Goal: Transaction & Acquisition: Download file/media

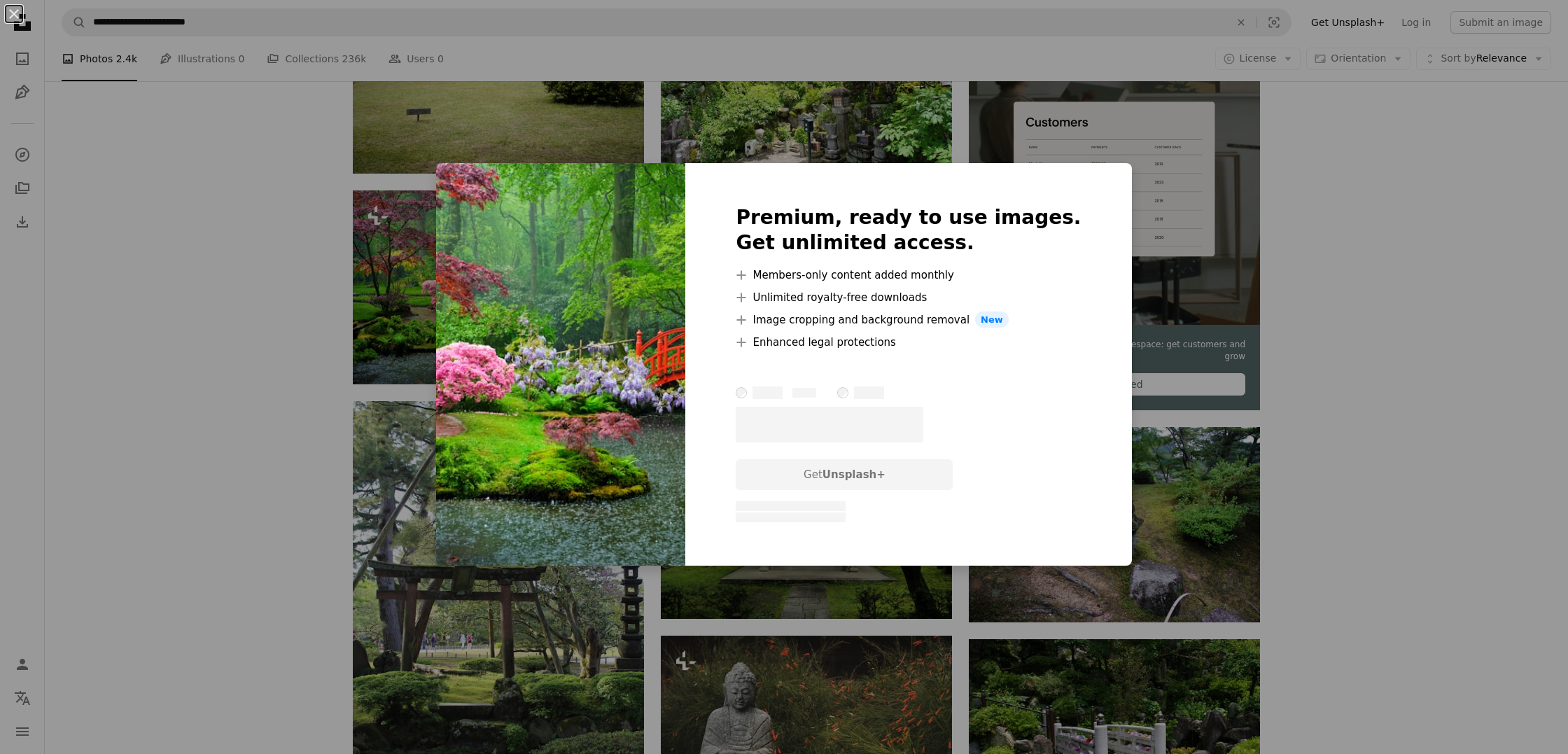
scroll to position [4581, 0]
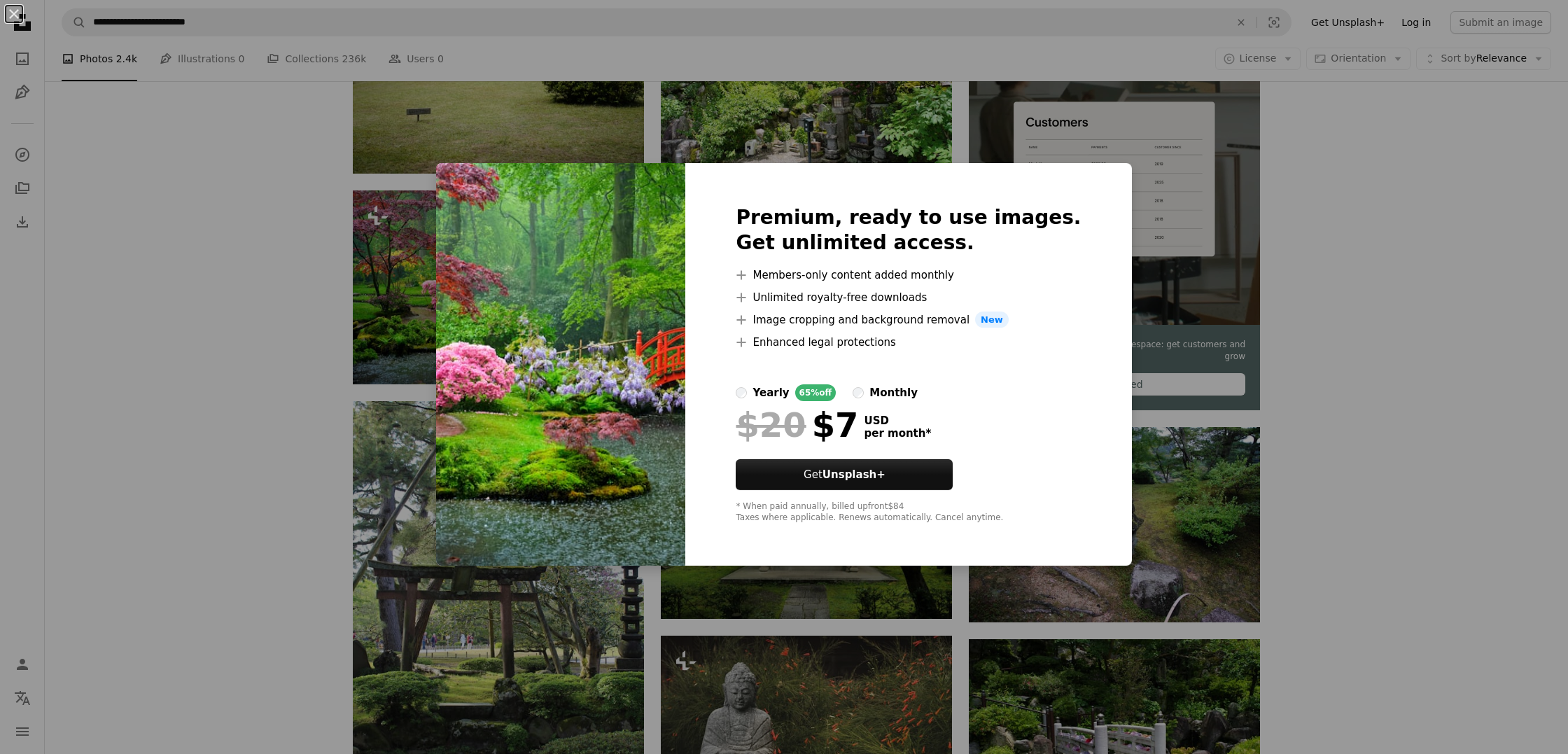
click at [1428, 29] on div "An X shape Premium, ready to use images. Get unlimited access. A plus sign Memb…" at bounding box center [784, 377] width 1568 height 754
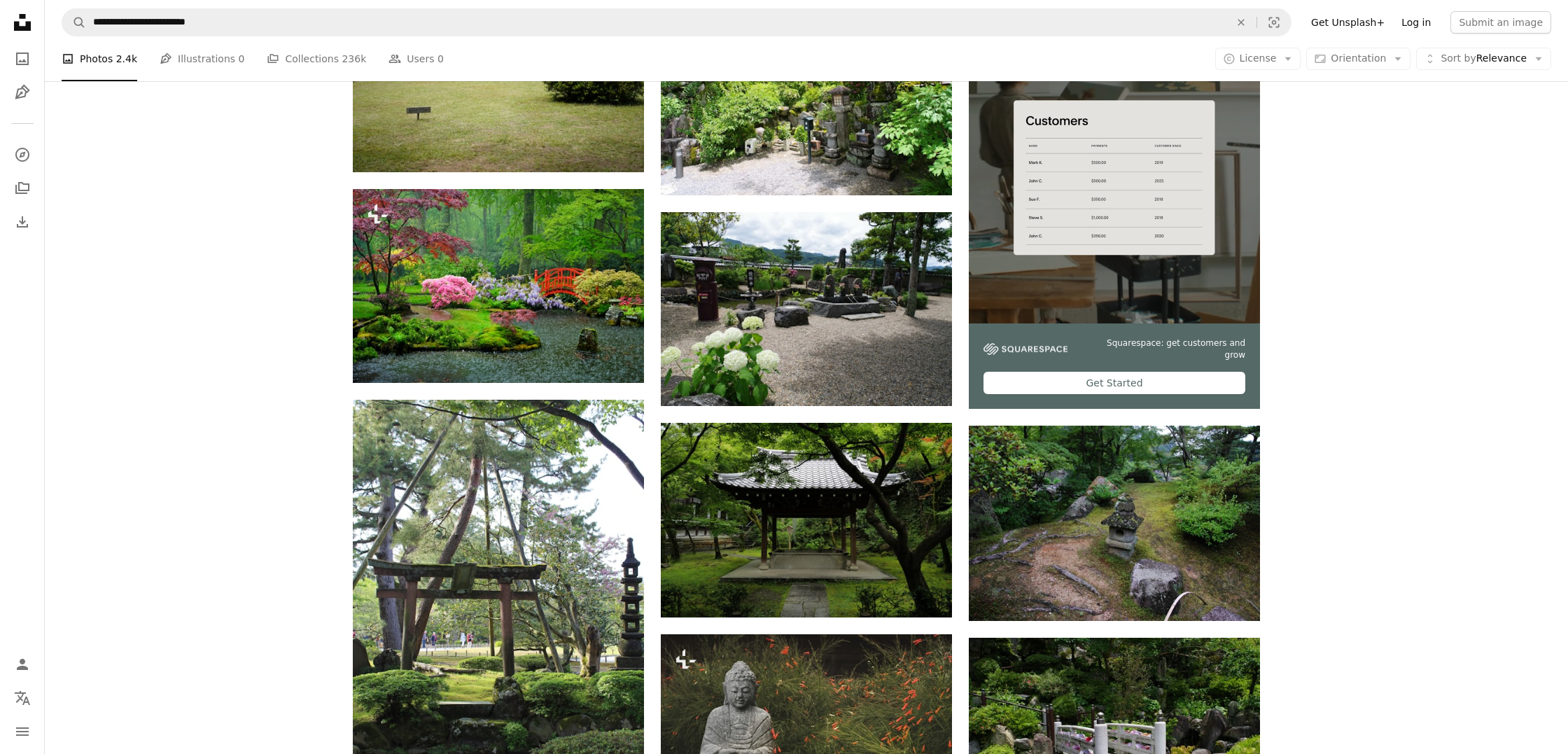
click at [1422, 25] on link "Log in" at bounding box center [1416, 22] width 46 height 22
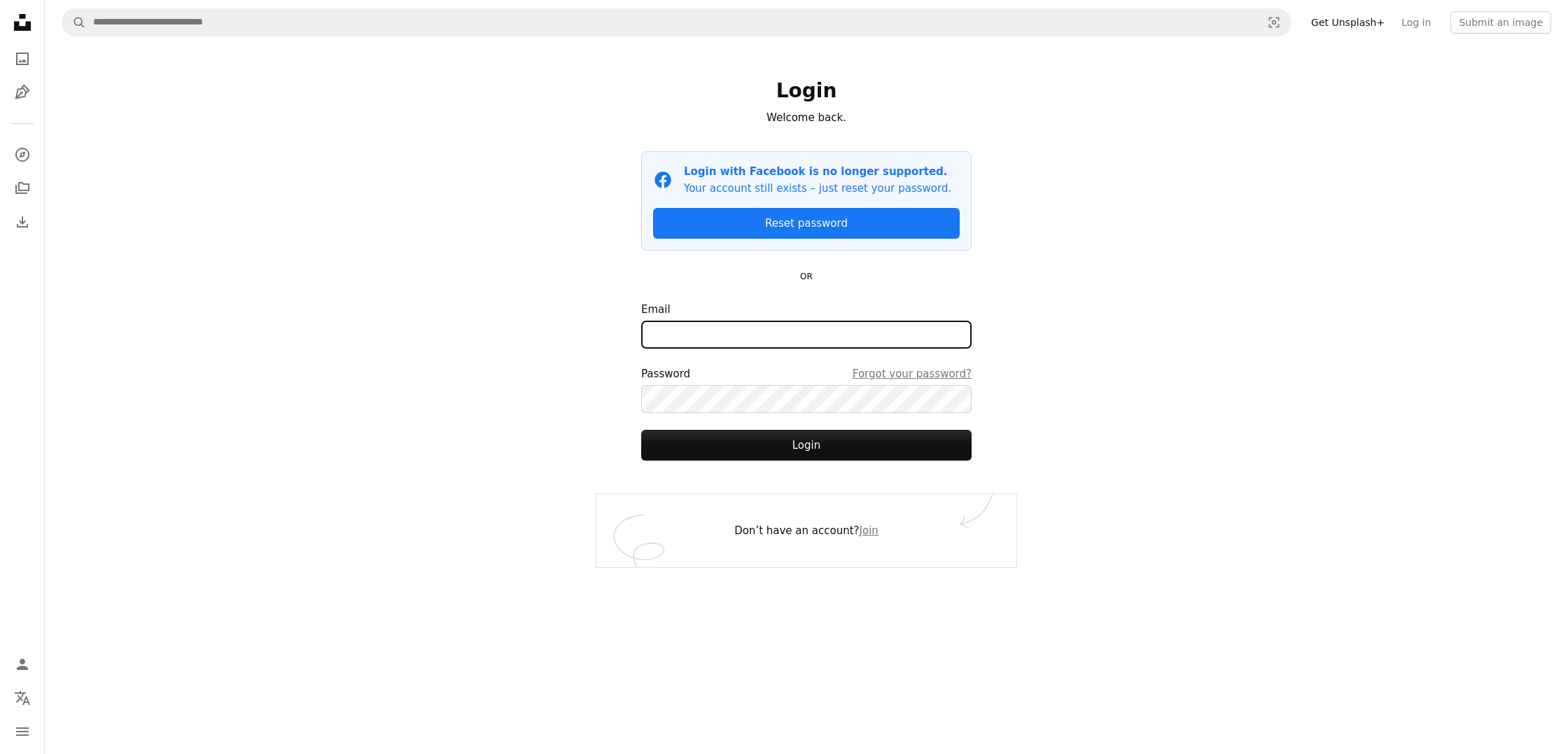
type input "**********"
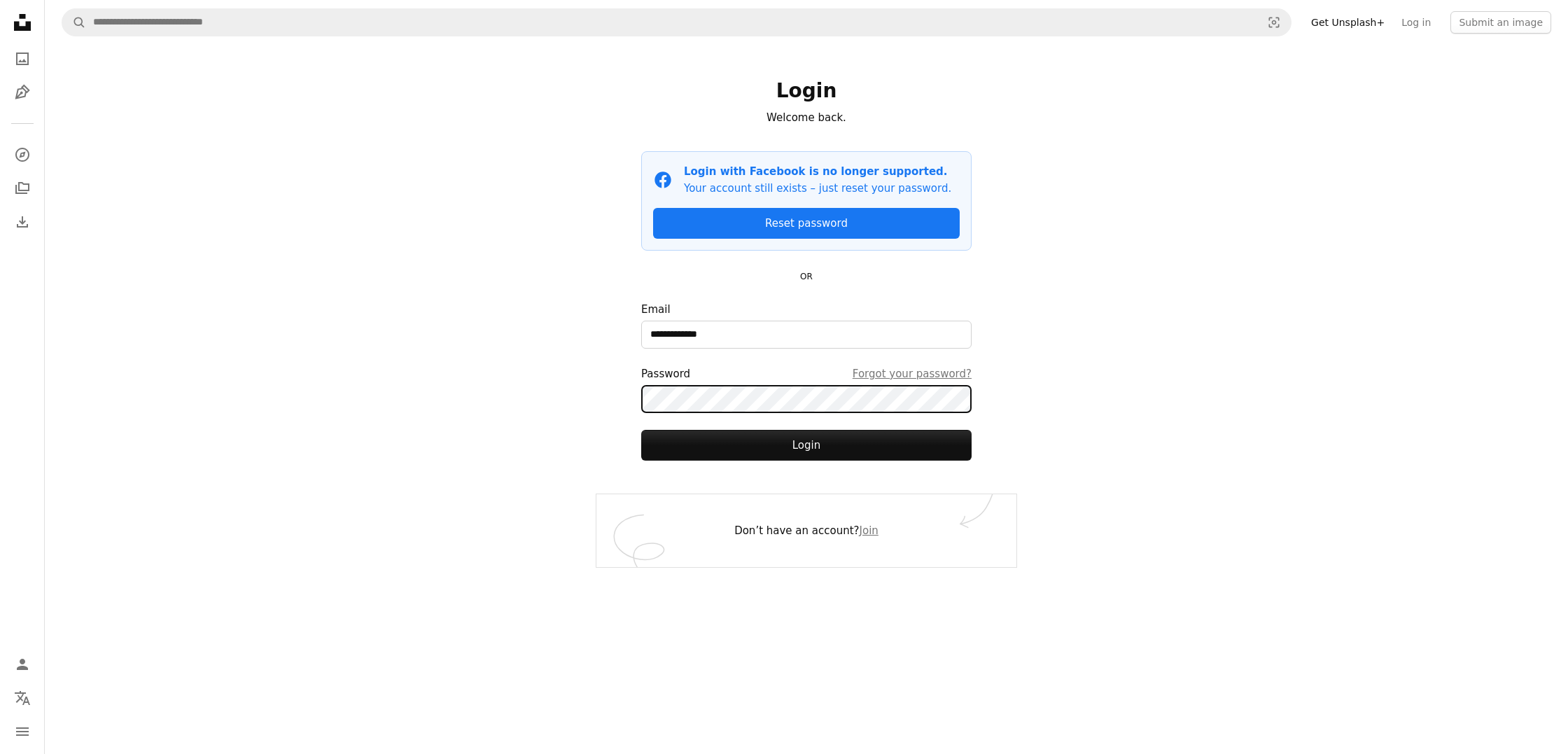
click at [806, 445] on button "Login" at bounding box center [806, 445] width 331 height 31
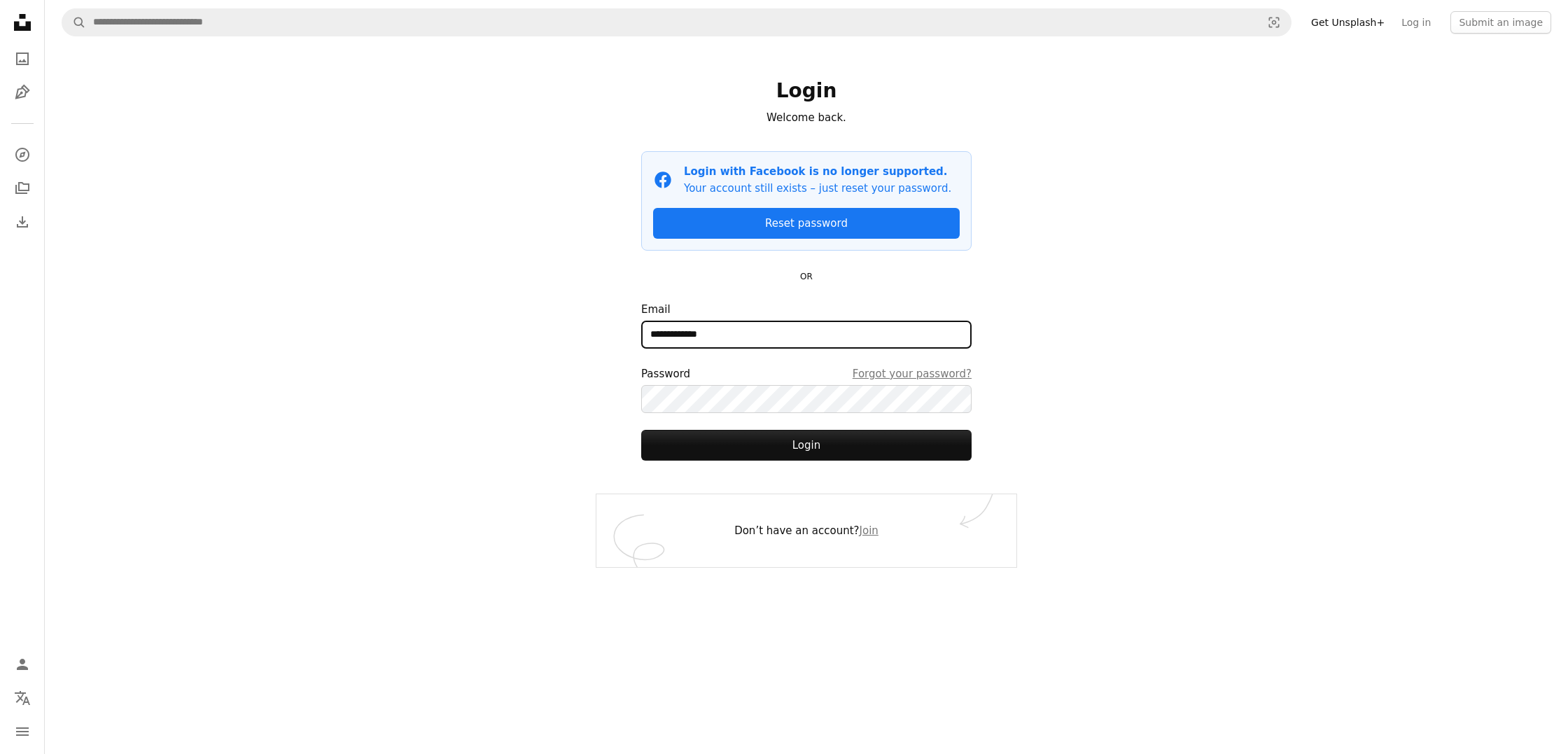
scroll to position [0, 1]
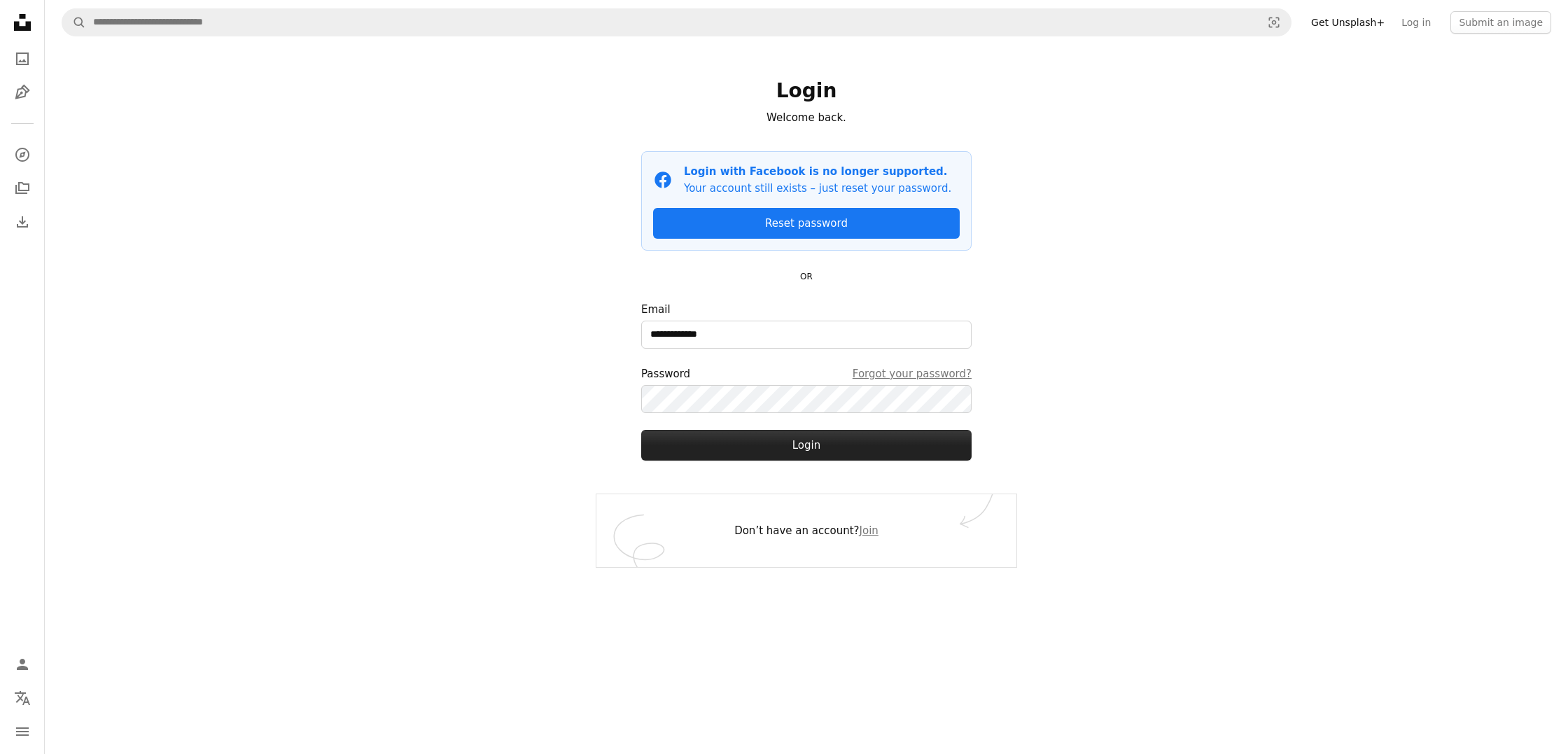
click at [907, 452] on button "Login" at bounding box center [806, 445] width 331 height 31
click at [813, 448] on button "Login" at bounding box center [806, 445] width 331 height 31
click at [900, 224] on link "Reset password" at bounding box center [806, 223] width 307 height 31
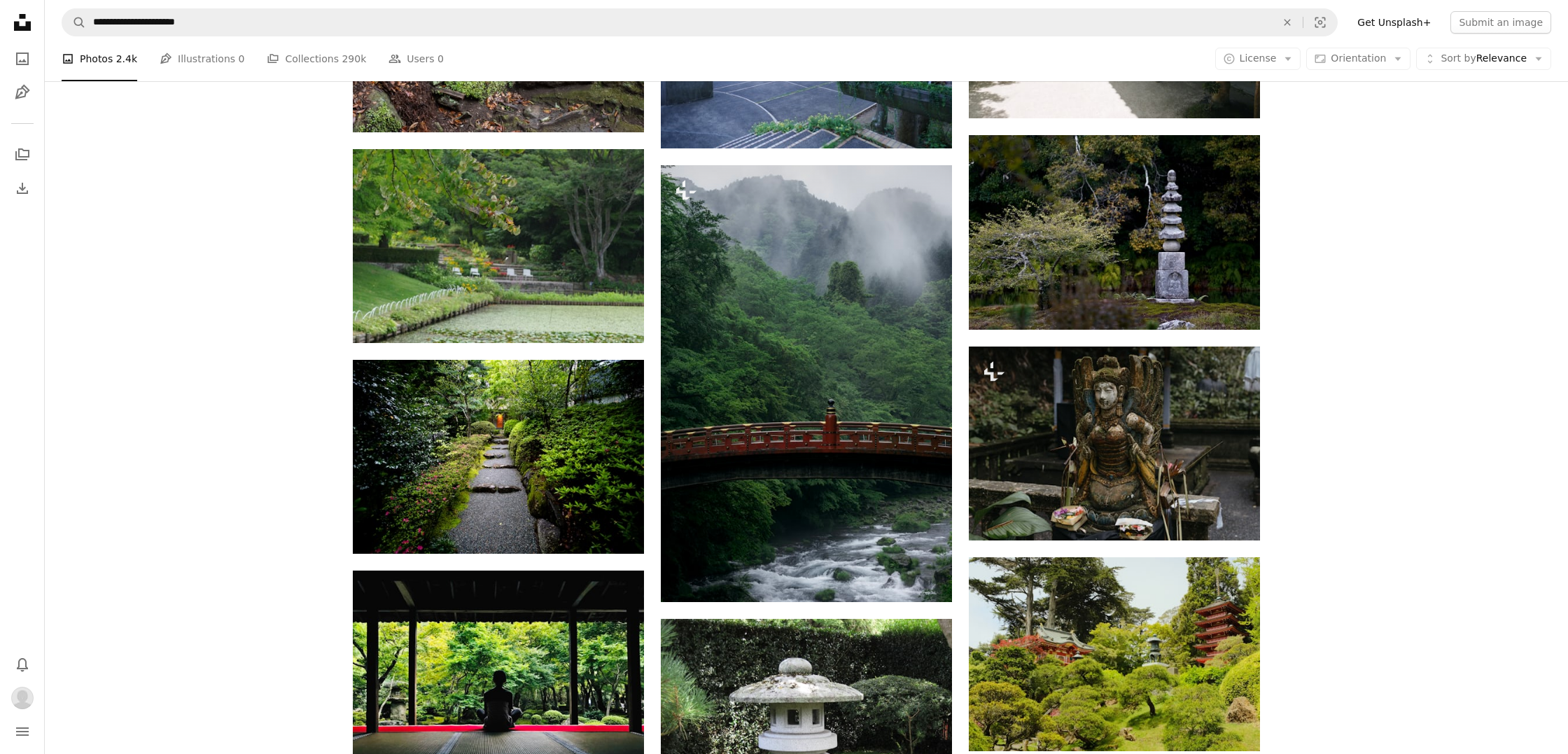
scroll to position [14455, 0]
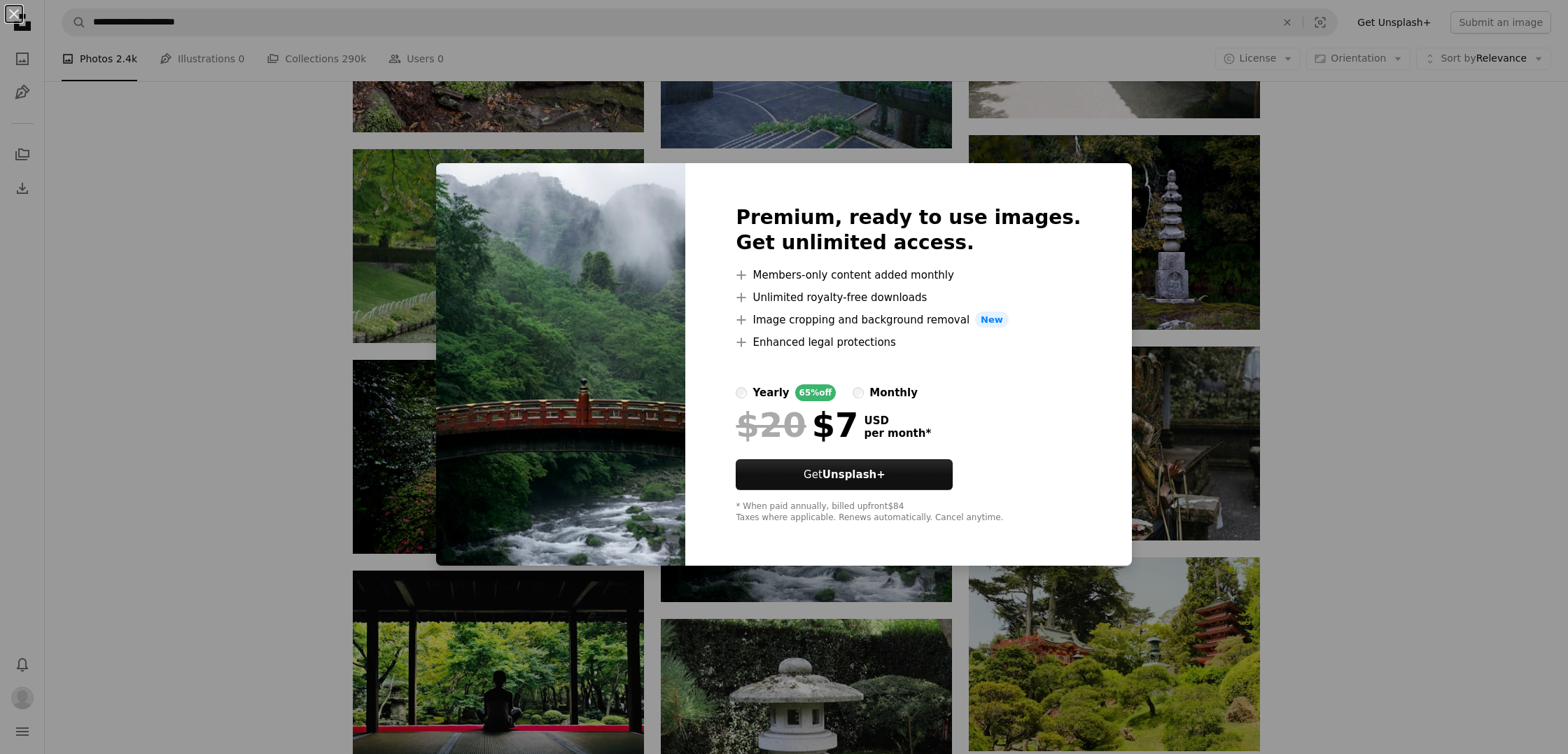
click at [836, 140] on div "An X shape Premium, ready to use images. Get unlimited access. A plus sign Memb…" at bounding box center [784, 377] width 1568 height 754
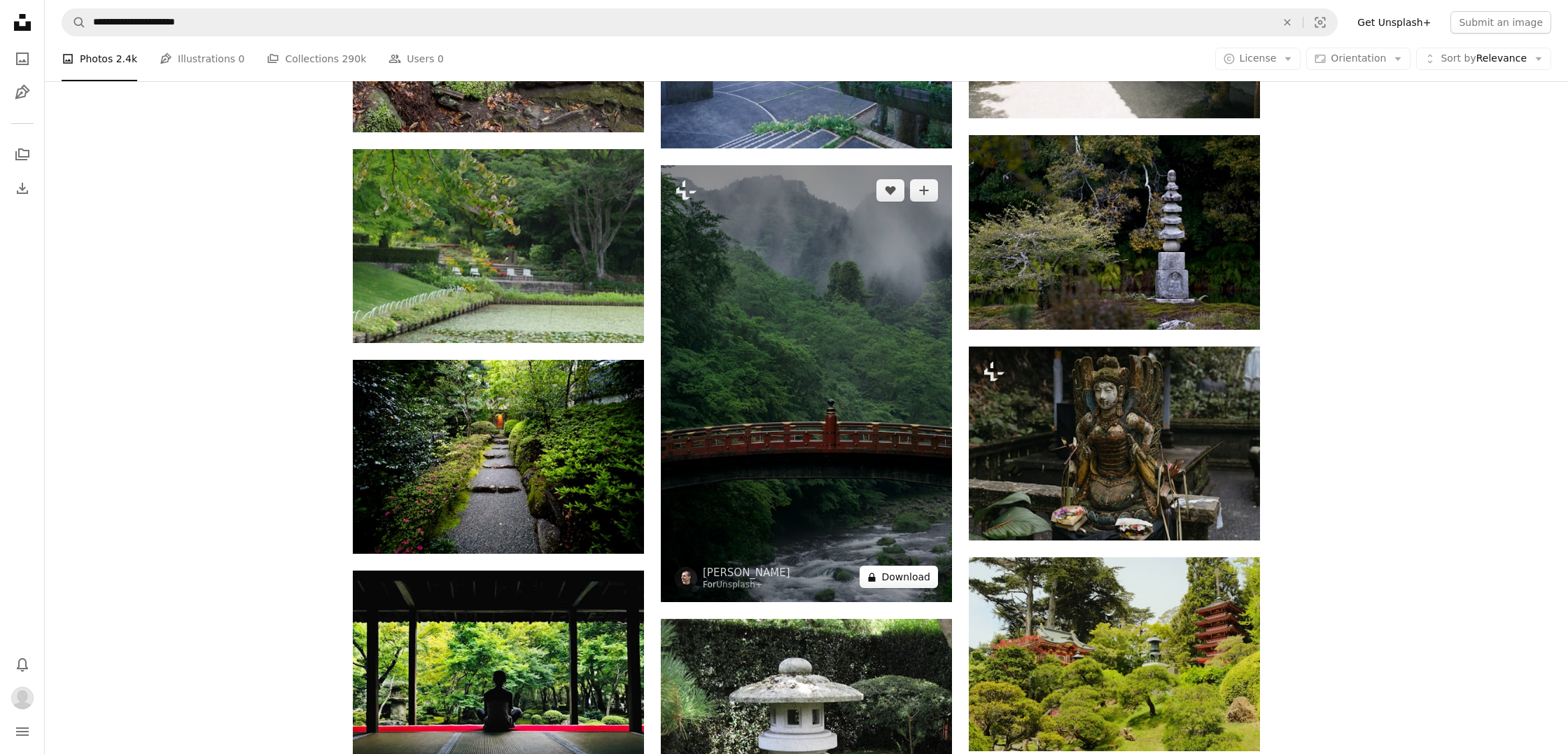
click at [894, 578] on button "A lock Download" at bounding box center [899, 576] width 79 height 22
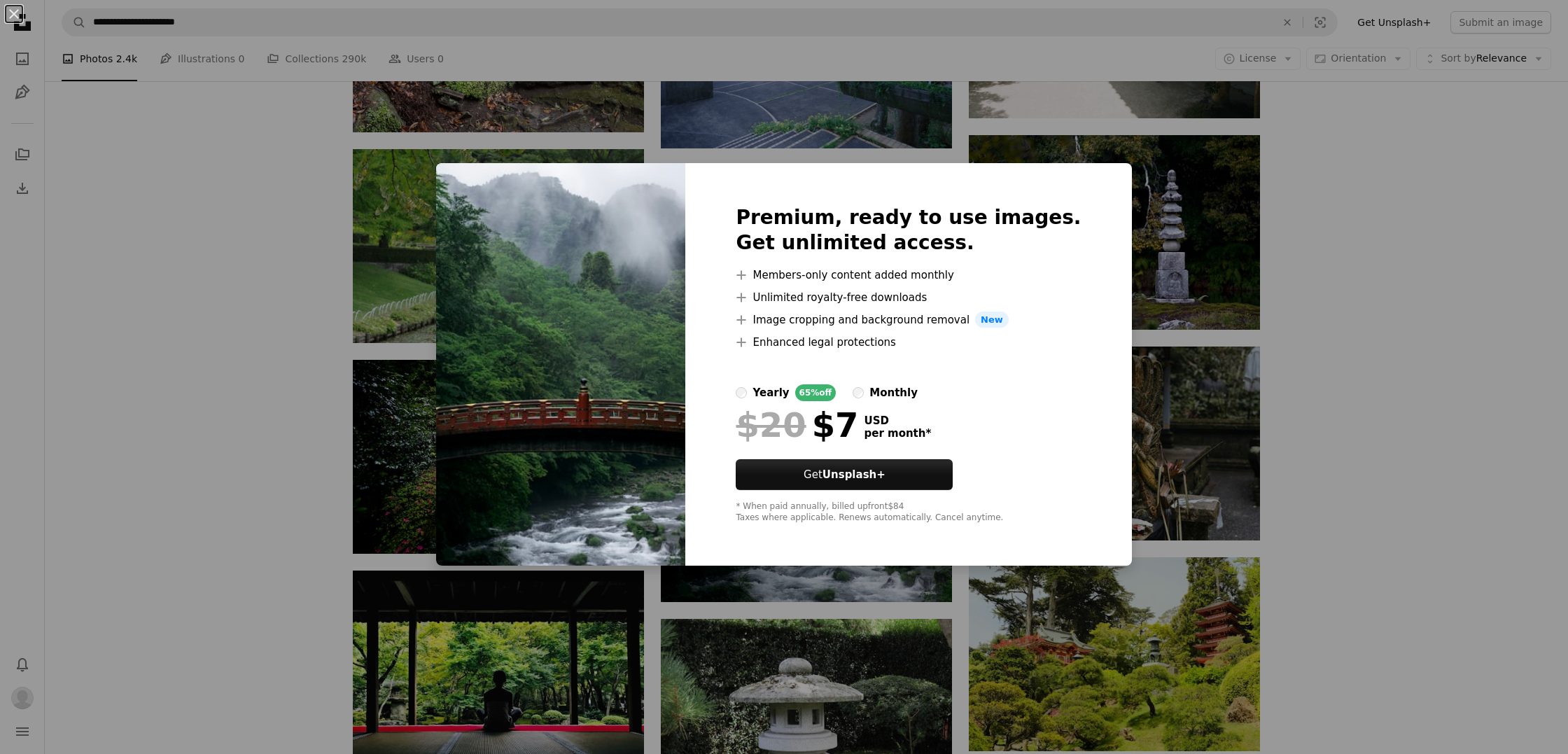
click at [481, 174] on img at bounding box center [561, 364] width 249 height 404
click at [674, 161] on div "An X shape Premium, ready to use images. Get unlimited access. A plus sign Memb…" at bounding box center [784, 377] width 1568 height 754
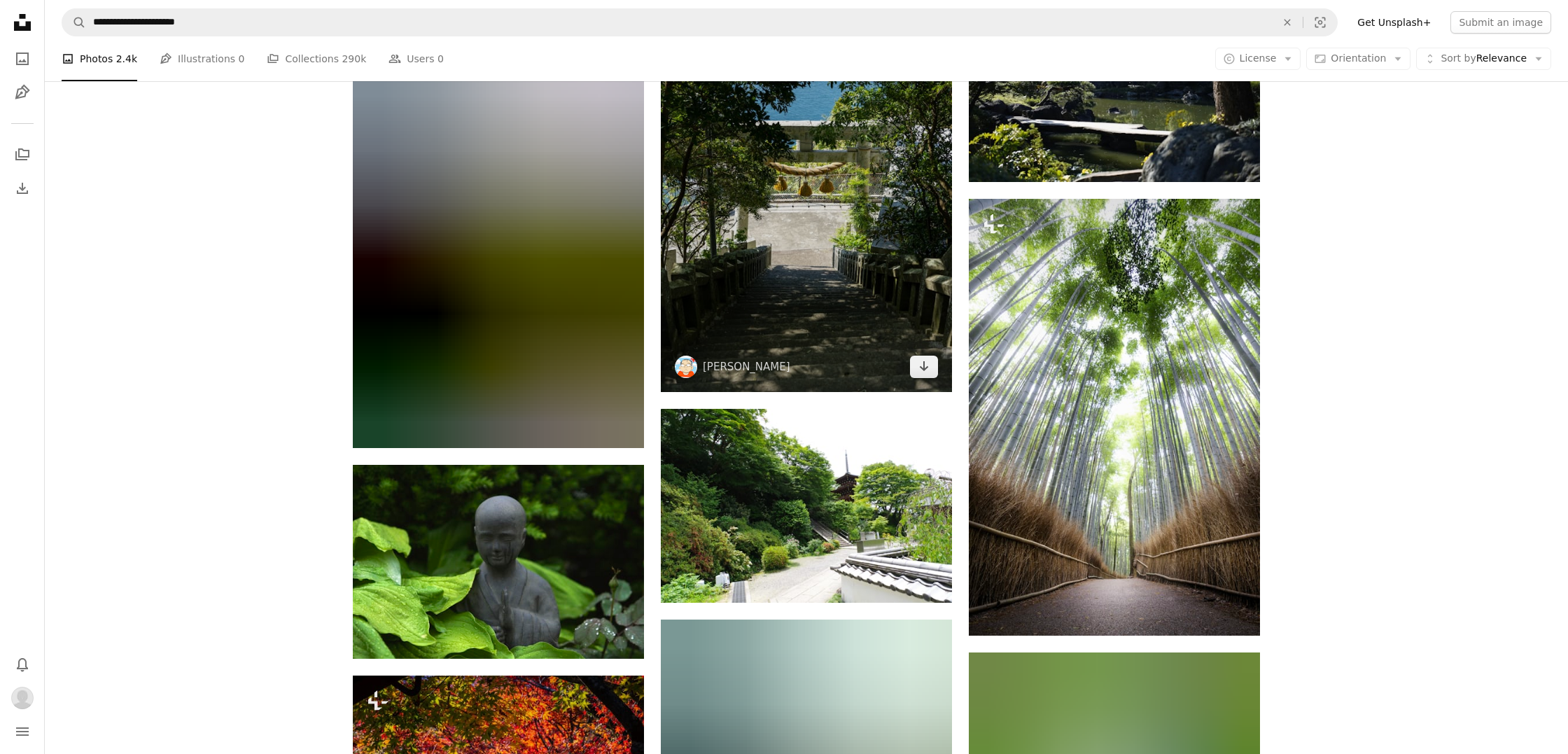
scroll to position [18586, 0]
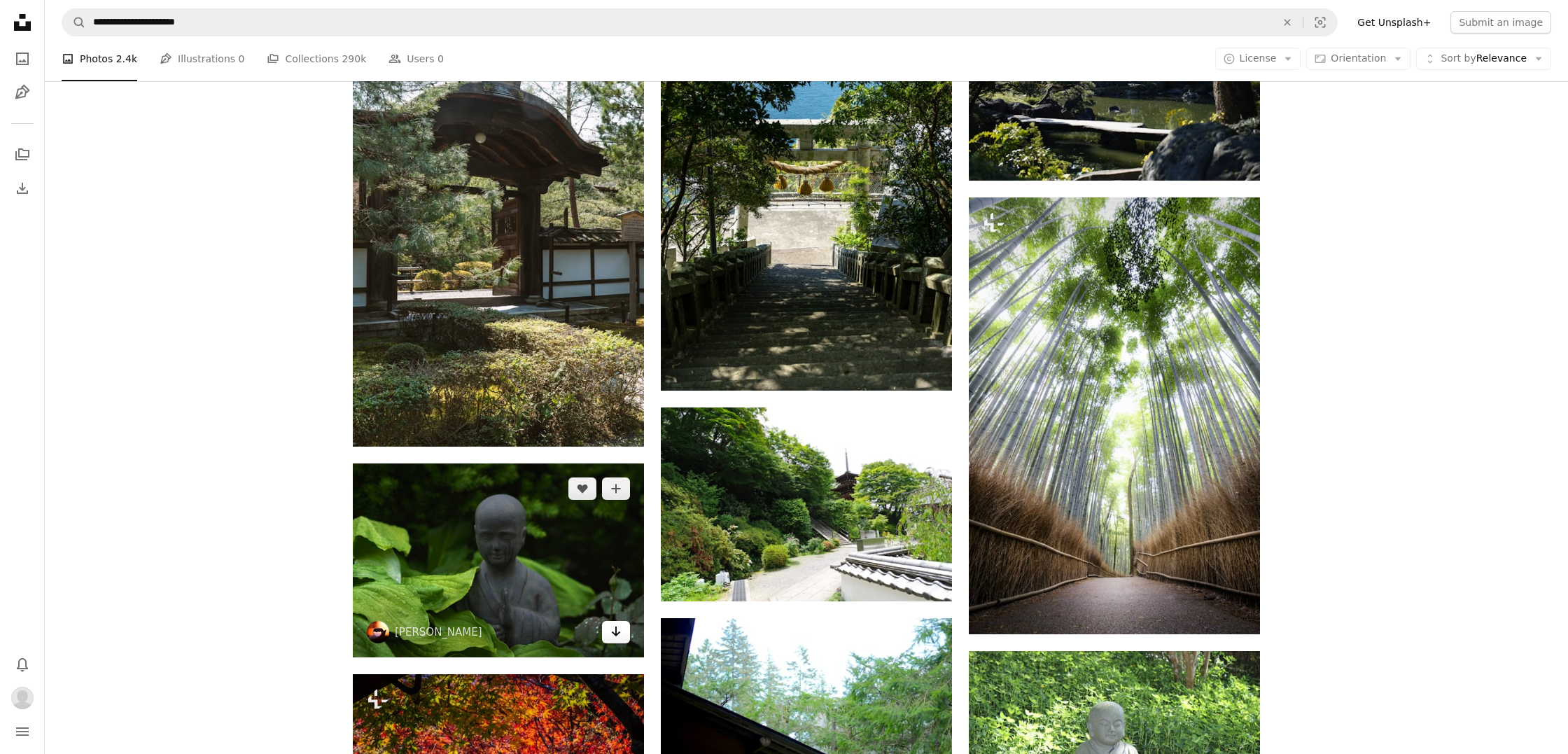
click at [617, 641] on link "Arrow pointing down" at bounding box center [616, 632] width 28 height 22
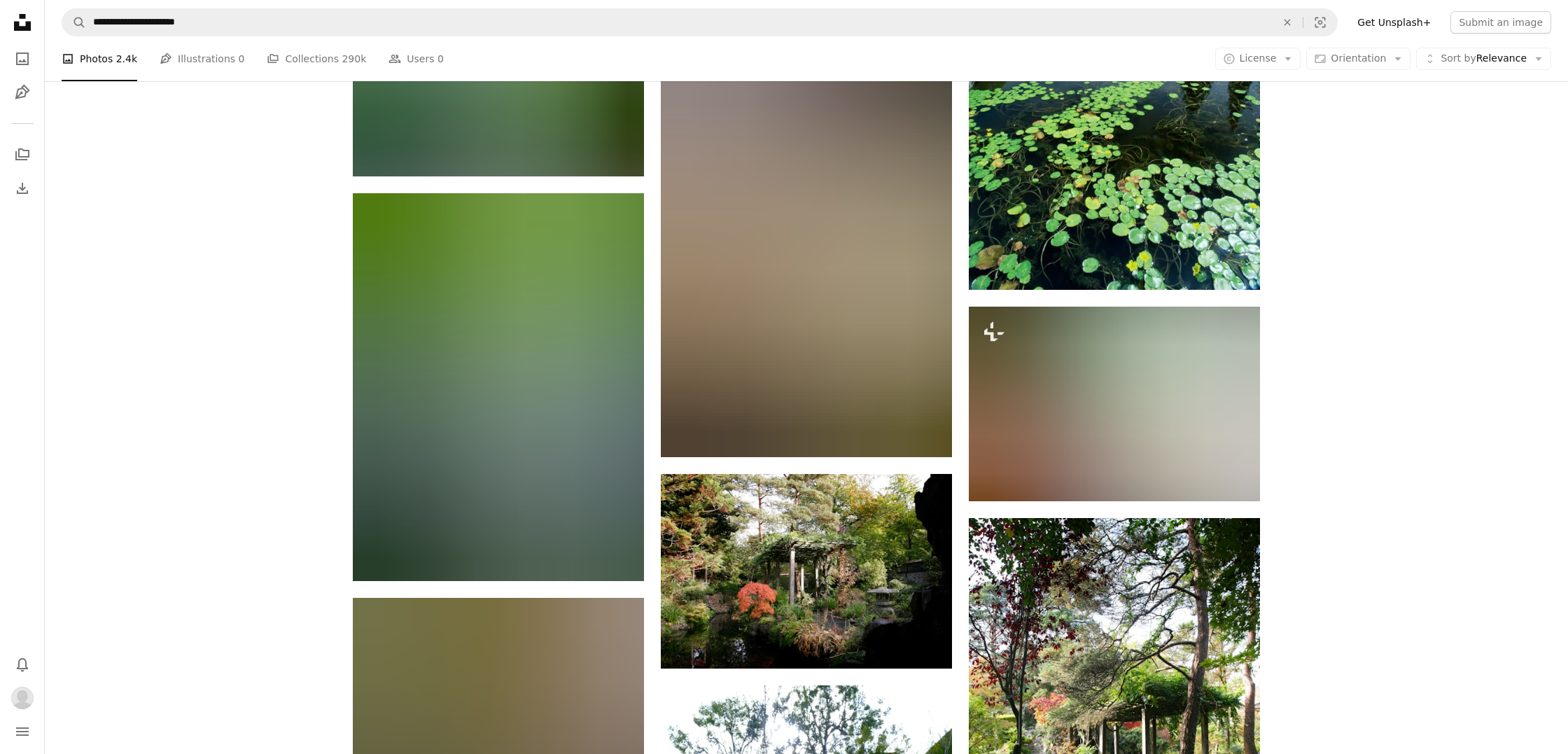
scroll to position [23304, 0]
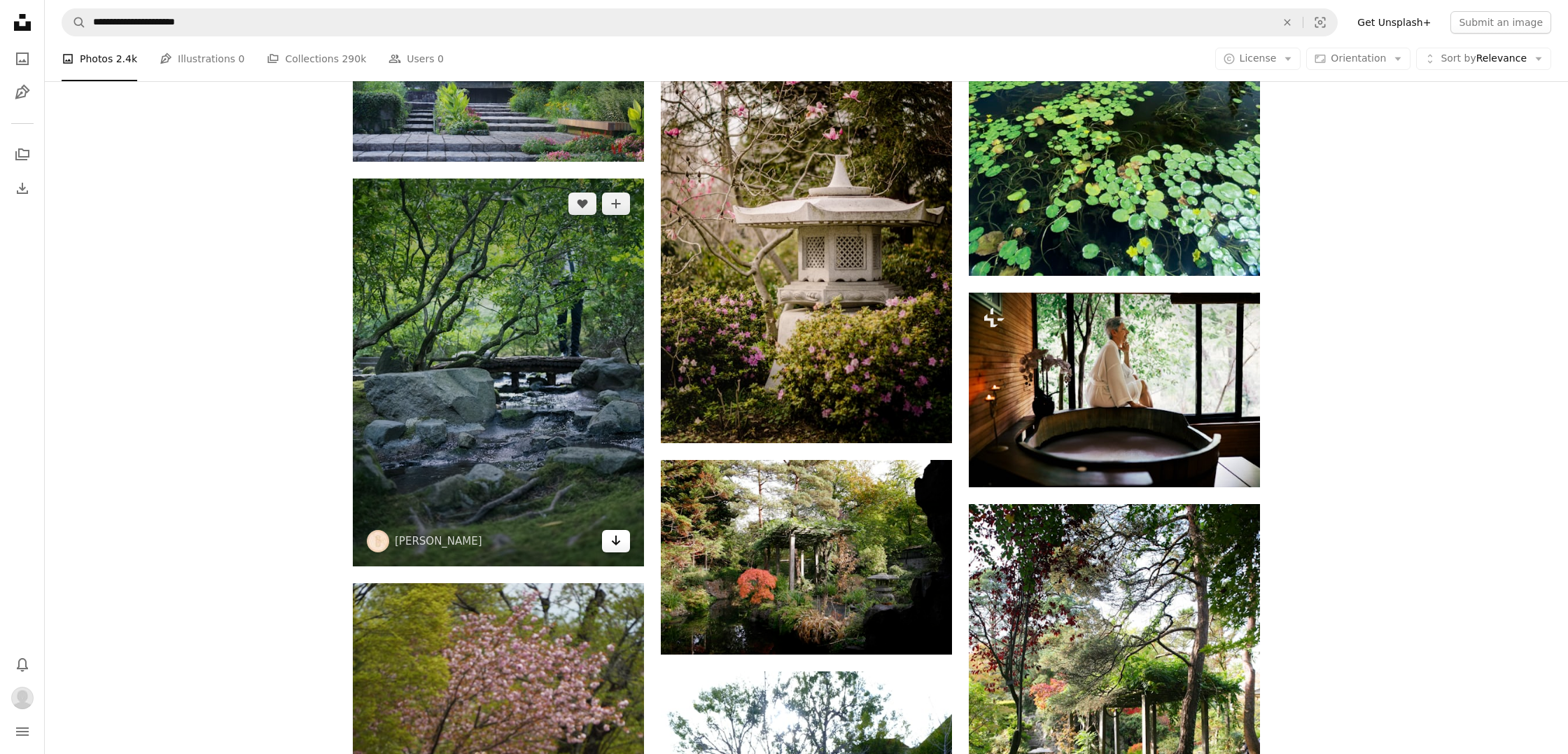
click at [620, 549] on link "Arrow pointing down" at bounding box center [616, 540] width 28 height 22
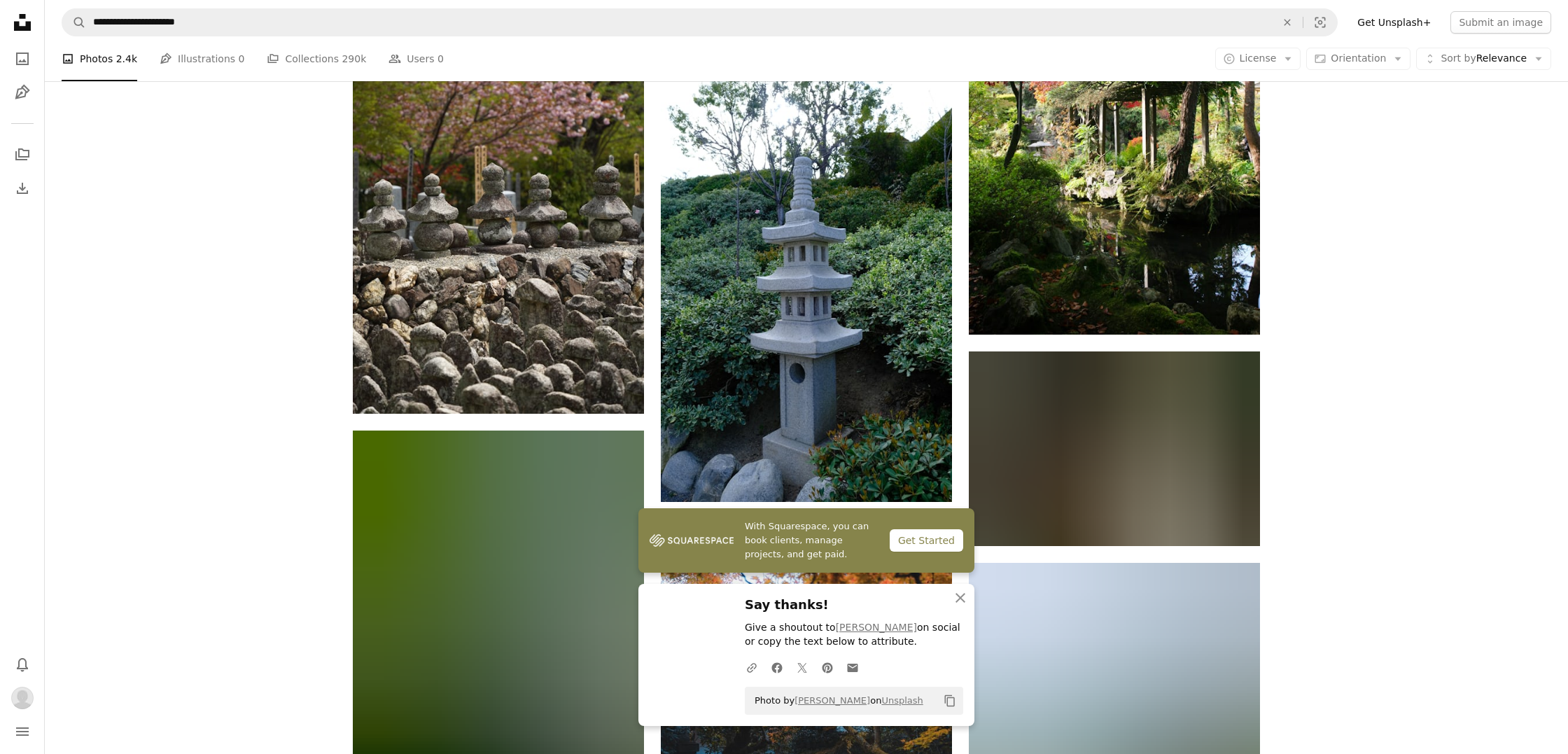
scroll to position [23908, 0]
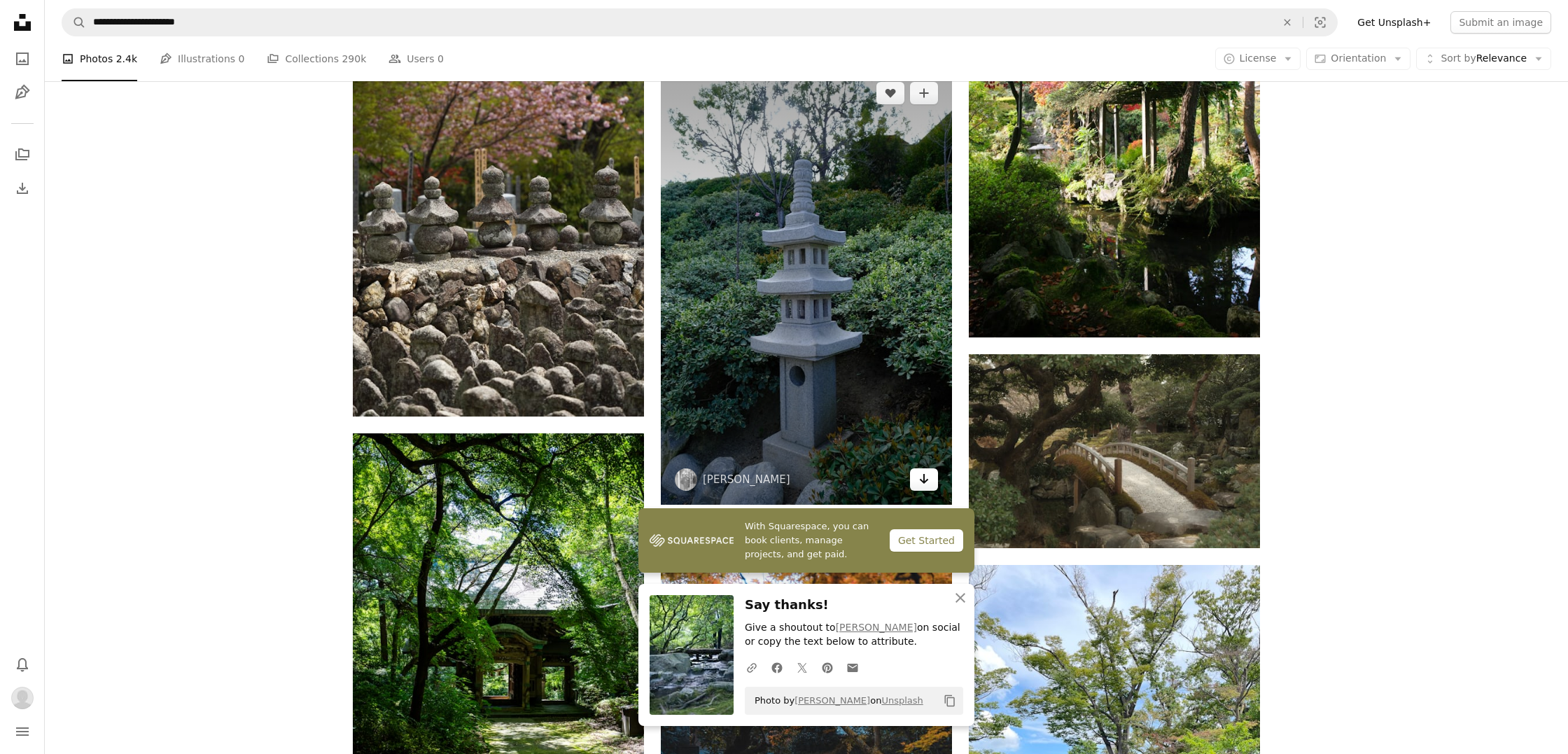
drag, startPoint x: 919, startPoint y: 481, endPoint x: 912, endPoint y: 477, distance: 8.1
click at [919, 481] on icon "Arrow pointing down" at bounding box center [924, 479] width 11 height 17
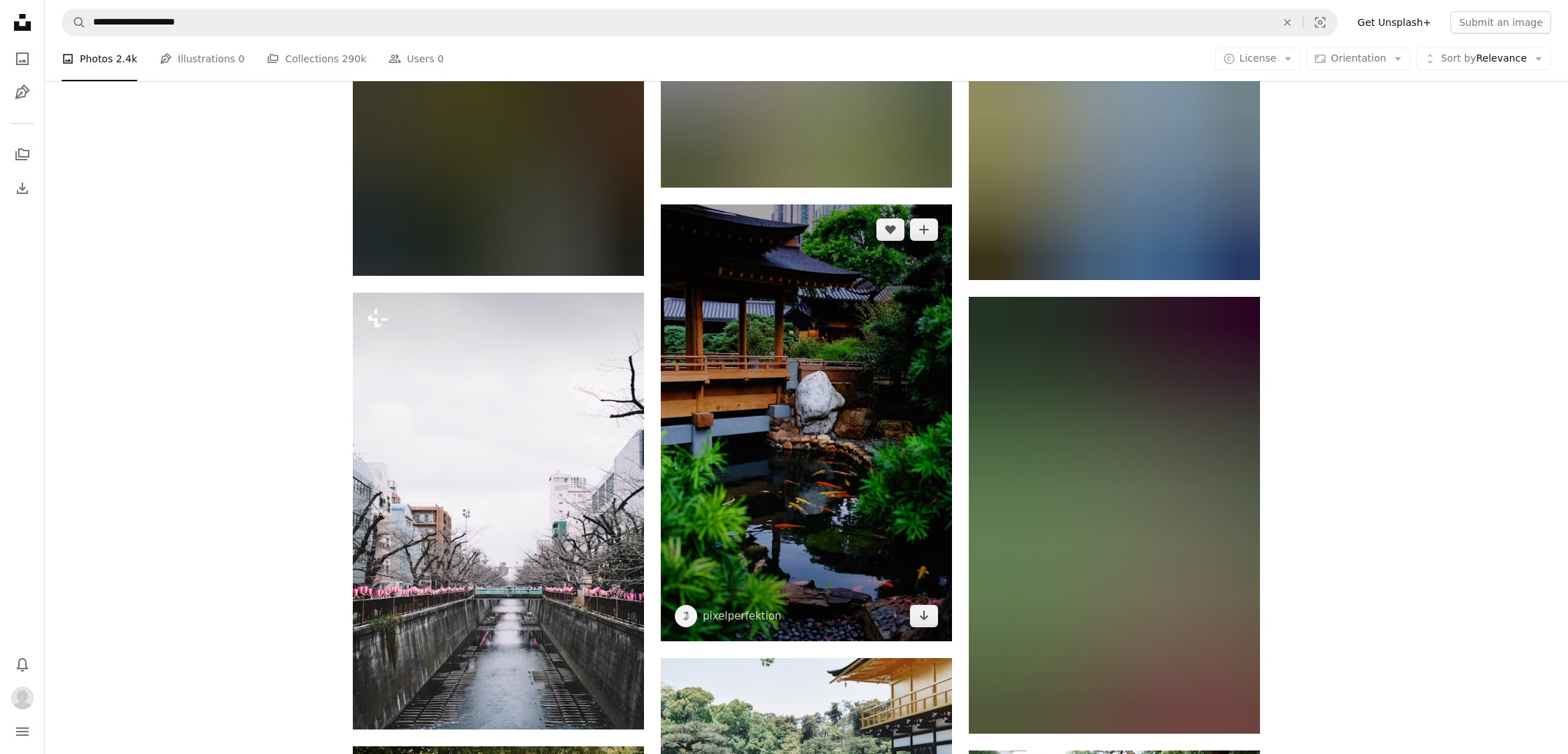
scroll to position [26221, 0]
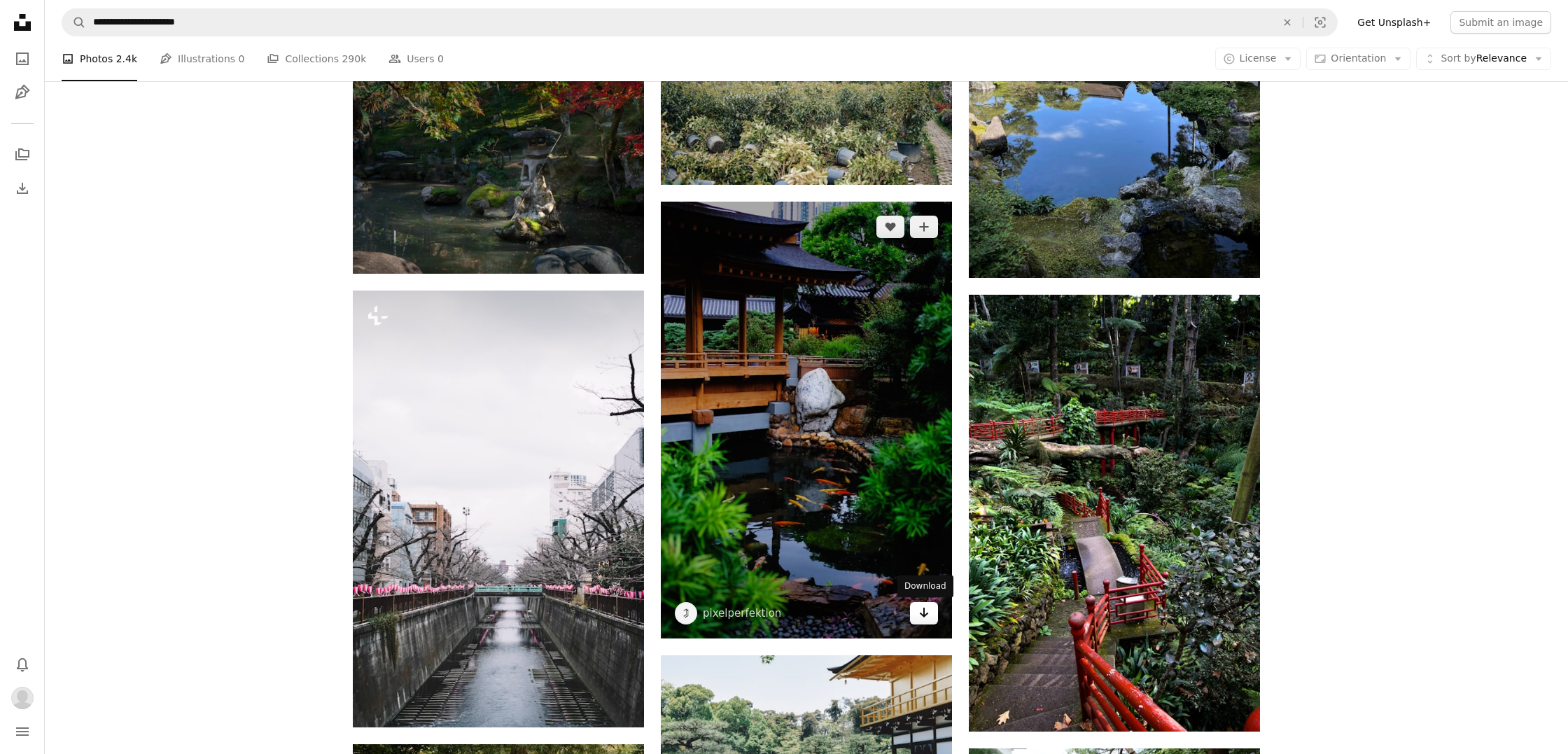
click at [923, 615] on icon "Download" at bounding box center [924, 612] width 9 height 10
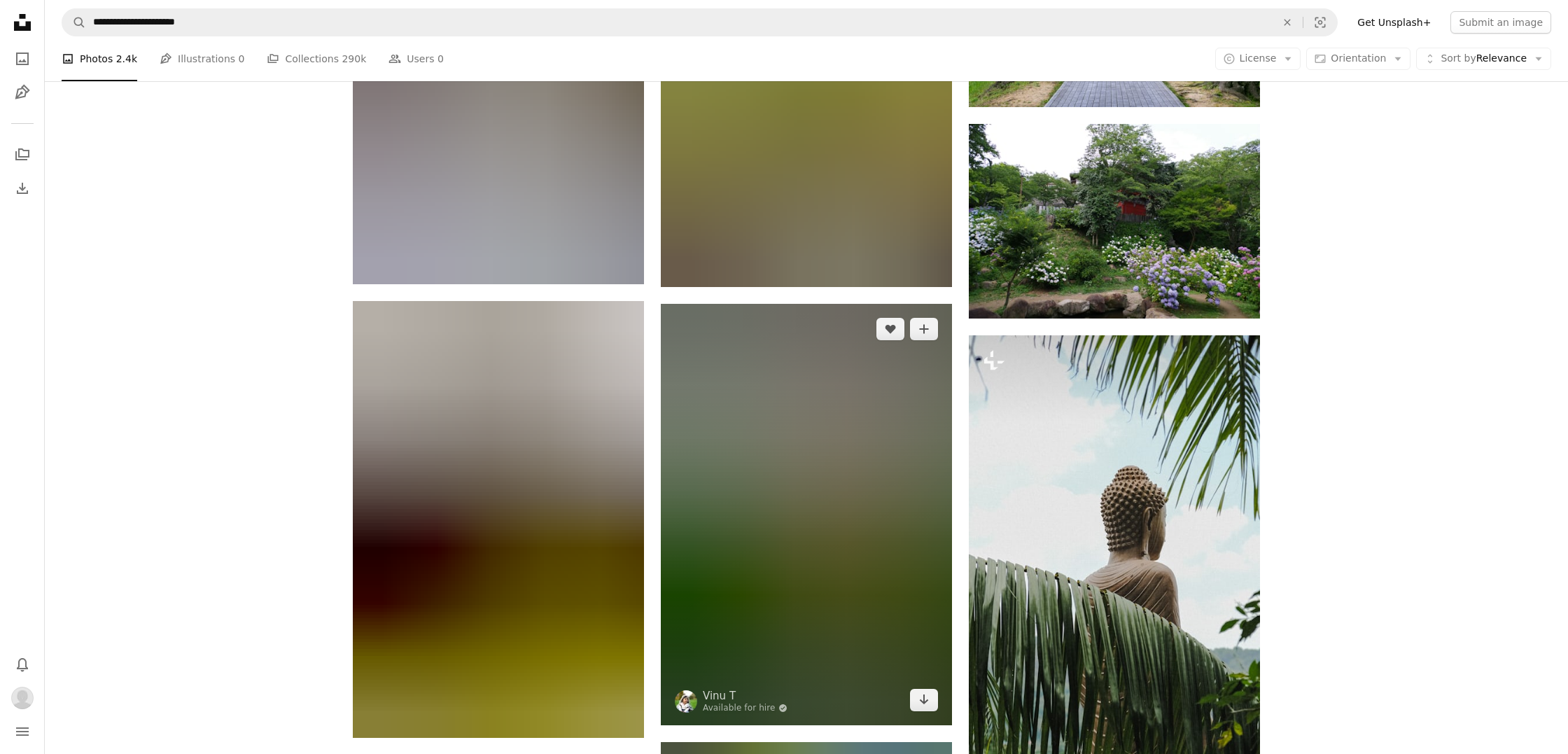
scroll to position [27692, 0]
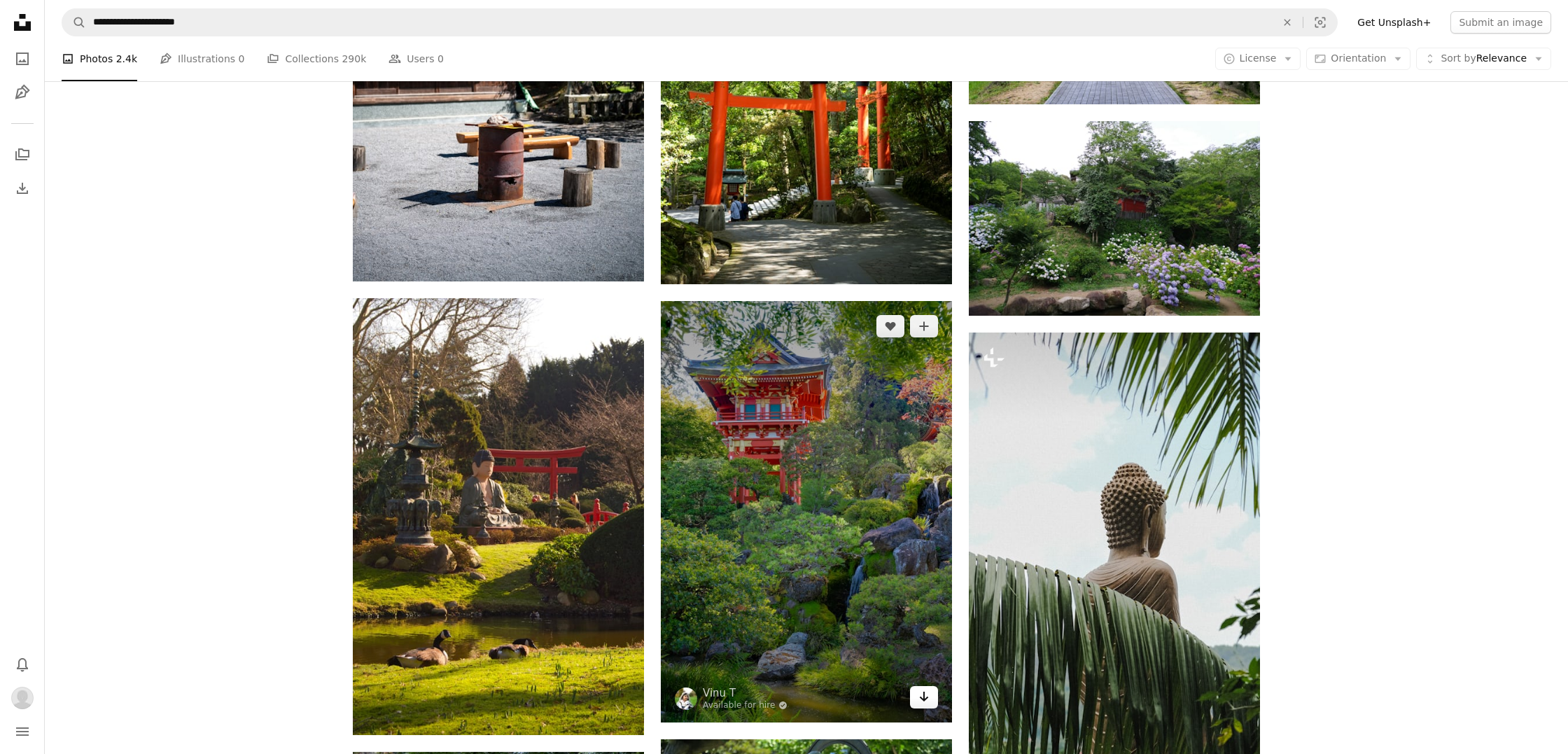
click at [925, 711] on div "A heart A plus sign [PERSON_NAME] T Available for hire A checkmark inside of a …" at bounding box center [806, 512] width 291 height 422
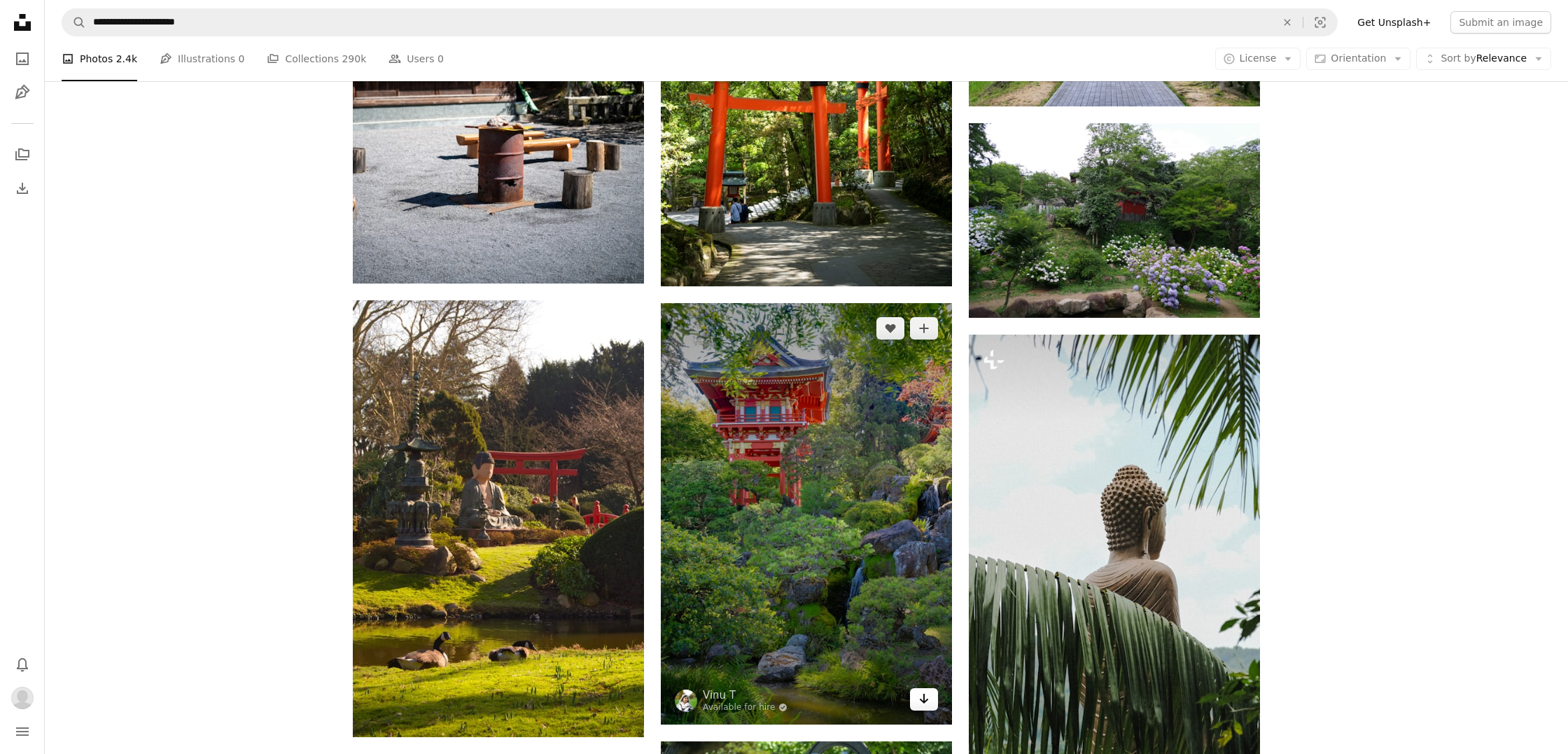
scroll to position [27693, 0]
click at [921, 706] on icon "Arrow pointing down" at bounding box center [924, 698] width 11 height 17
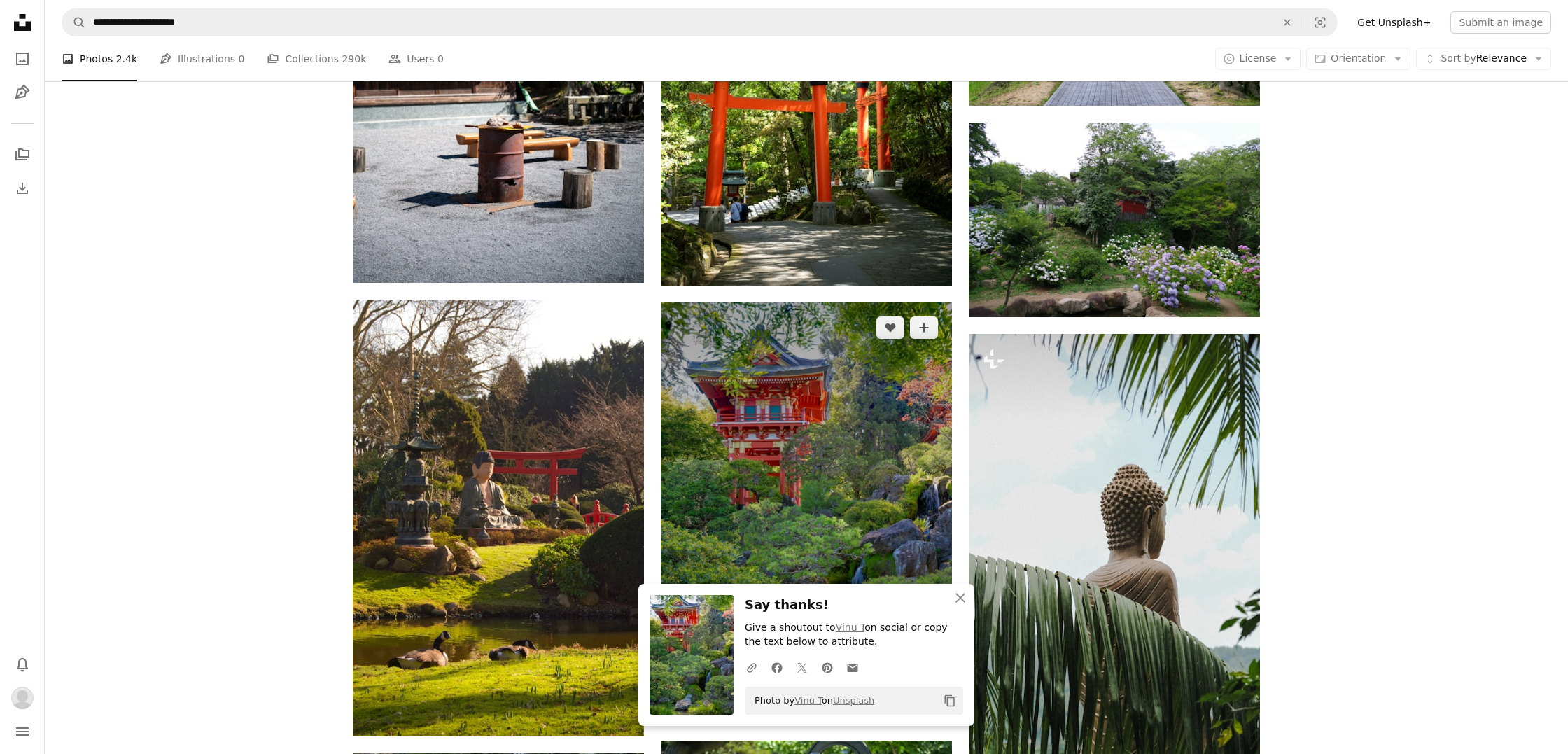
click at [858, 555] on img at bounding box center [806, 513] width 291 height 422
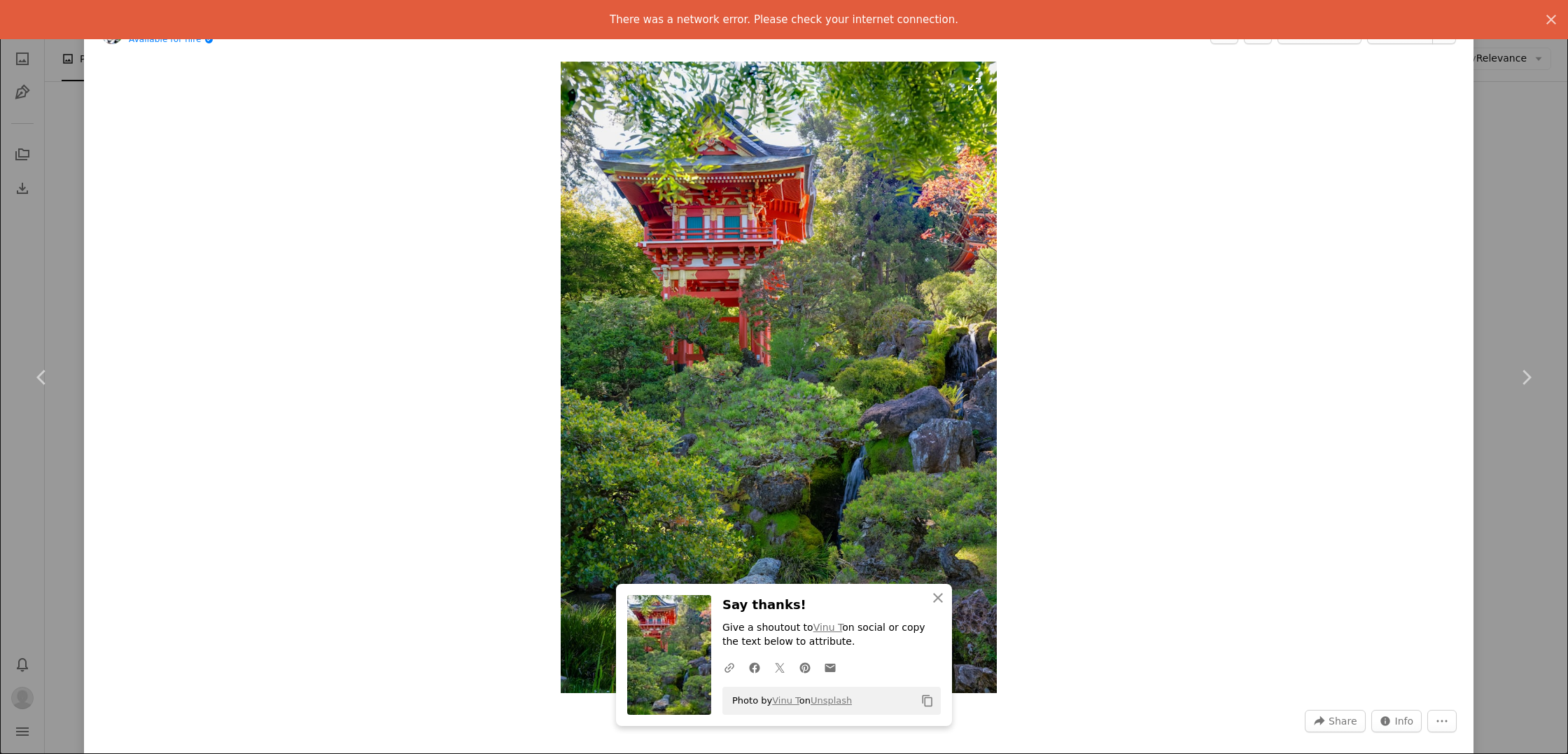
click at [960, 601] on img "Zoom in on this image" at bounding box center [779, 377] width 437 height 632
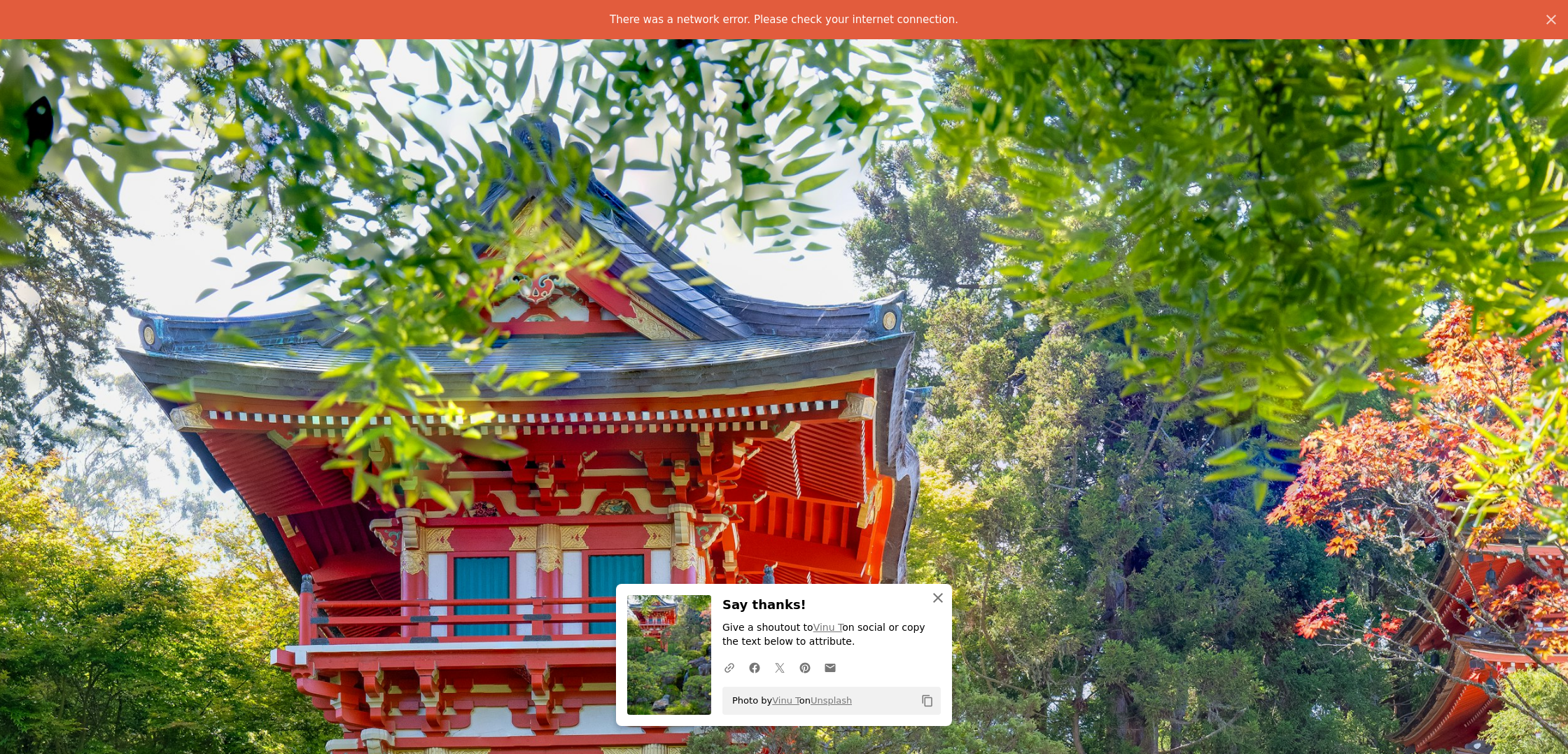
scroll to position [757, 0]
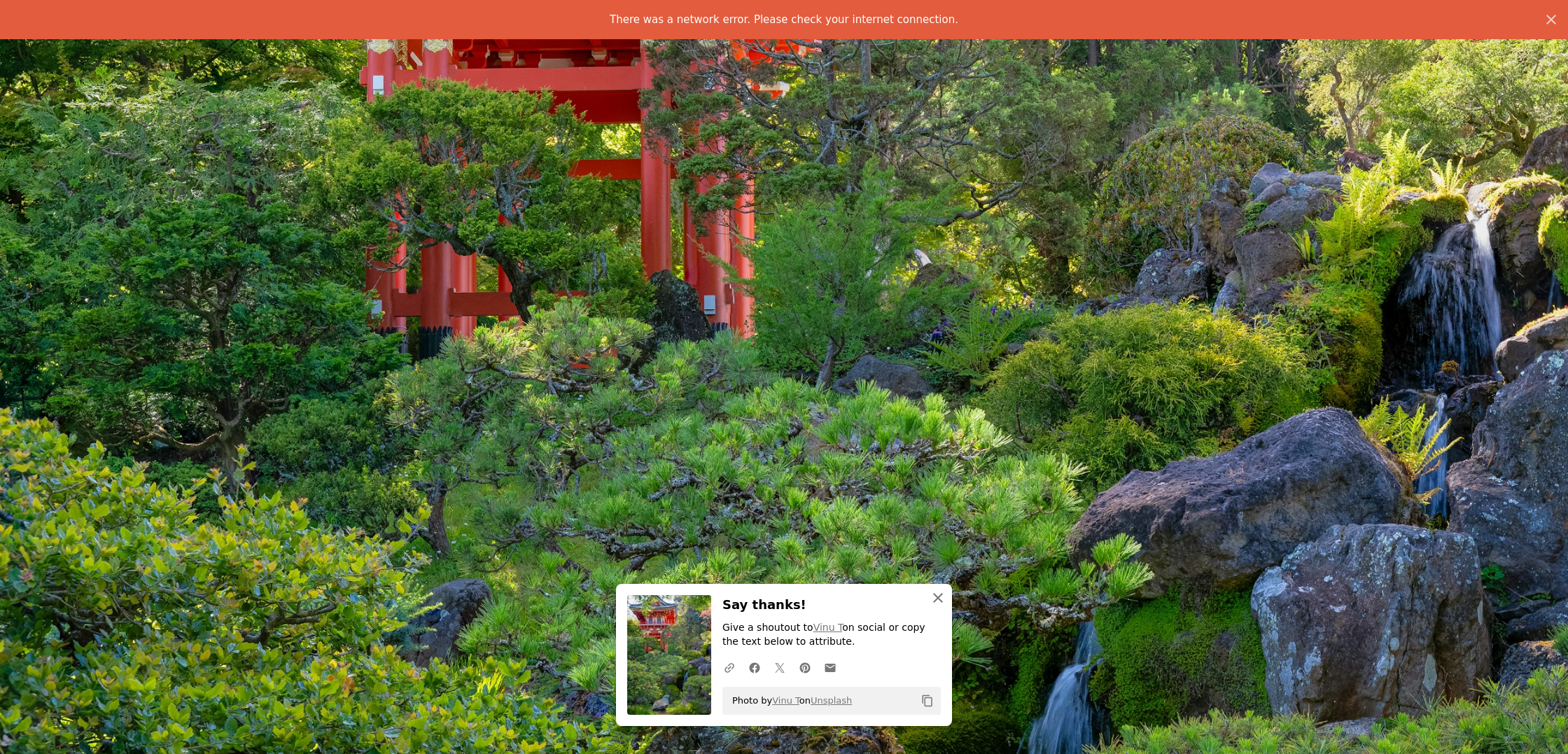
click at [940, 598] on icon "button" at bounding box center [938, 598] width 10 height 10
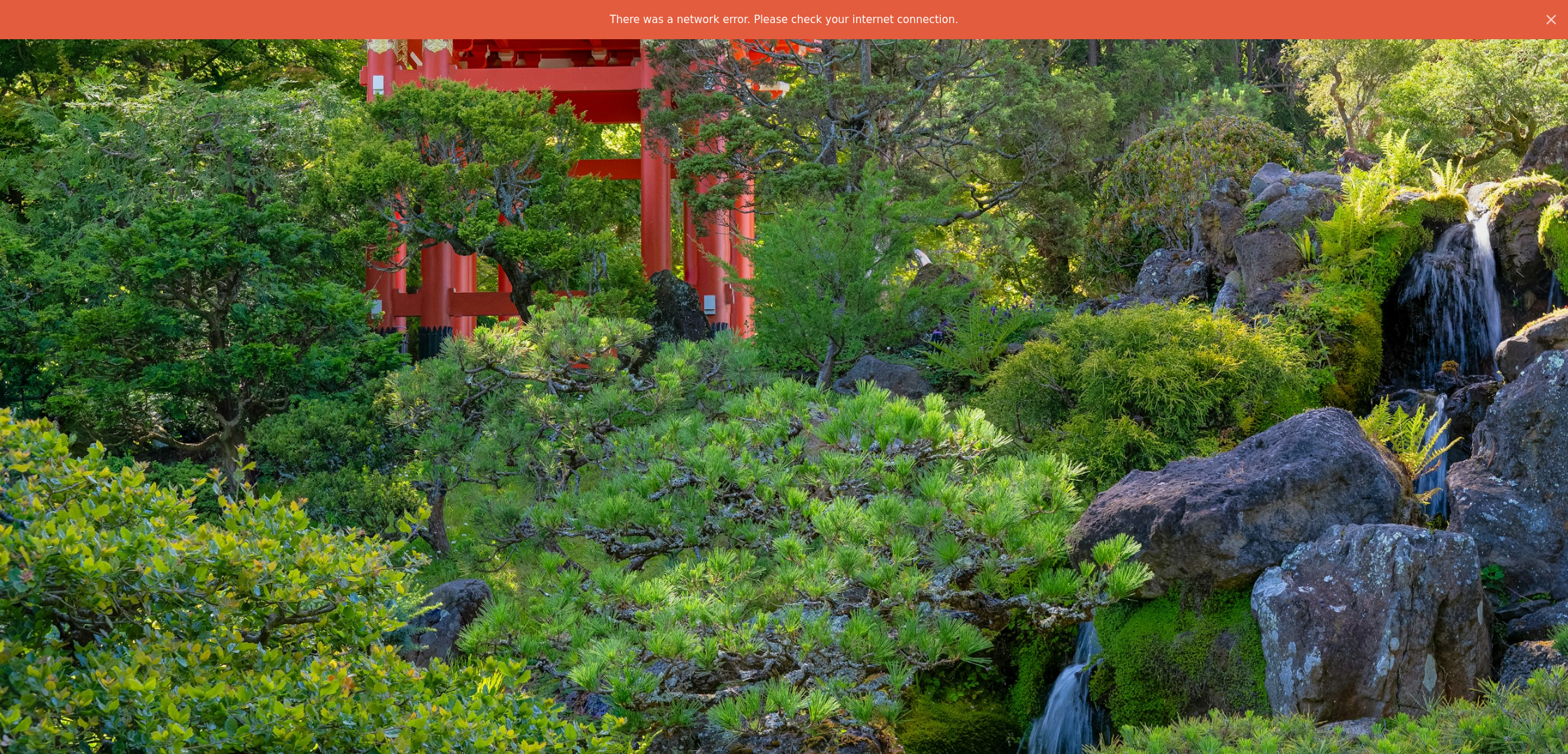
click at [1551, 20] on icon "button" at bounding box center [1551, 20] width 10 height 10
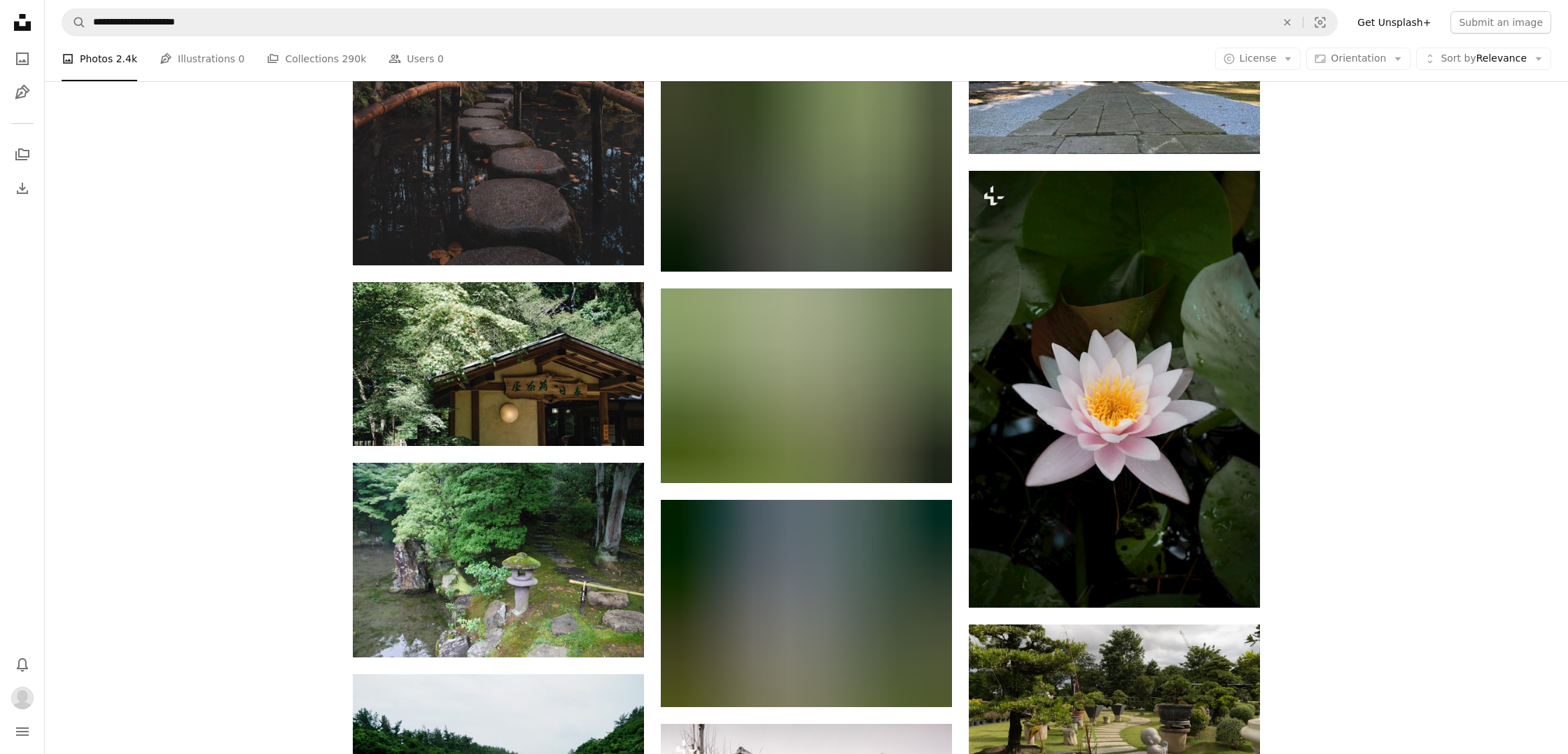
scroll to position [29241, 0]
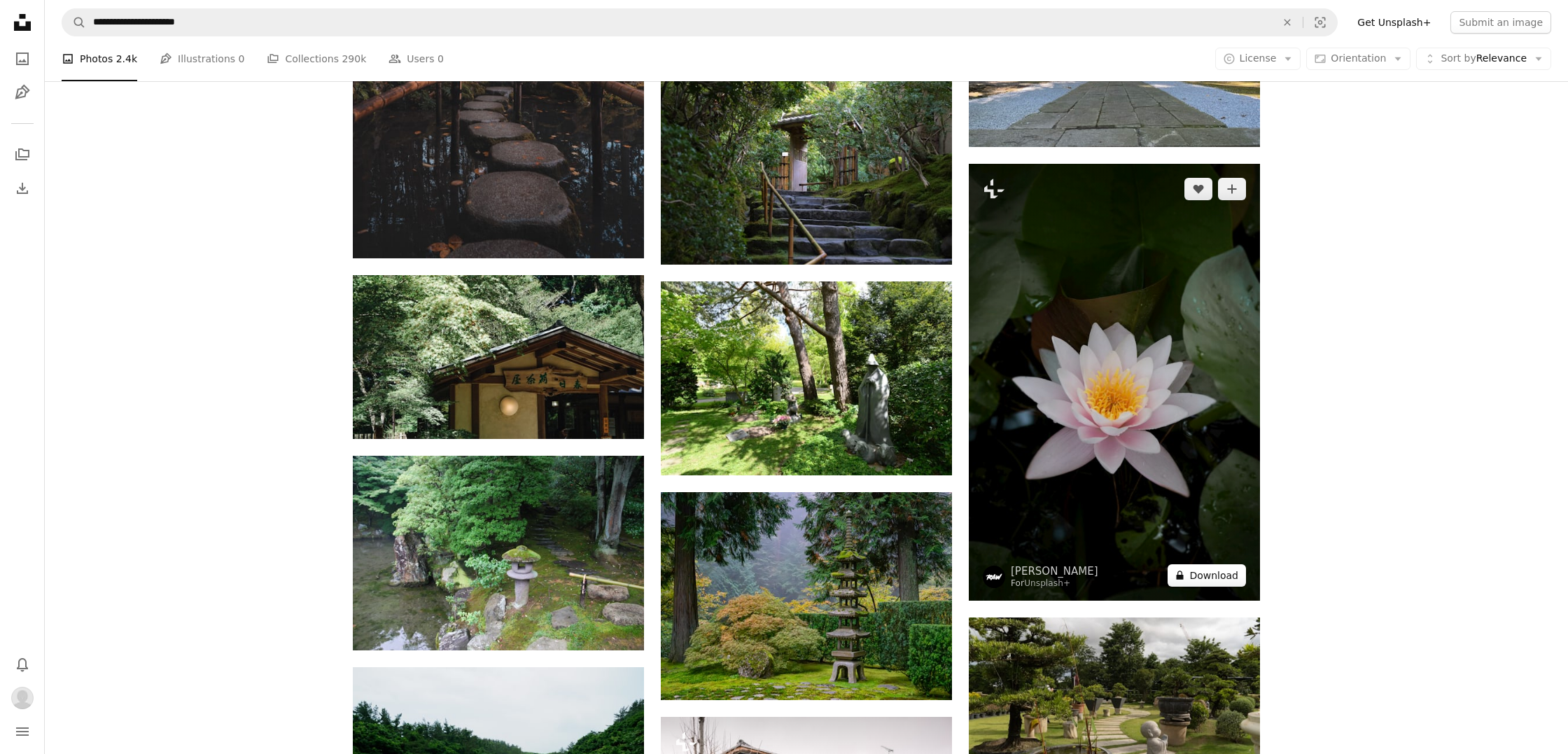
click at [1207, 579] on button "A lock Download" at bounding box center [1207, 575] width 79 height 22
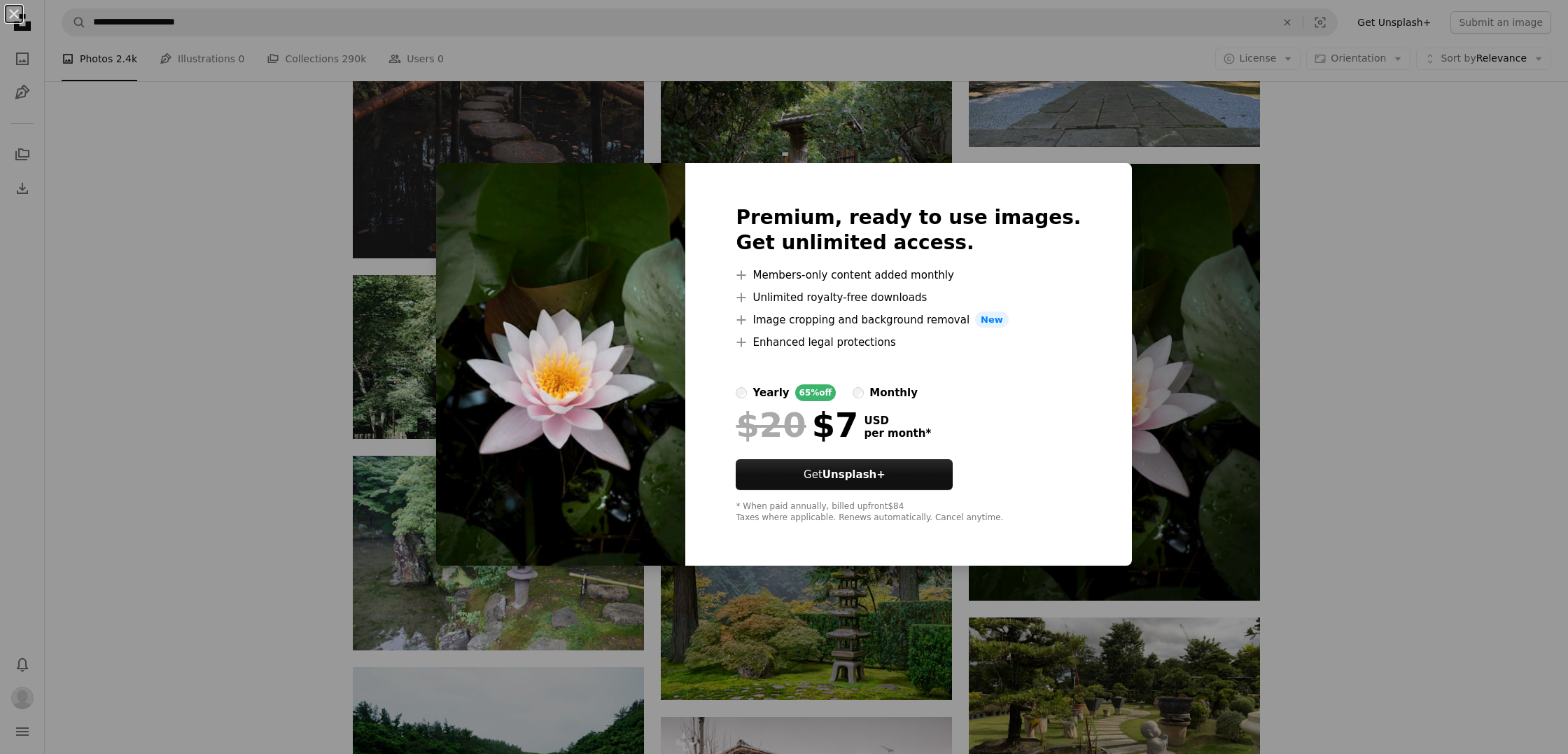
click at [537, 124] on div "An X shape Premium, ready to use images. Get unlimited access. A plus sign Memb…" at bounding box center [784, 377] width 1568 height 754
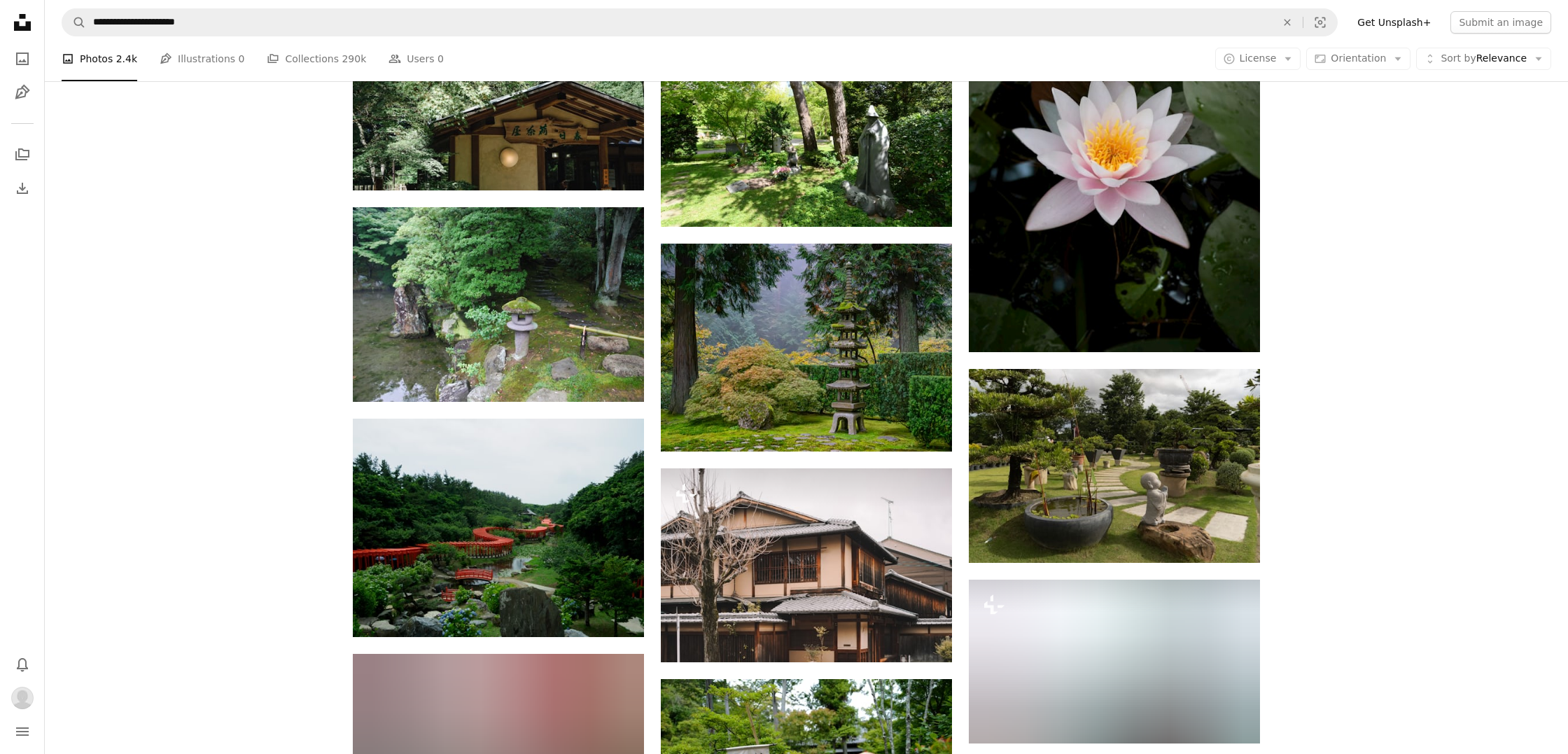
scroll to position [29490, 0]
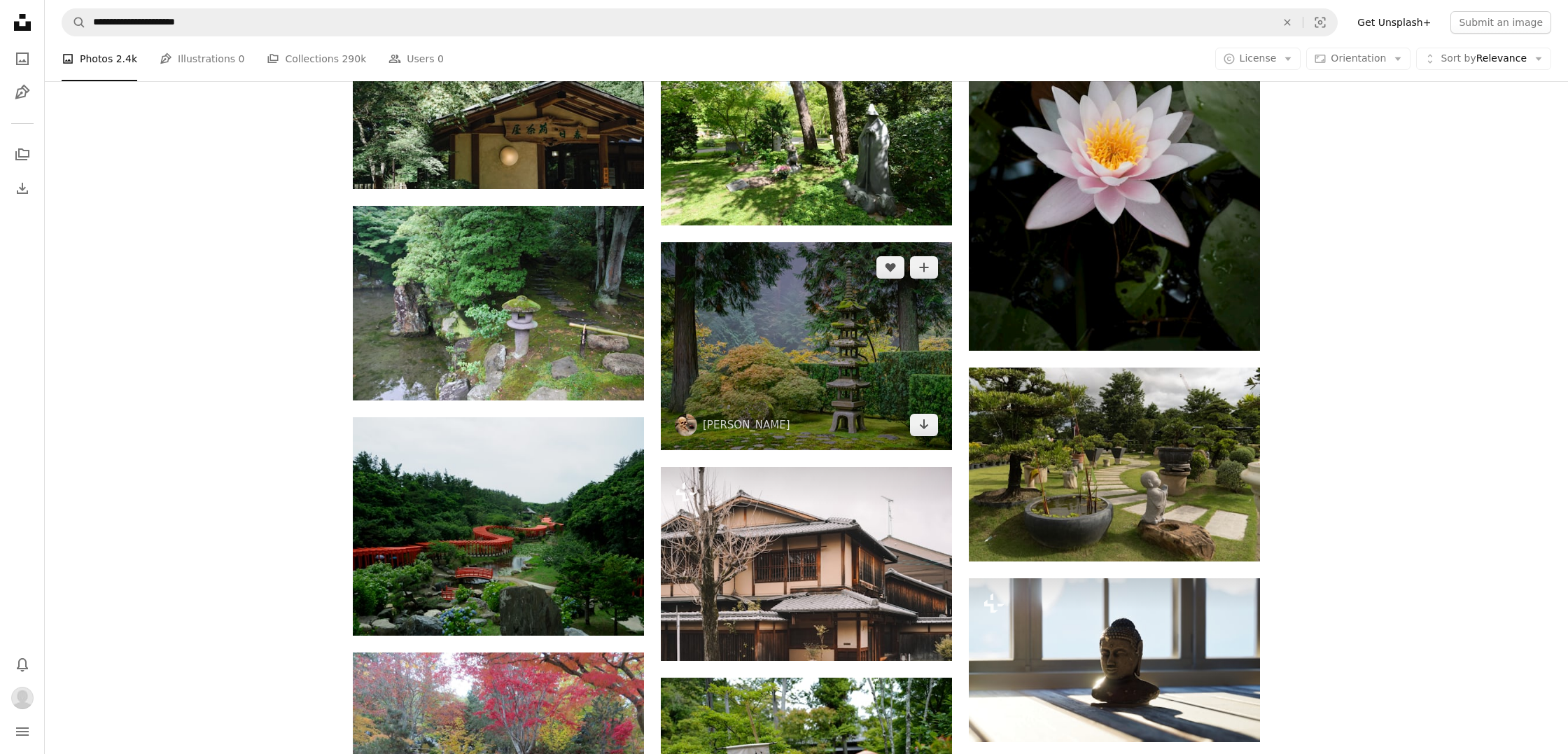
drag, startPoint x: 919, startPoint y: 432, endPoint x: 889, endPoint y: 432, distance: 30.0
click at [918, 432] on icon "Arrow pointing down" at bounding box center [924, 424] width 11 height 17
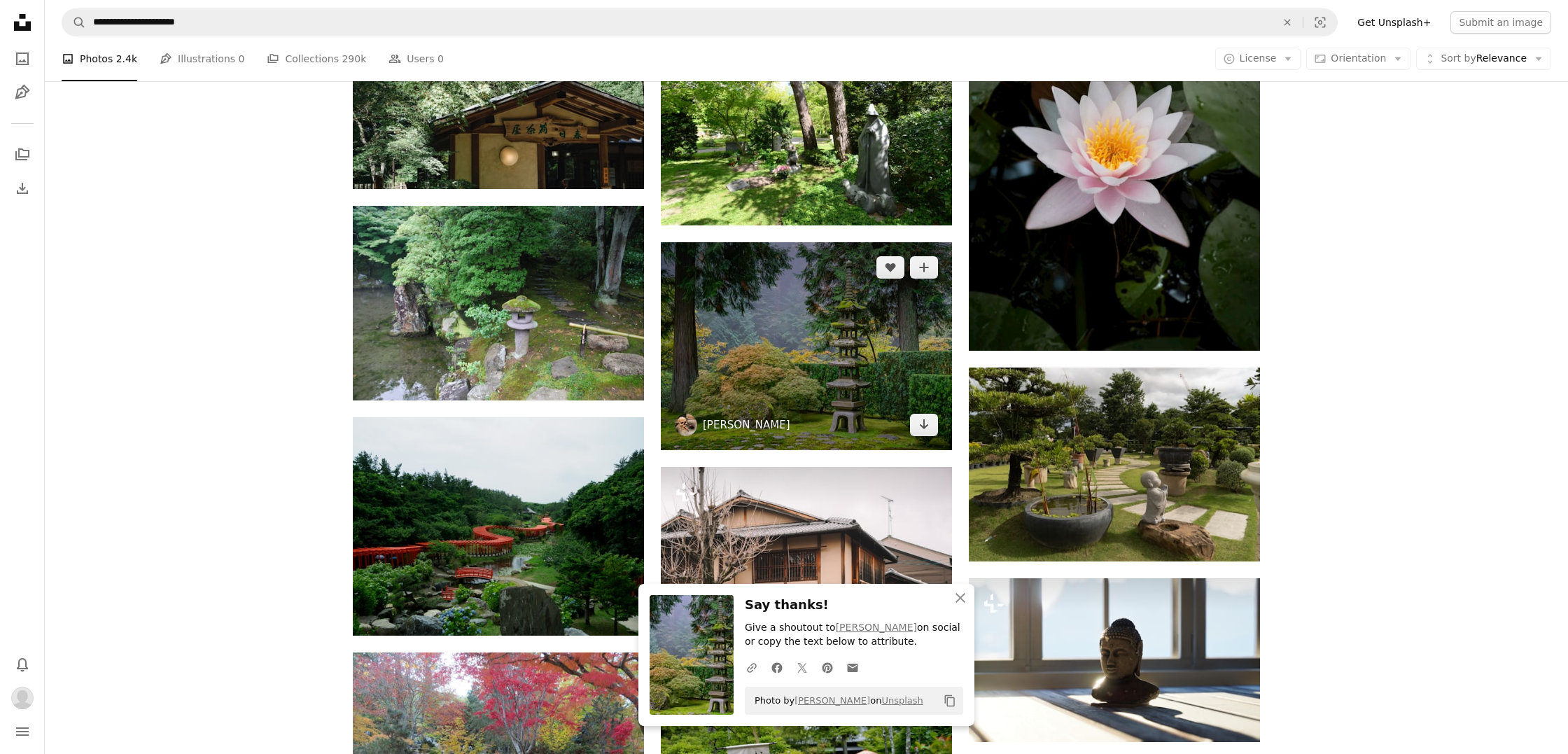
click at [734, 427] on link "[PERSON_NAME]" at bounding box center [746, 425] width 88 height 14
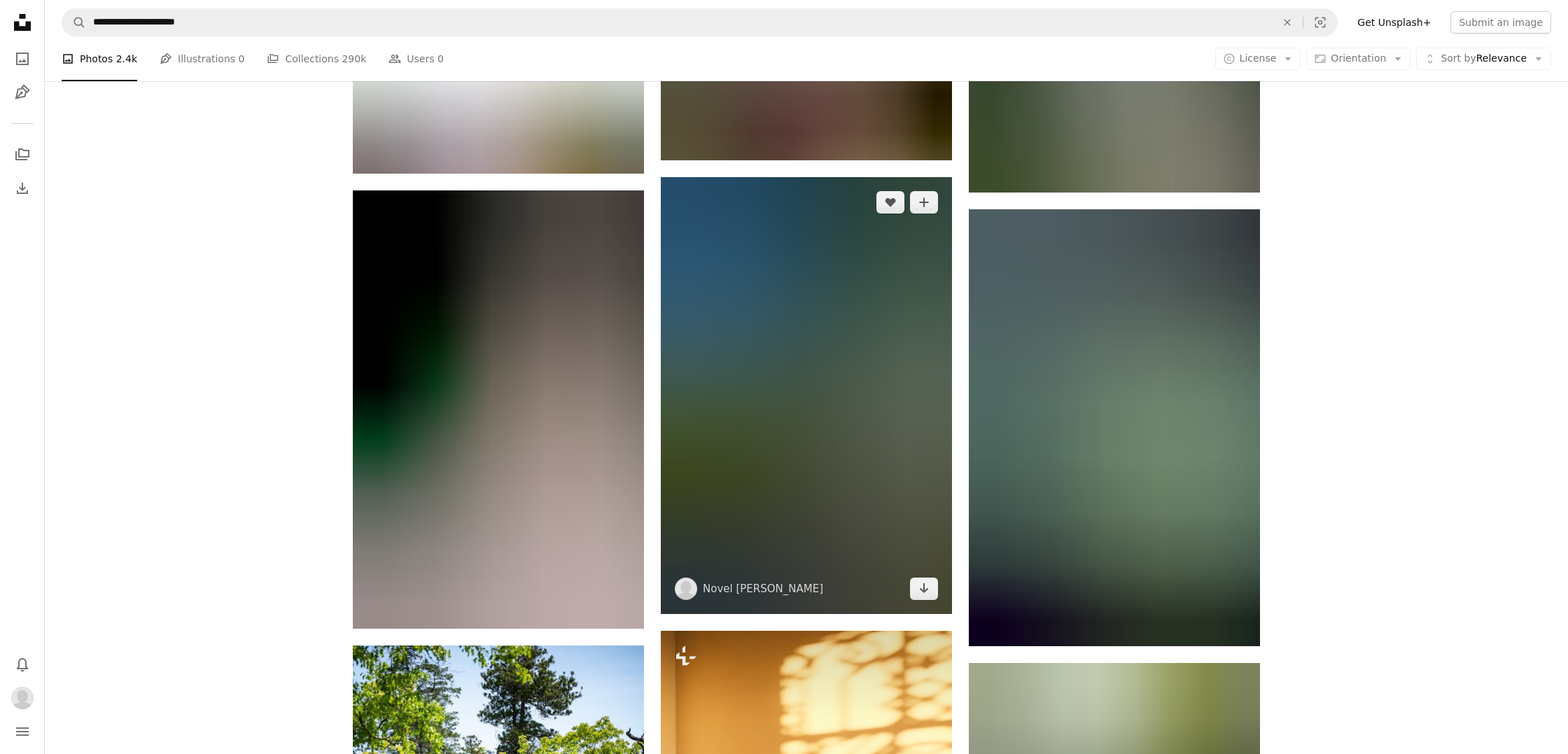
scroll to position [30409, 0]
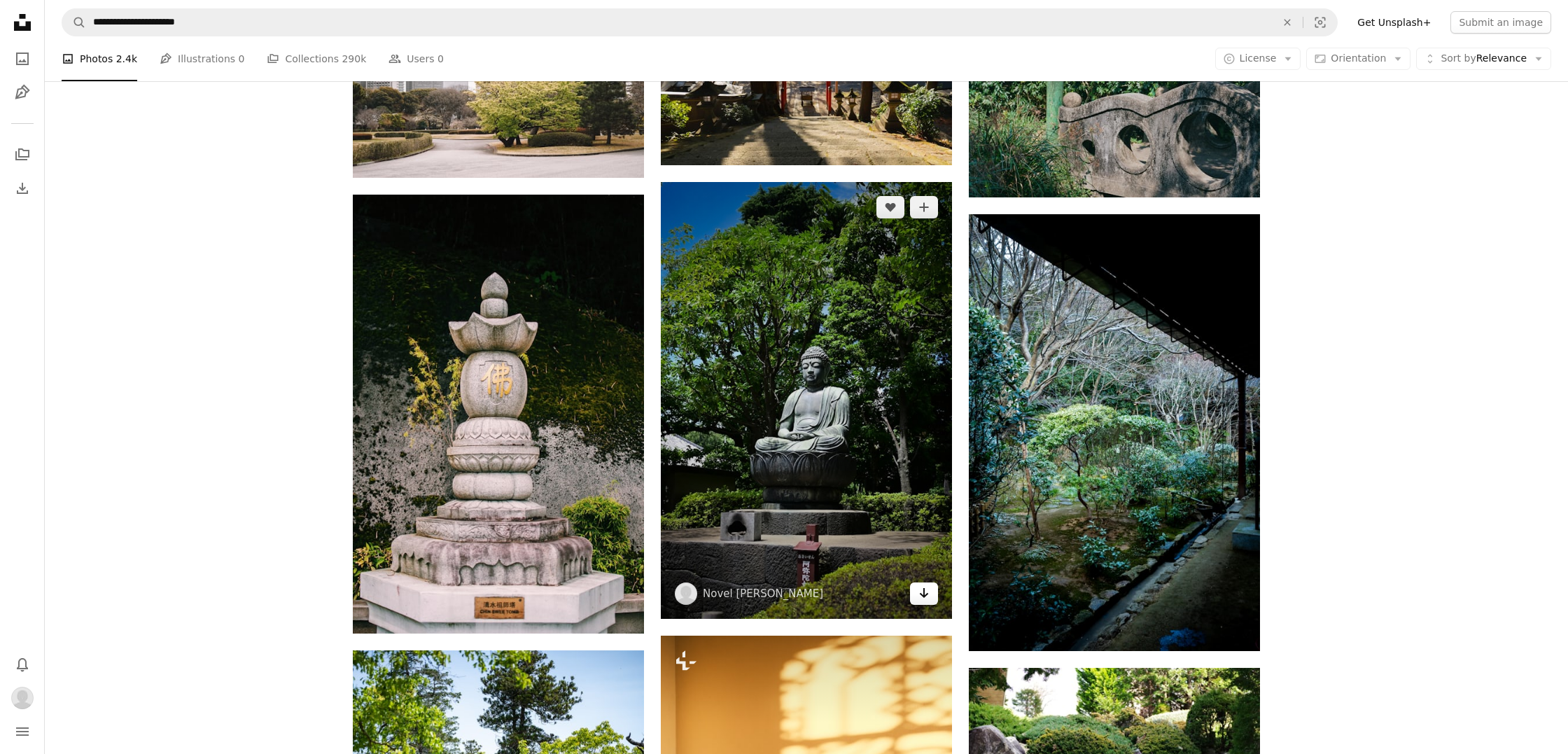
click at [924, 605] on link "Arrow pointing down" at bounding box center [924, 594] width 28 height 22
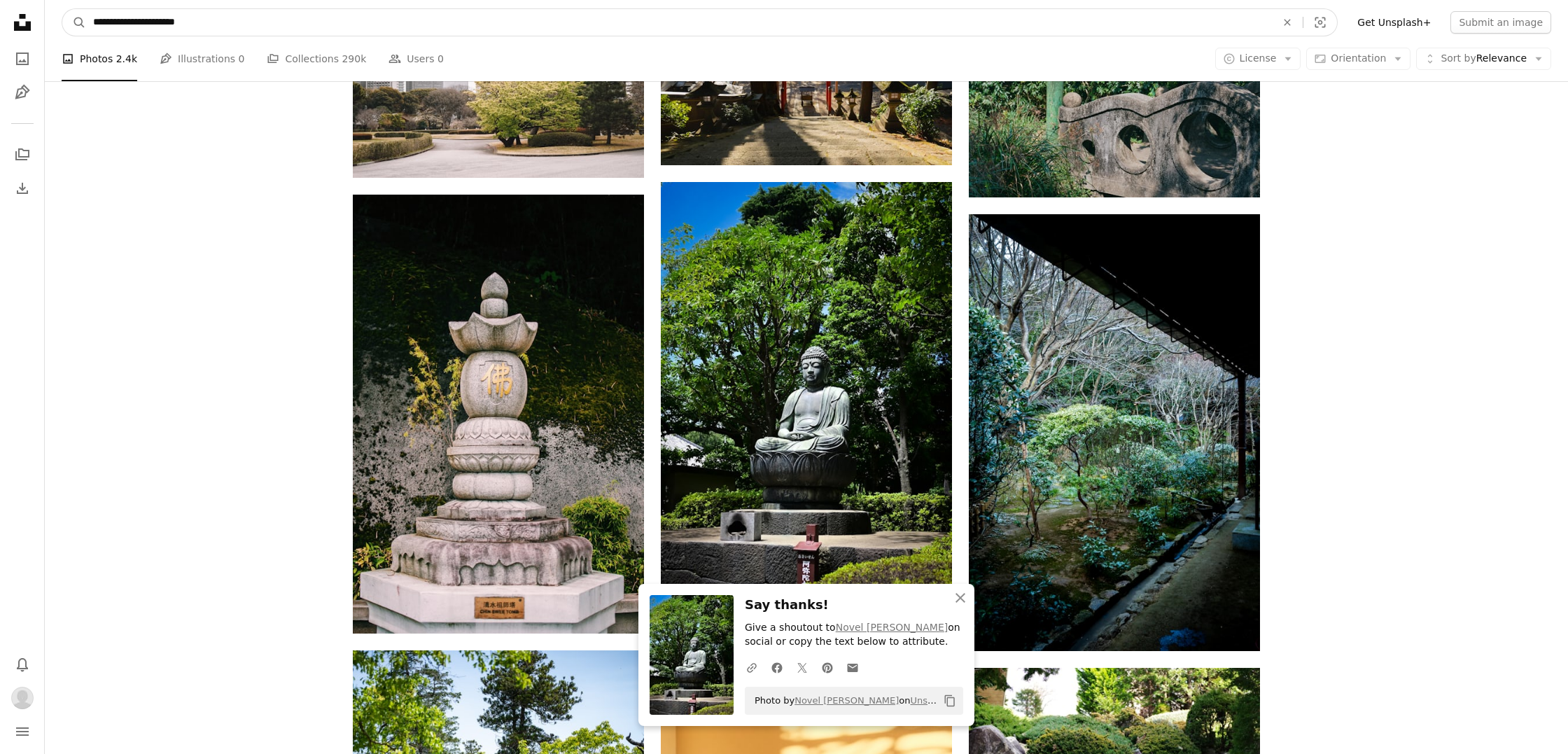
drag, startPoint x: 122, startPoint y: 22, endPoint x: 168, endPoint y: 24, distance: 46.0
click at [168, 24] on input "**********" at bounding box center [678, 22] width 1186 height 27
type input "**********"
click at [74, 22] on button "A magnifying glass" at bounding box center [74, 22] width 24 height 27
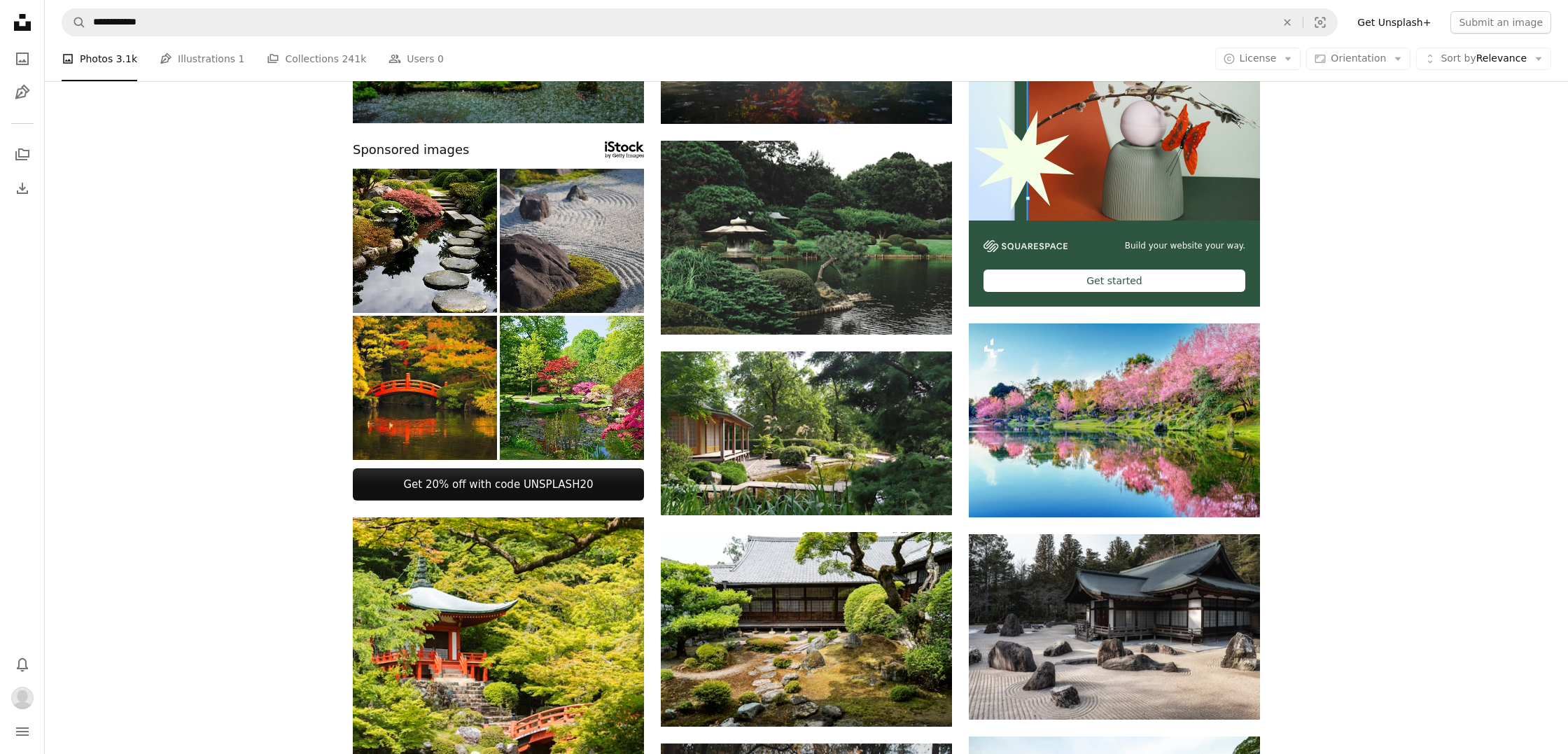
scroll to position [263, 0]
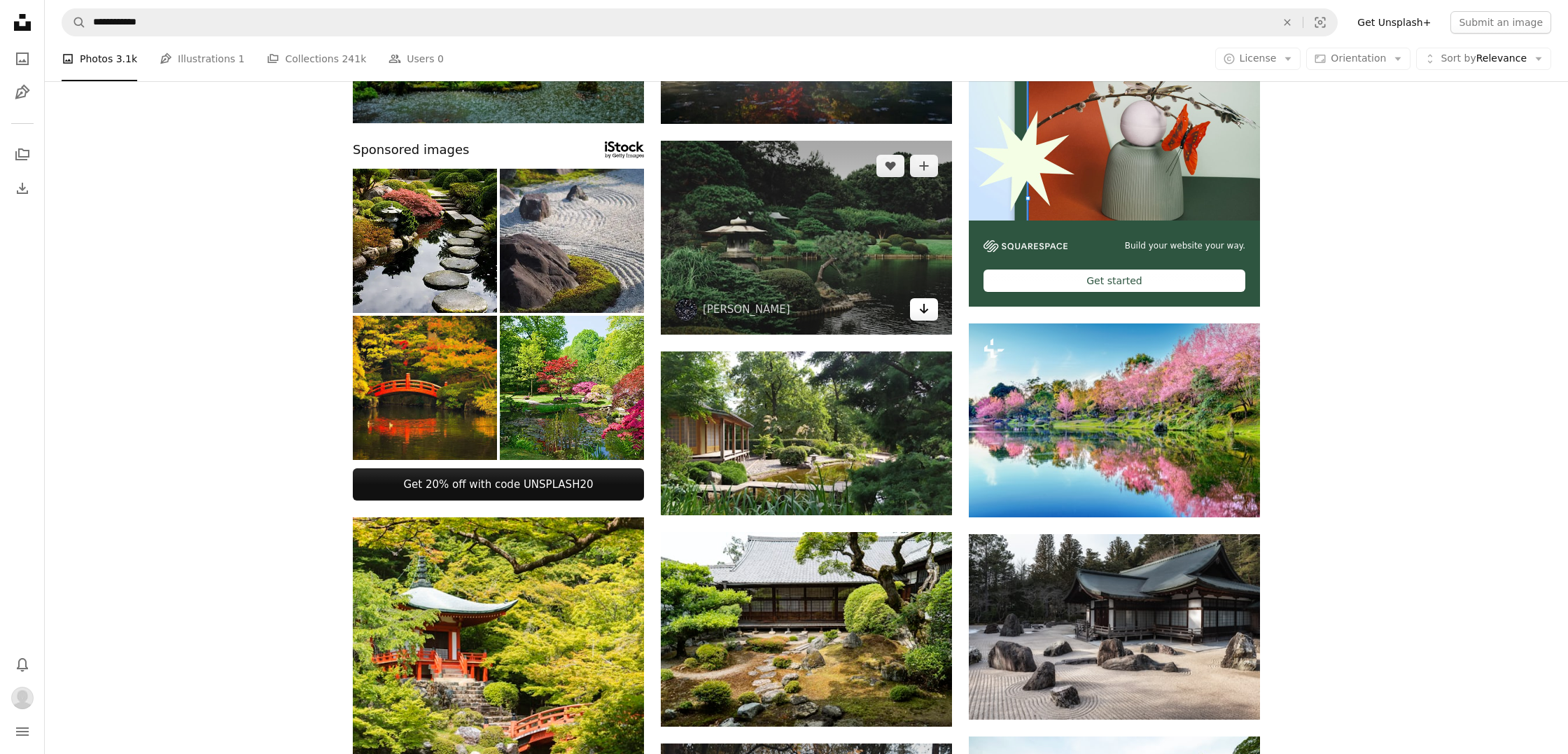
click at [923, 312] on icon "Arrow pointing down" at bounding box center [924, 309] width 11 height 17
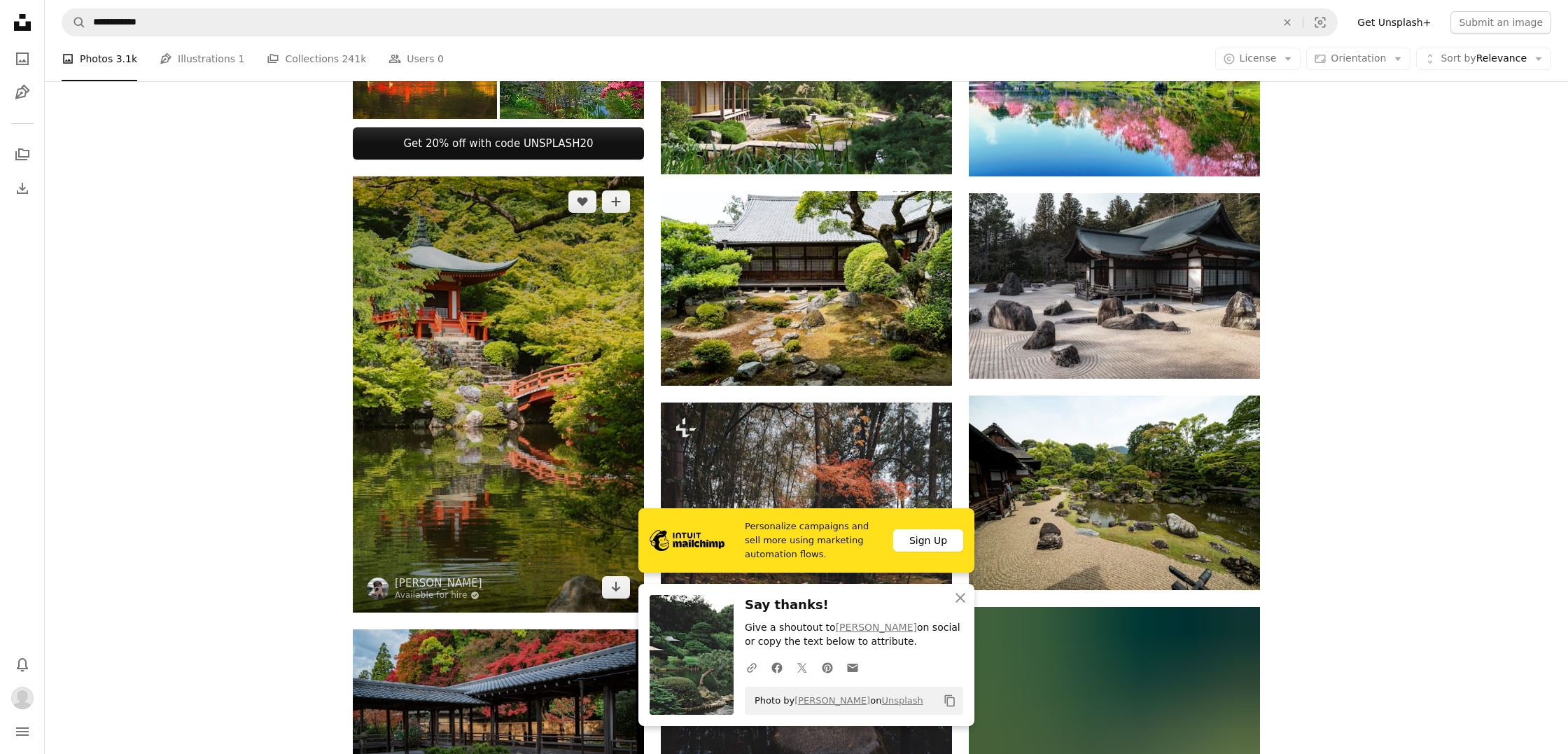
scroll to position [612, 0]
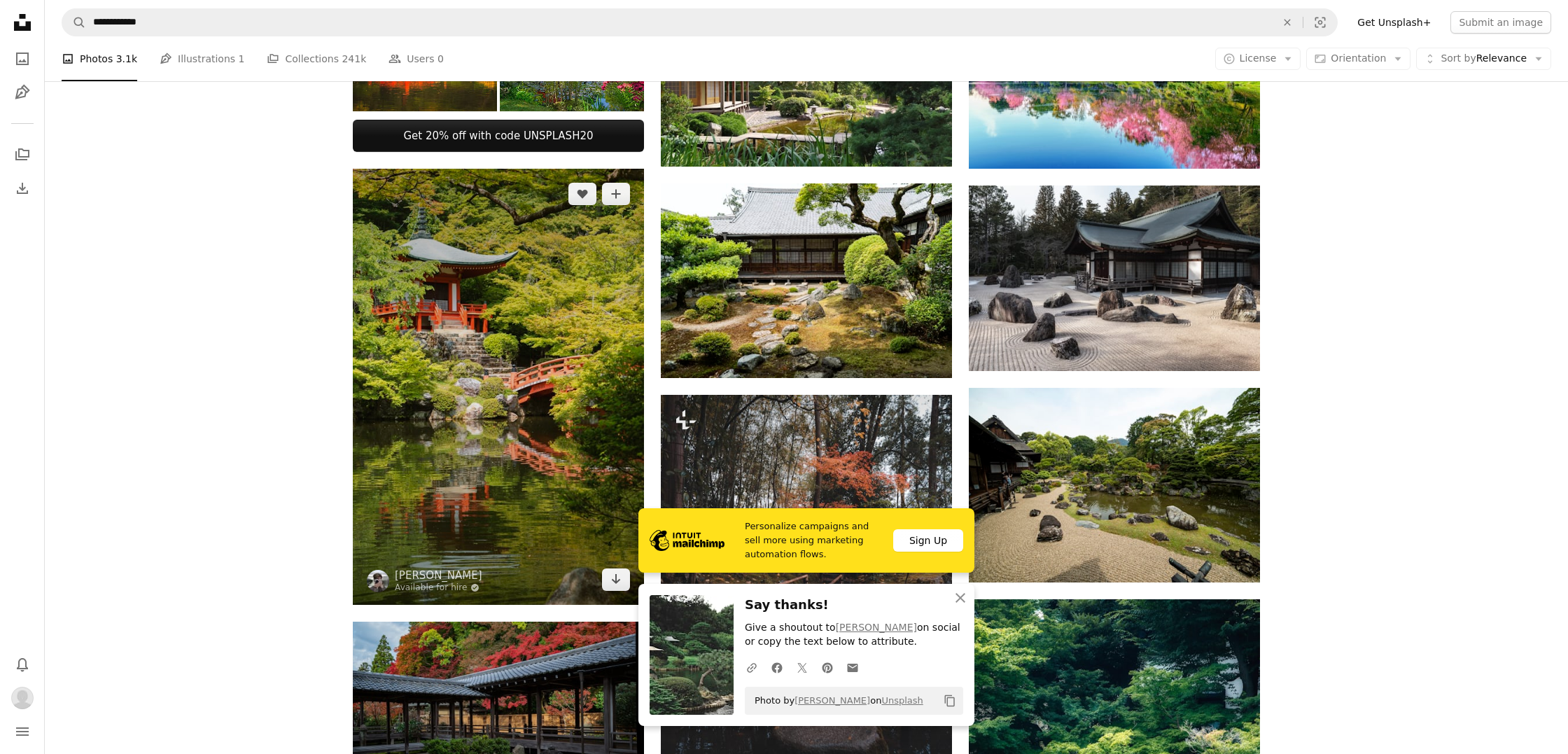
click at [611, 593] on img at bounding box center [498, 386] width 291 height 436
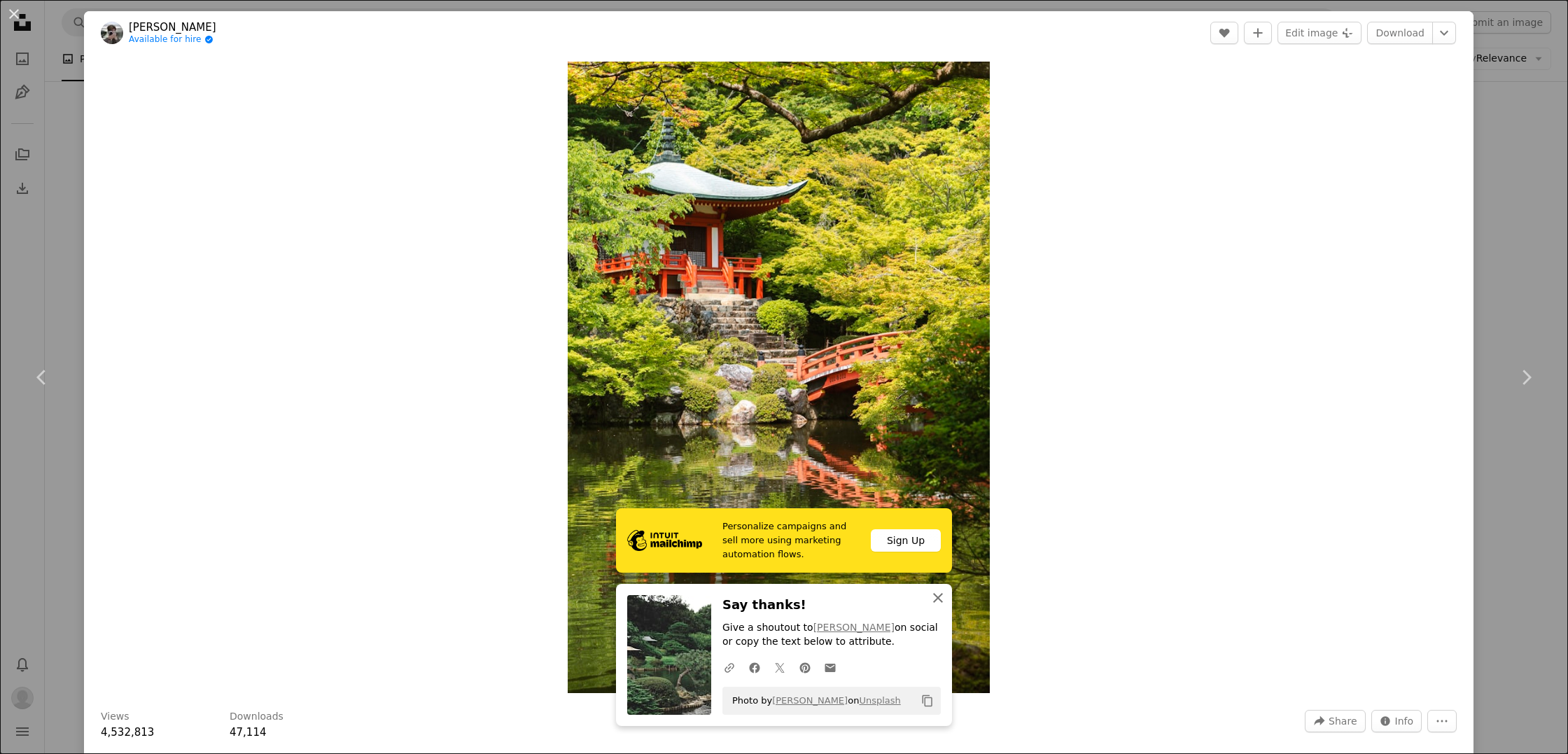
click at [936, 599] on icon "button" at bounding box center [938, 598] width 10 height 10
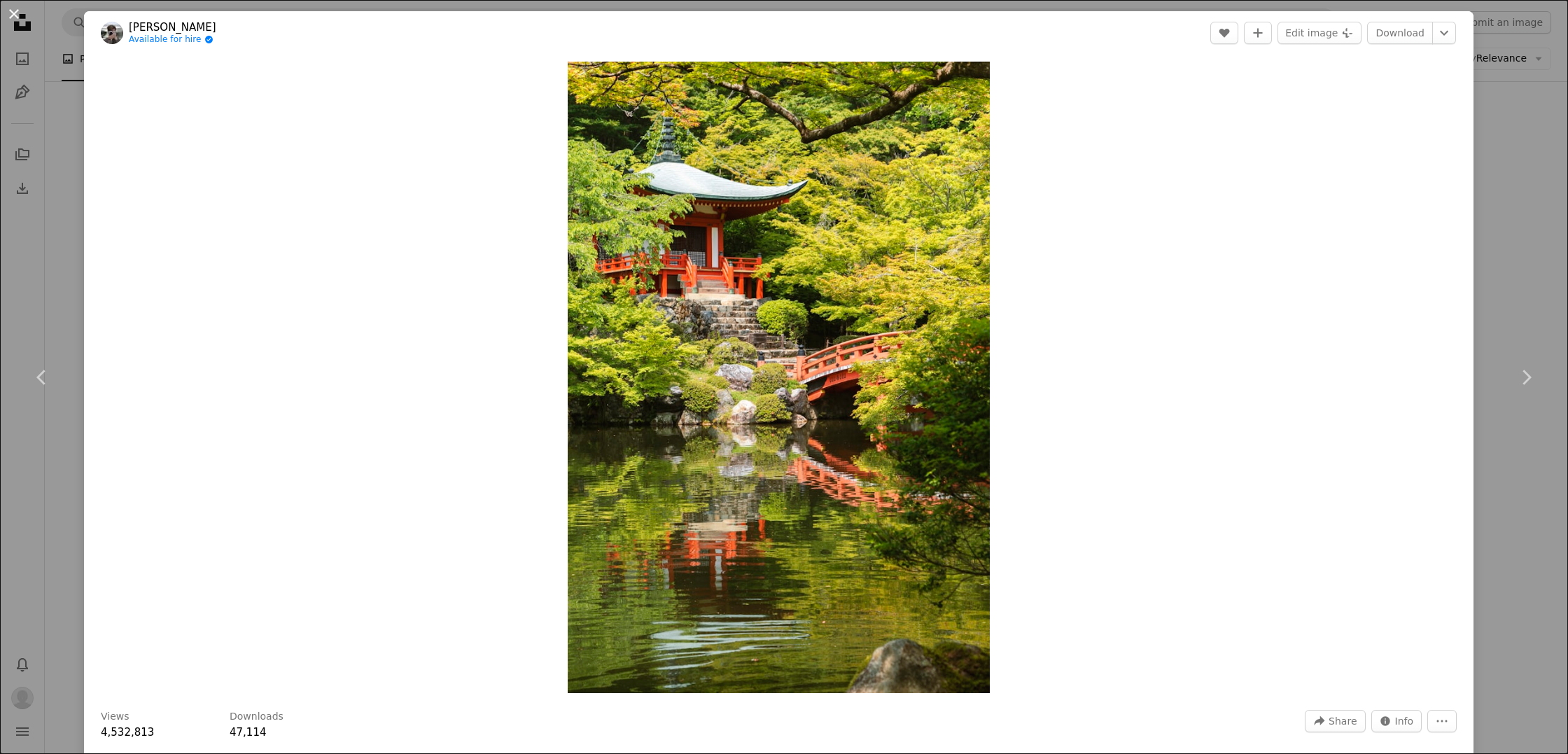
click at [17, 16] on button "An X shape" at bounding box center [14, 14] width 17 height 17
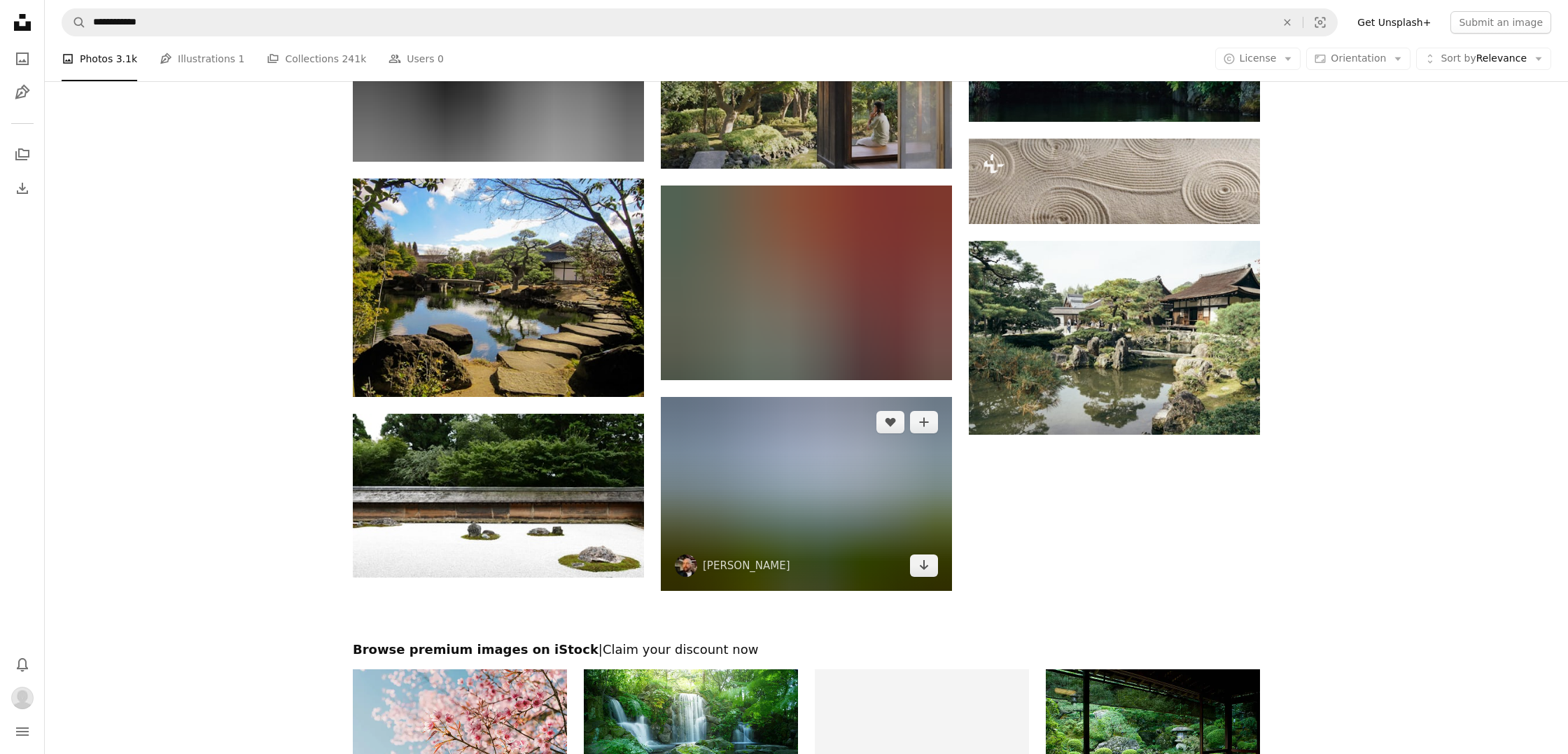
scroll to position [1479, 0]
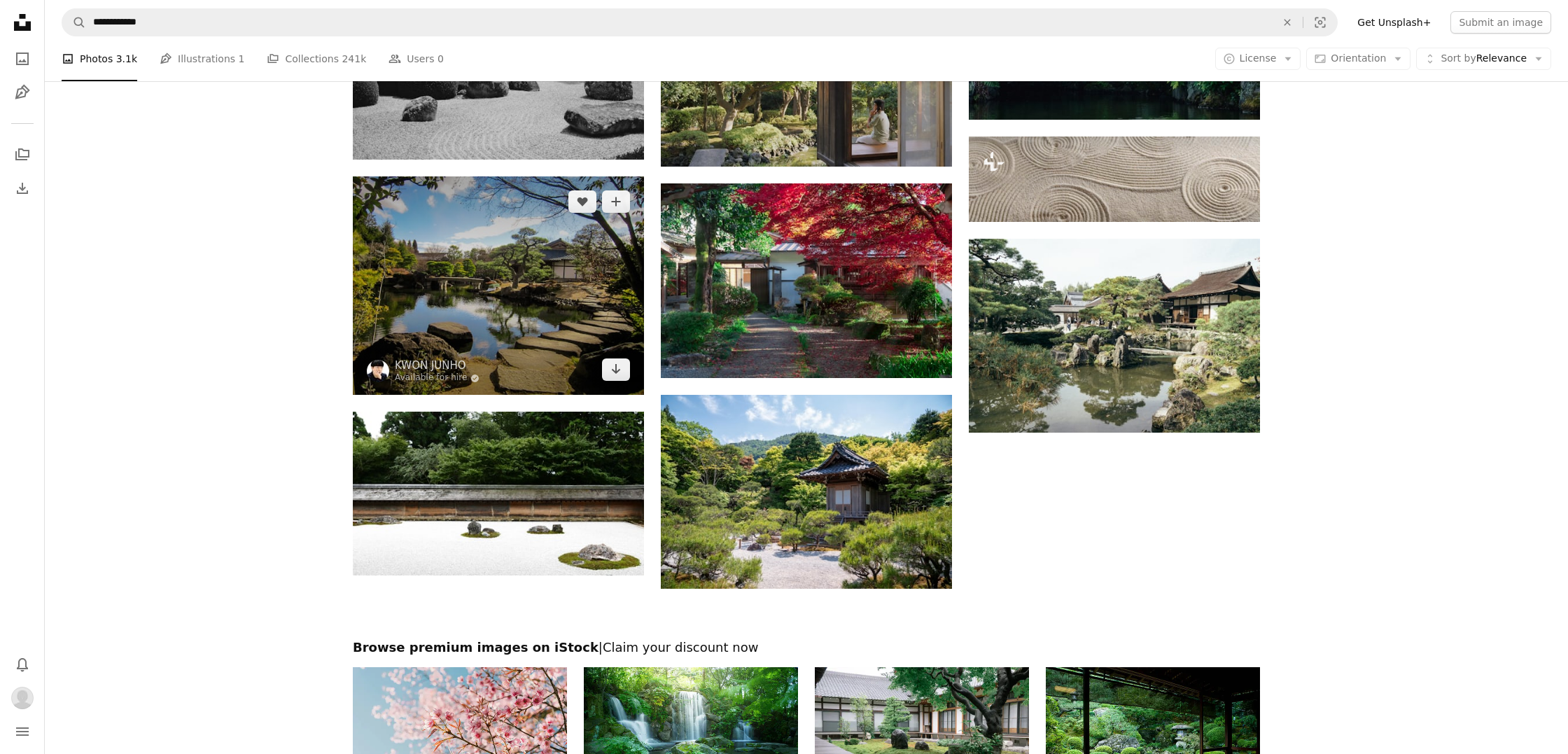
click at [608, 380] on img at bounding box center [498, 286] width 291 height 219
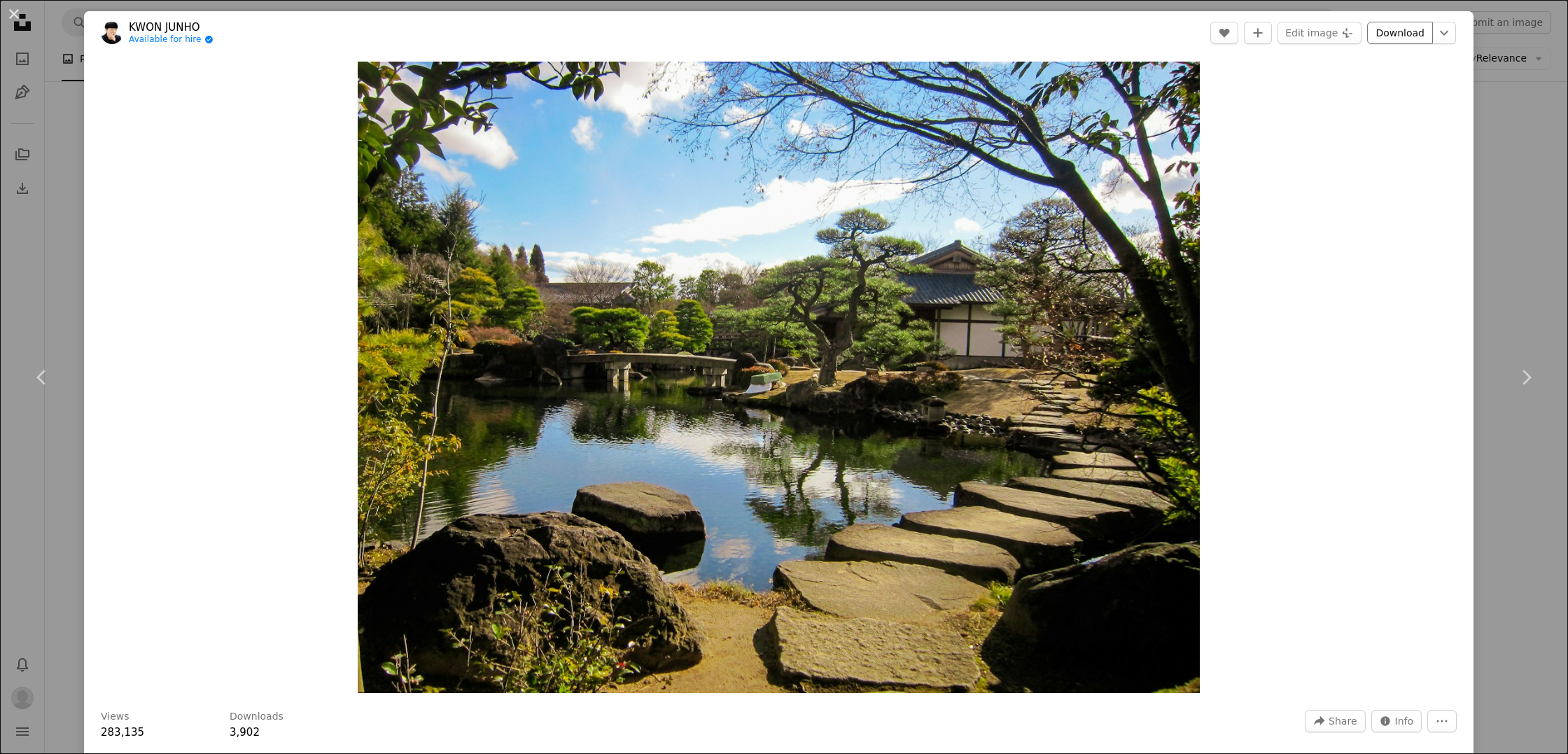
click at [1425, 38] on link "Download" at bounding box center [1399, 33] width 65 height 22
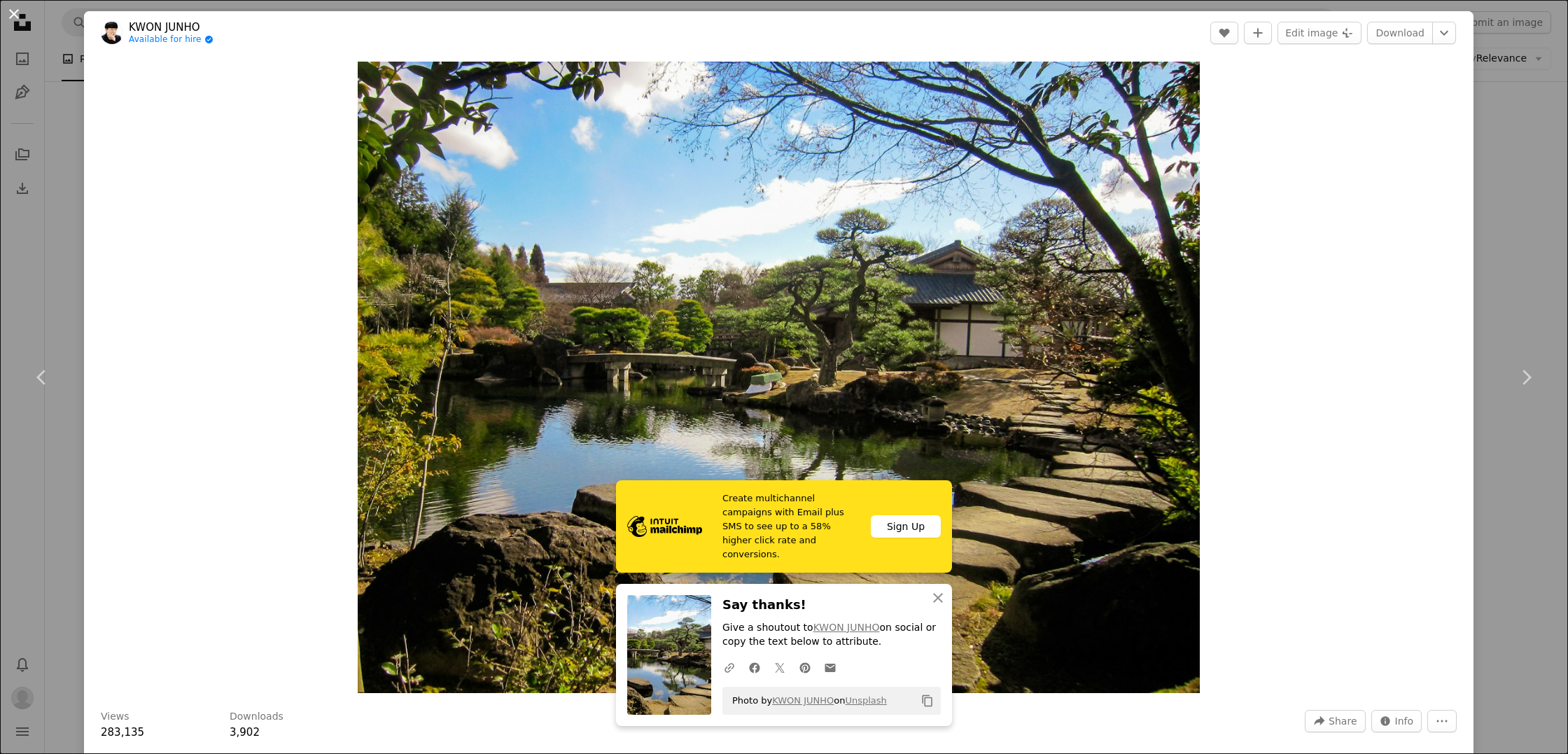
click at [14, 16] on button "An X shape" at bounding box center [14, 14] width 17 height 17
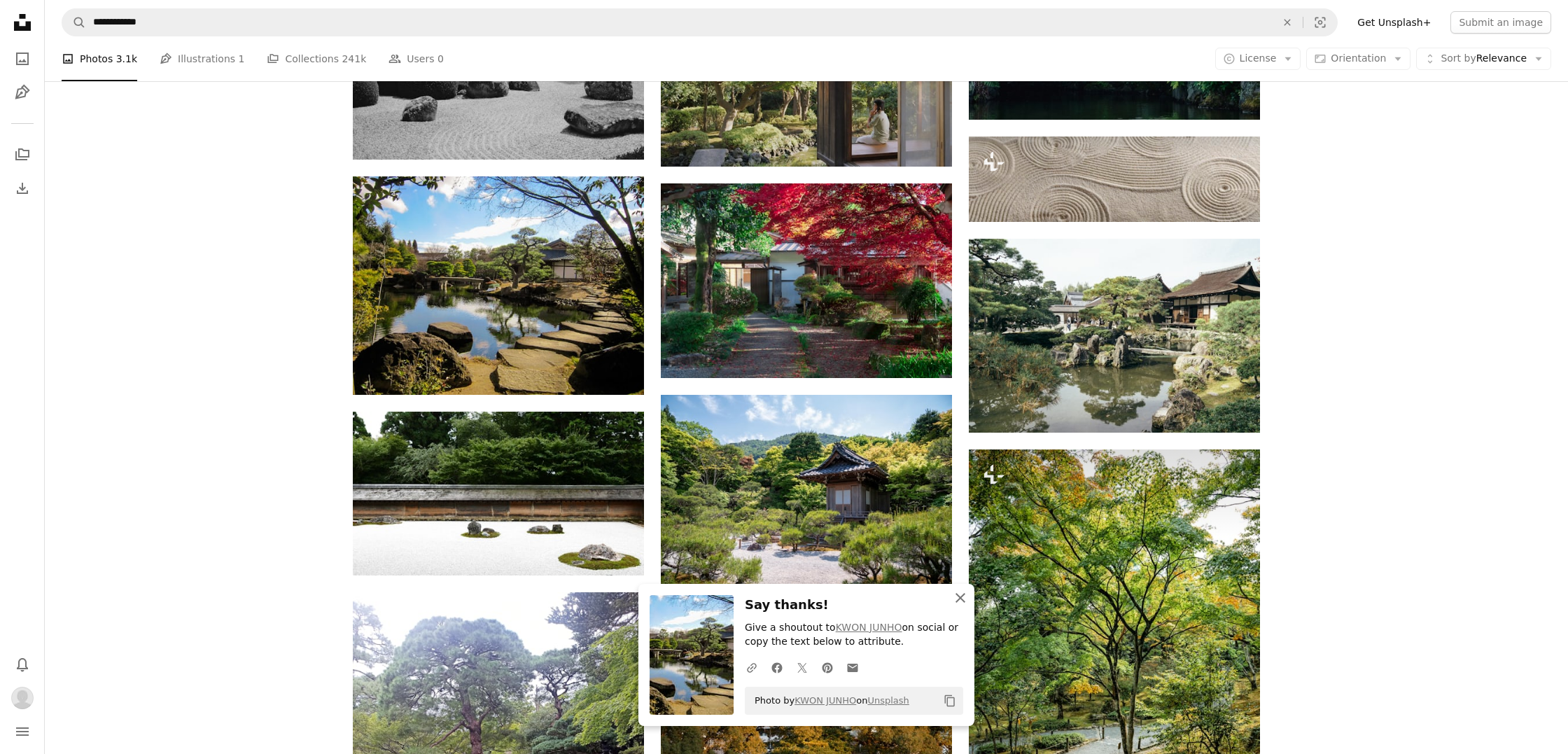
click at [962, 603] on icon "button" at bounding box center [961, 598] width 10 height 10
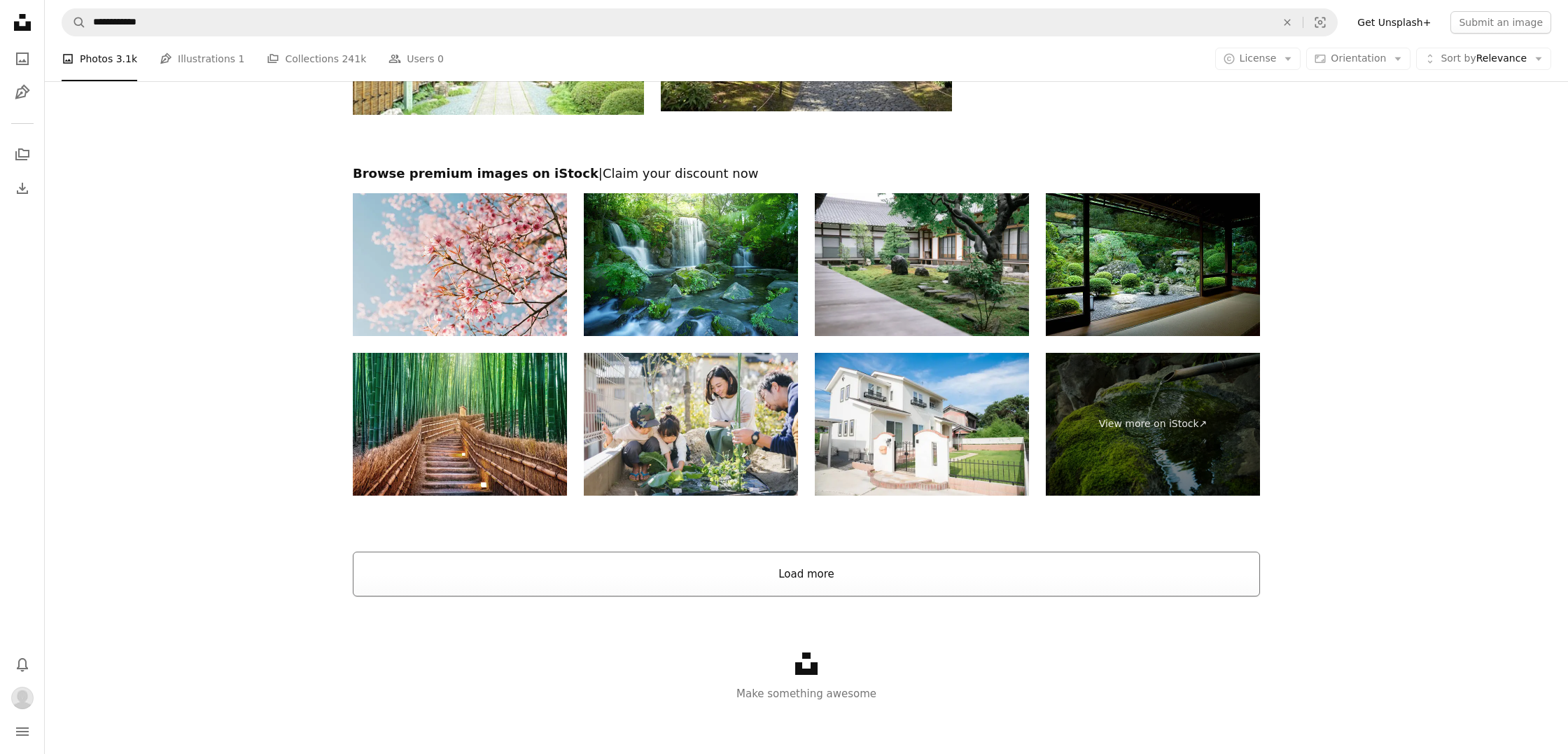
click at [820, 577] on button "Load more" at bounding box center [806, 574] width 908 height 45
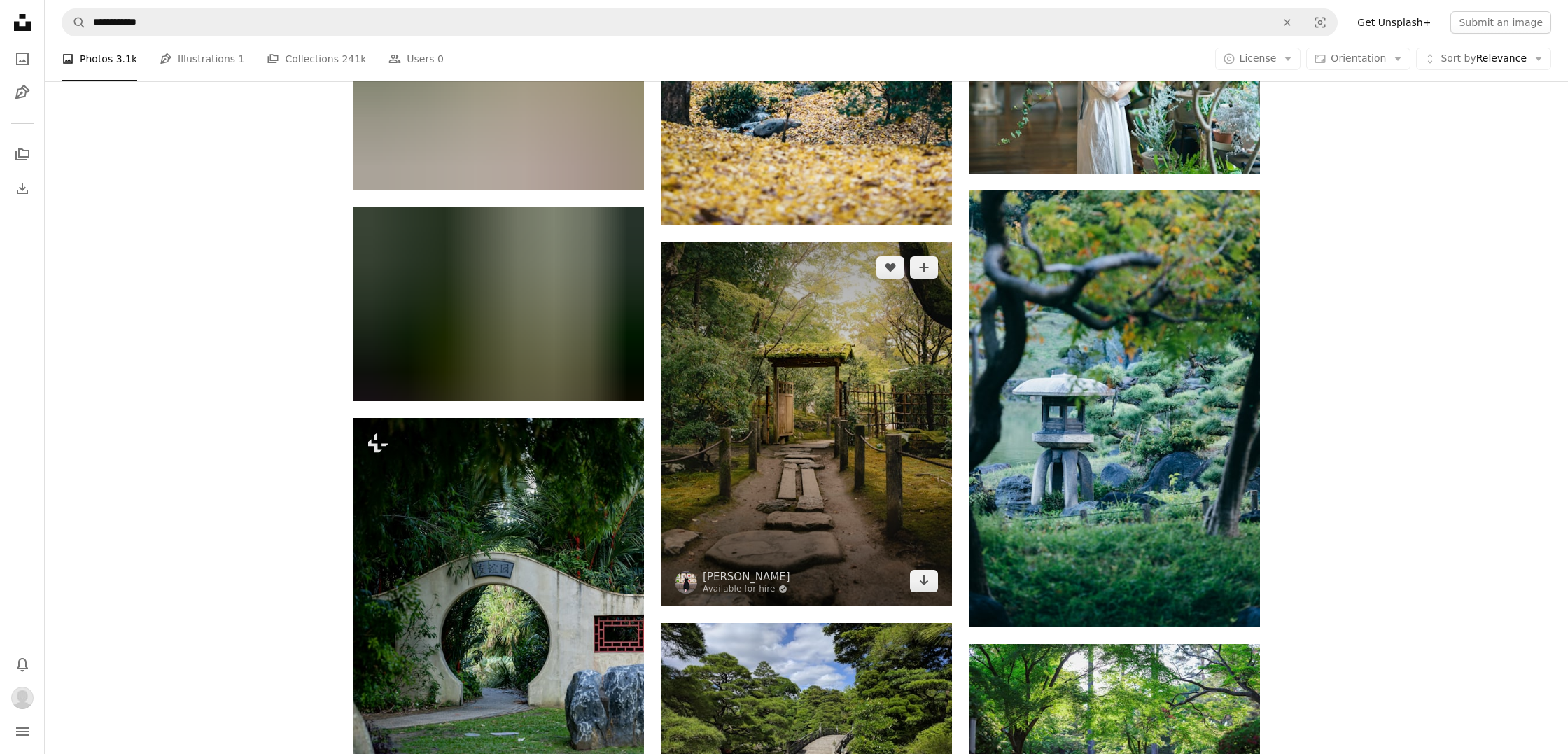
scroll to position [5767, 0]
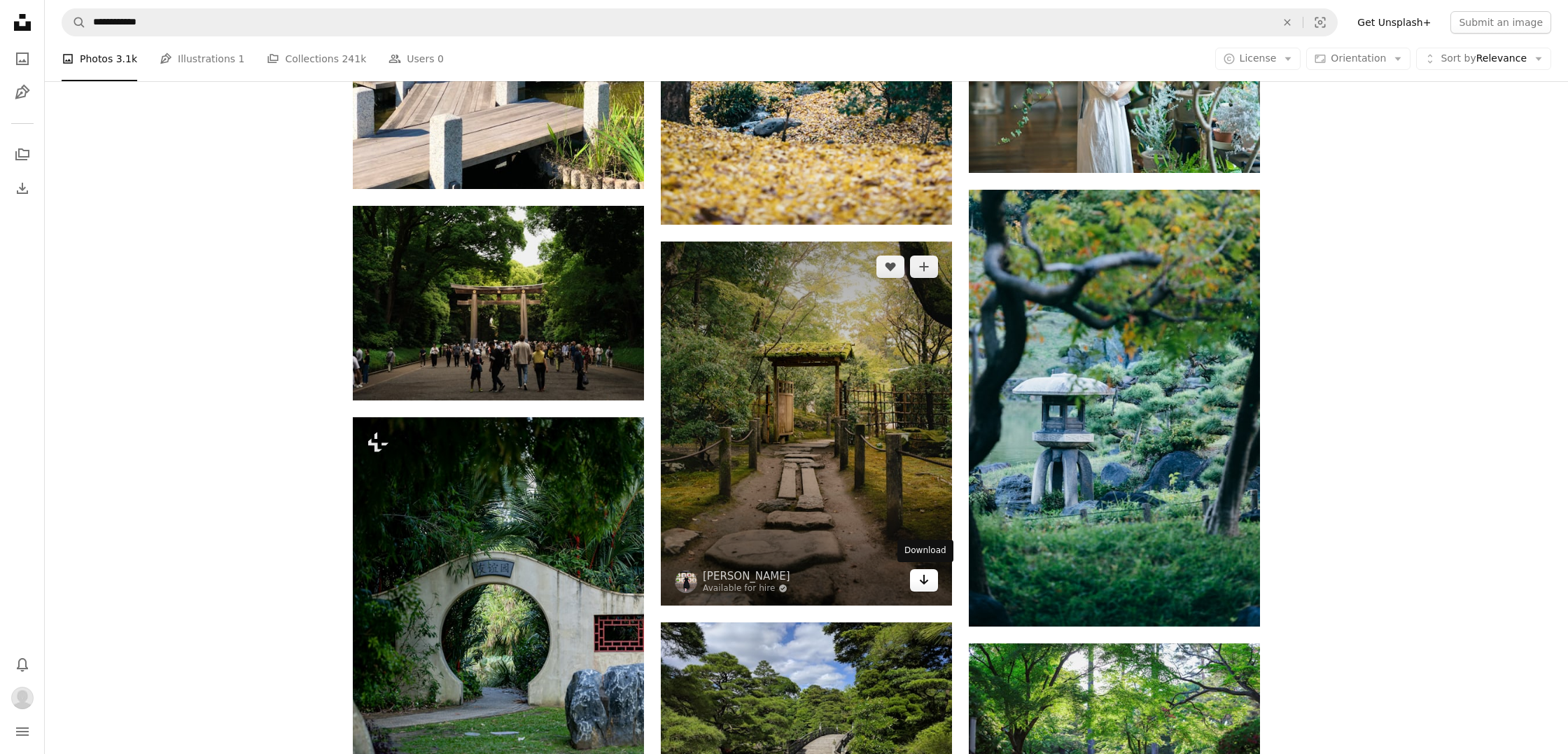
click at [924, 581] on icon "Download" at bounding box center [924, 580] width 9 height 10
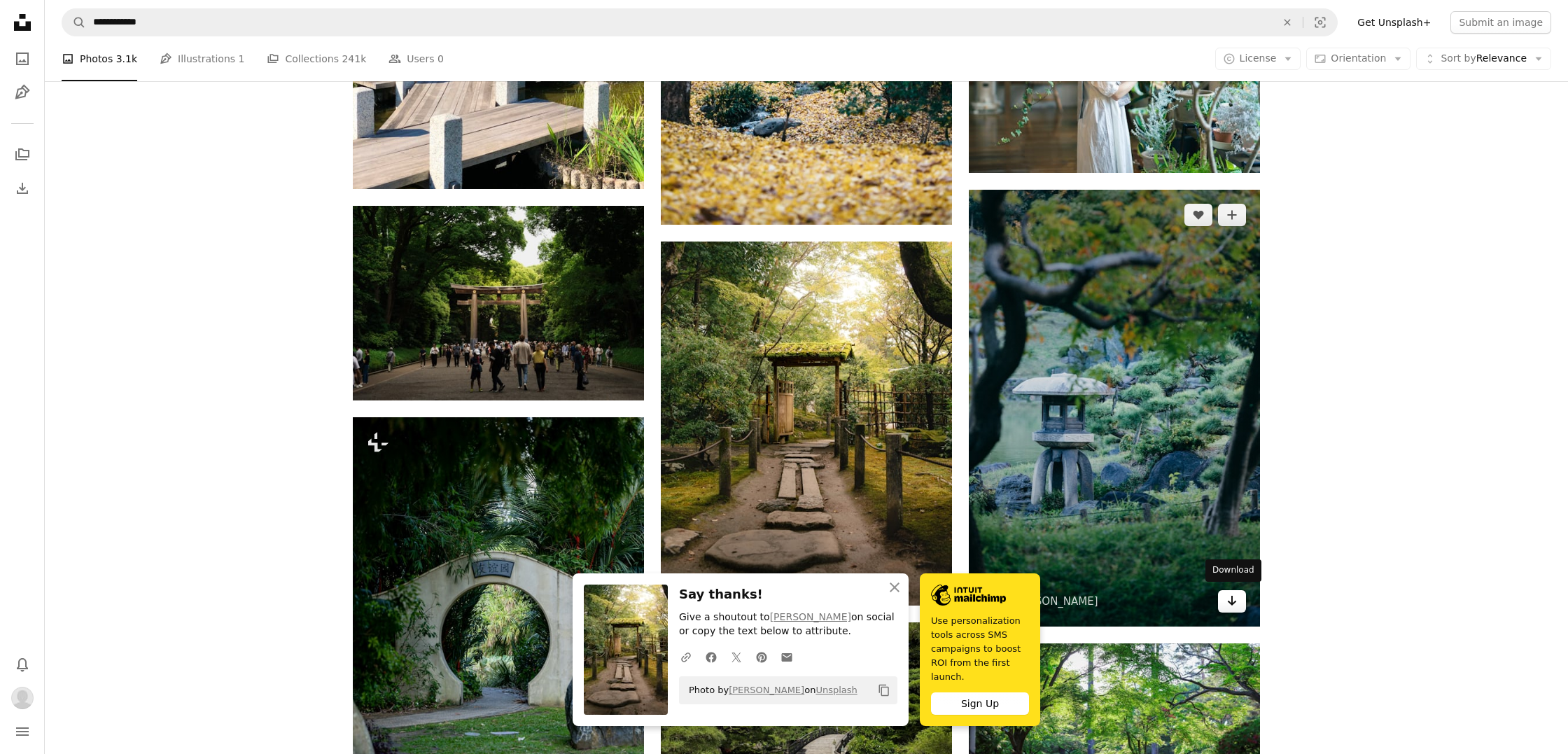
click at [1231, 606] on icon "Arrow pointing down" at bounding box center [1232, 601] width 11 height 17
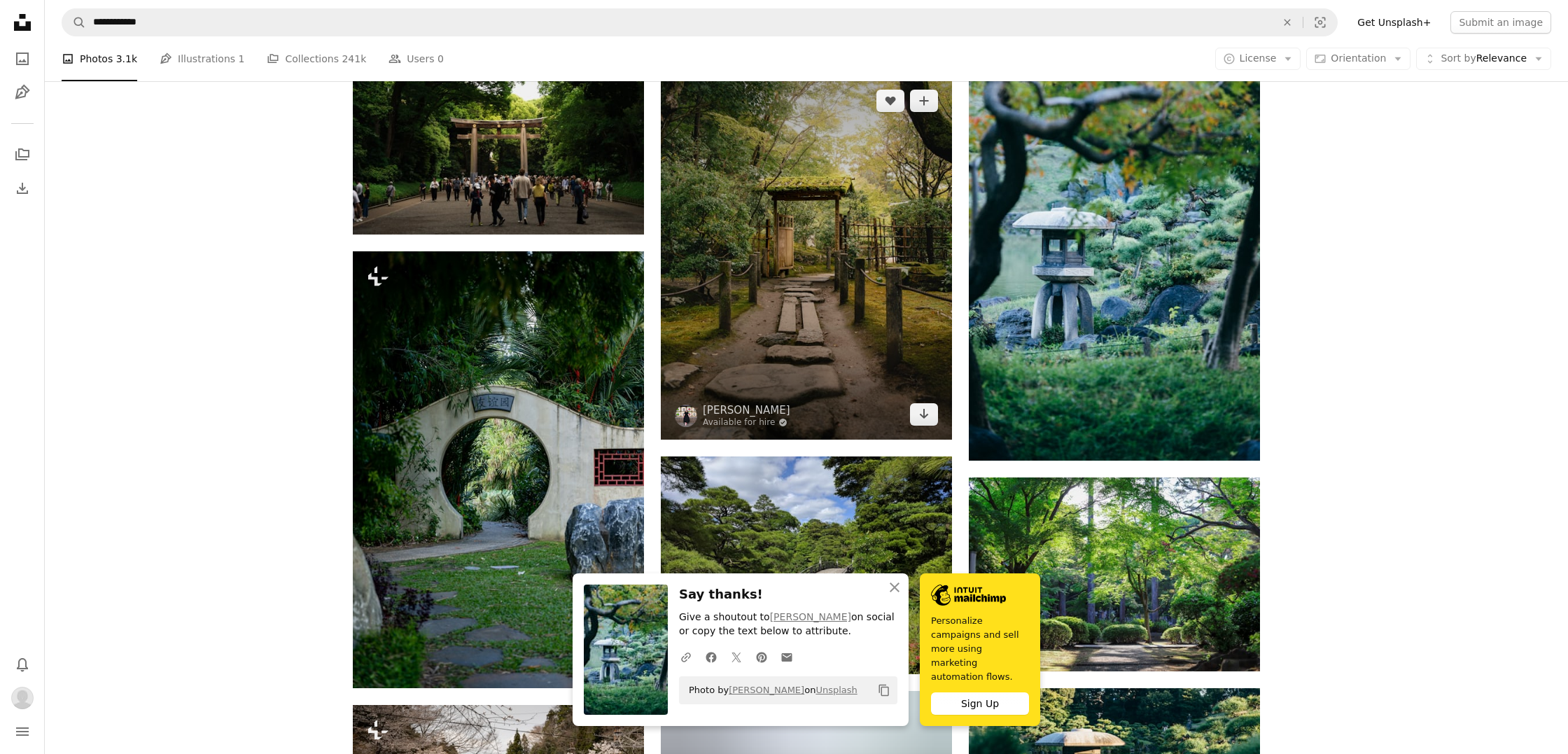
scroll to position [5940, 0]
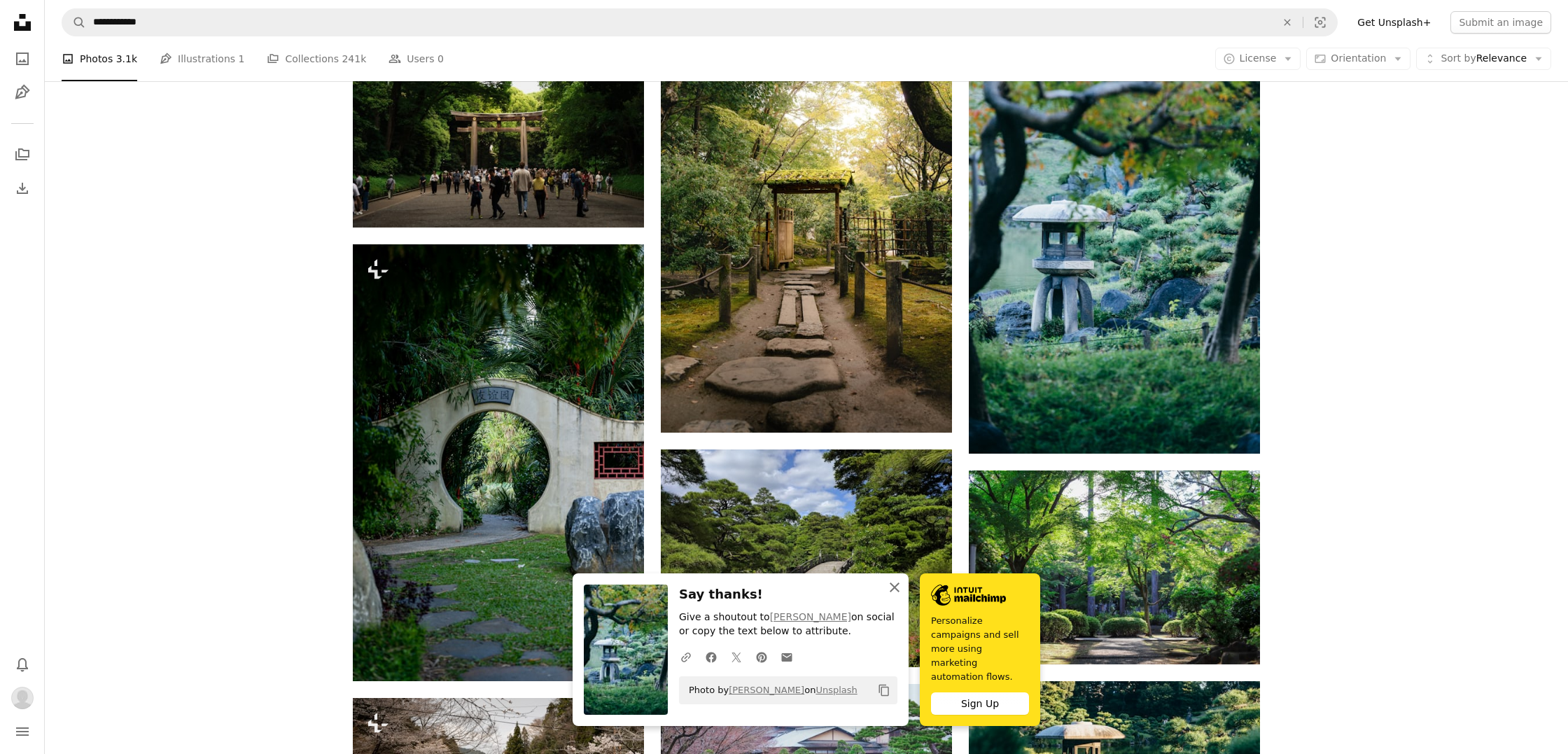
click at [893, 596] on icon "An X shape" at bounding box center [894, 587] width 17 height 17
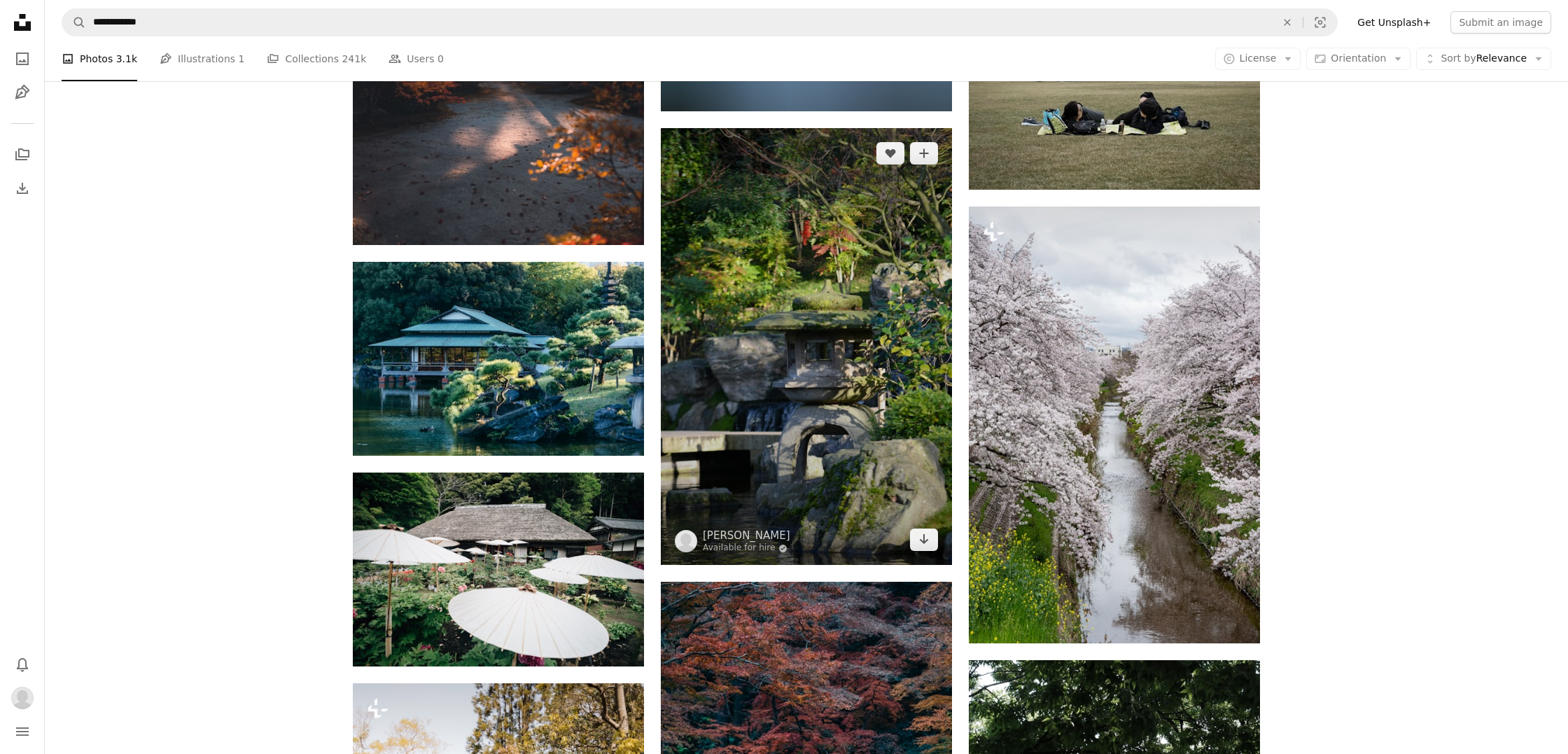
scroll to position [10361, 0]
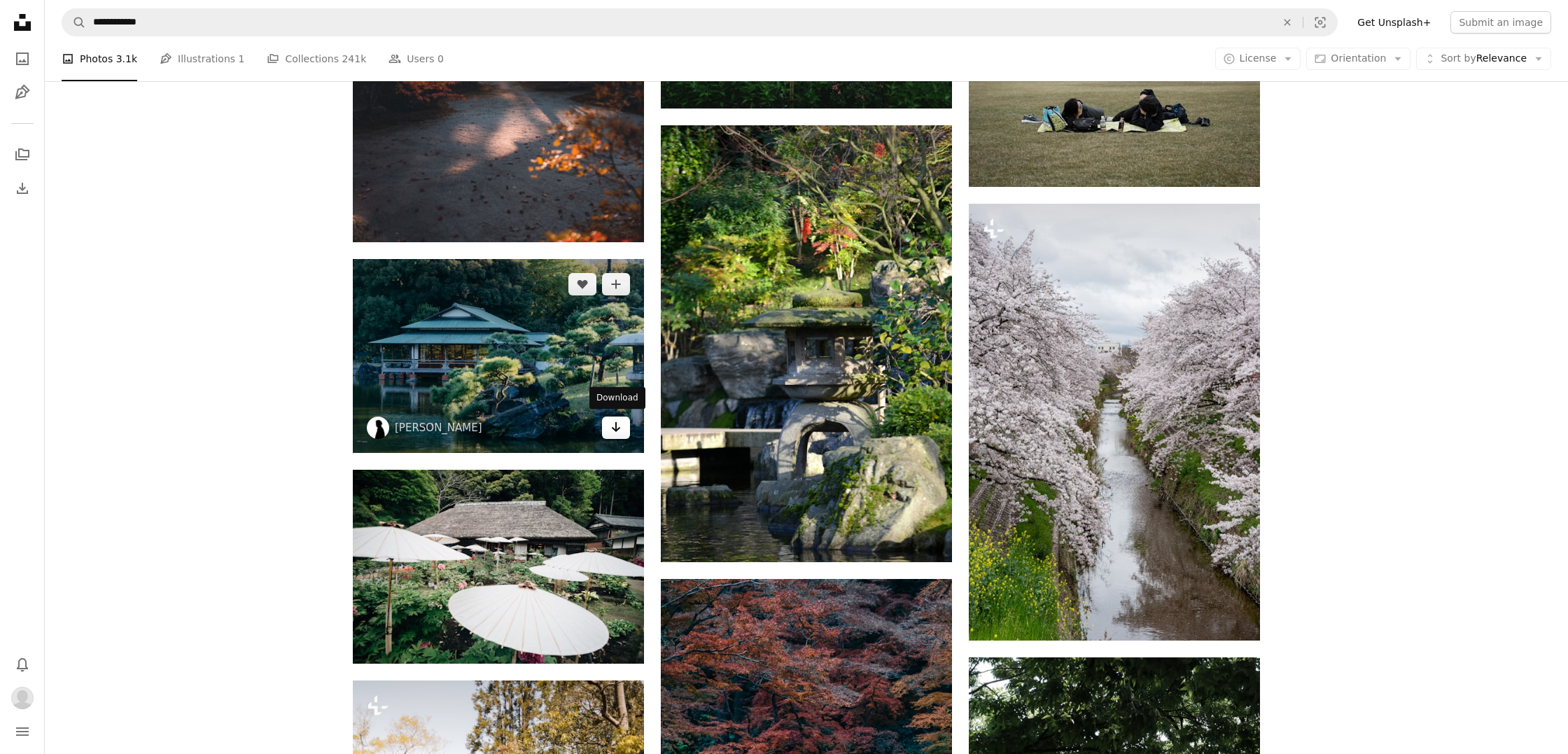
click at [614, 431] on icon "Arrow pointing down" at bounding box center [616, 427] width 11 height 17
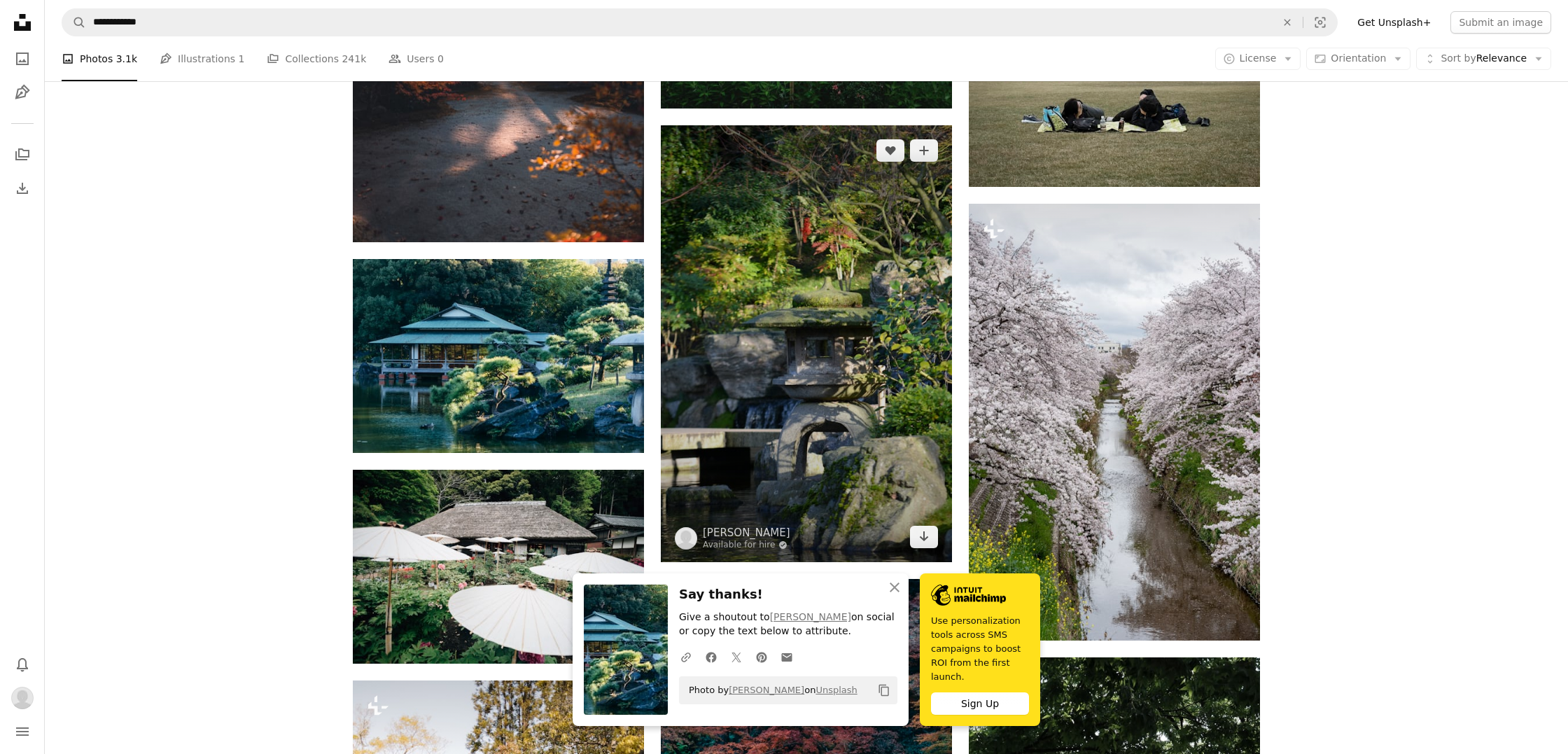
click at [850, 512] on img at bounding box center [806, 344] width 291 height 437
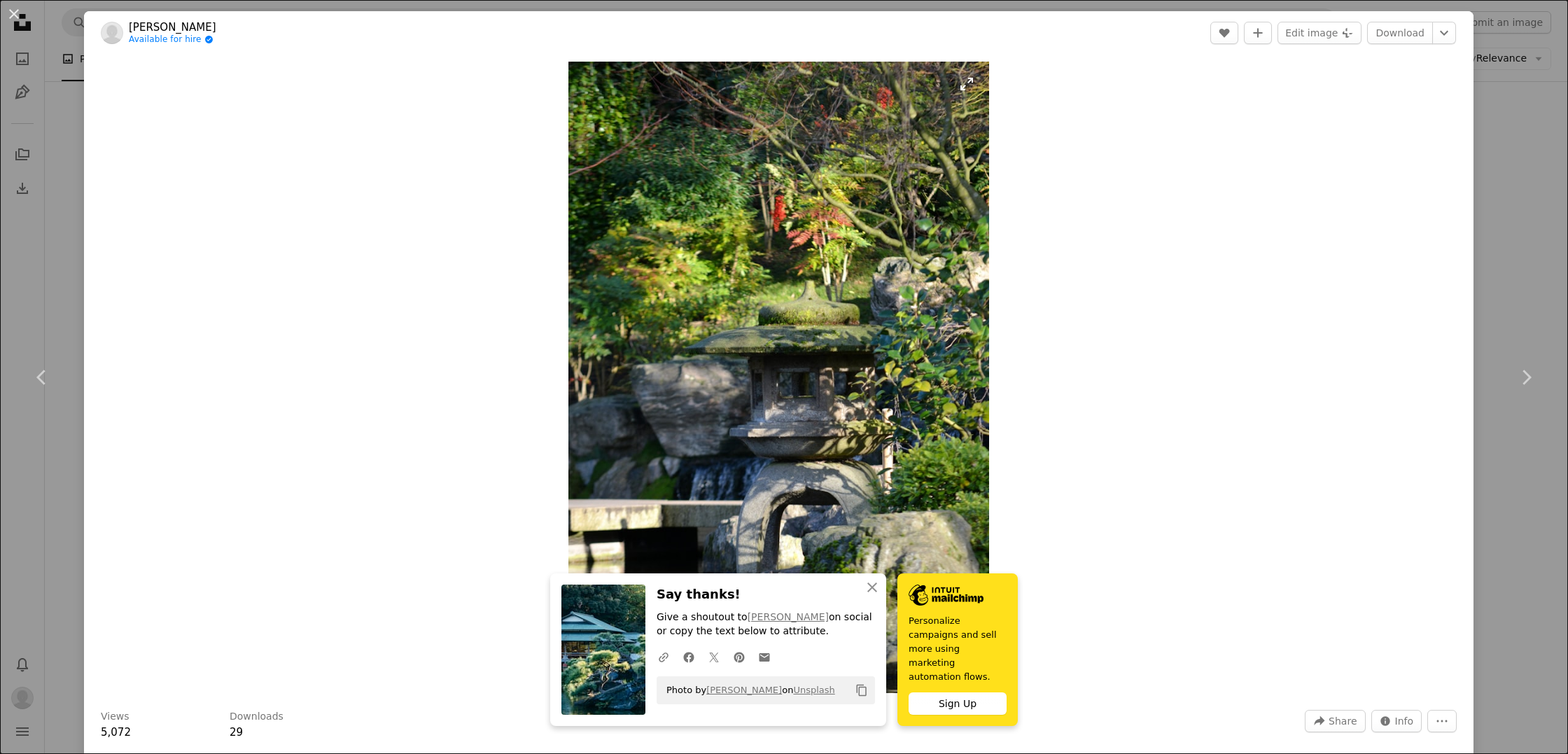
drag, startPoint x: 864, startPoint y: 595, endPoint x: 855, endPoint y: 587, distance: 12.0
click at [864, 595] on icon "An X shape" at bounding box center [872, 587] width 17 height 17
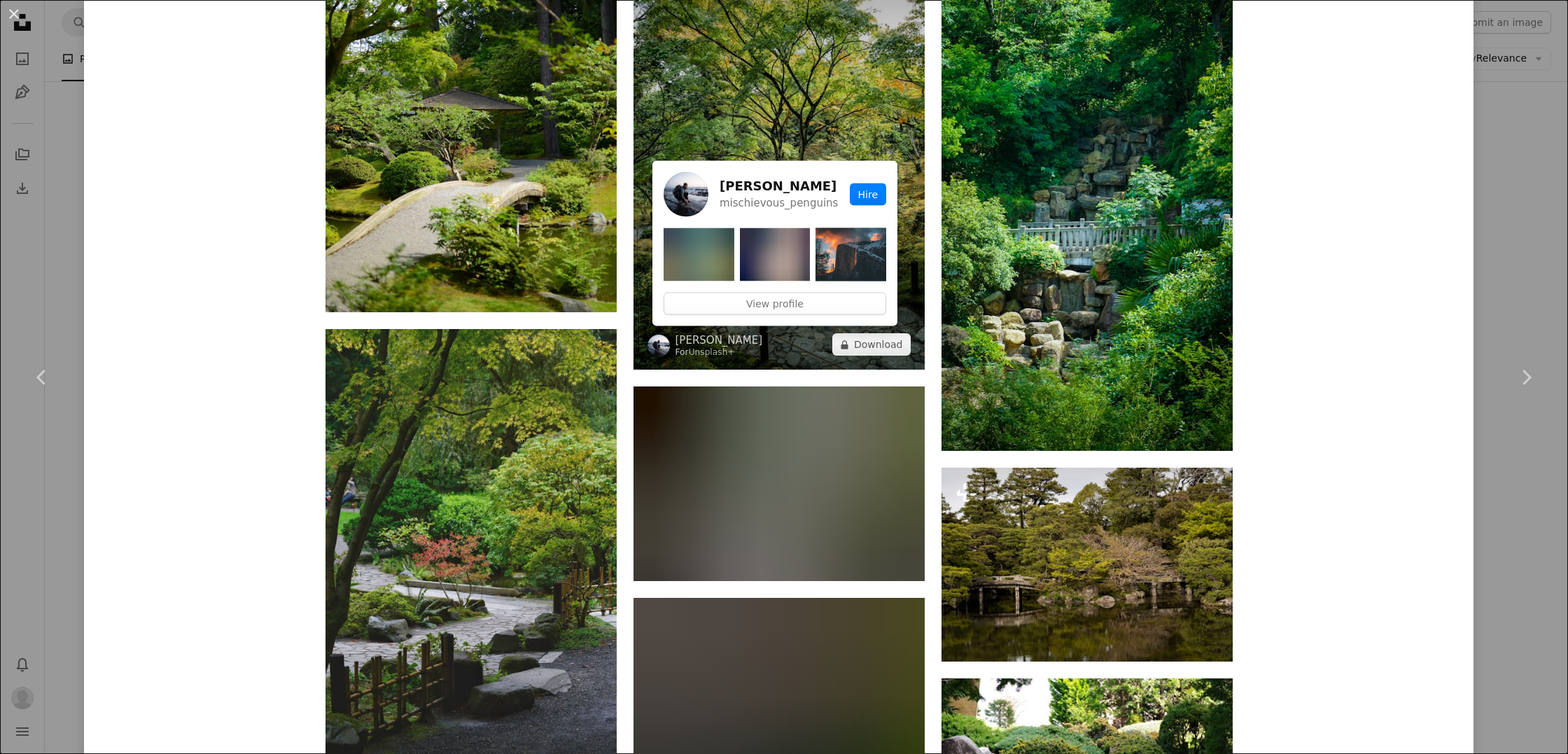
scroll to position [2295, 0]
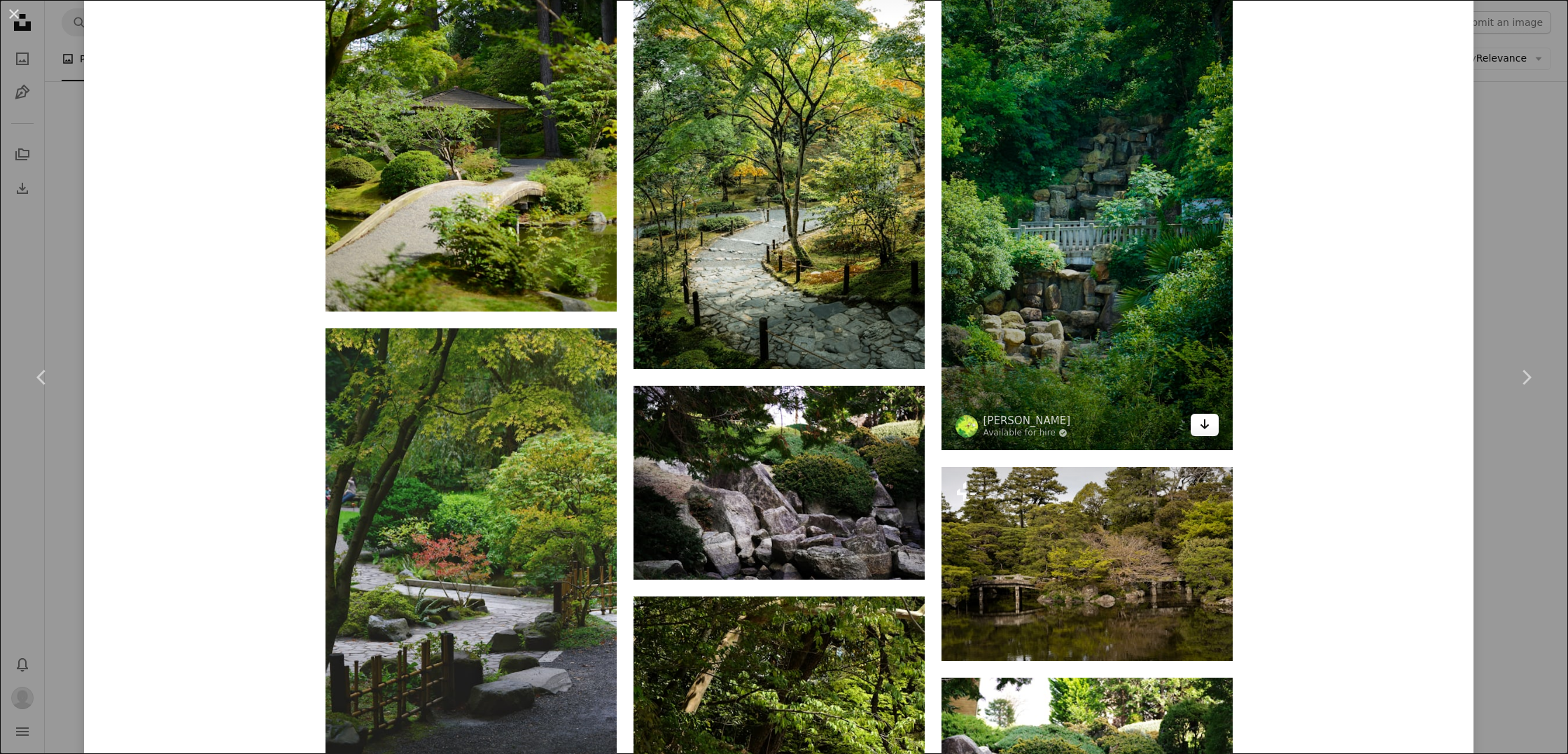
click at [1209, 422] on icon "Download" at bounding box center [1204, 424] width 9 height 10
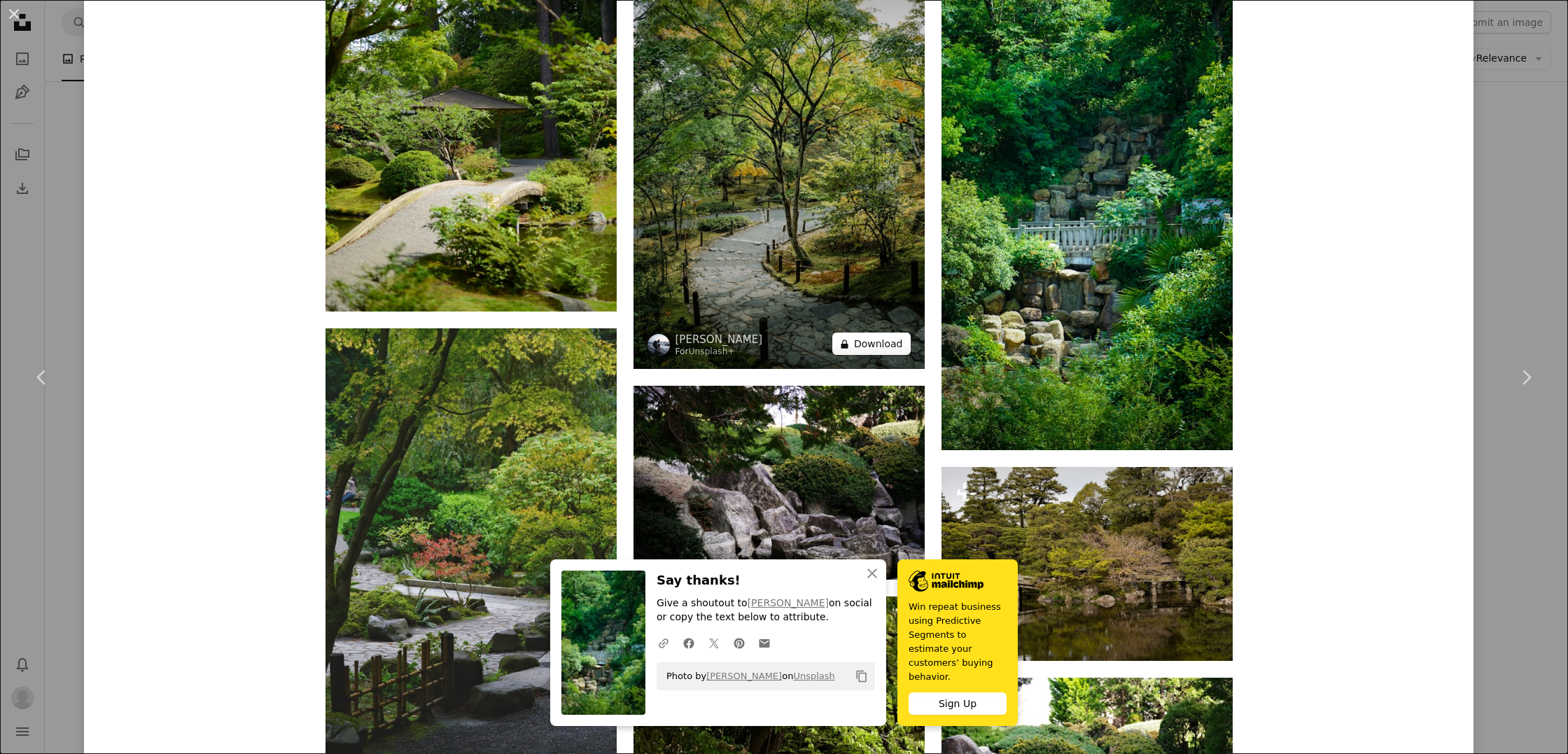
click at [899, 341] on button "A lock Download" at bounding box center [872, 343] width 79 height 22
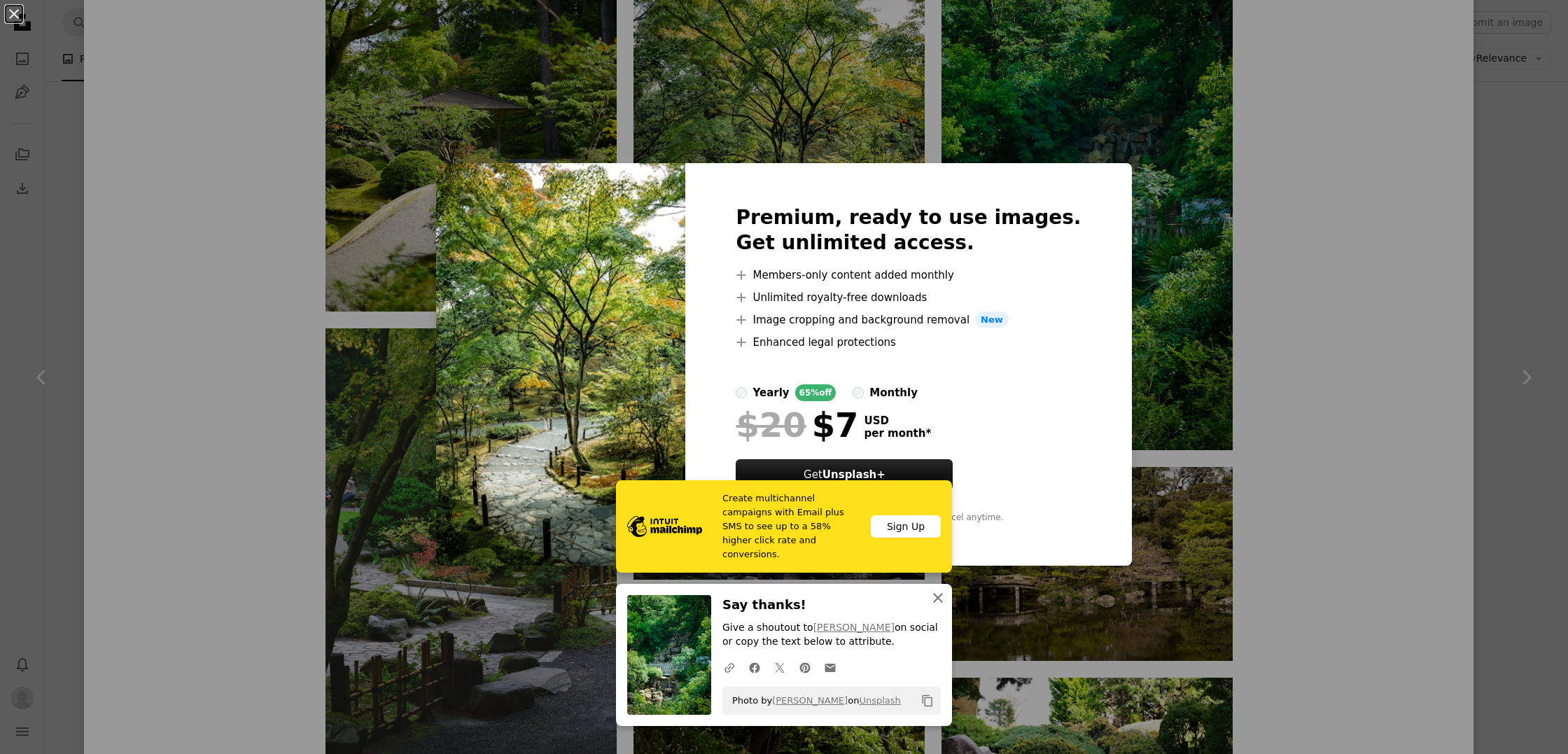
click at [940, 600] on icon "An X shape" at bounding box center [938, 598] width 17 height 17
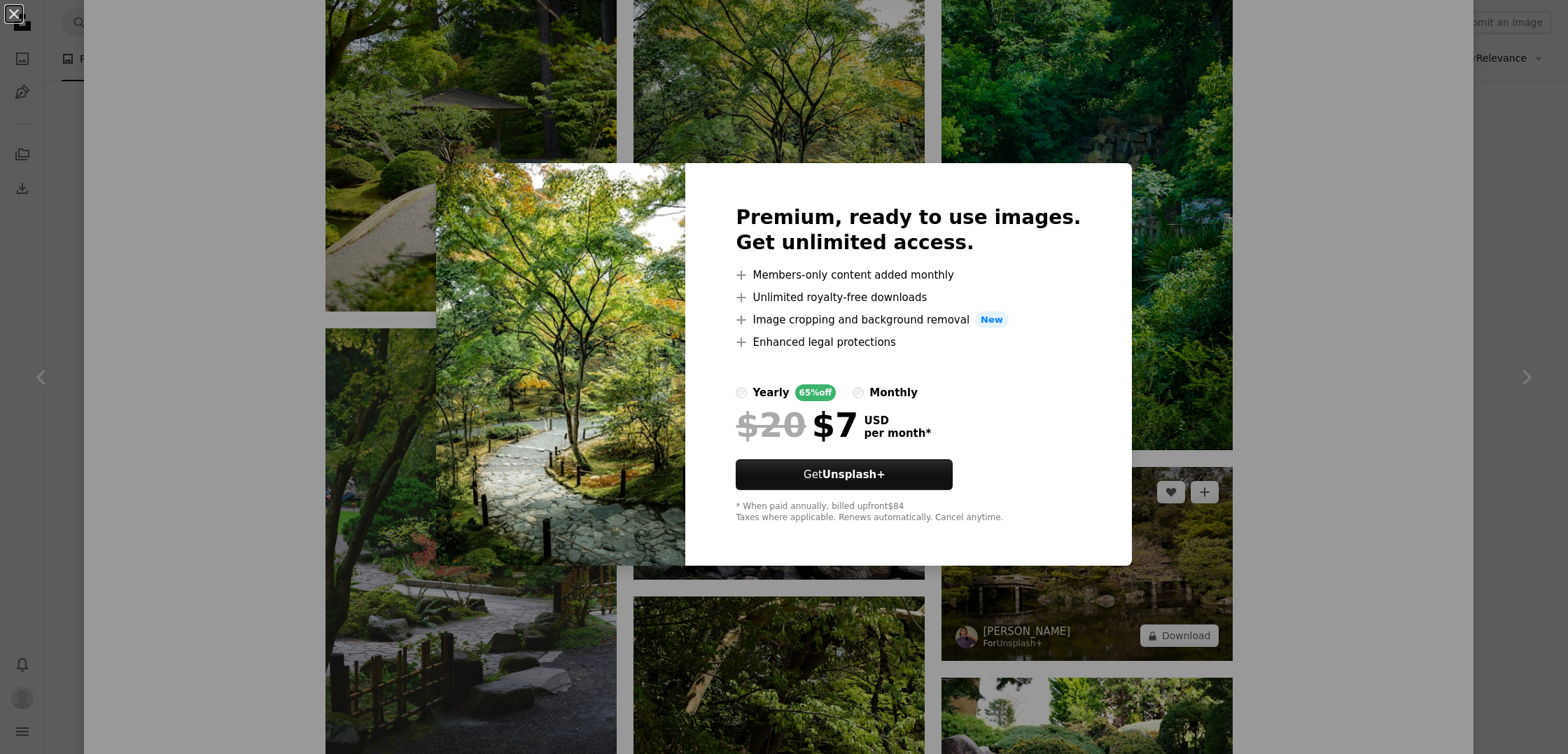
click at [1064, 593] on div "An X shape Premium, ready to use images. Get unlimited access. A plus sign Memb…" at bounding box center [784, 377] width 1568 height 754
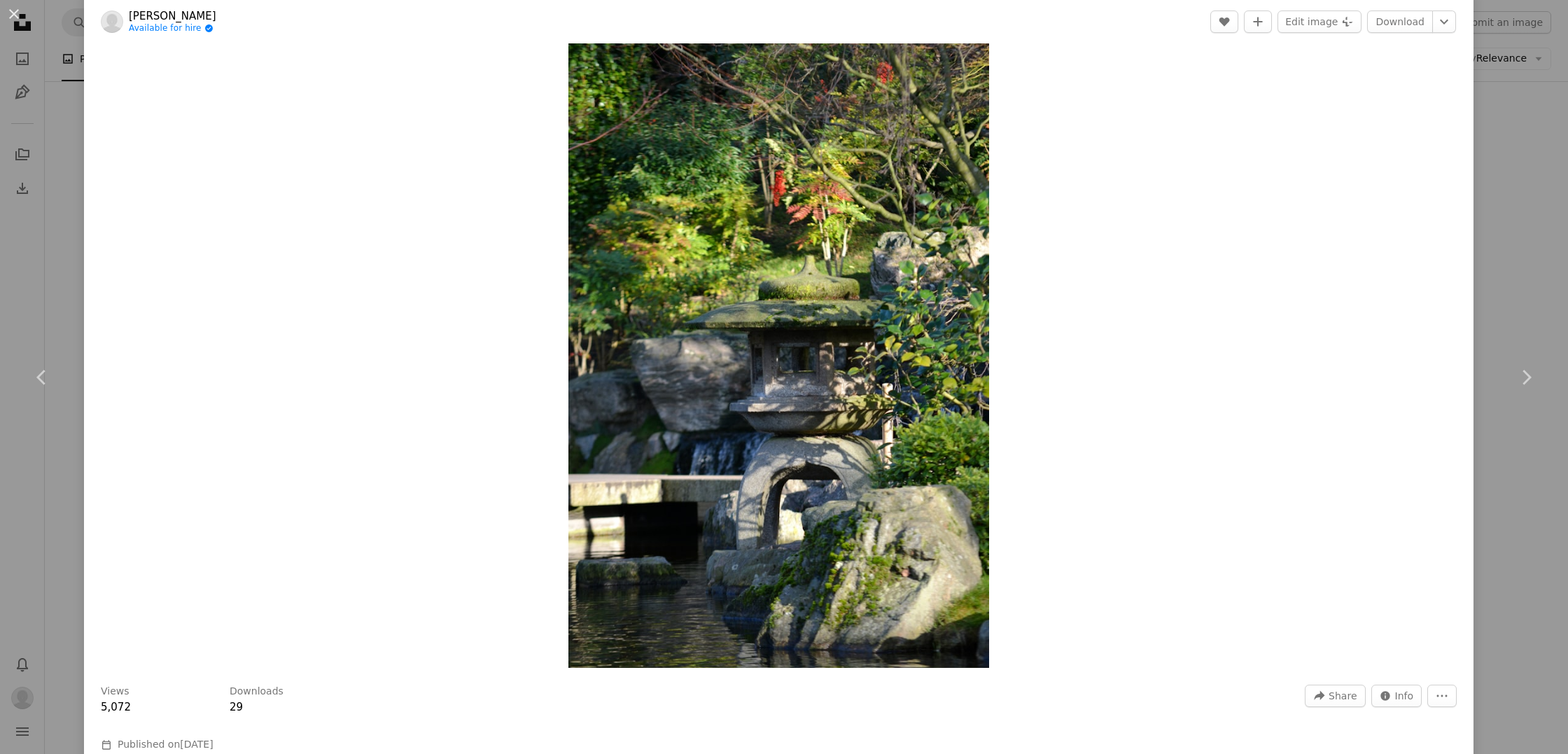
scroll to position [27, 0]
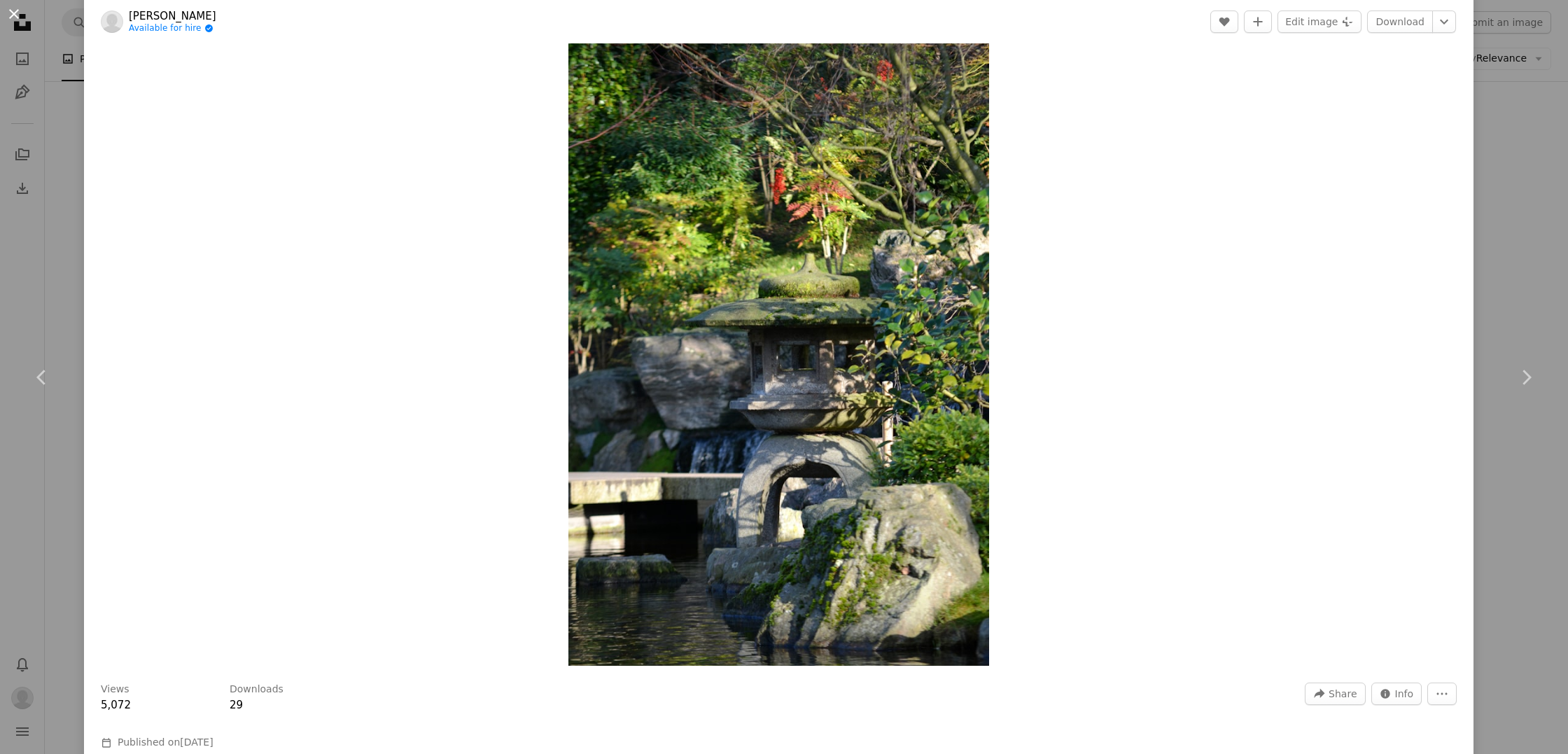
click at [17, 12] on button "An X shape" at bounding box center [14, 14] width 17 height 17
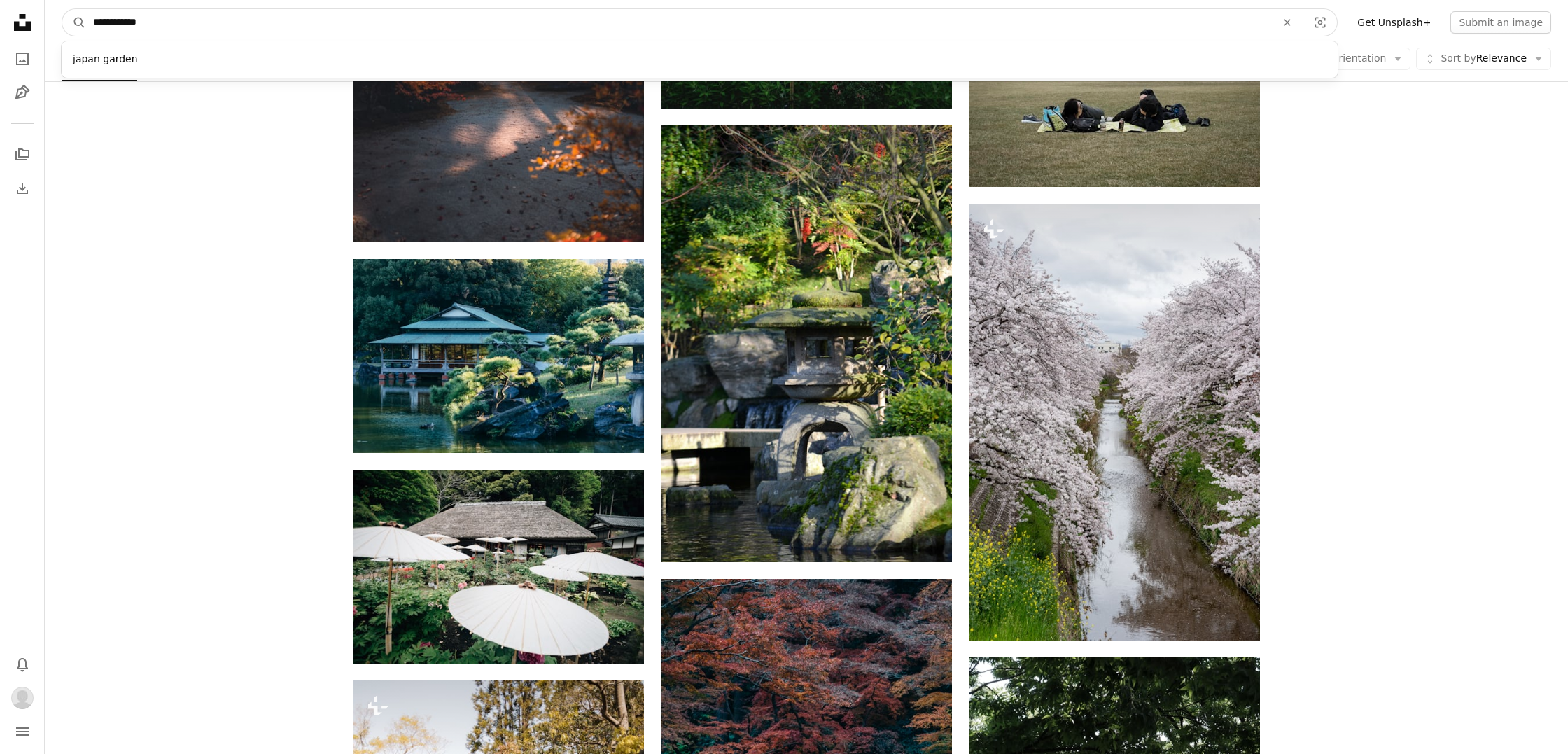
drag, startPoint x: 150, startPoint y: 25, endPoint x: 90, endPoint y: 20, distance: 60.2
click at [90, 20] on input "**********" at bounding box center [678, 22] width 1186 height 27
type input "**********"
click at [74, 22] on button "A magnifying glass" at bounding box center [74, 22] width 24 height 27
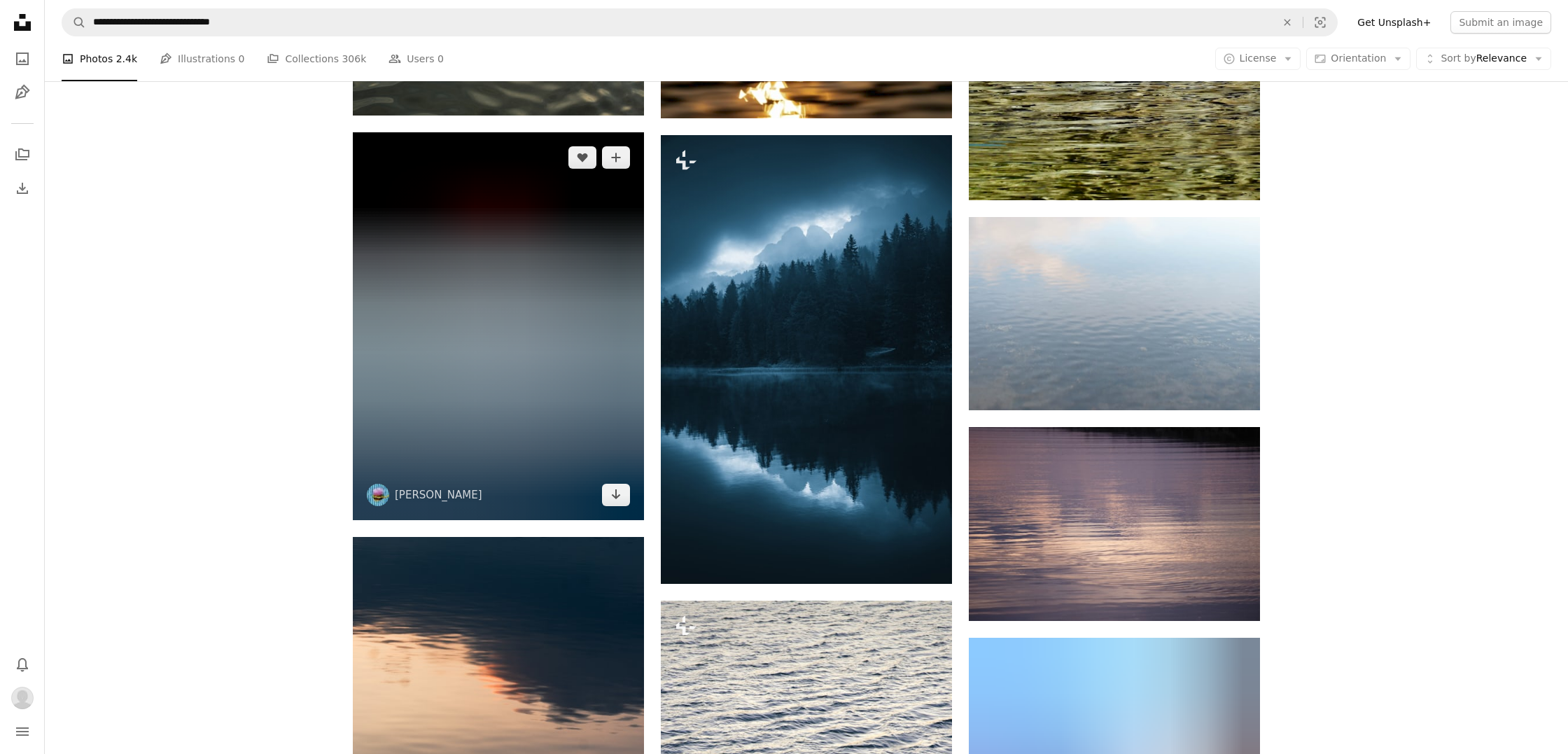
scroll to position [6179, 0]
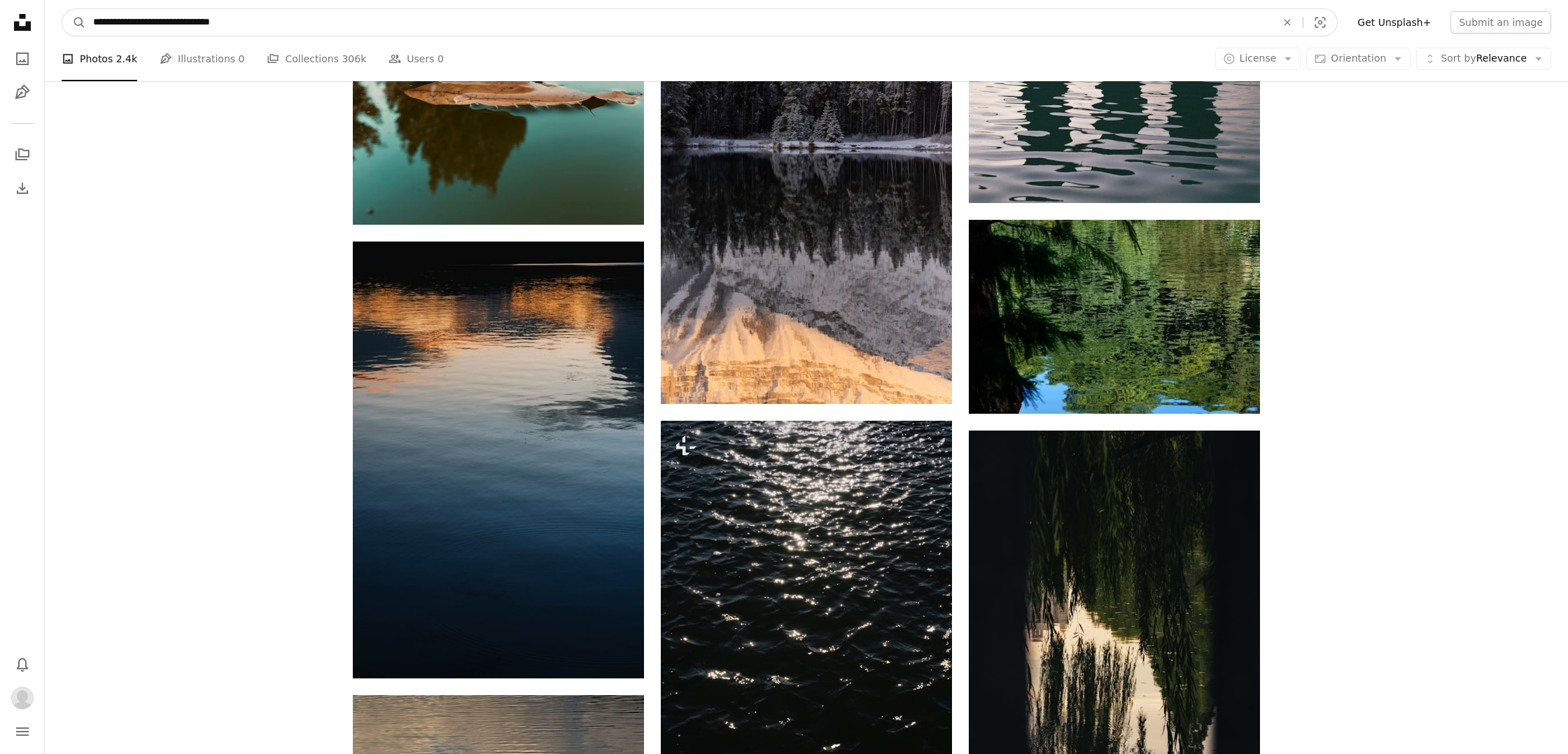
click at [247, 29] on input "**********" at bounding box center [678, 22] width 1186 height 27
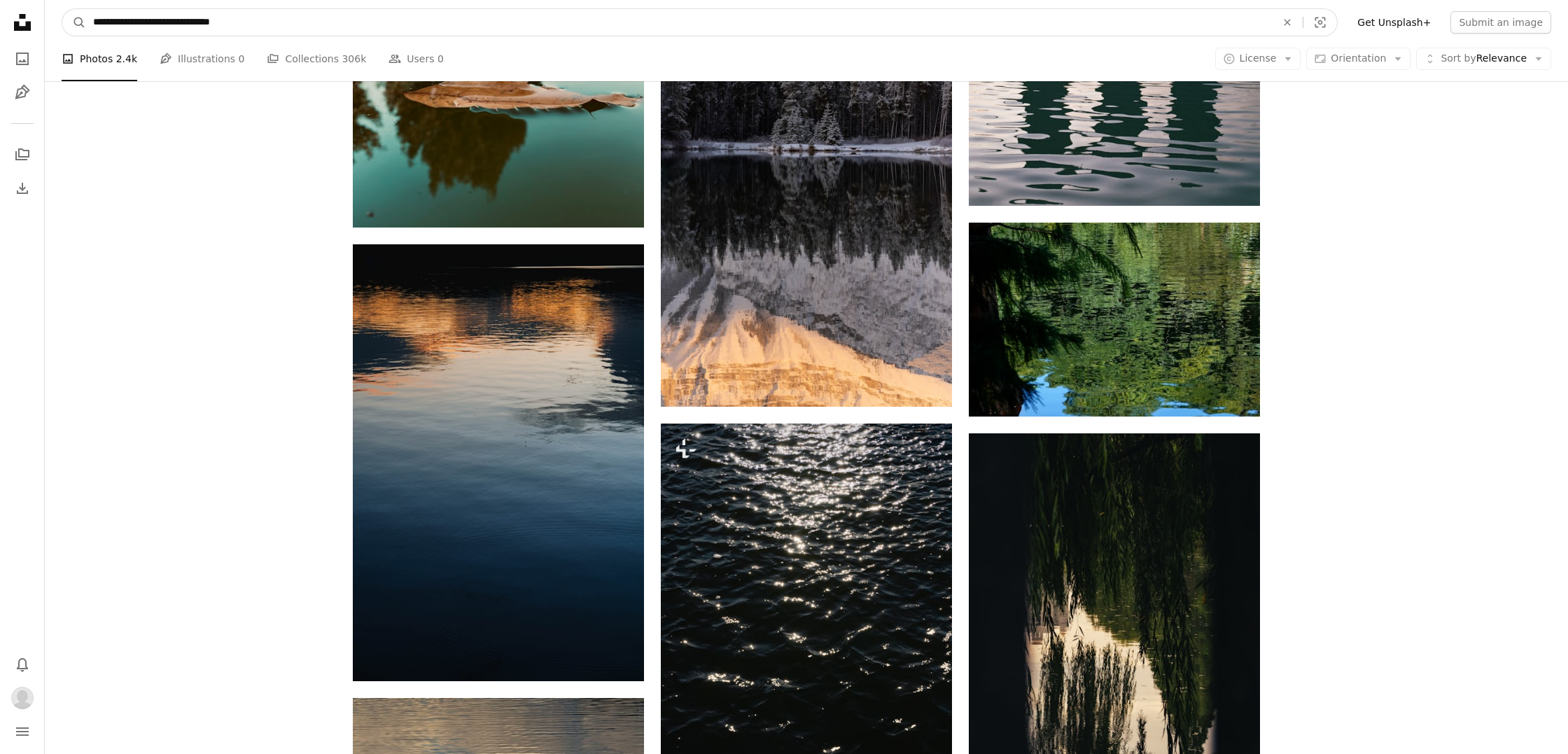
scroll to position [7698, 0]
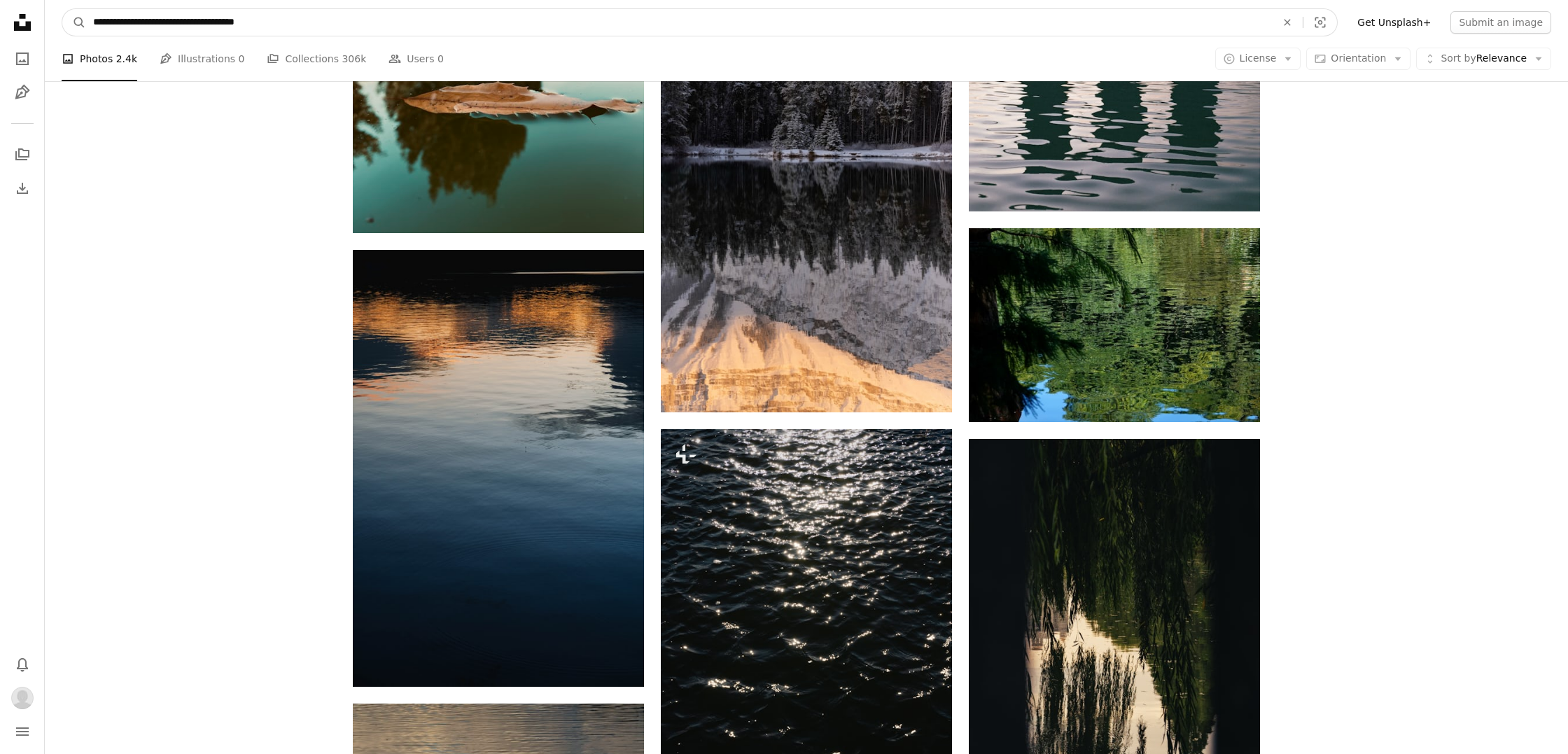
type input "**********"
click at [74, 22] on button "A magnifying glass" at bounding box center [74, 22] width 24 height 27
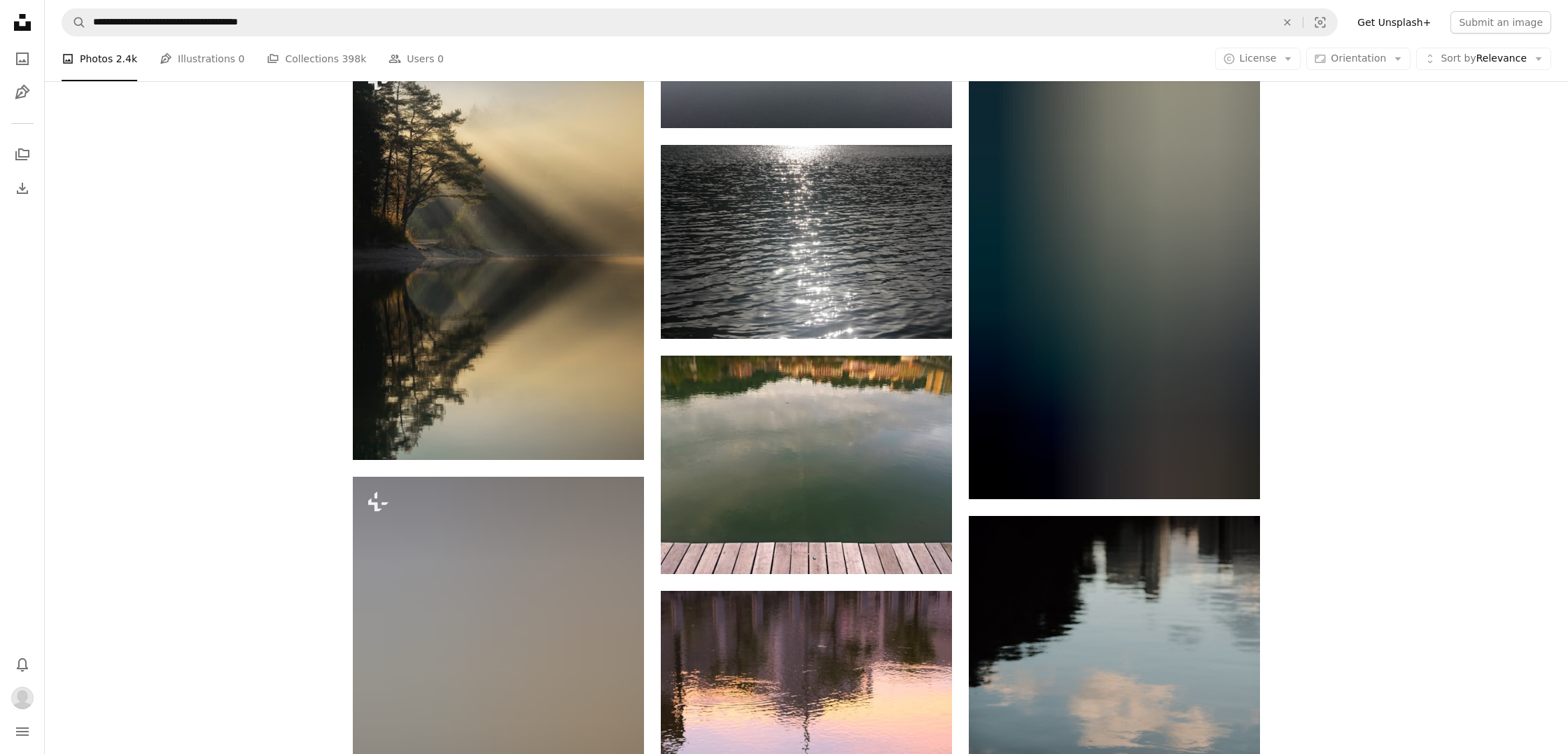
scroll to position [1182, 0]
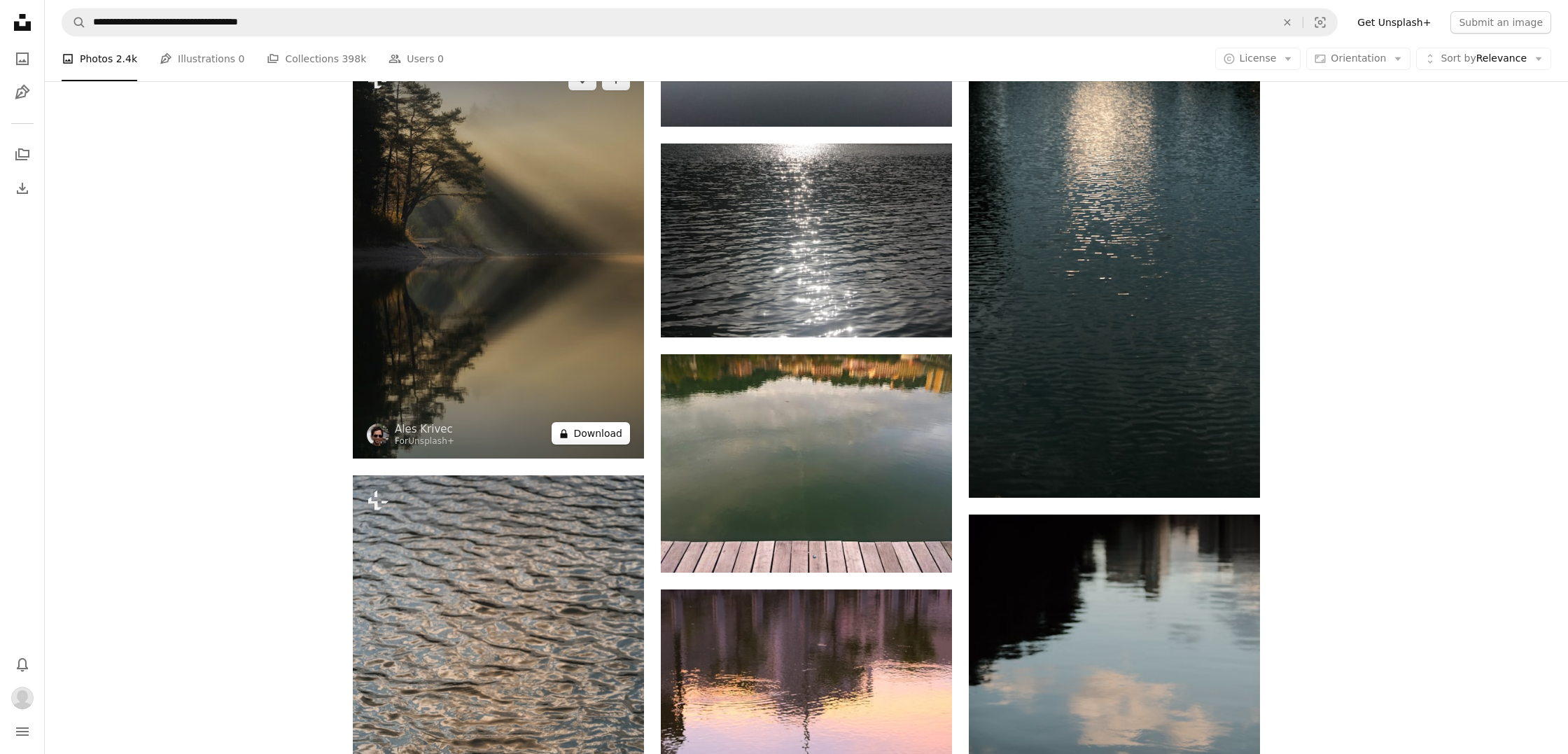
click at [595, 442] on button "A lock Download" at bounding box center [591, 433] width 79 height 22
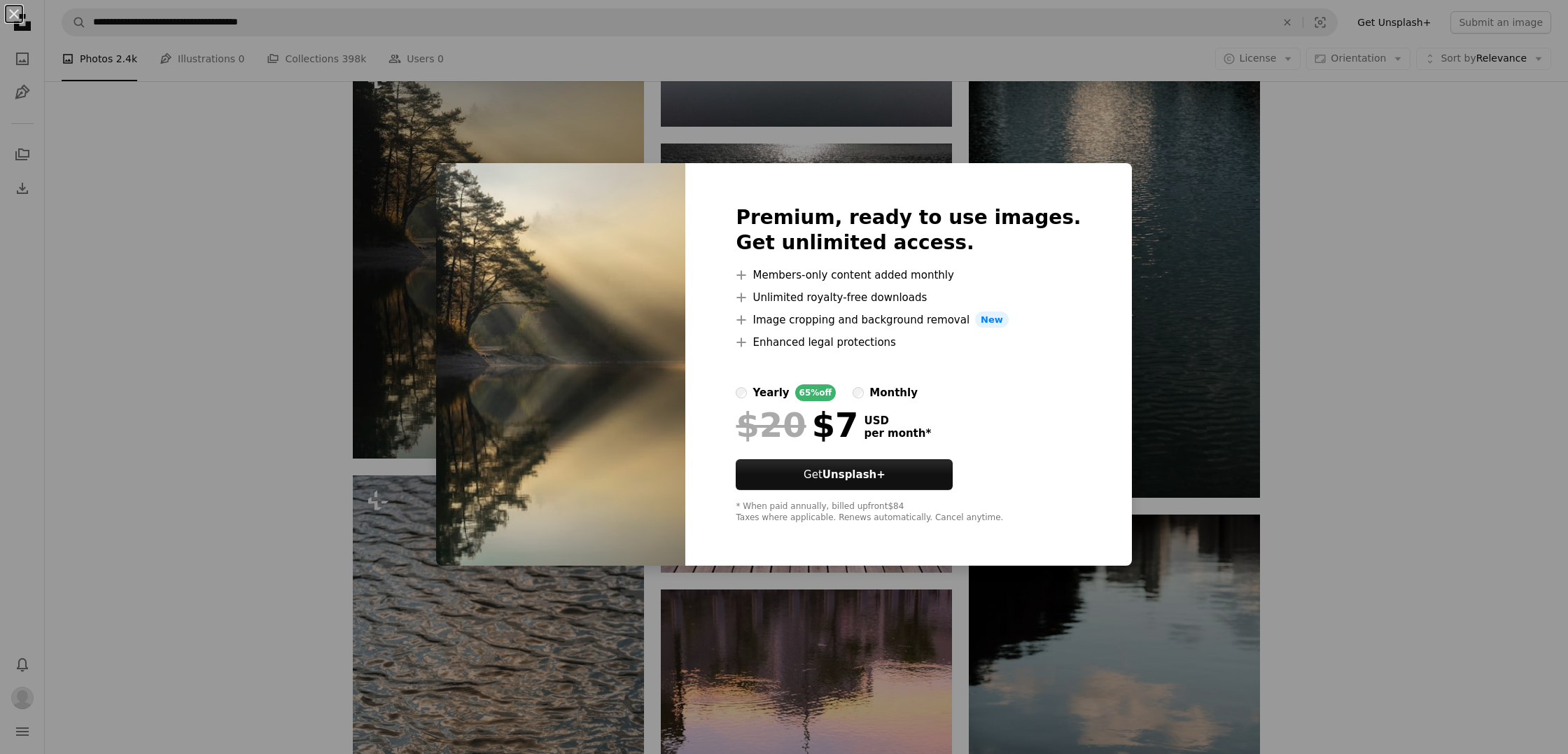
click at [387, 405] on div "An X shape Premium, ready to use images. Get unlimited access. A plus sign Memb…" at bounding box center [784, 377] width 1568 height 754
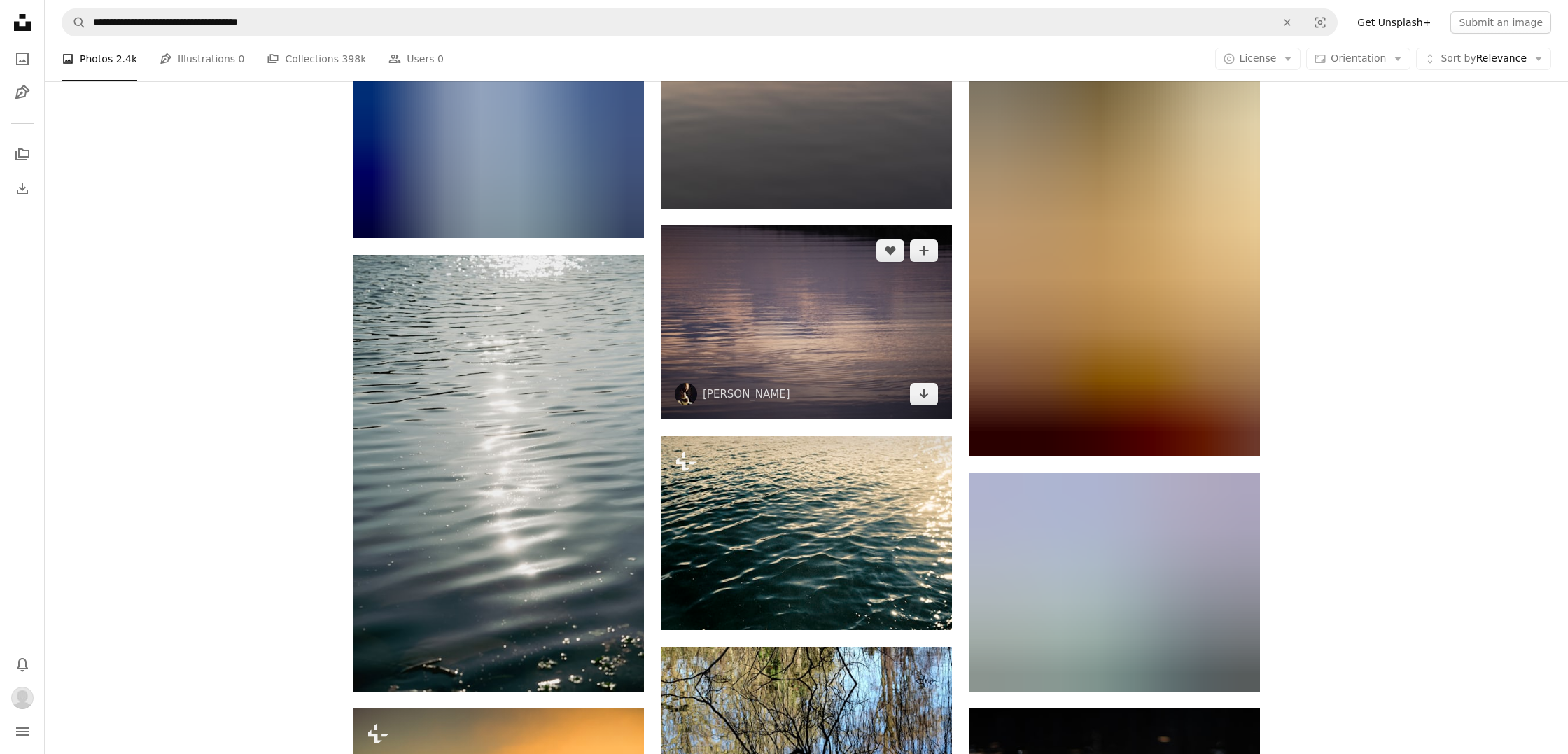
scroll to position [3773, 0]
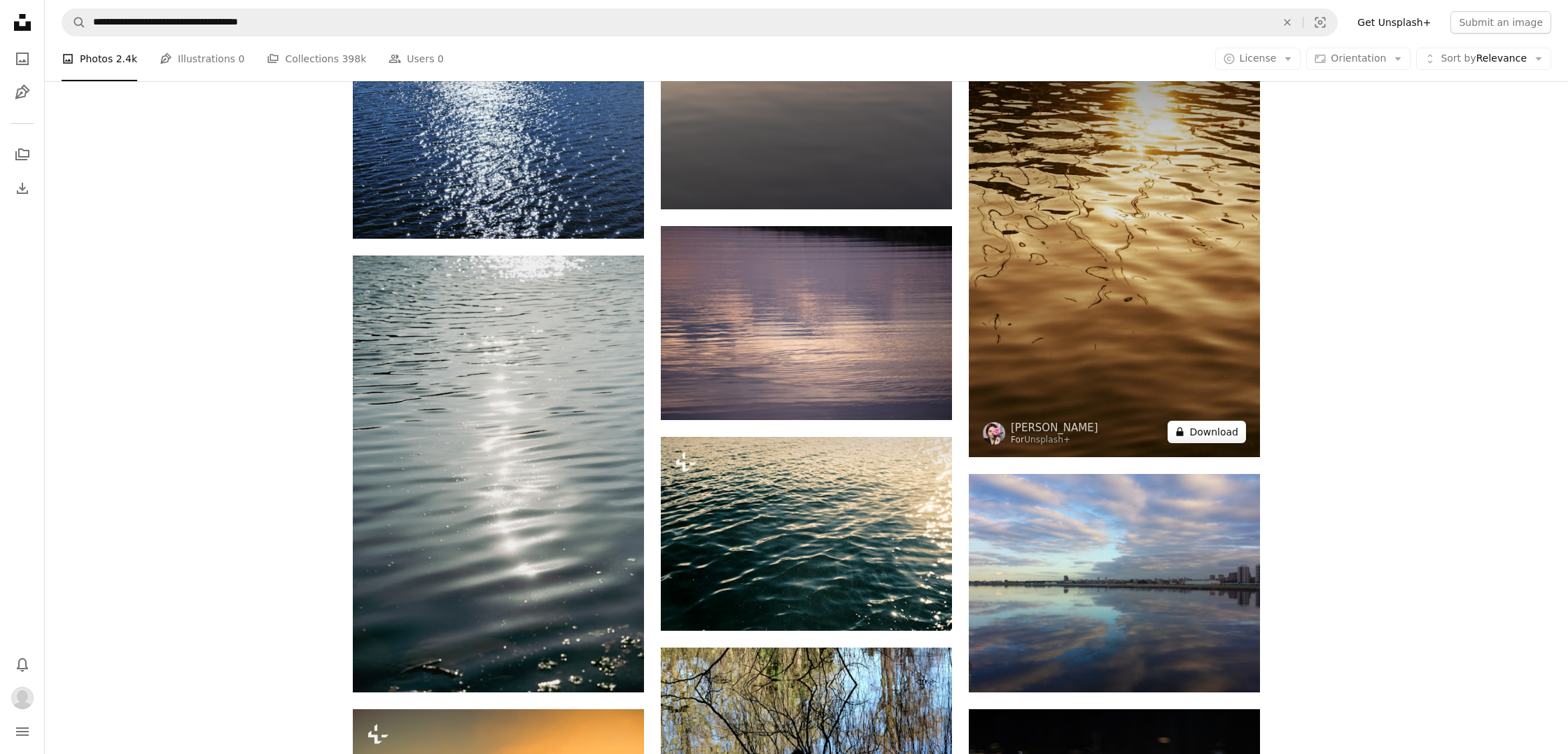
click at [1197, 431] on button "A lock Download" at bounding box center [1207, 431] width 79 height 22
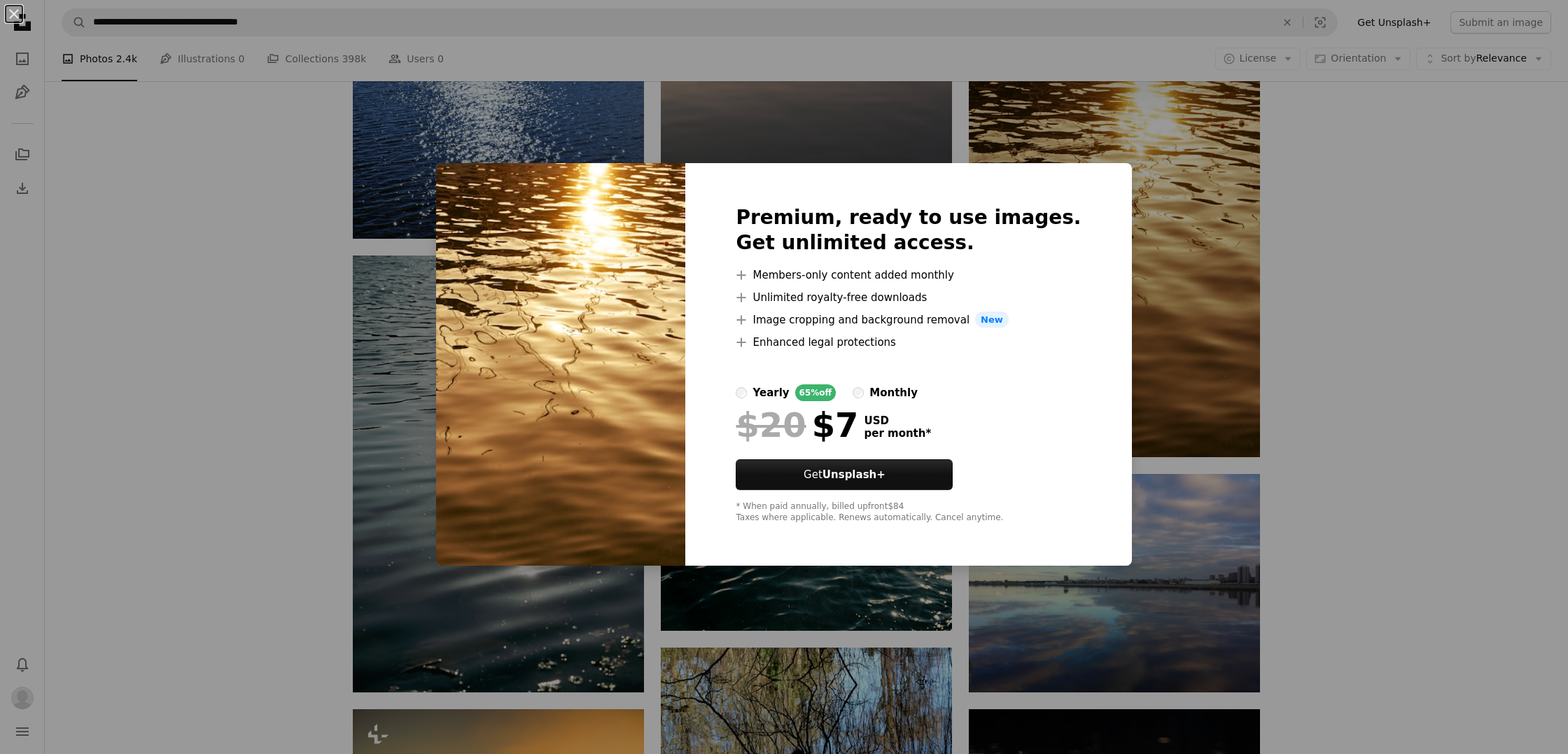
click at [961, 170] on div "Premium, ready to use images. Get unlimited access. A plus sign Members-only co…" at bounding box center [908, 364] width 446 height 404
click at [481, 174] on img at bounding box center [561, 364] width 249 height 404
drag, startPoint x: 482, startPoint y: 174, endPoint x: 531, endPoint y: 168, distance: 49.4
click at [483, 174] on img at bounding box center [561, 364] width 249 height 404
click at [474, 111] on div "An X shape Premium, ready to use images. Get unlimited access. A plus sign Memb…" at bounding box center [784, 377] width 1568 height 754
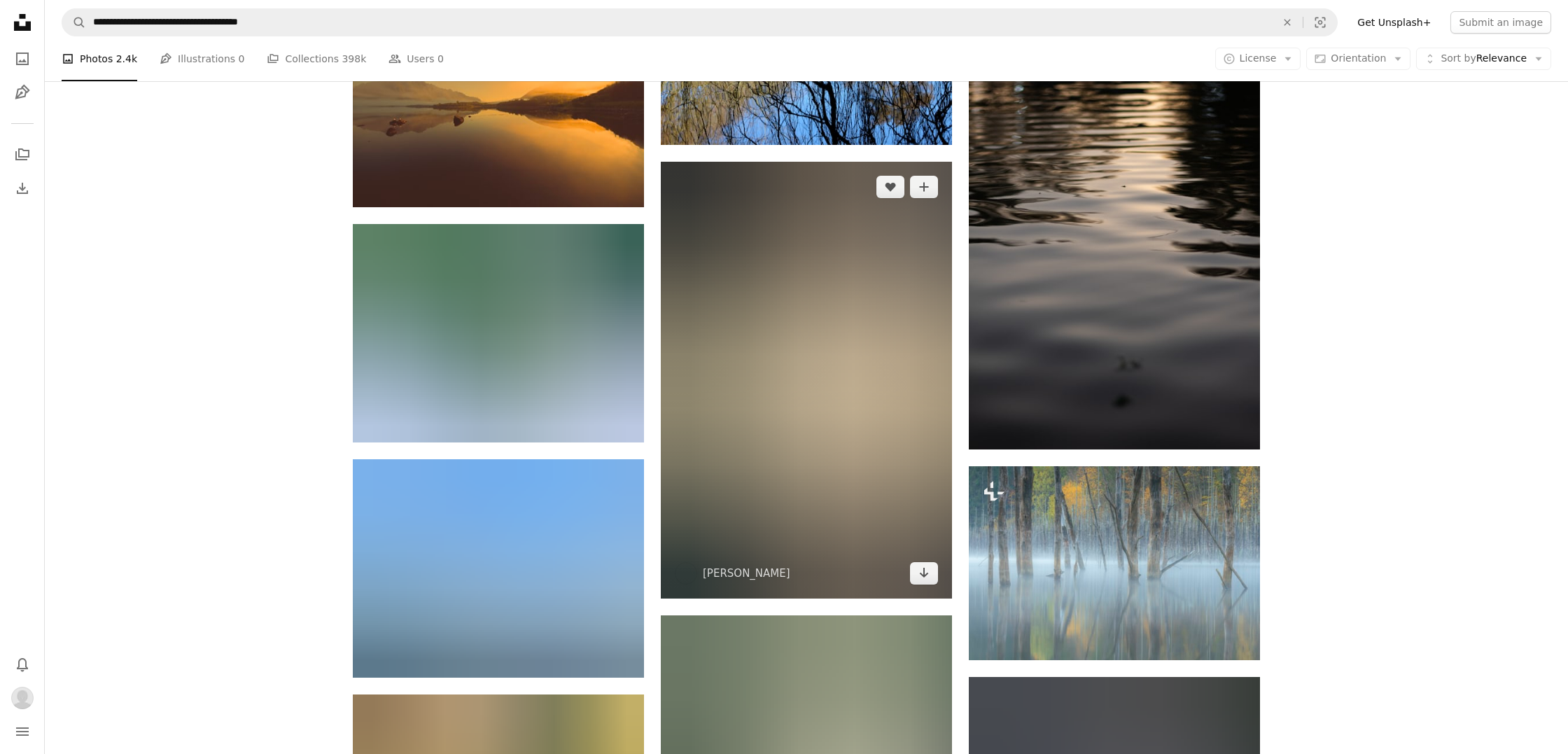
scroll to position [4454, 0]
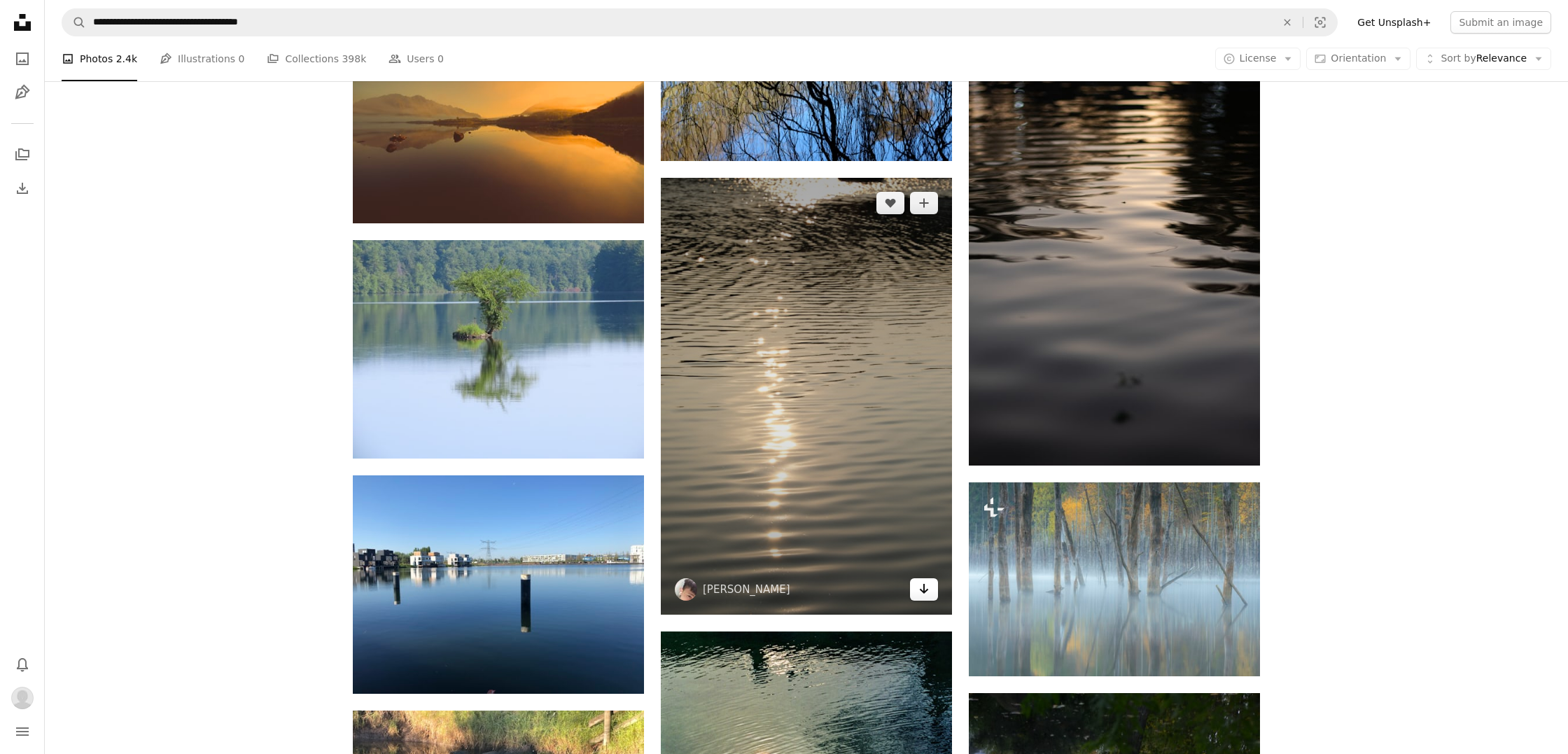
click at [919, 598] on link "Arrow pointing down" at bounding box center [924, 589] width 28 height 22
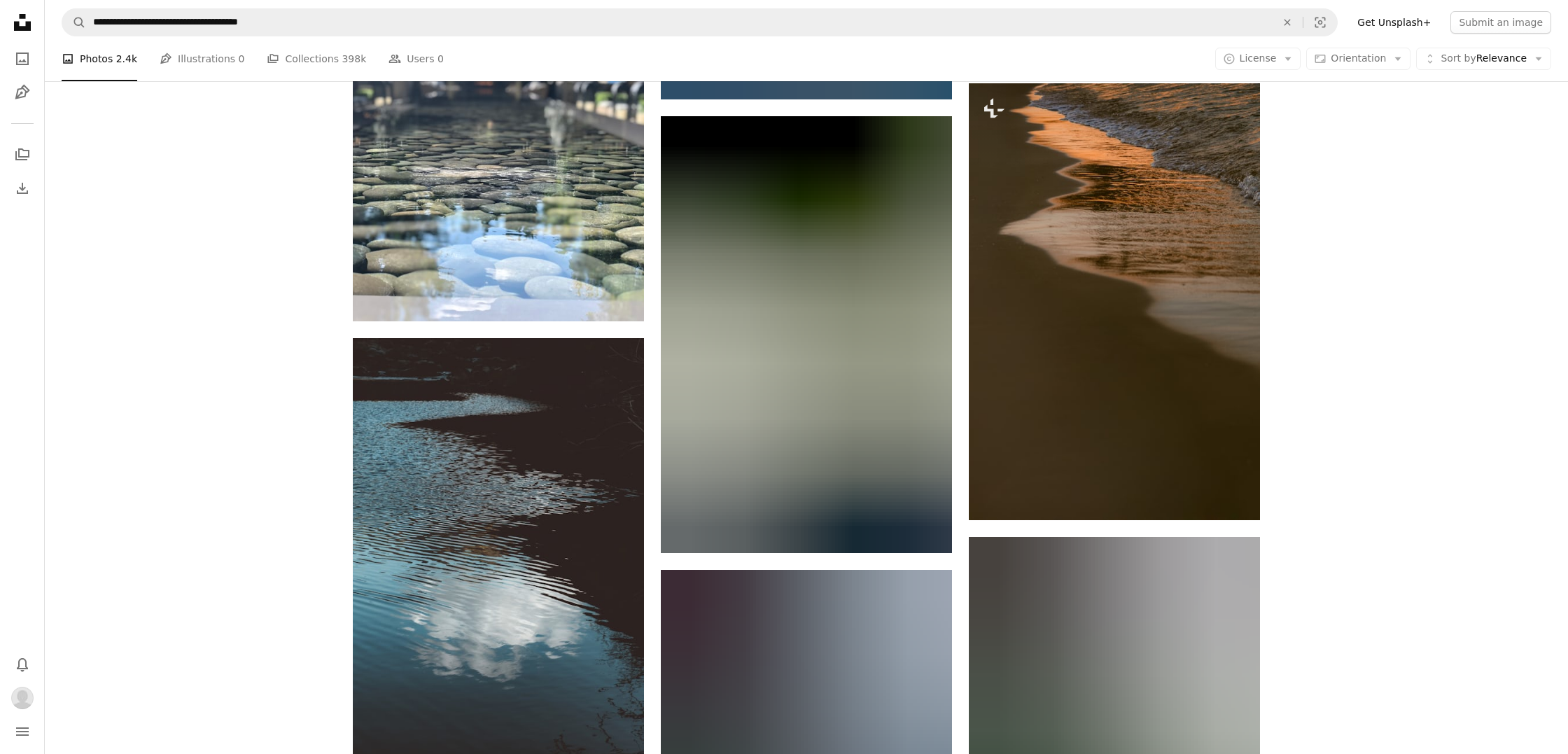
scroll to position [6994, 0]
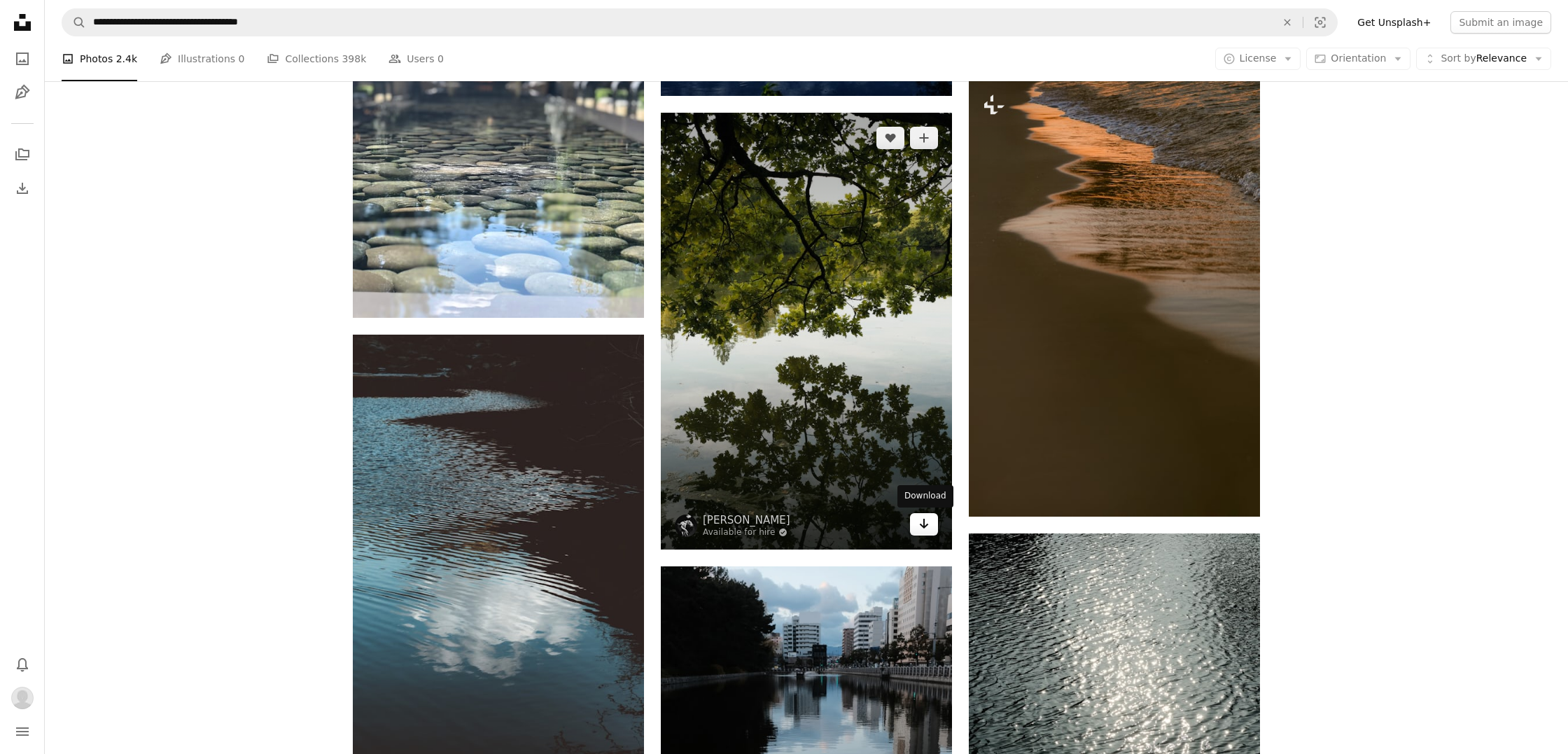
click at [918, 532] on link "Arrow pointing down" at bounding box center [924, 524] width 28 height 22
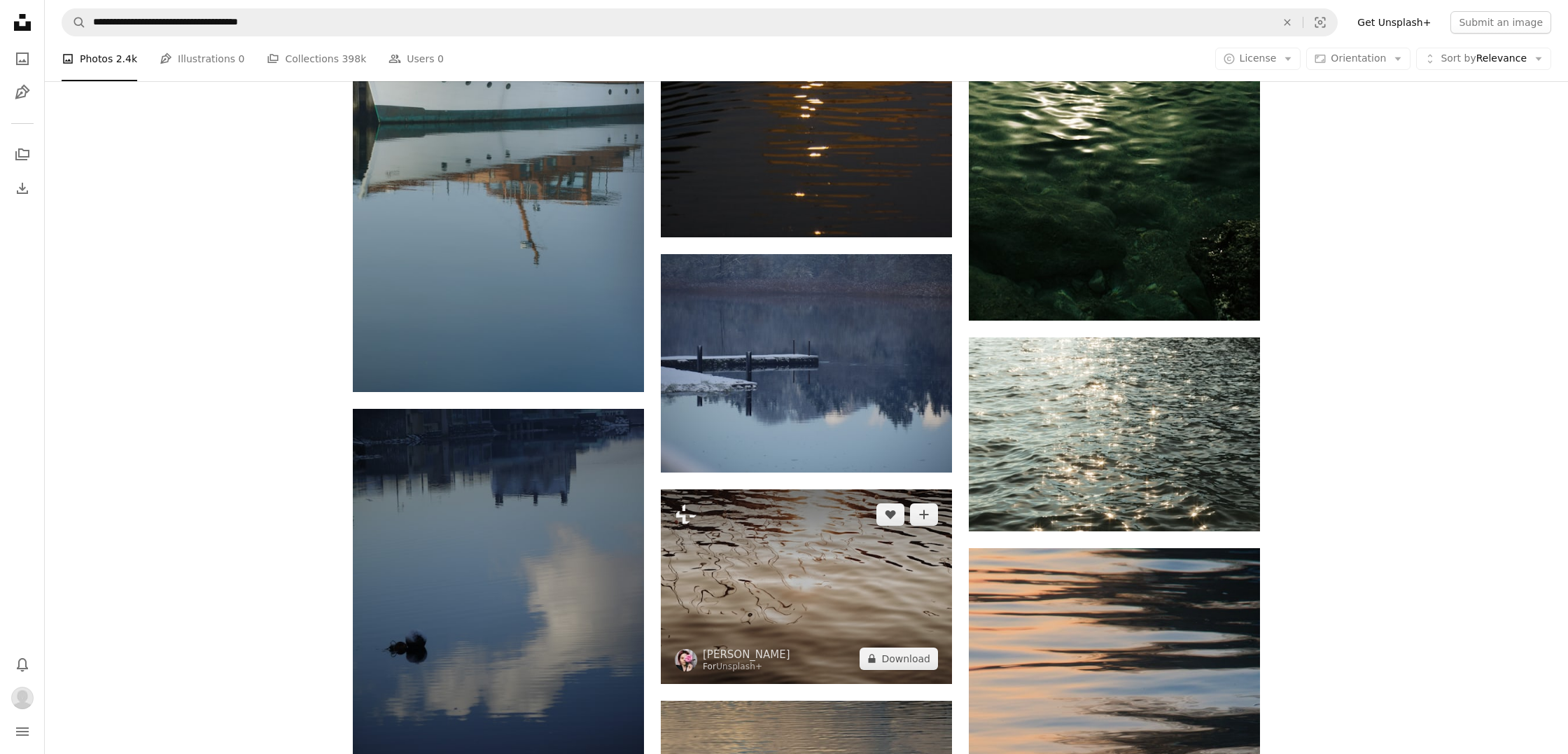
scroll to position [8744, 0]
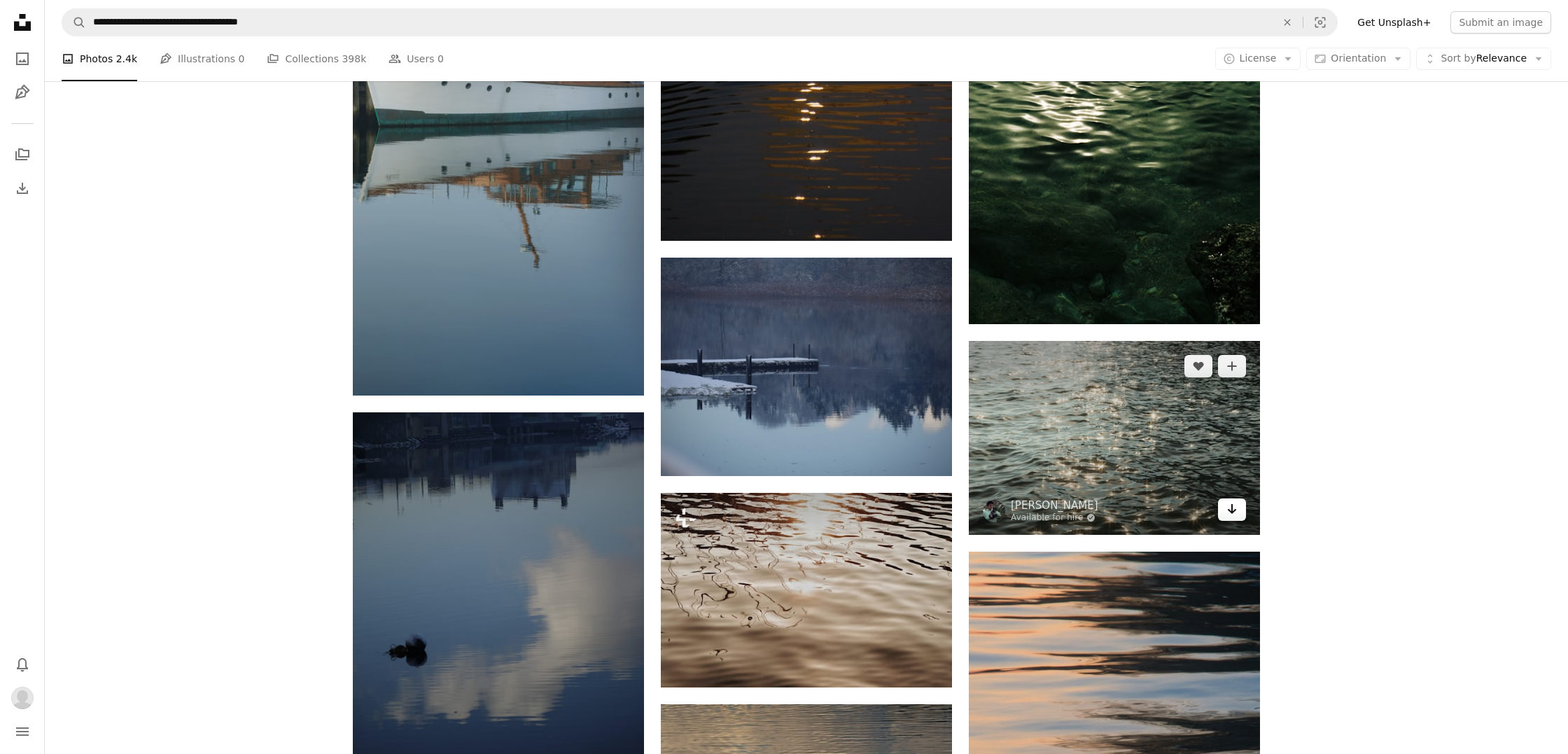
click at [1232, 512] on icon "Arrow pointing down" at bounding box center [1232, 509] width 11 height 17
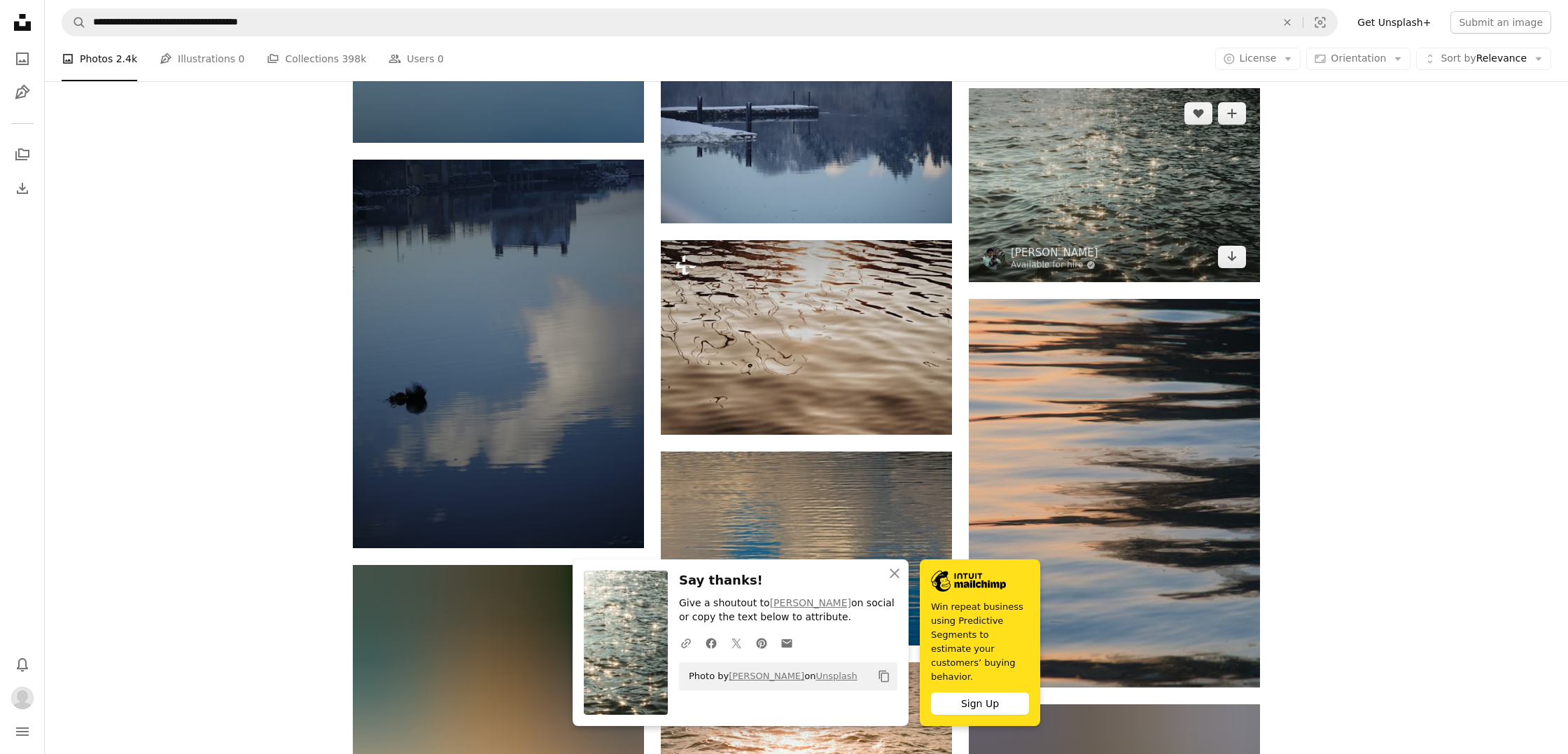
scroll to position [8999, 0]
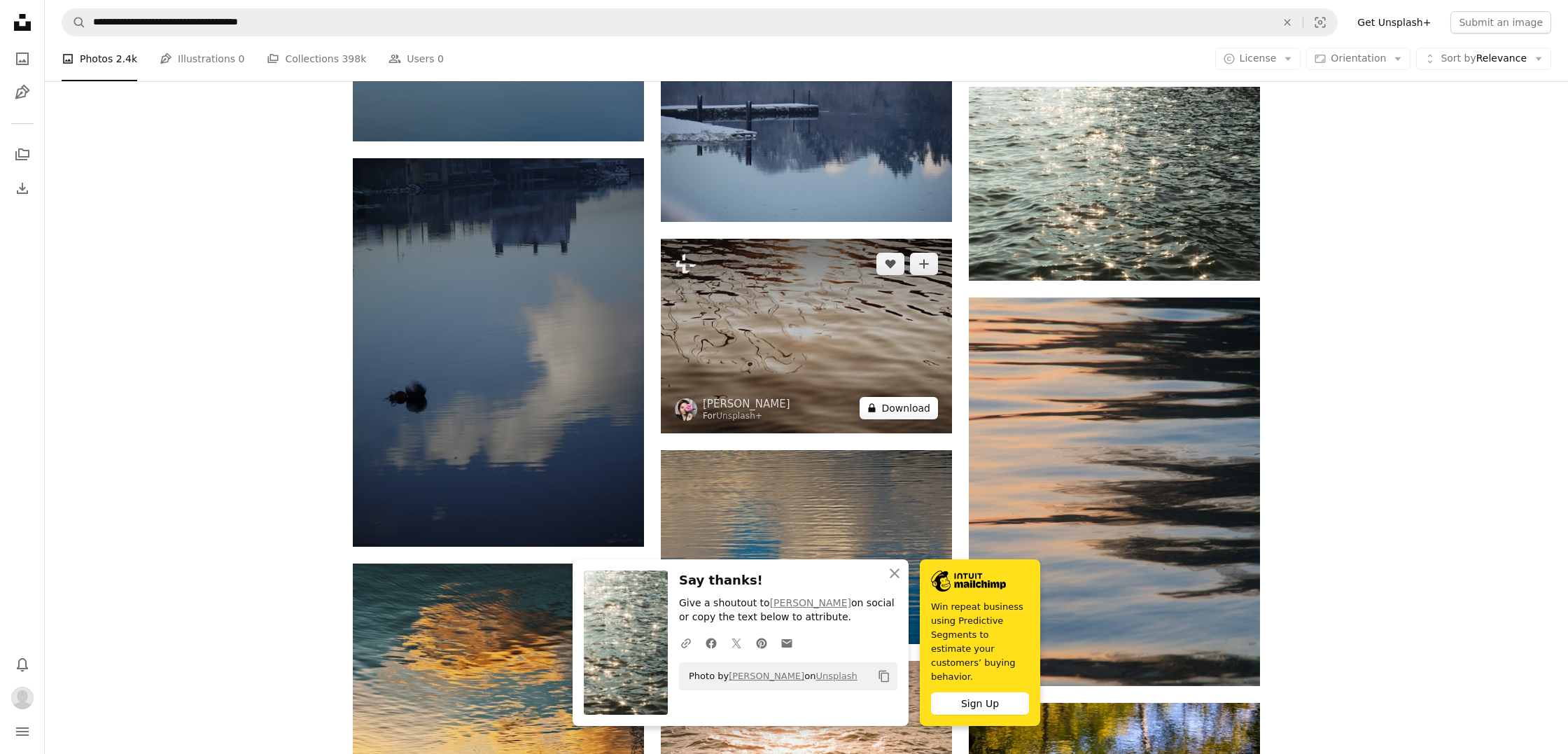
click at [894, 409] on button "A lock Download" at bounding box center [899, 408] width 79 height 22
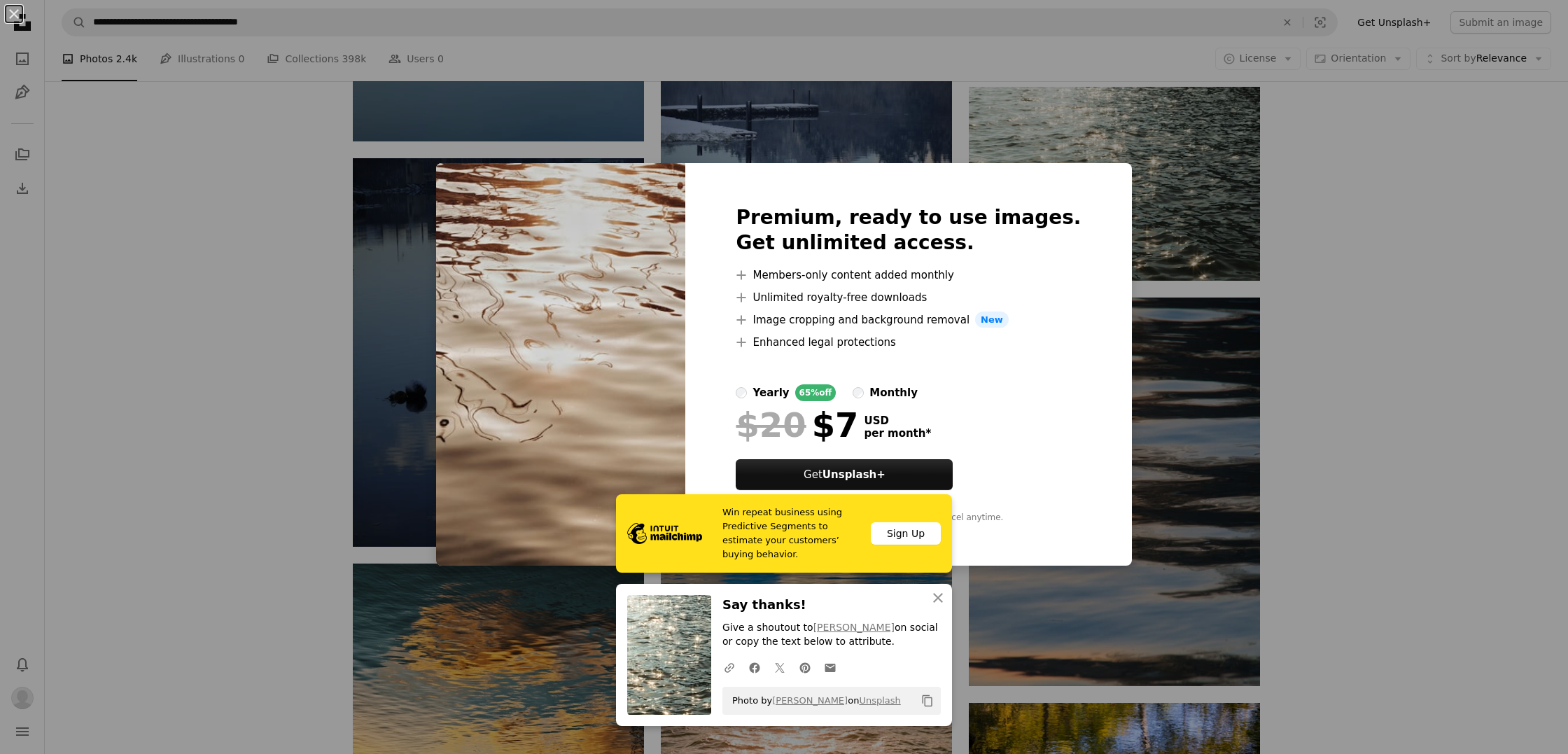
click at [476, 173] on img at bounding box center [561, 364] width 249 height 404
click at [940, 602] on icon "button" at bounding box center [938, 598] width 10 height 10
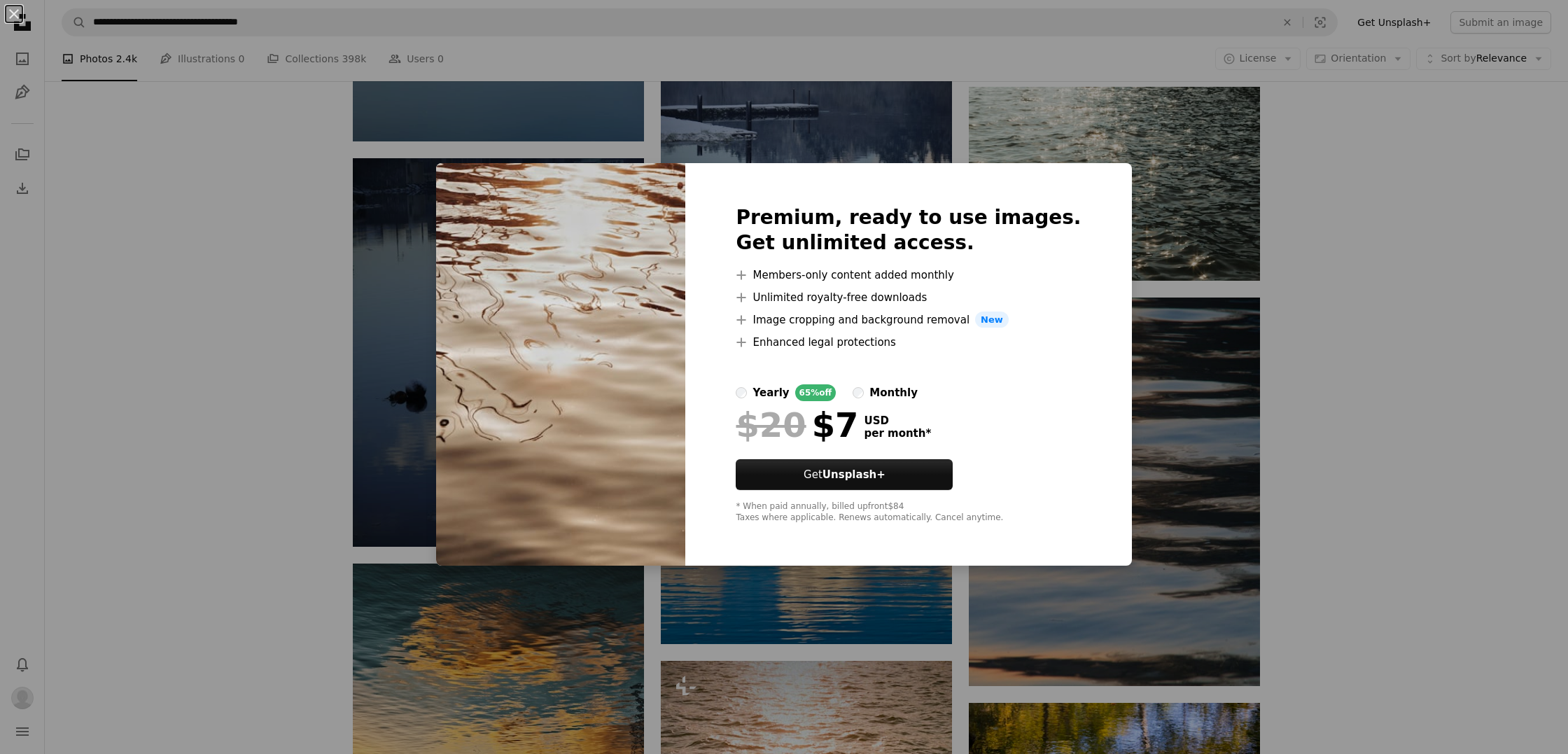
click at [480, 174] on img at bounding box center [561, 364] width 249 height 404
click at [13, 14] on button "An X shape" at bounding box center [14, 14] width 17 height 17
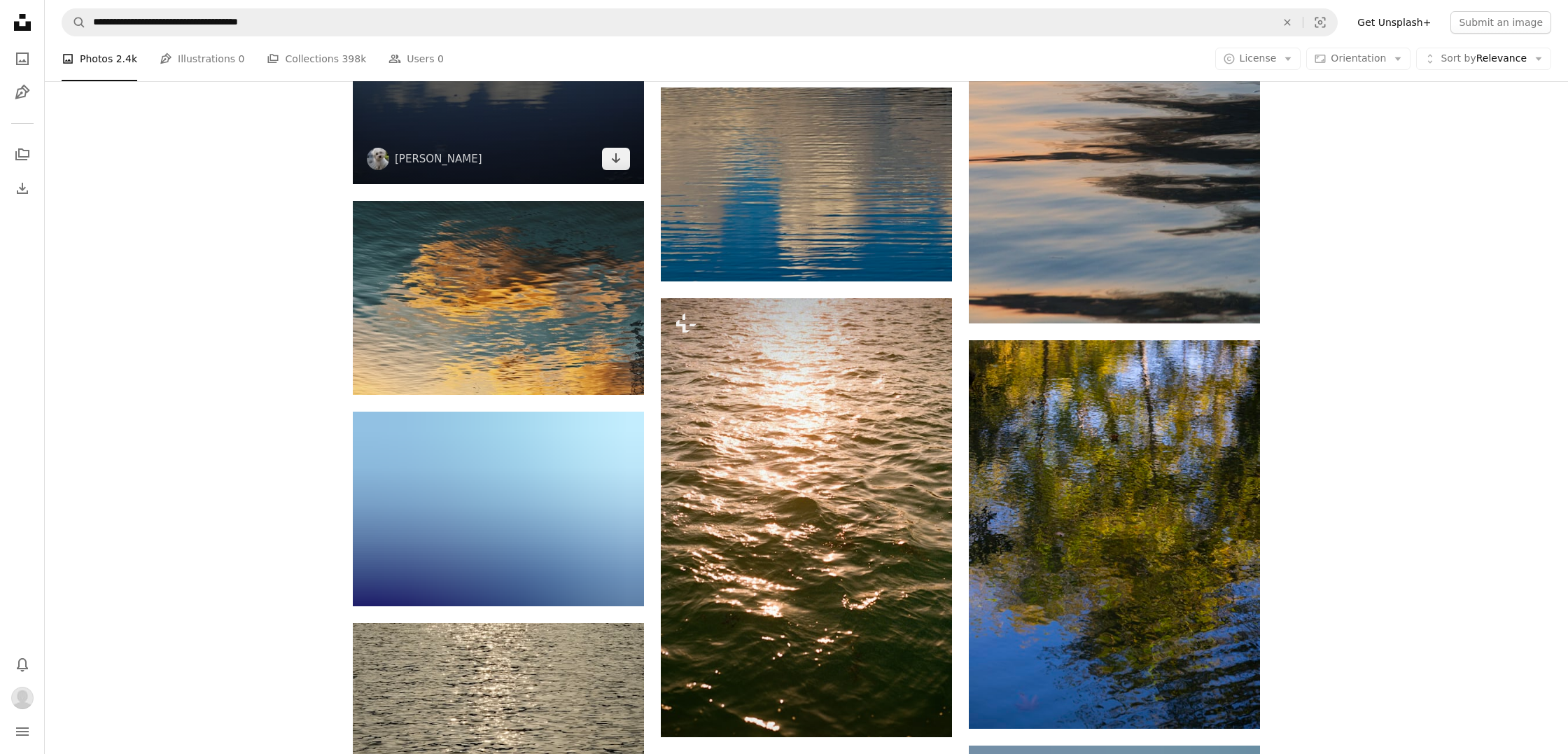
scroll to position [9367, 0]
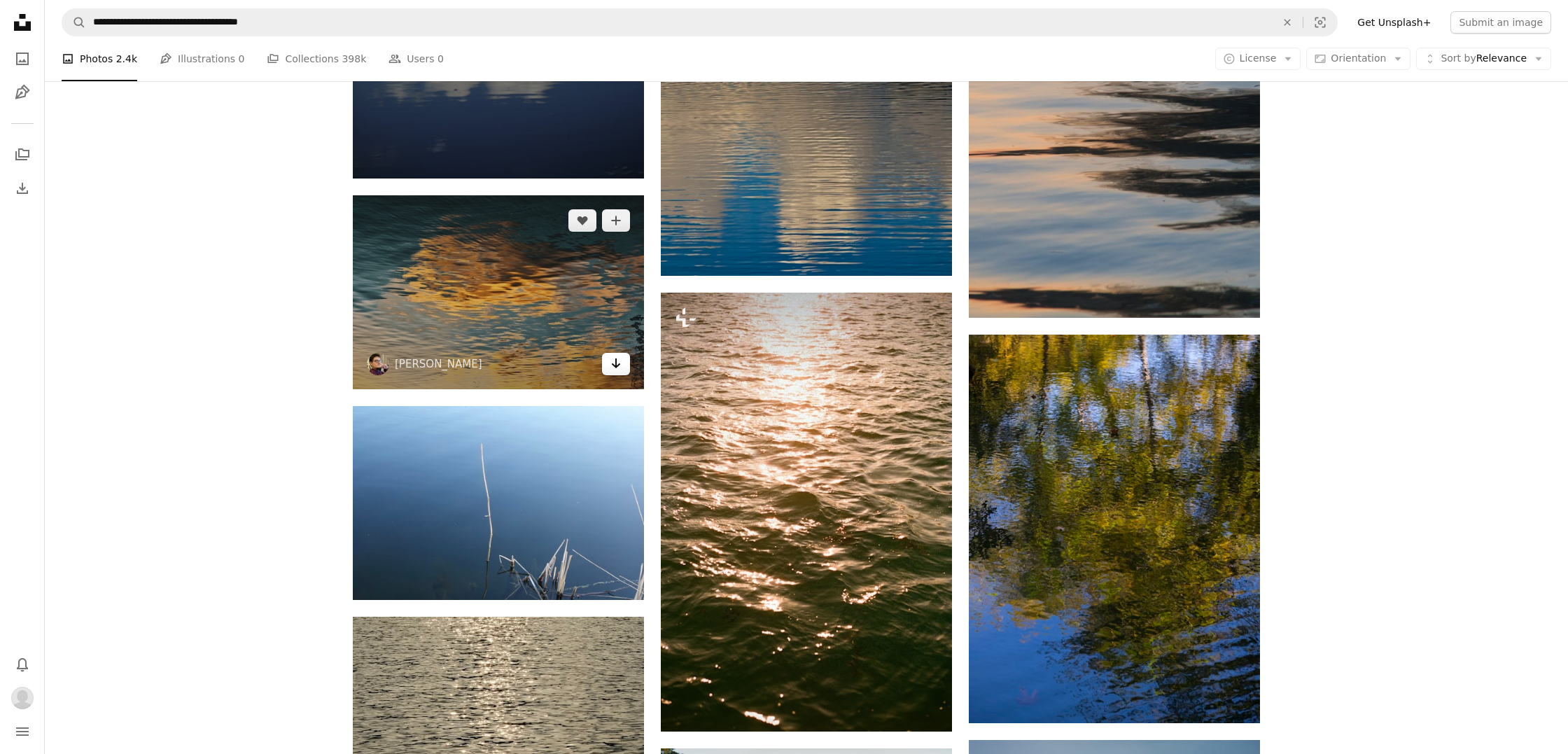
click at [615, 368] on icon "Arrow pointing down" at bounding box center [616, 363] width 11 height 17
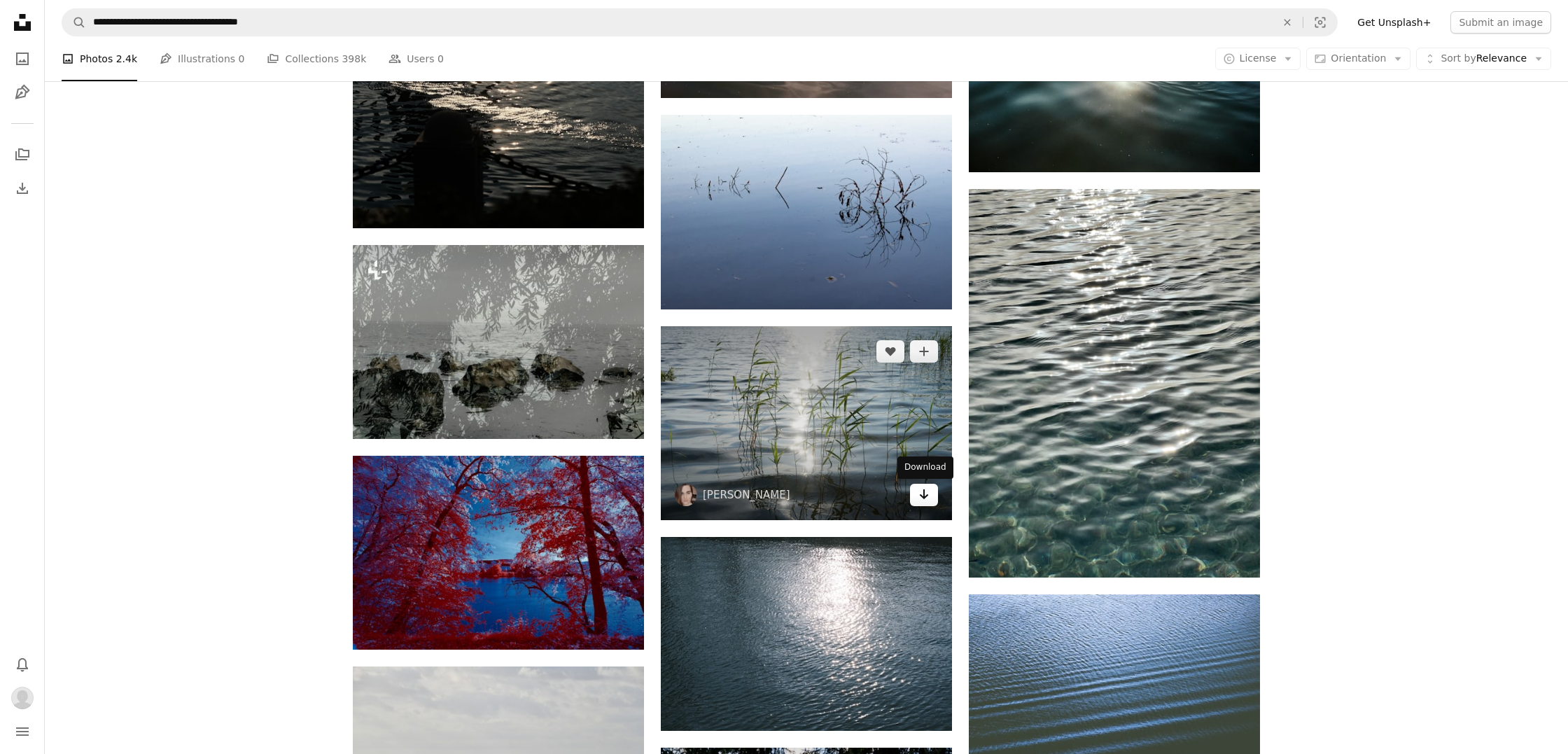
scroll to position [13331, 0]
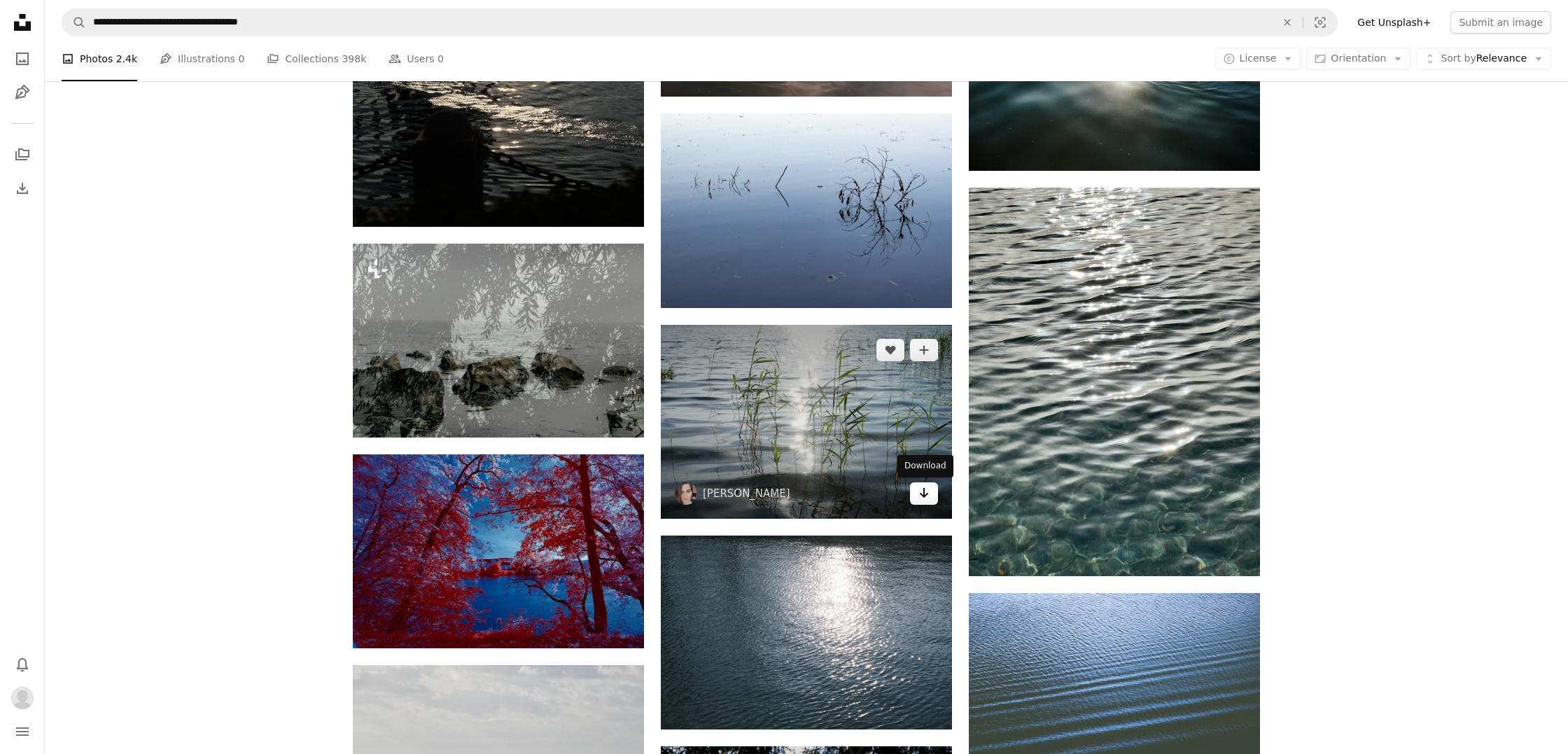
click at [926, 496] on icon "Arrow pointing down" at bounding box center [924, 493] width 11 height 17
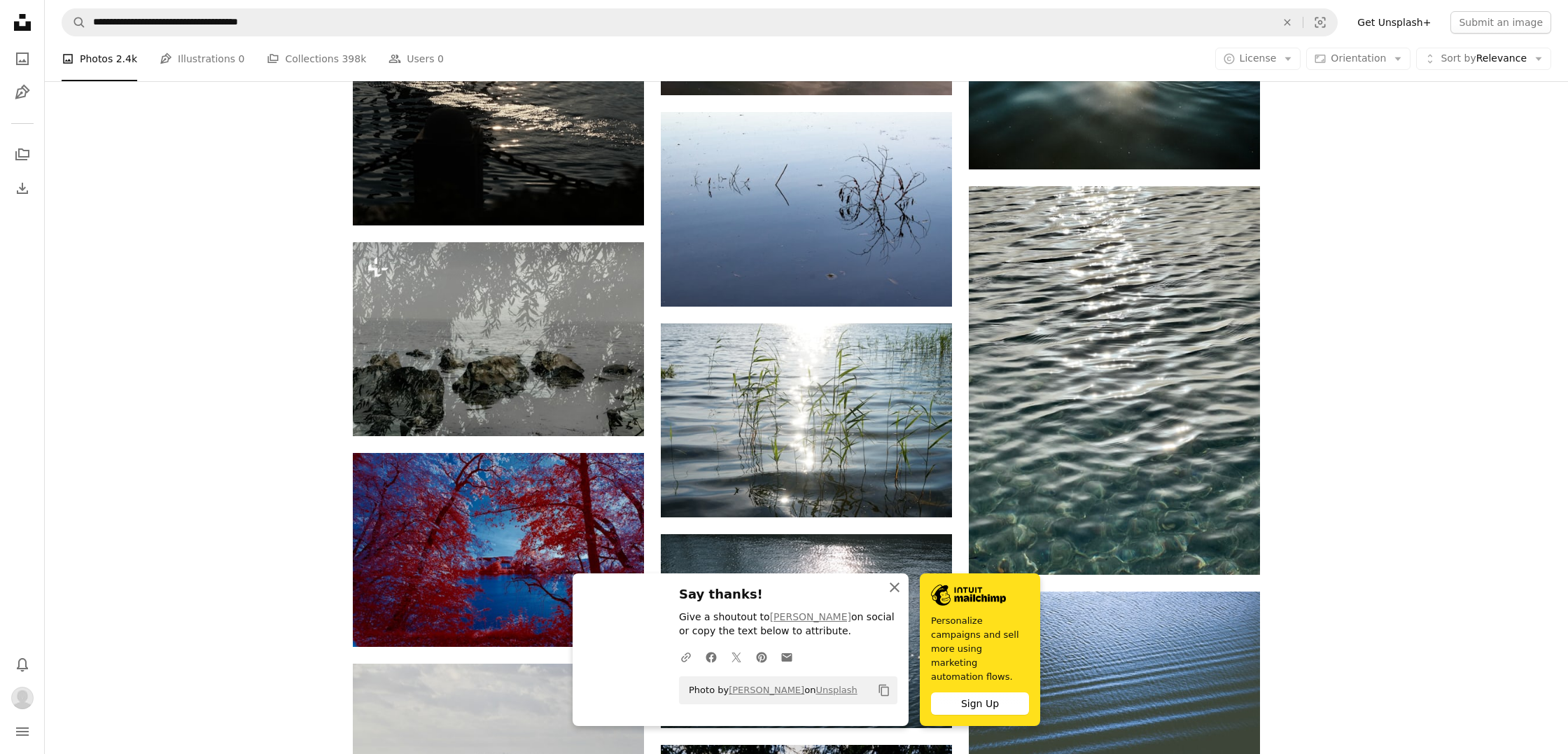
scroll to position [13335, 0]
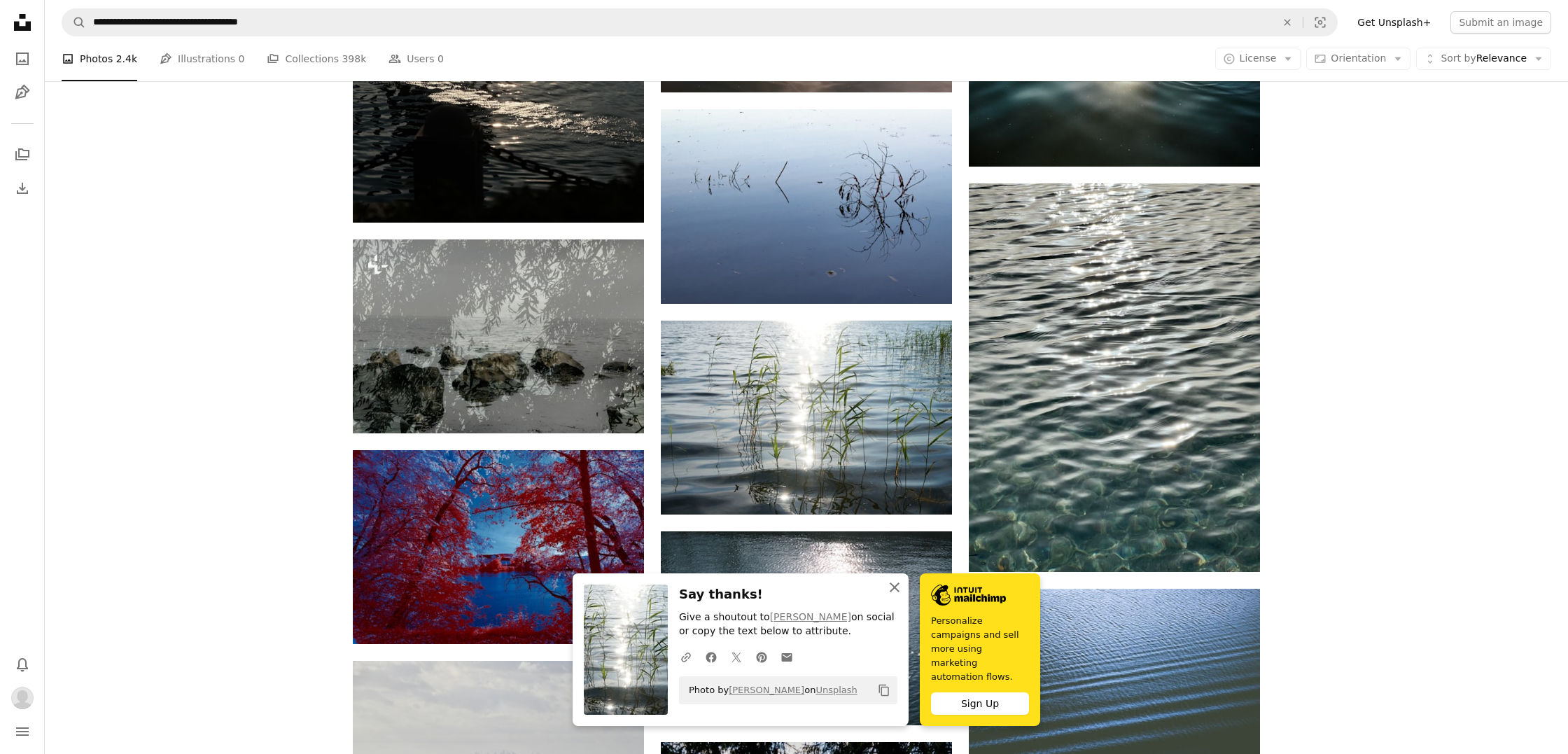
click at [894, 596] on icon "An X shape" at bounding box center [894, 587] width 17 height 17
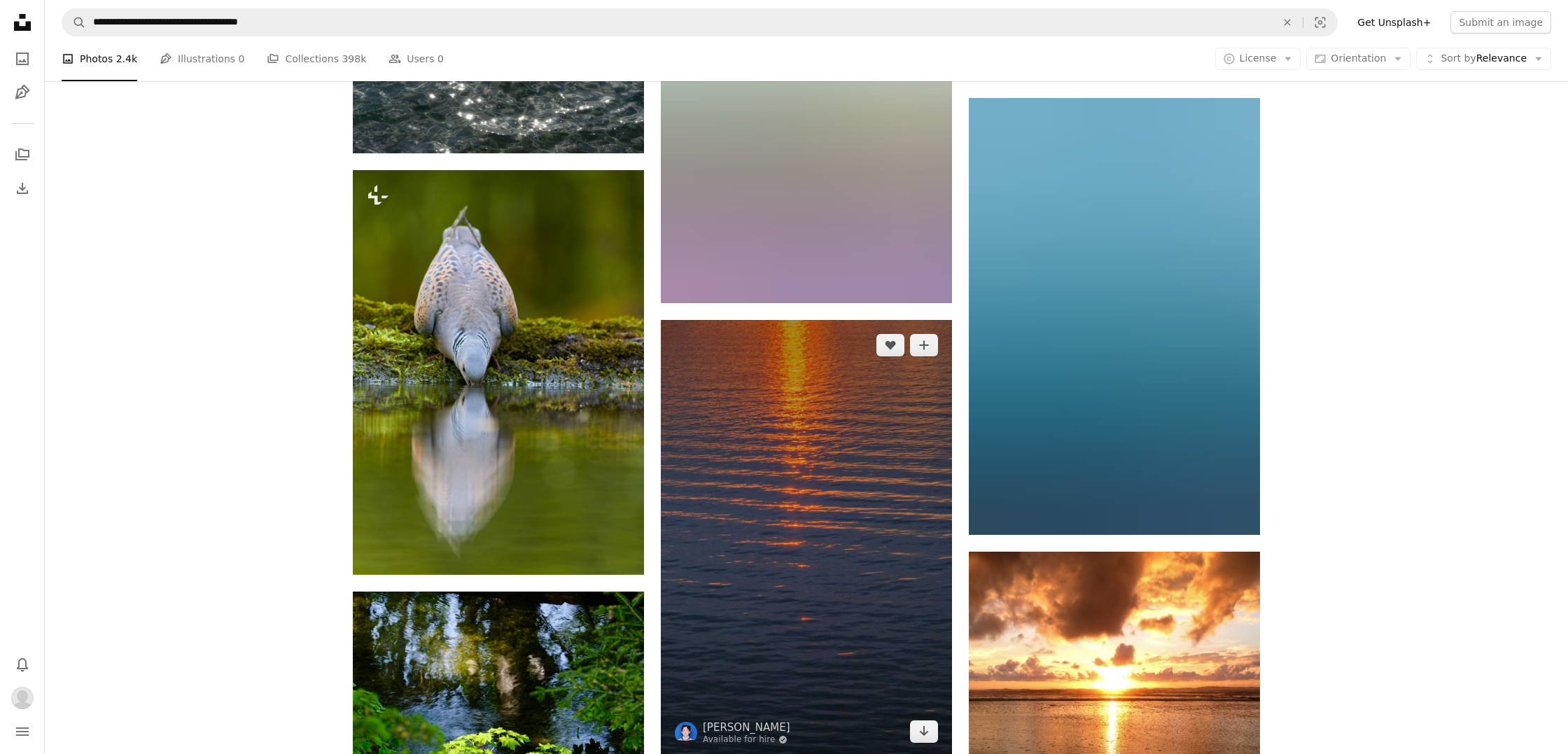
scroll to position [14654, 0]
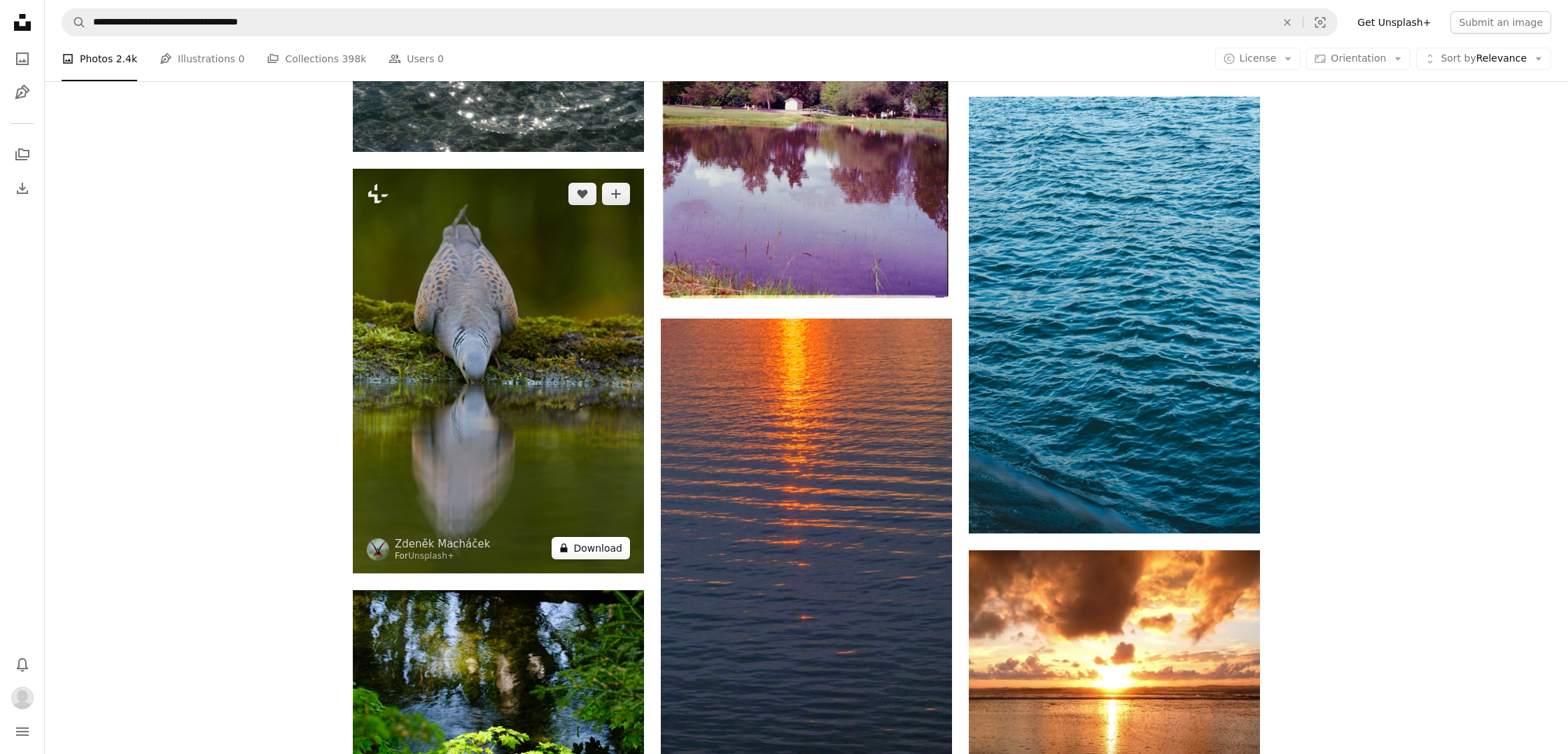
click at [607, 544] on button "A lock Download" at bounding box center [591, 548] width 79 height 22
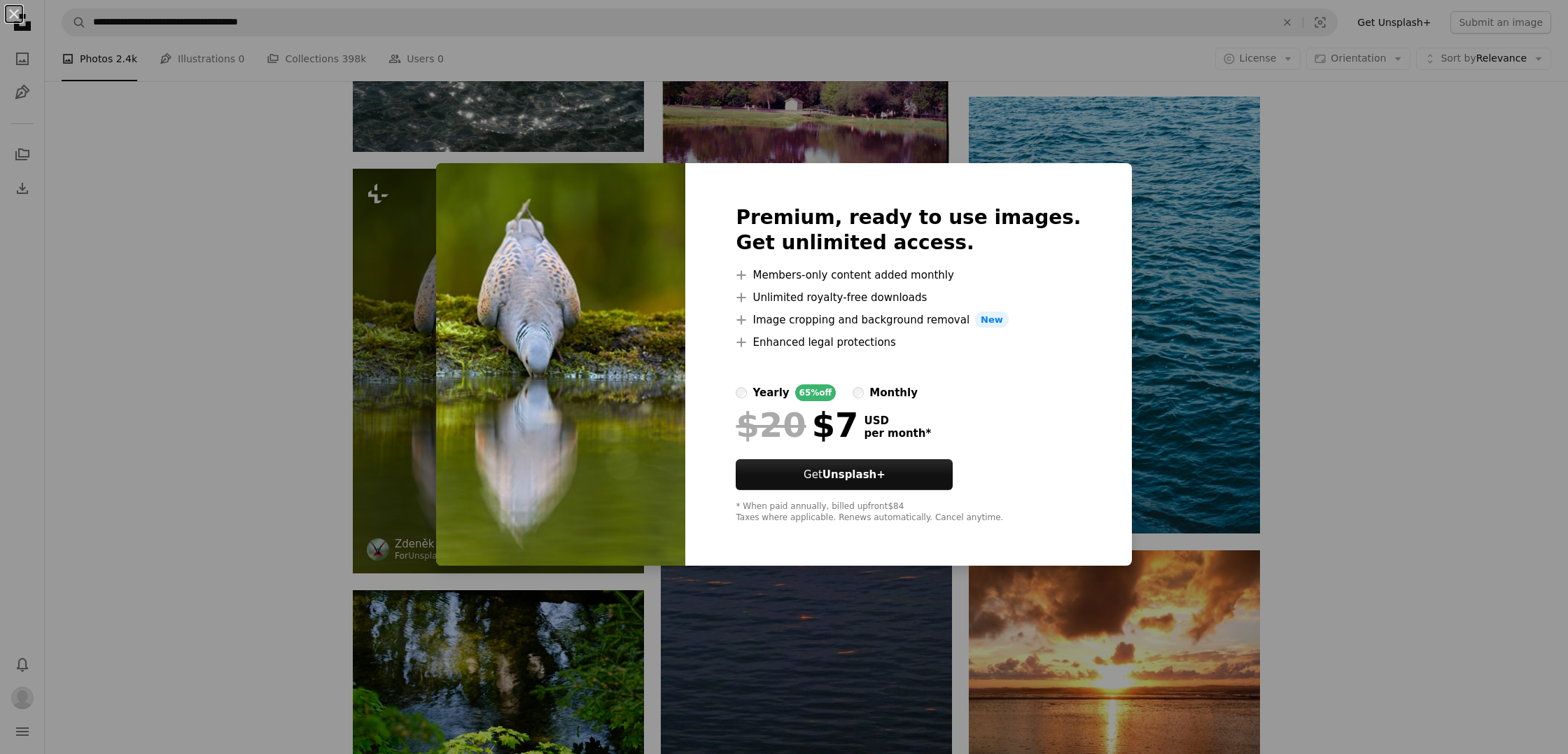
click at [361, 187] on div "An X shape Premium, ready to use images. Get unlimited access. A plus sign Memb…" at bounding box center [784, 377] width 1568 height 754
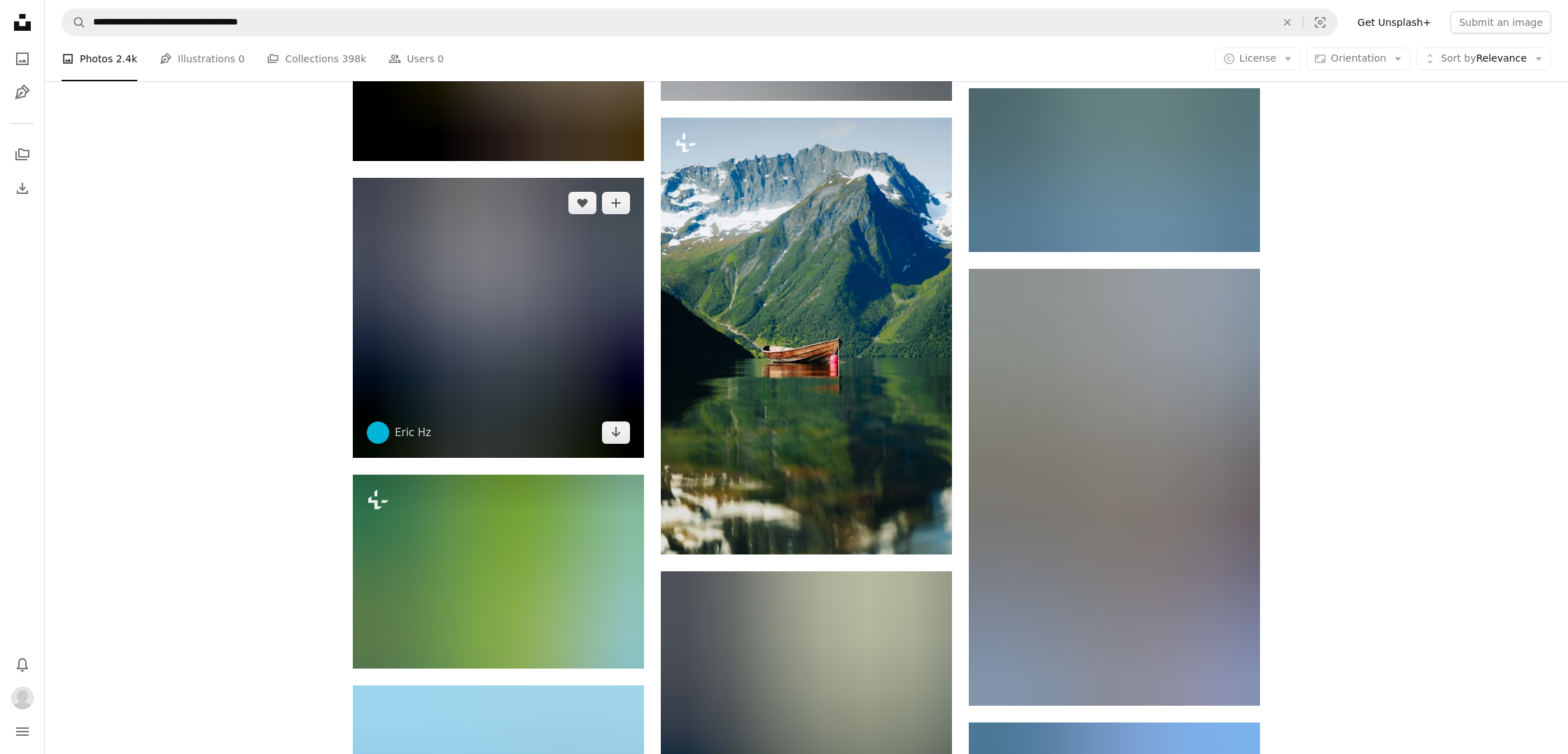
scroll to position [15737, 0]
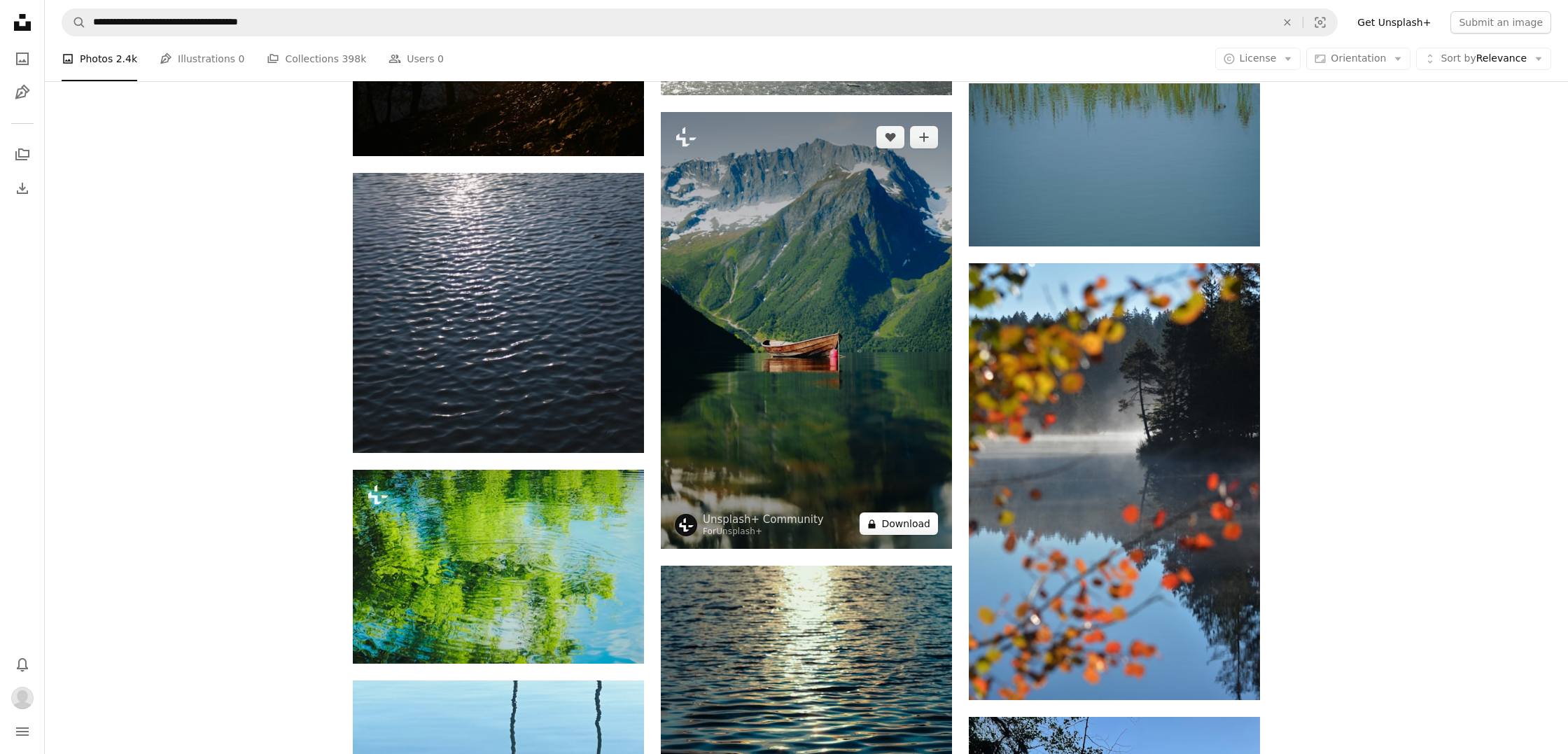
click at [905, 526] on button "A lock Download" at bounding box center [899, 523] width 79 height 22
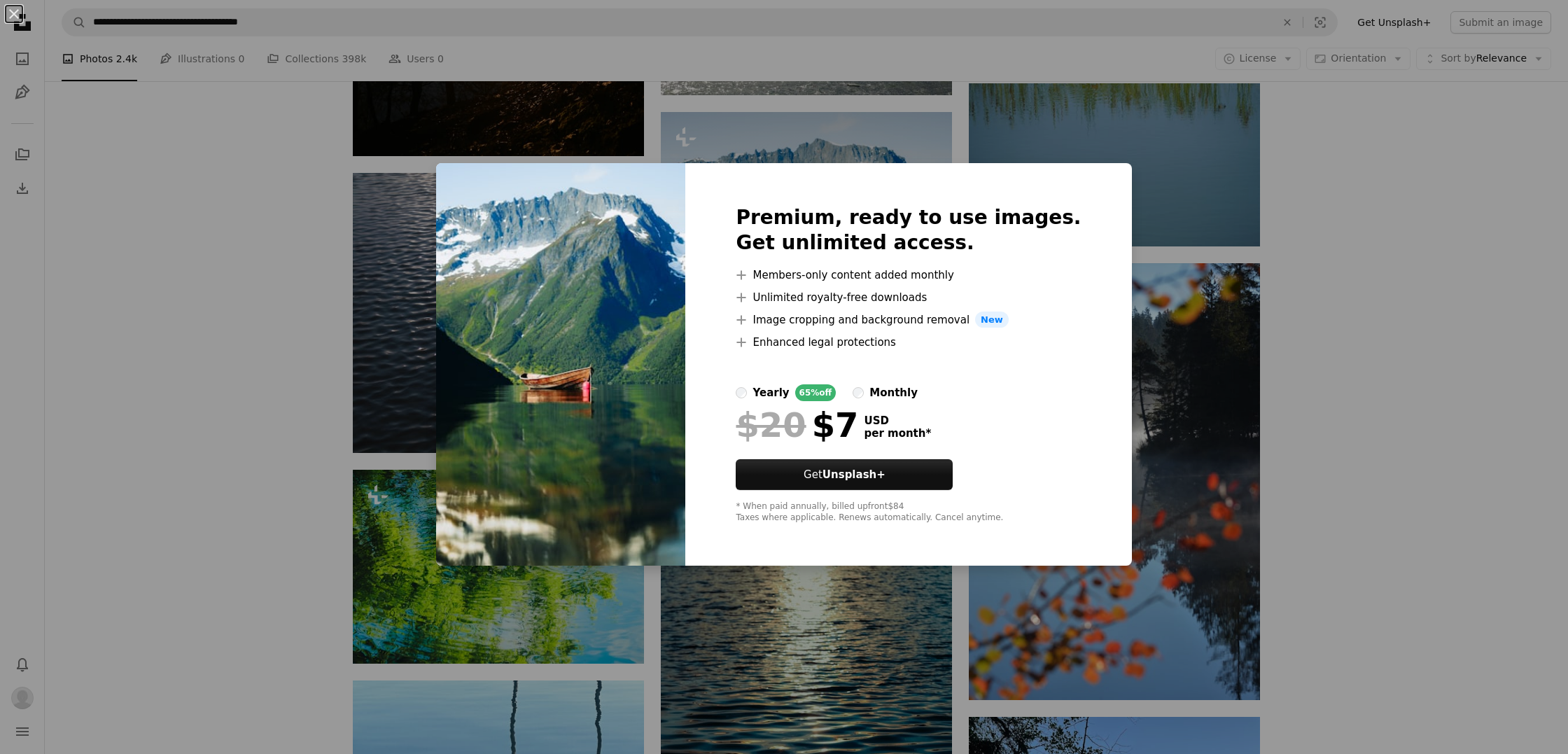
click at [457, 151] on div "An X shape Premium, ready to use images. Get unlimited access. A plus sign Memb…" at bounding box center [784, 377] width 1568 height 754
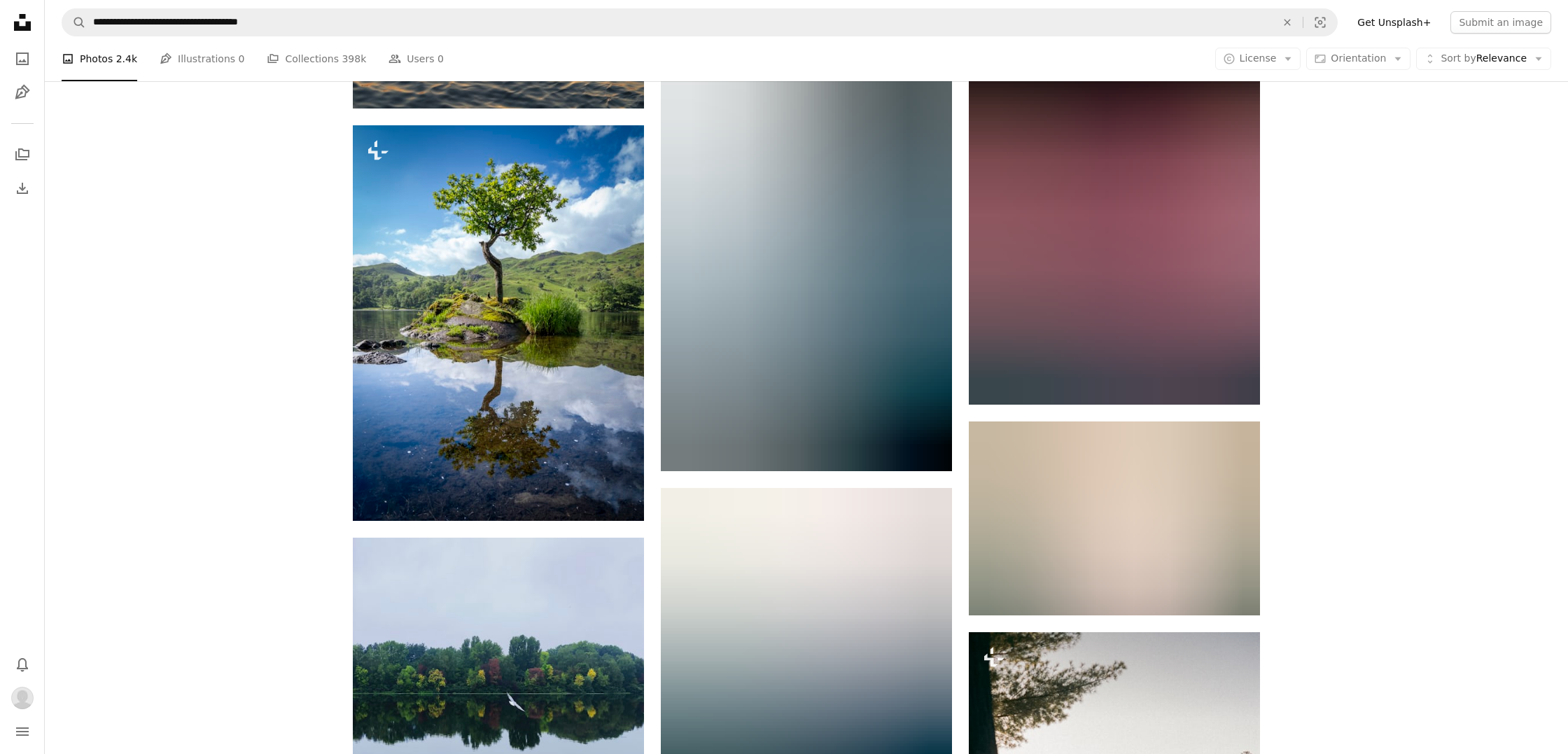
scroll to position [17323, 0]
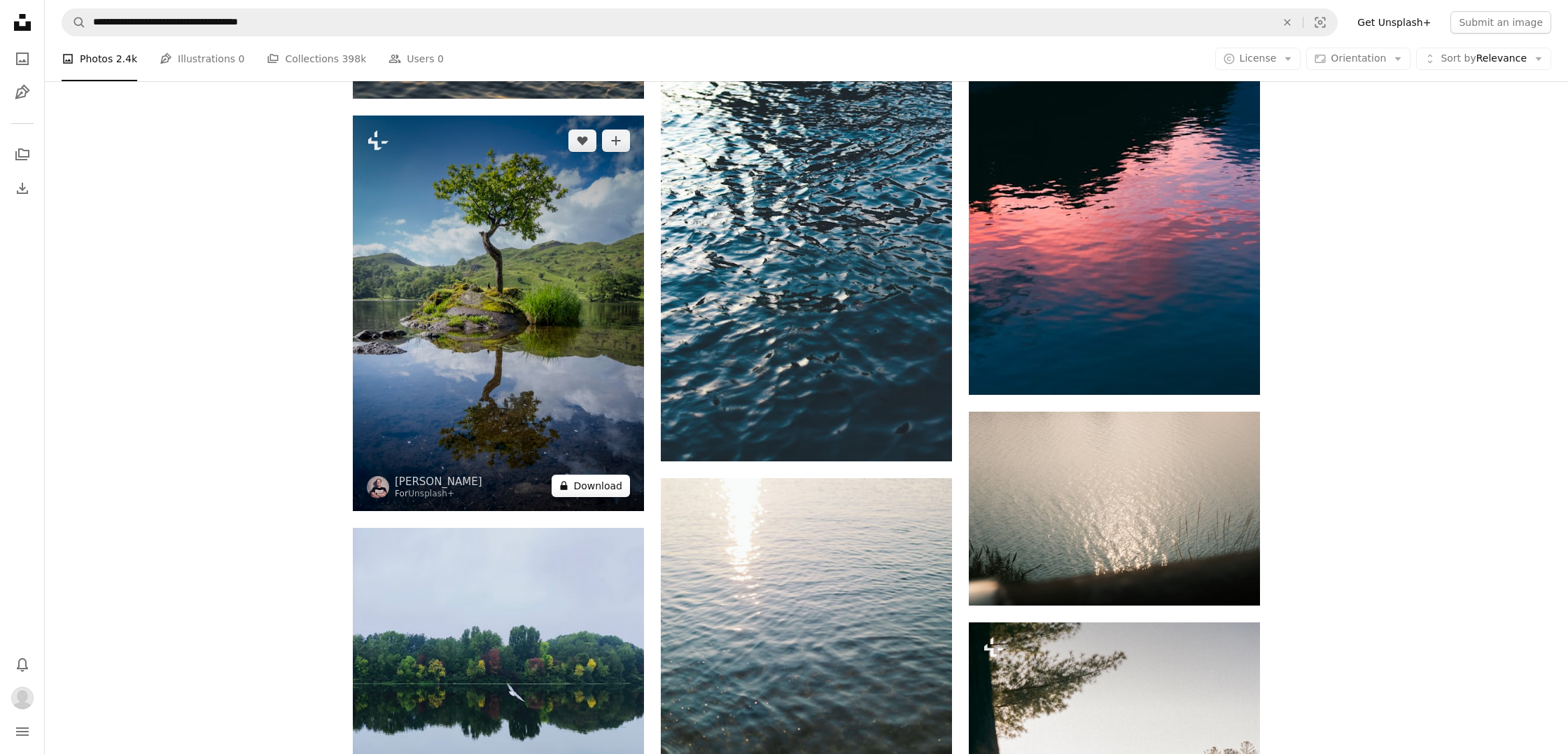
click at [612, 481] on button "A lock Download" at bounding box center [591, 485] width 79 height 22
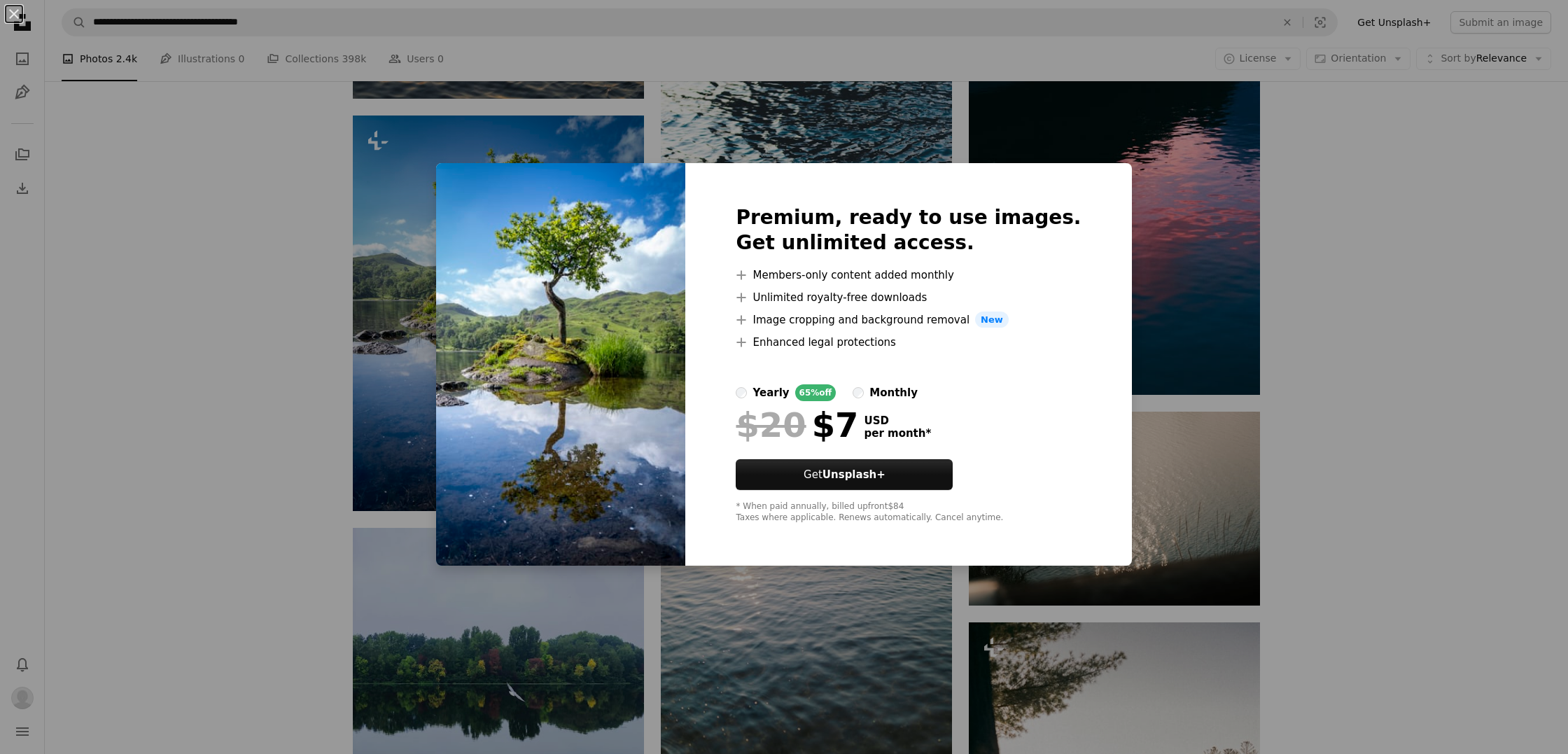
click at [481, 175] on img at bounding box center [561, 364] width 249 height 404
click at [12, 12] on button "An X shape" at bounding box center [14, 14] width 17 height 17
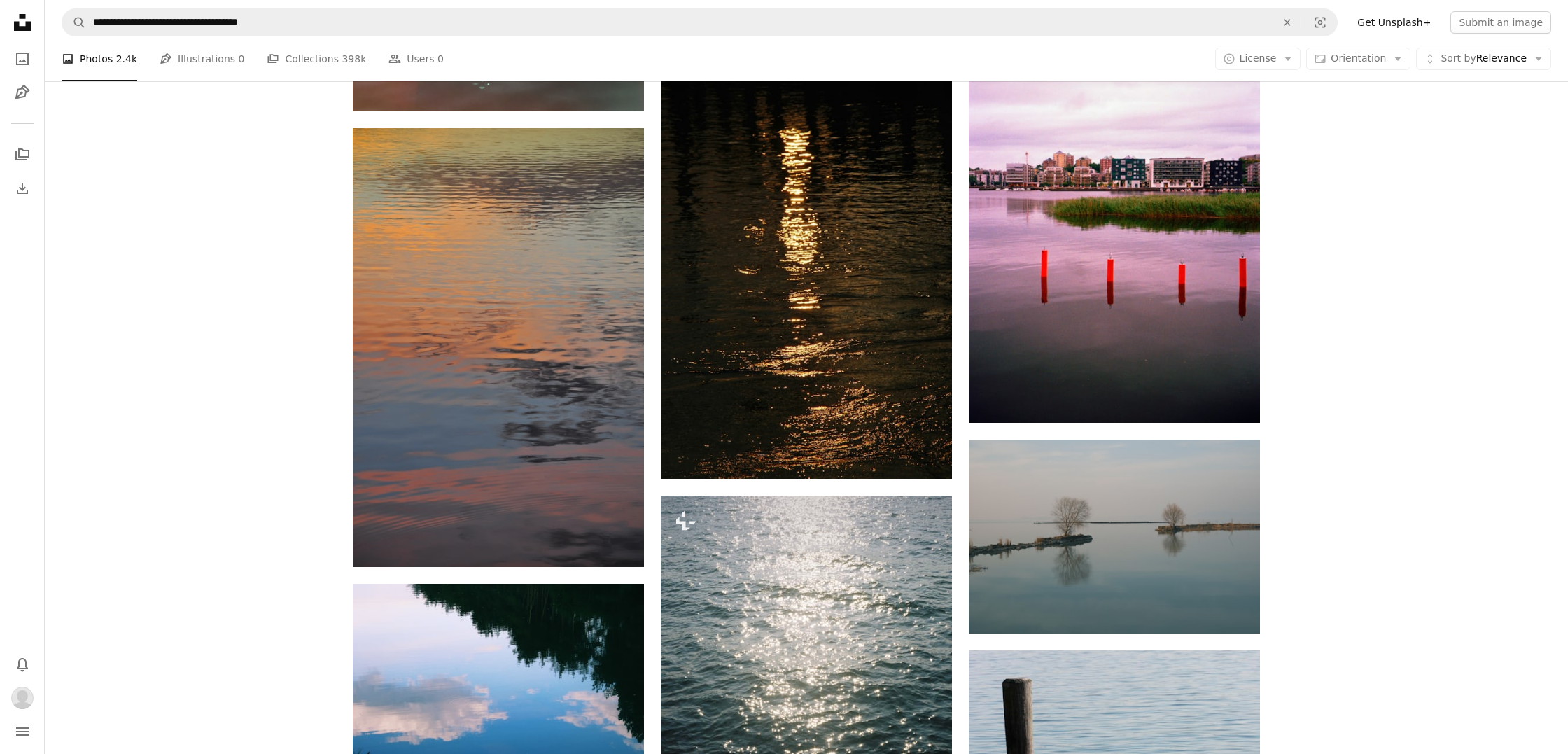
scroll to position [20723, 0]
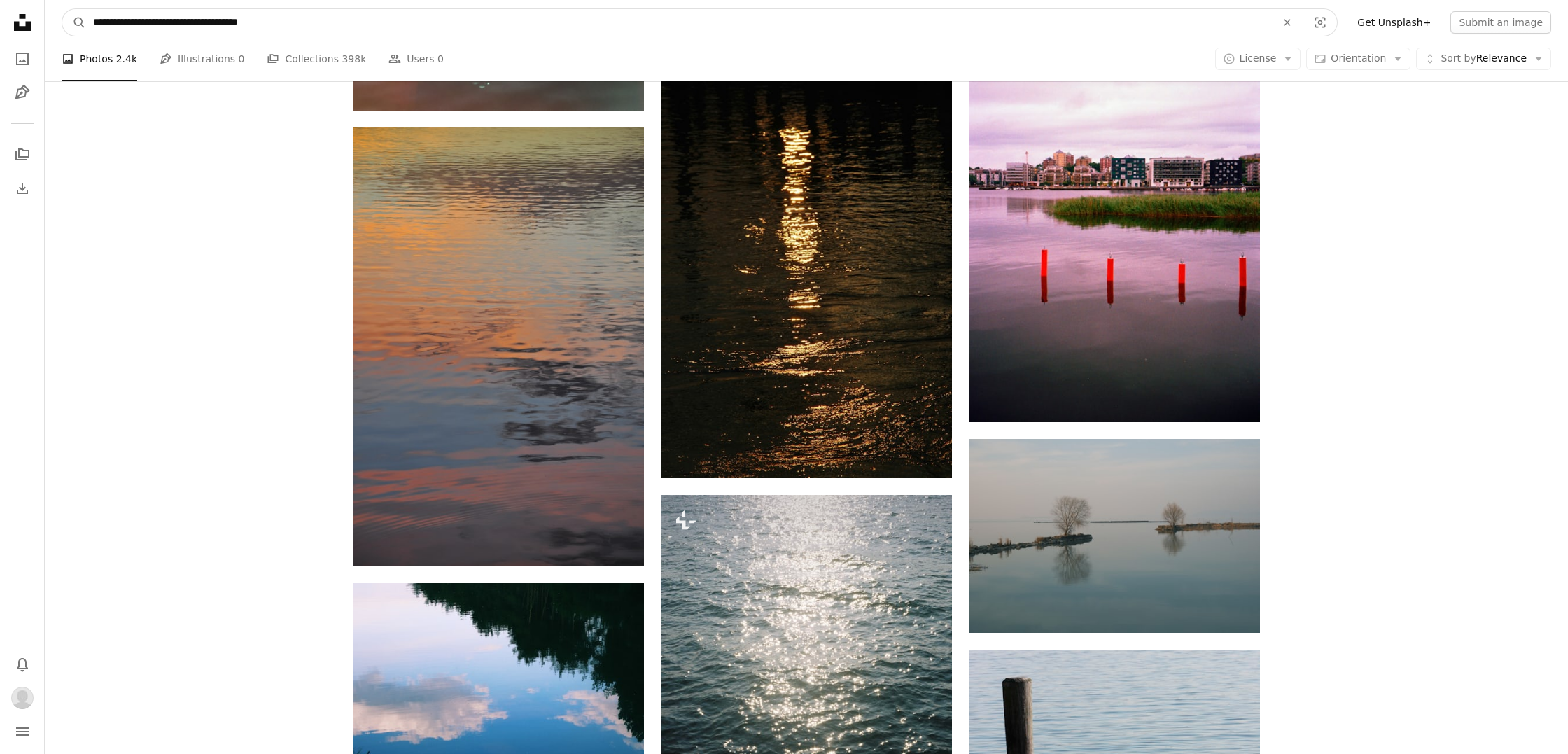
click at [275, 25] on input "**********" at bounding box center [678, 22] width 1186 height 27
type input "**********"
click at [74, 22] on button "A magnifying glass" at bounding box center [74, 22] width 24 height 27
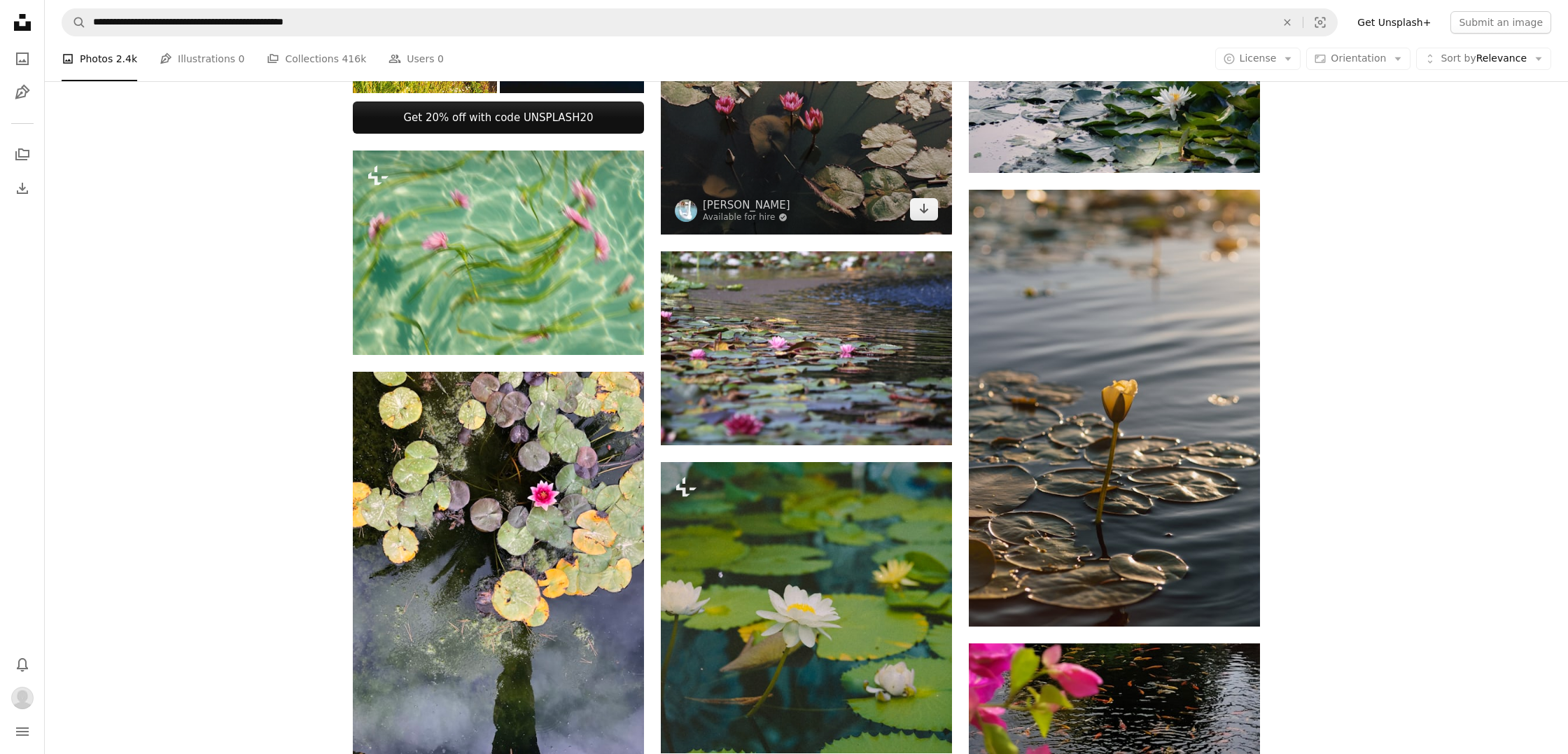
scroll to position [607, 0]
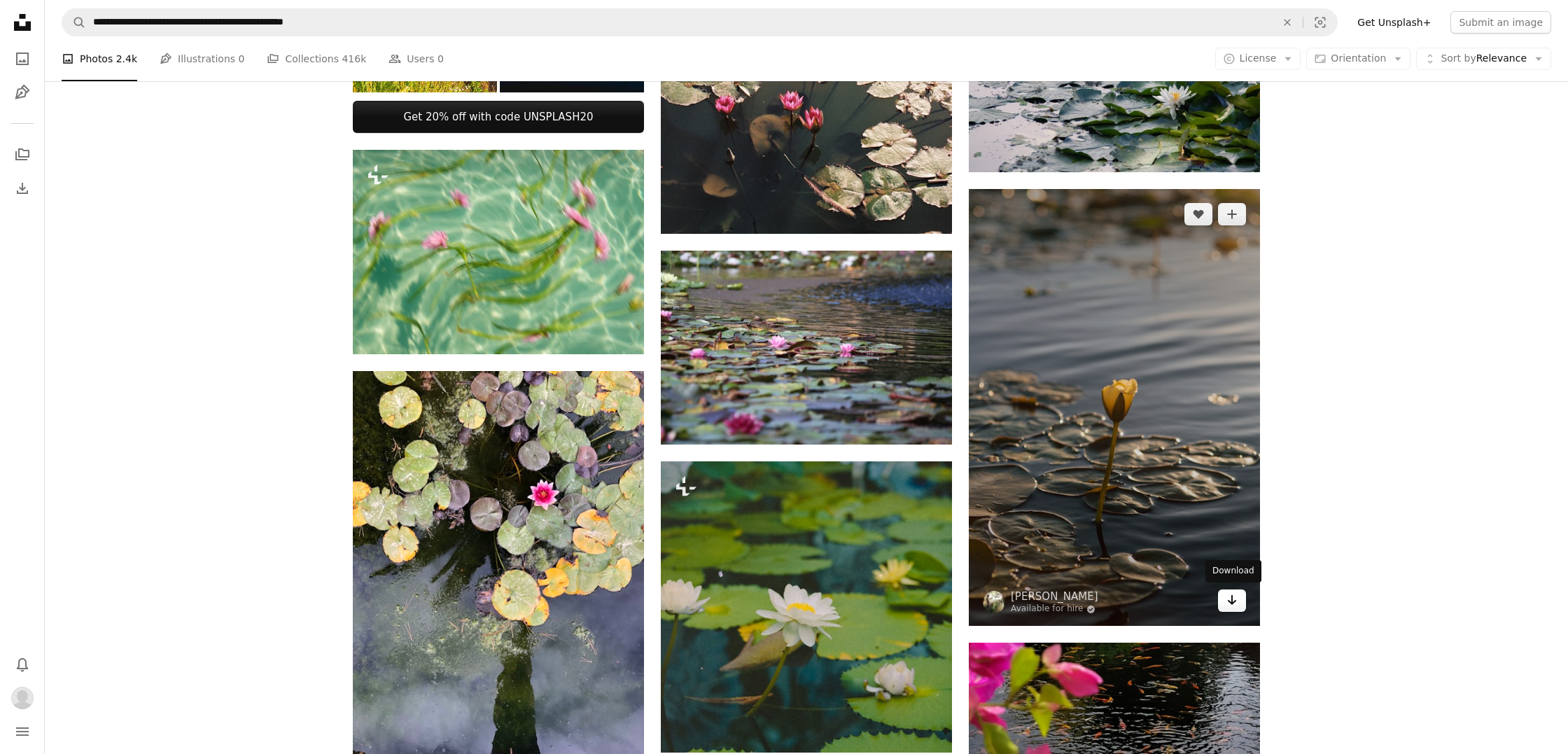
click at [1233, 602] on icon "Arrow pointing down" at bounding box center [1232, 600] width 11 height 17
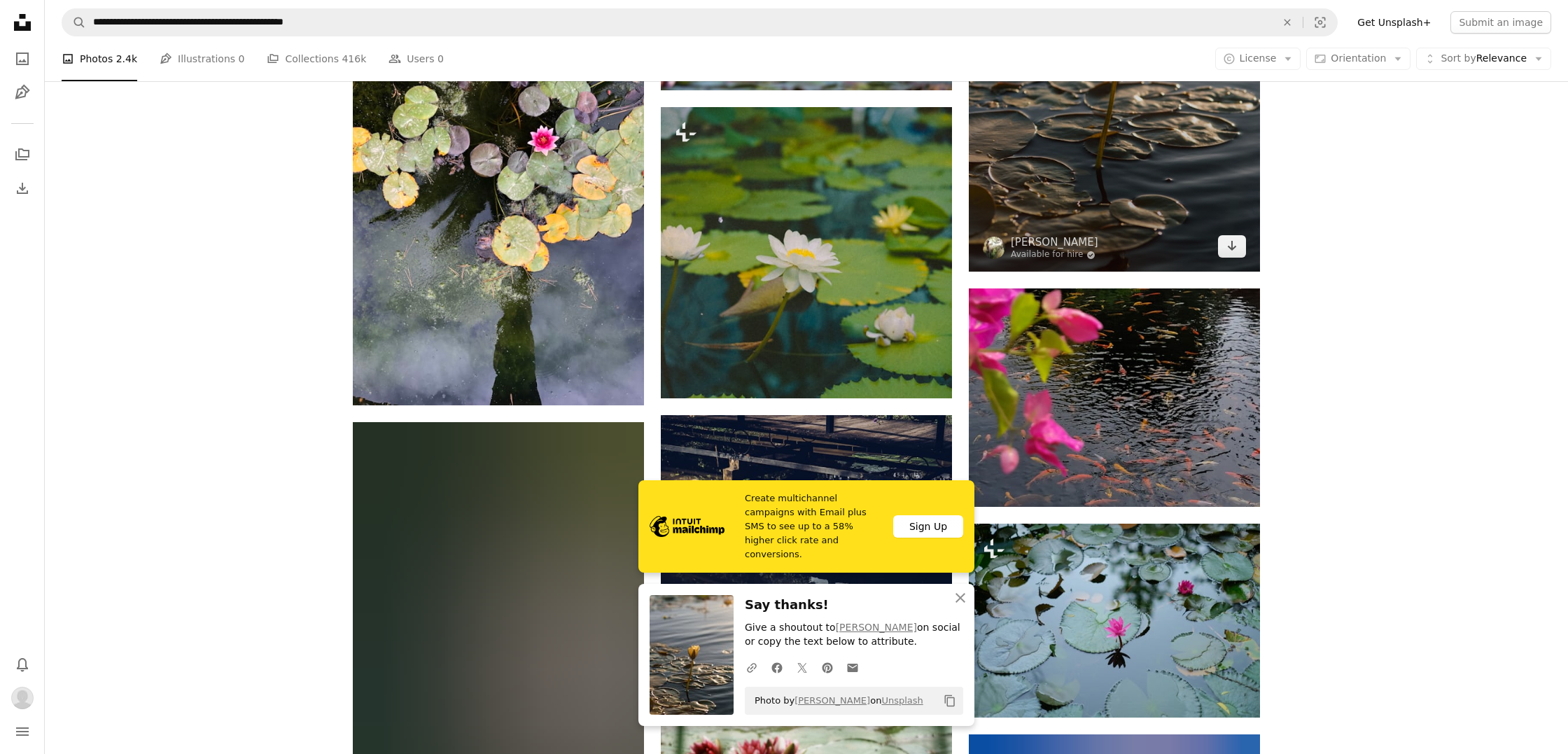
scroll to position [987, 0]
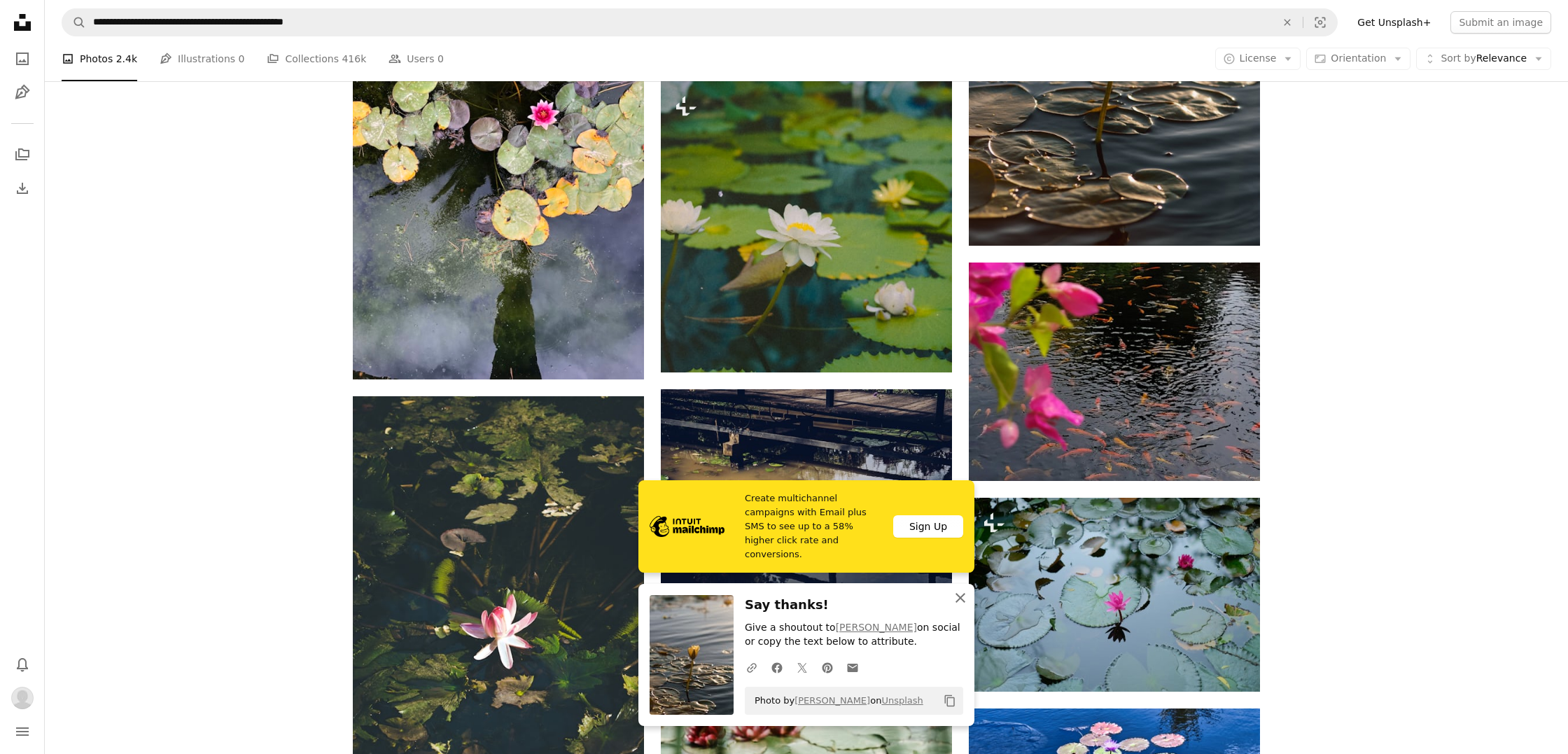
click at [960, 597] on icon "An X shape" at bounding box center [960, 598] width 17 height 17
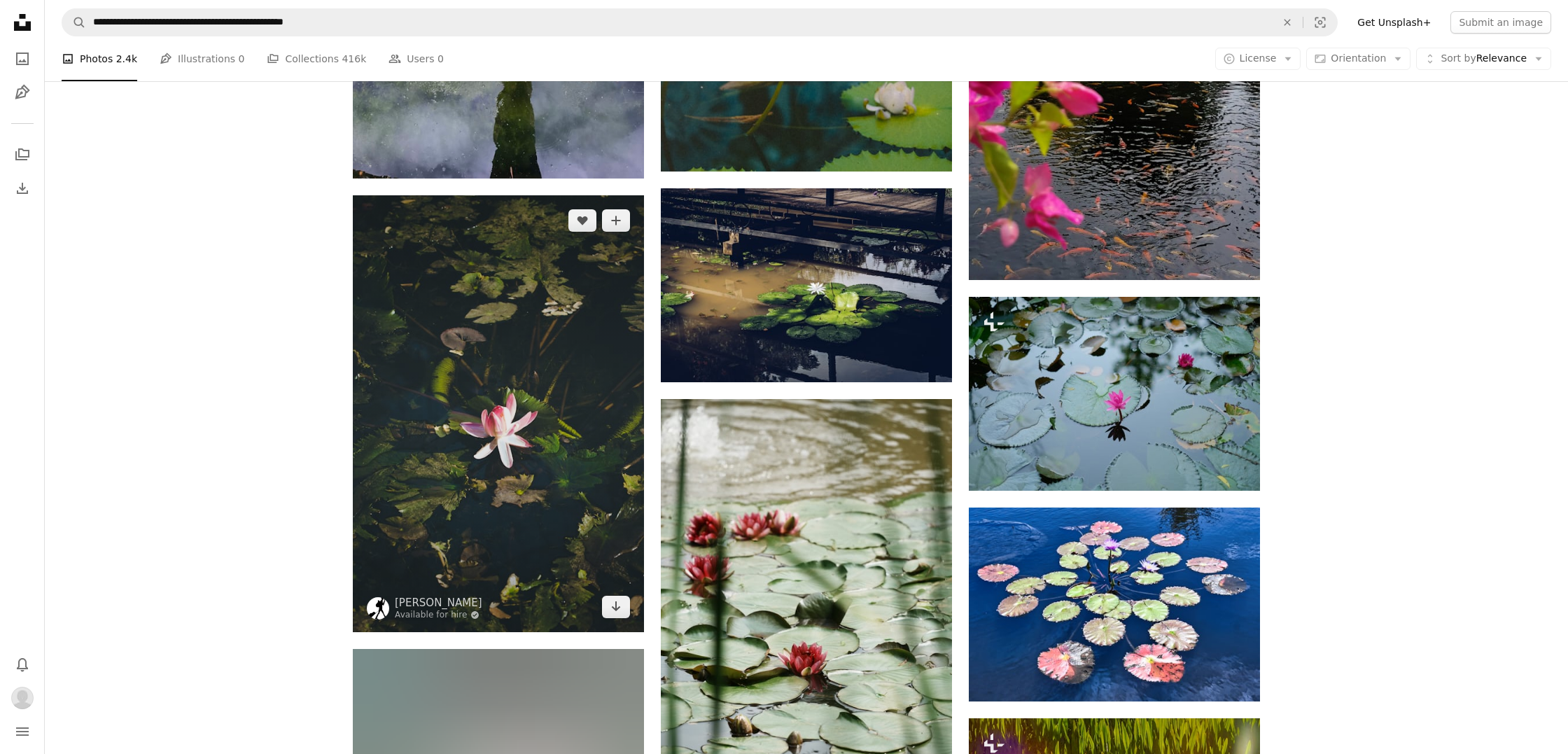
scroll to position [1199, 0]
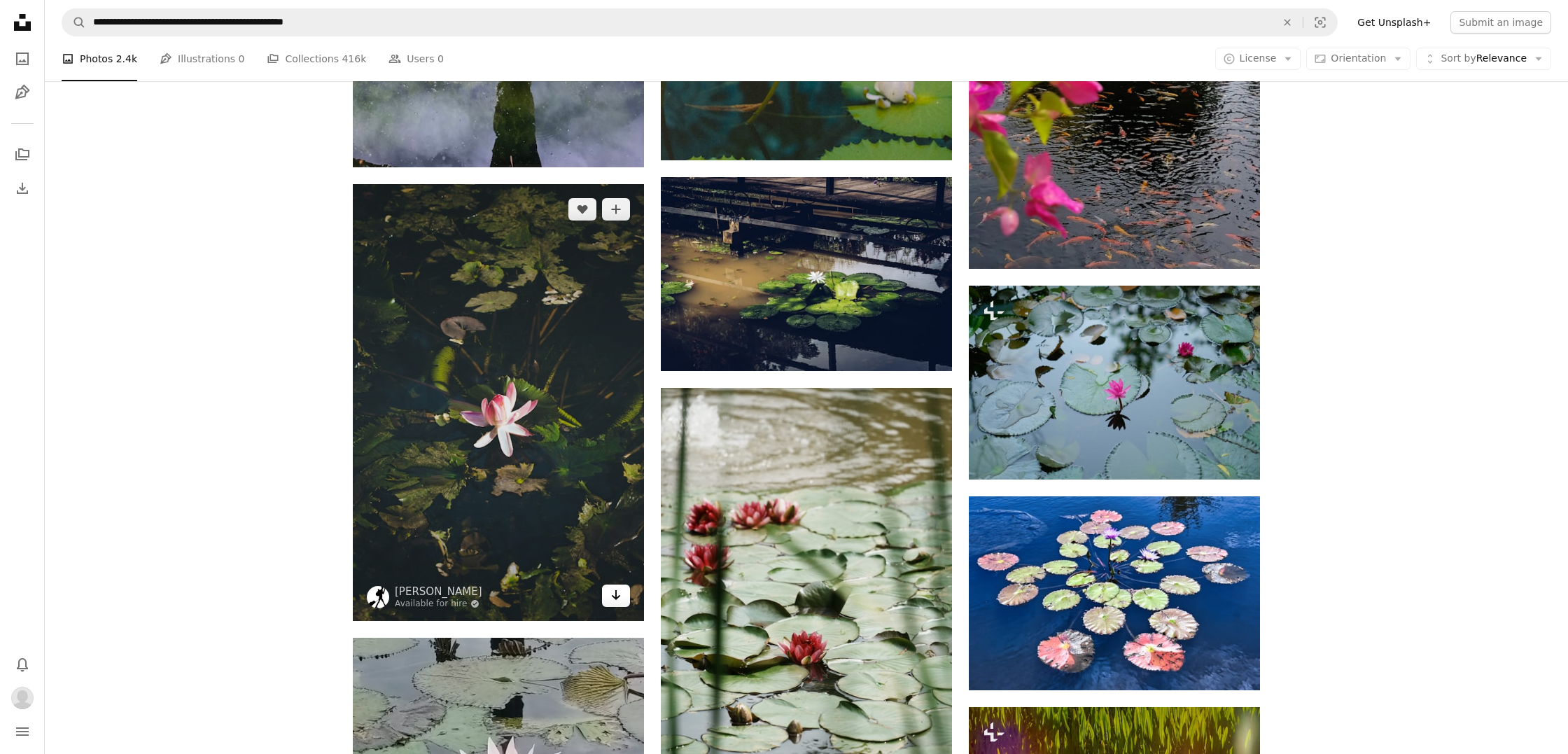
click at [614, 596] on icon "Arrow pointing down" at bounding box center [616, 595] width 11 height 17
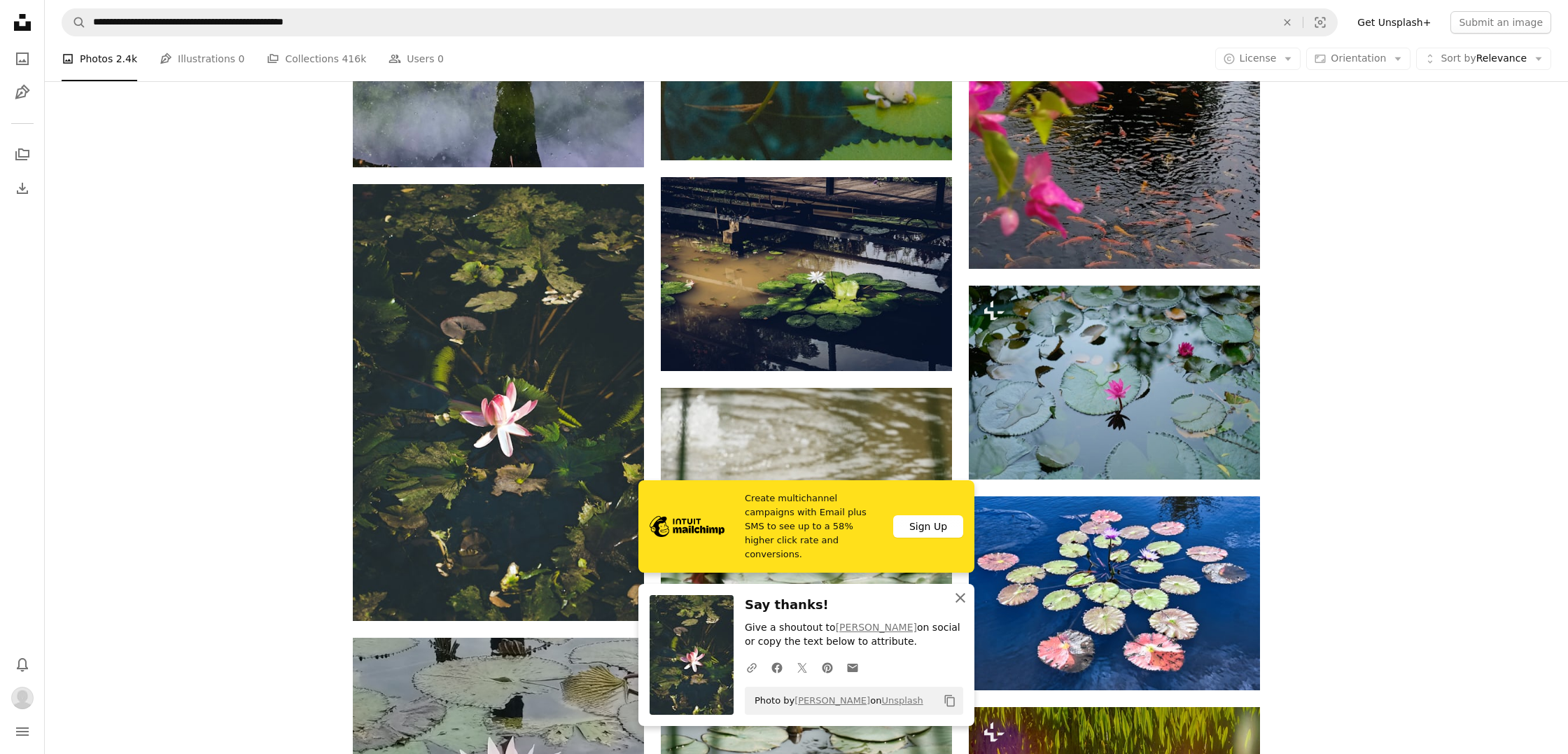
click at [965, 599] on icon "An X shape" at bounding box center [960, 598] width 17 height 17
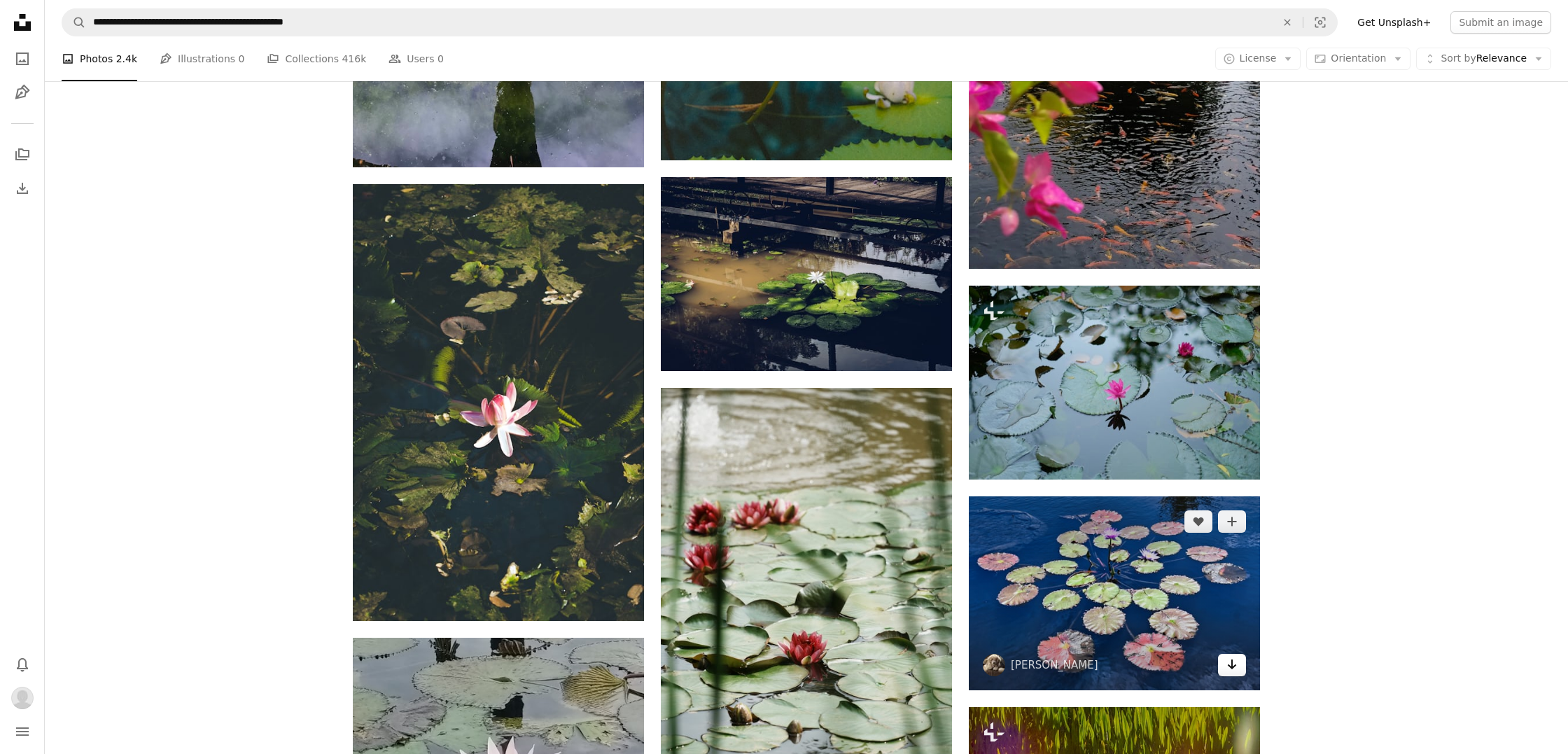
click at [1230, 672] on link "Arrow pointing down" at bounding box center [1232, 665] width 28 height 22
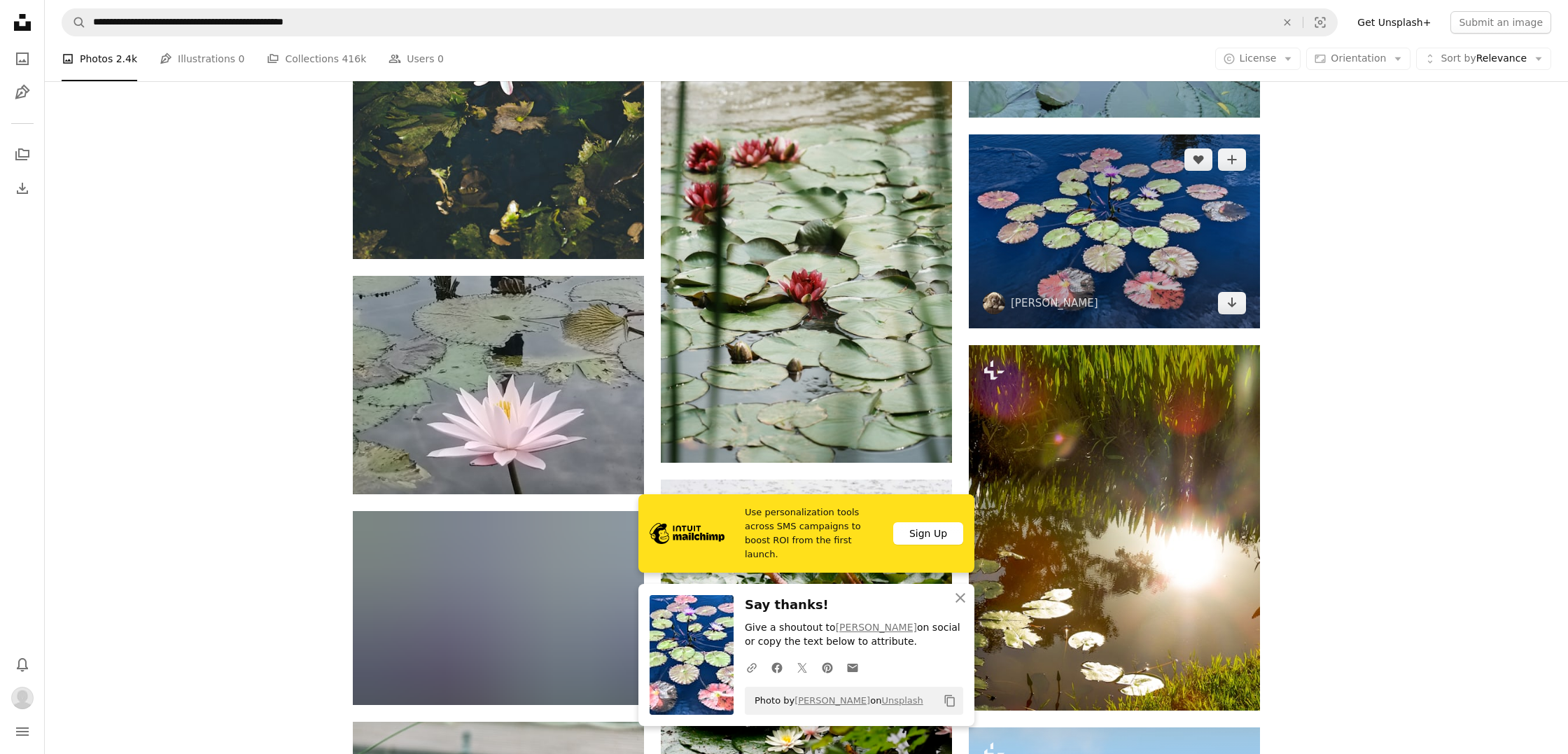
scroll to position [1561, 0]
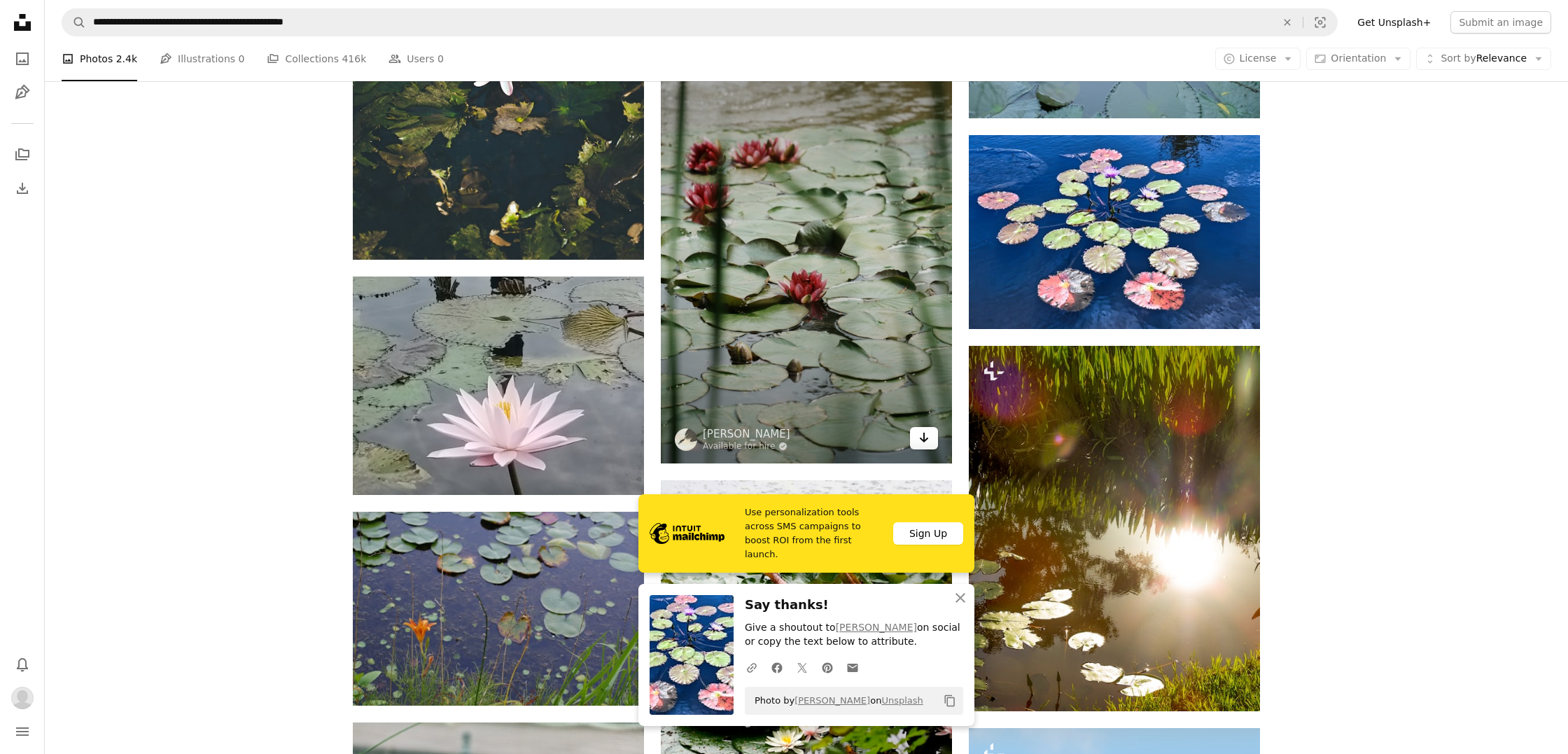
click at [928, 436] on icon "Arrow pointing down" at bounding box center [924, 437] width 11 height 17
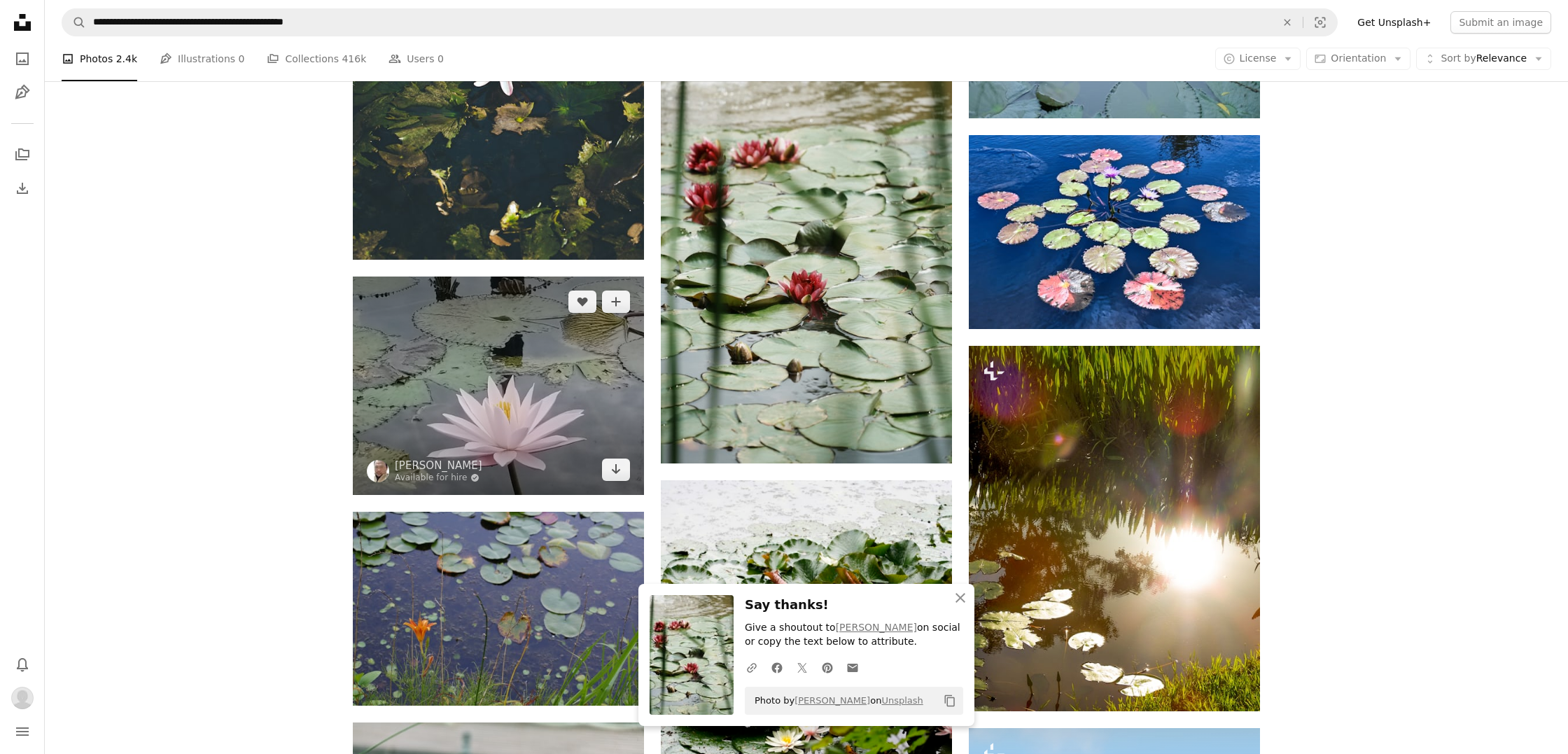
click at [602, 445] on img at bounding box center [498, 386] width 291 height 219
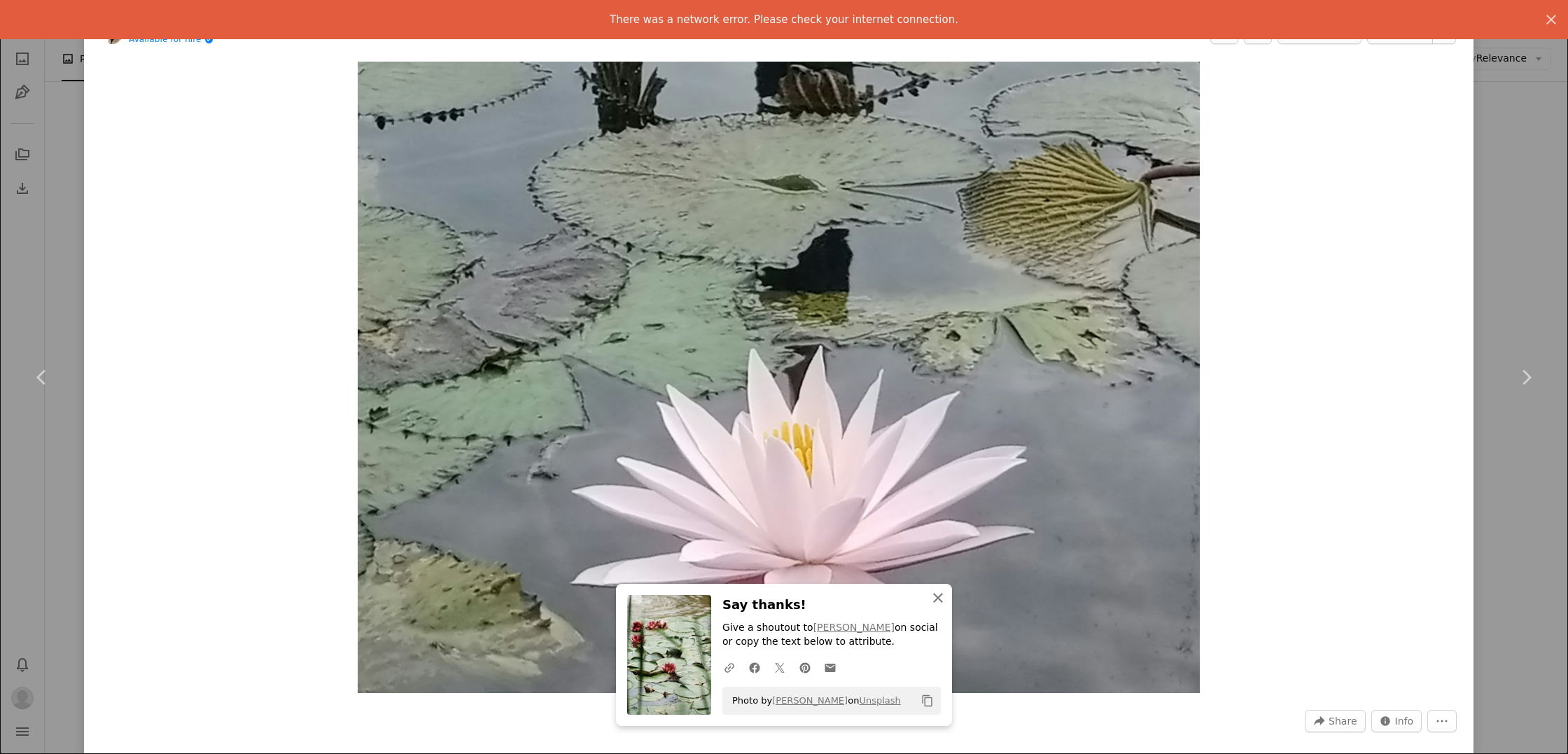
click at [938, 598] on icon "An X shape" at bounding box center [938, 598] width 17 height 17
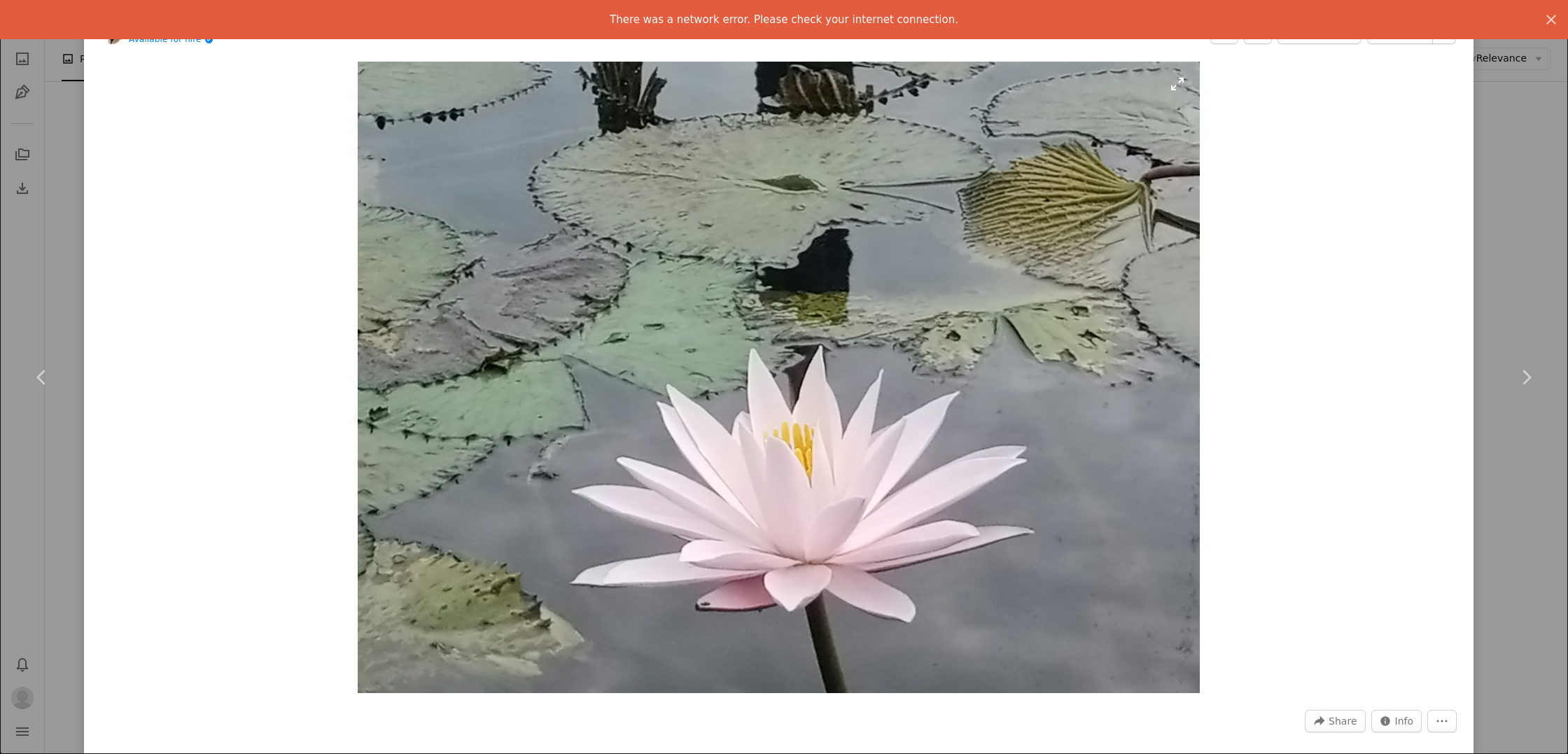
click at [1043, 607] on img "Zoom in on this image" at bounding box center [778, 377] width 842 height 632
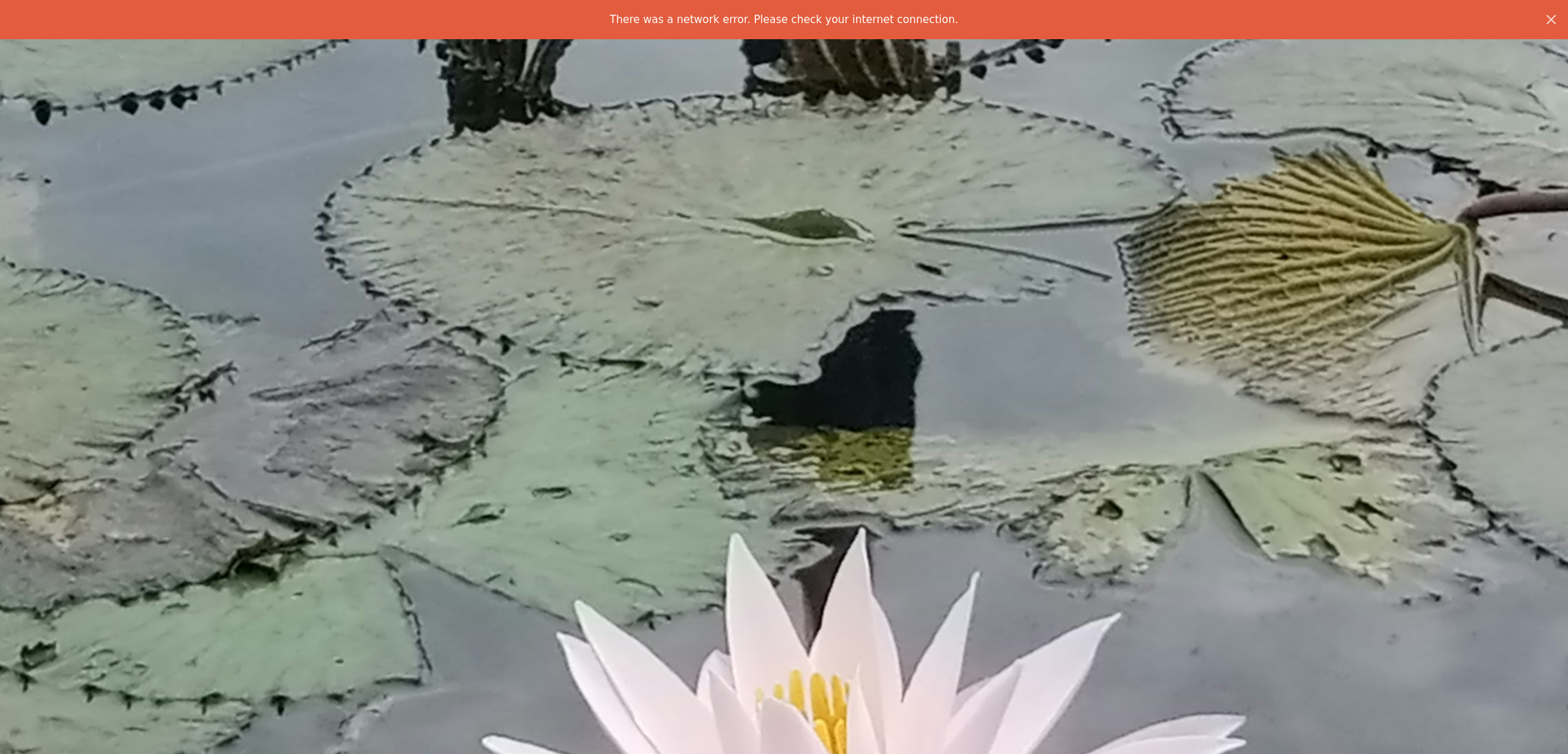
scroll to position [211, 0]
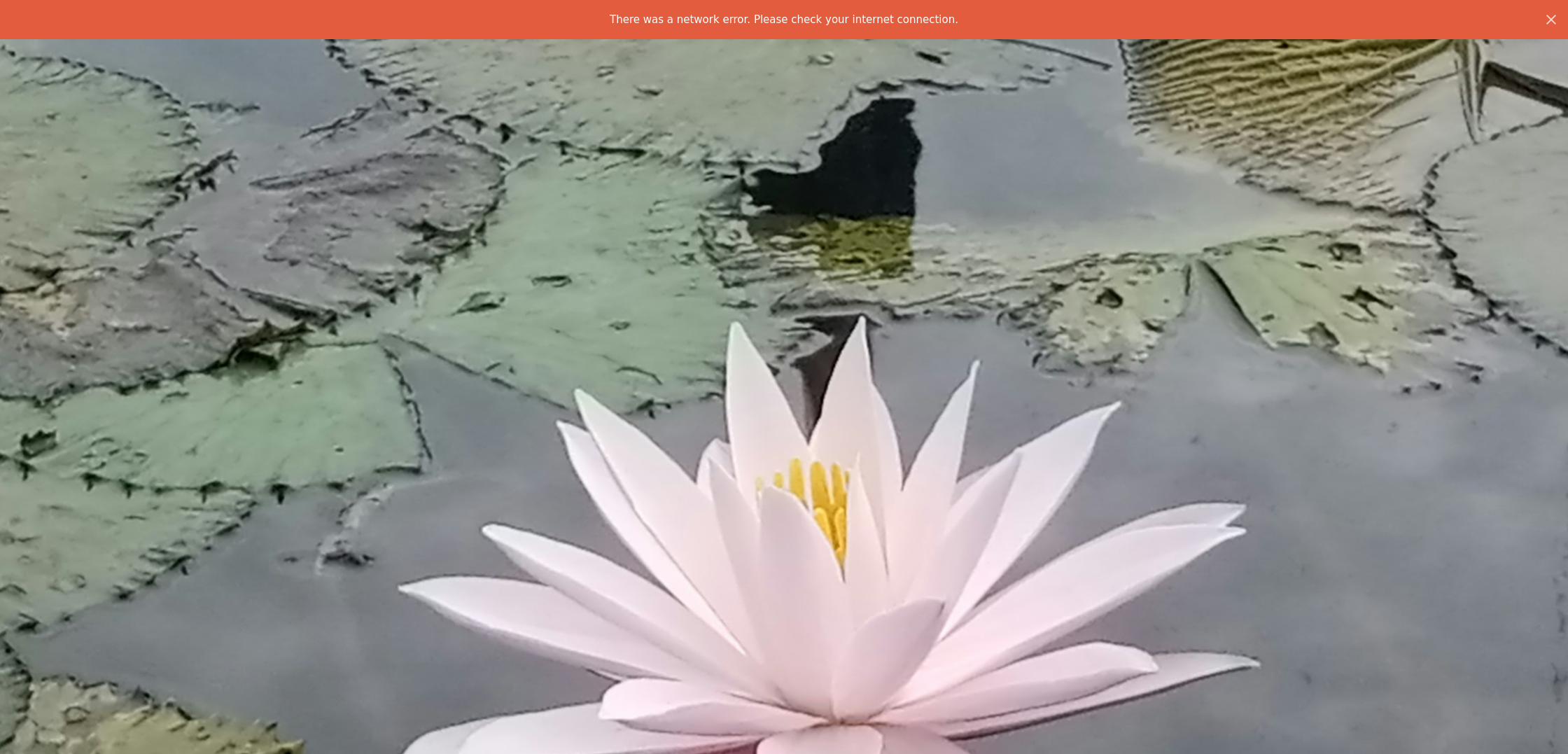
drag, startPoint x: 665, startPoint y: 23, endPoint x: 867, endPoint y: 50, distance: 203.8
click at [665, 23] on p "There was a network error. Please check your internet connection." at bounding box center [784, 20] width 349 height 17
click at [1554, 13] on icon "An X shape" at bounding box center [1551, 20] width 17 height 17
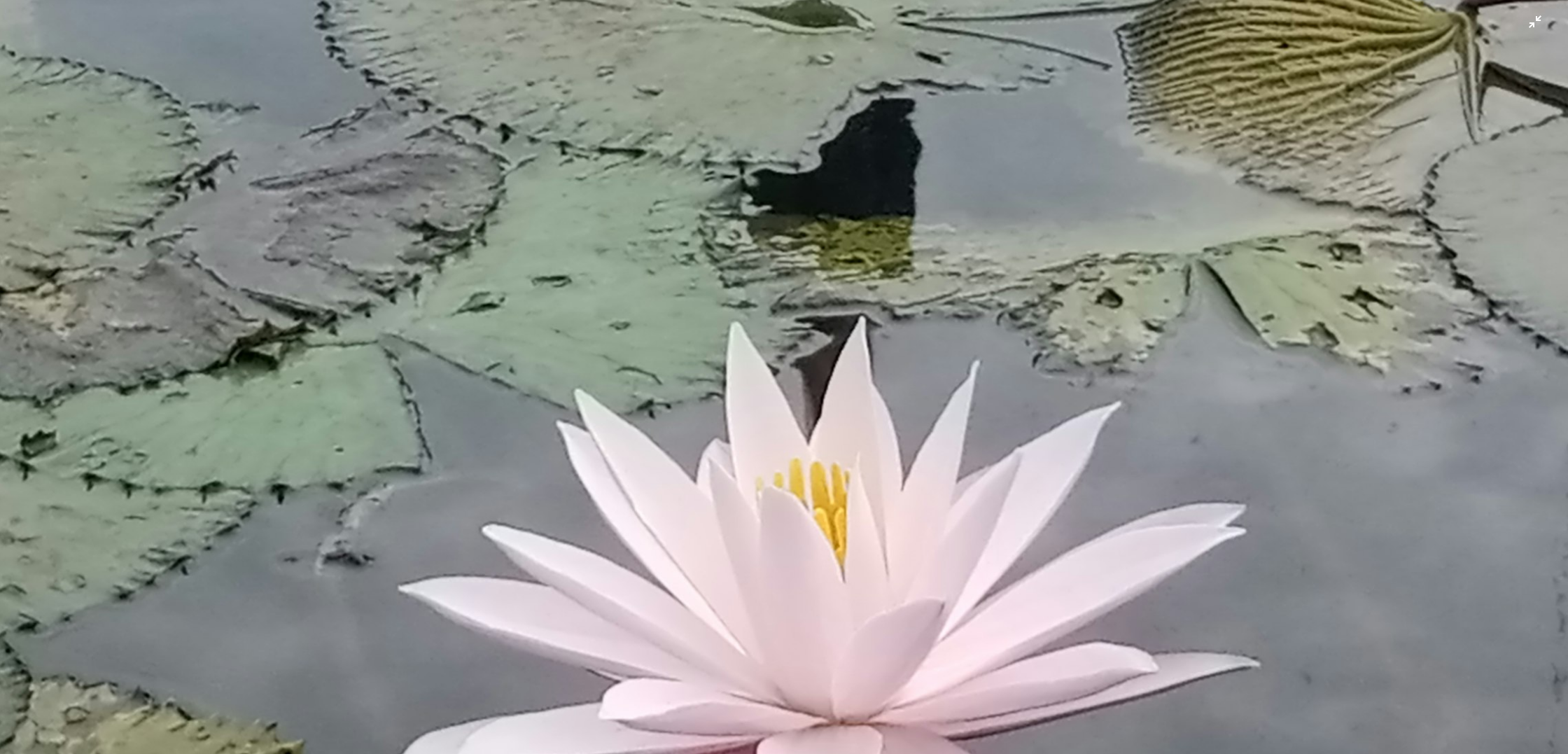
click at [1541, 16] on img "Zoom out on this image" at bounding box center [784, 377] width 1570 height 1177
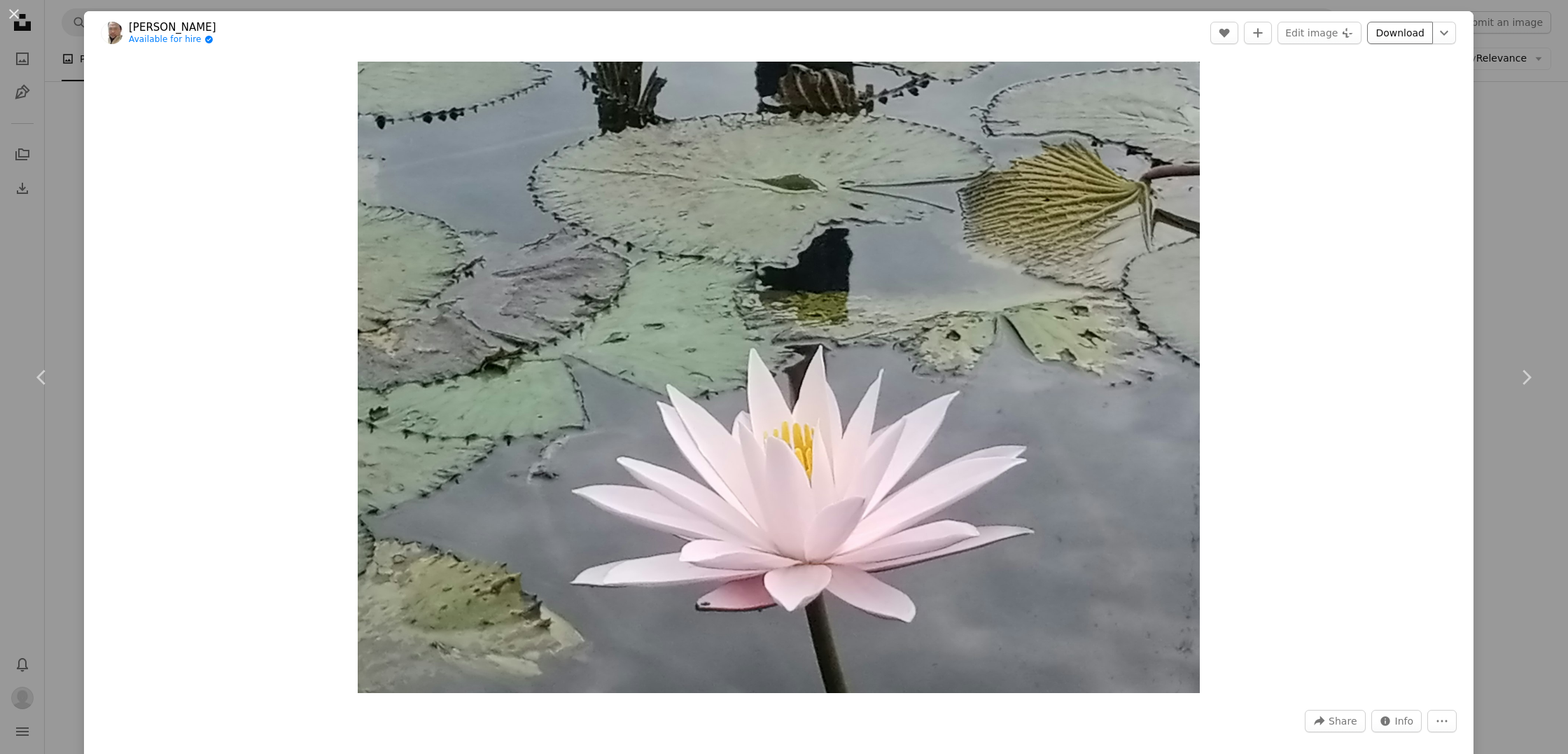
click at [1425, 33] on link "Download" at bounding box center [1399, 33] width 65 height 22
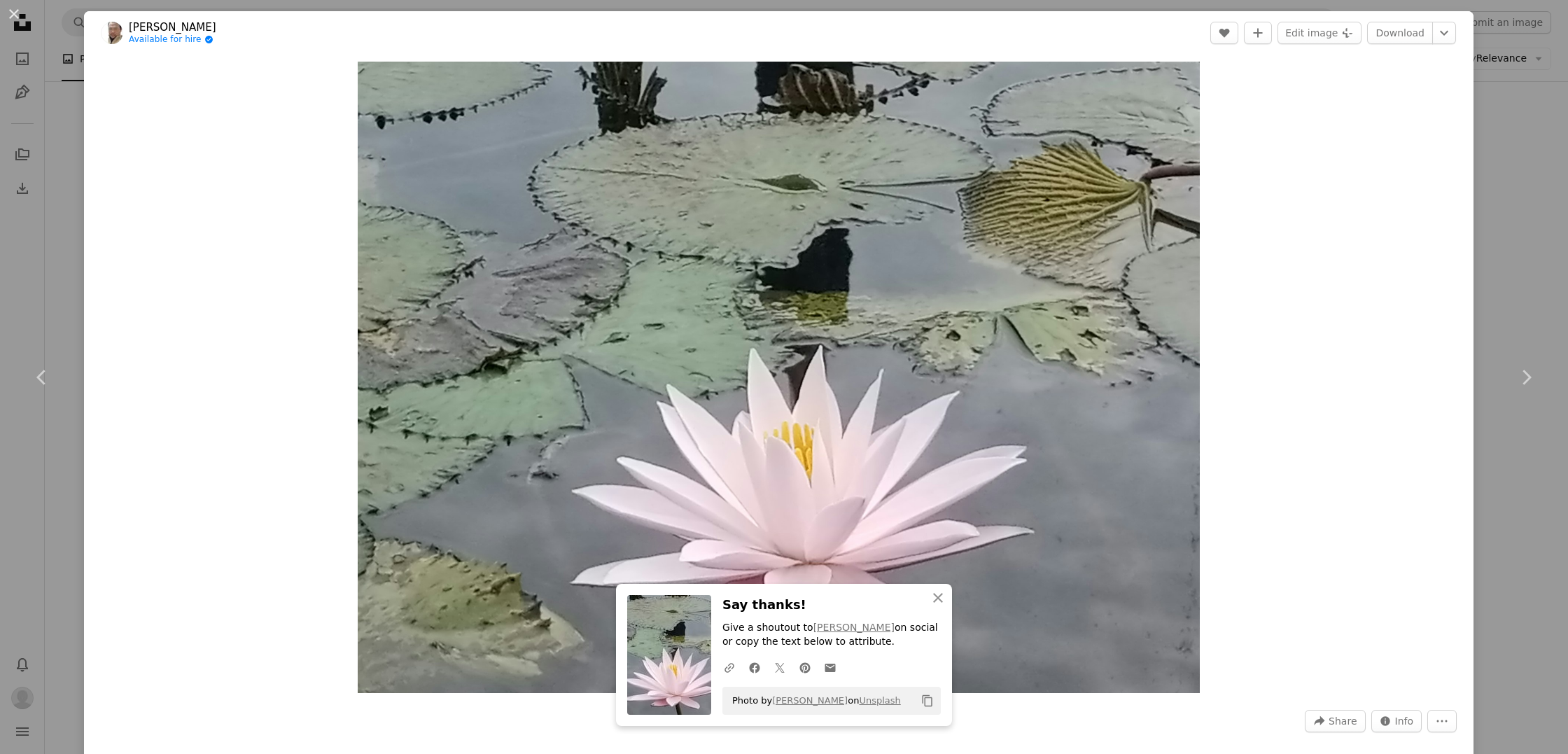
click at [13, 15] on button "An X shape" at bounding box center [14, 14] width 17 height 17
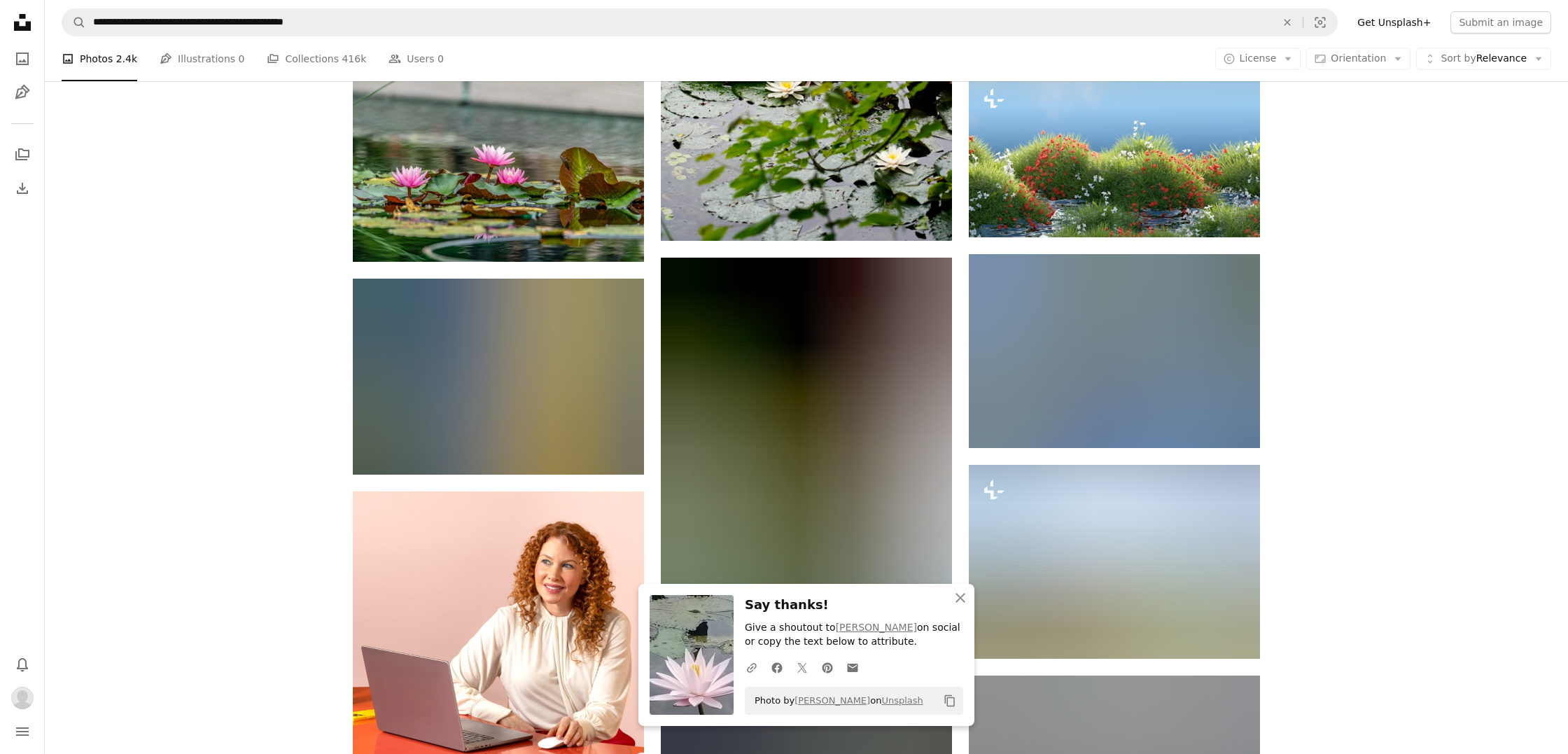
scroll to position [2219, 0]
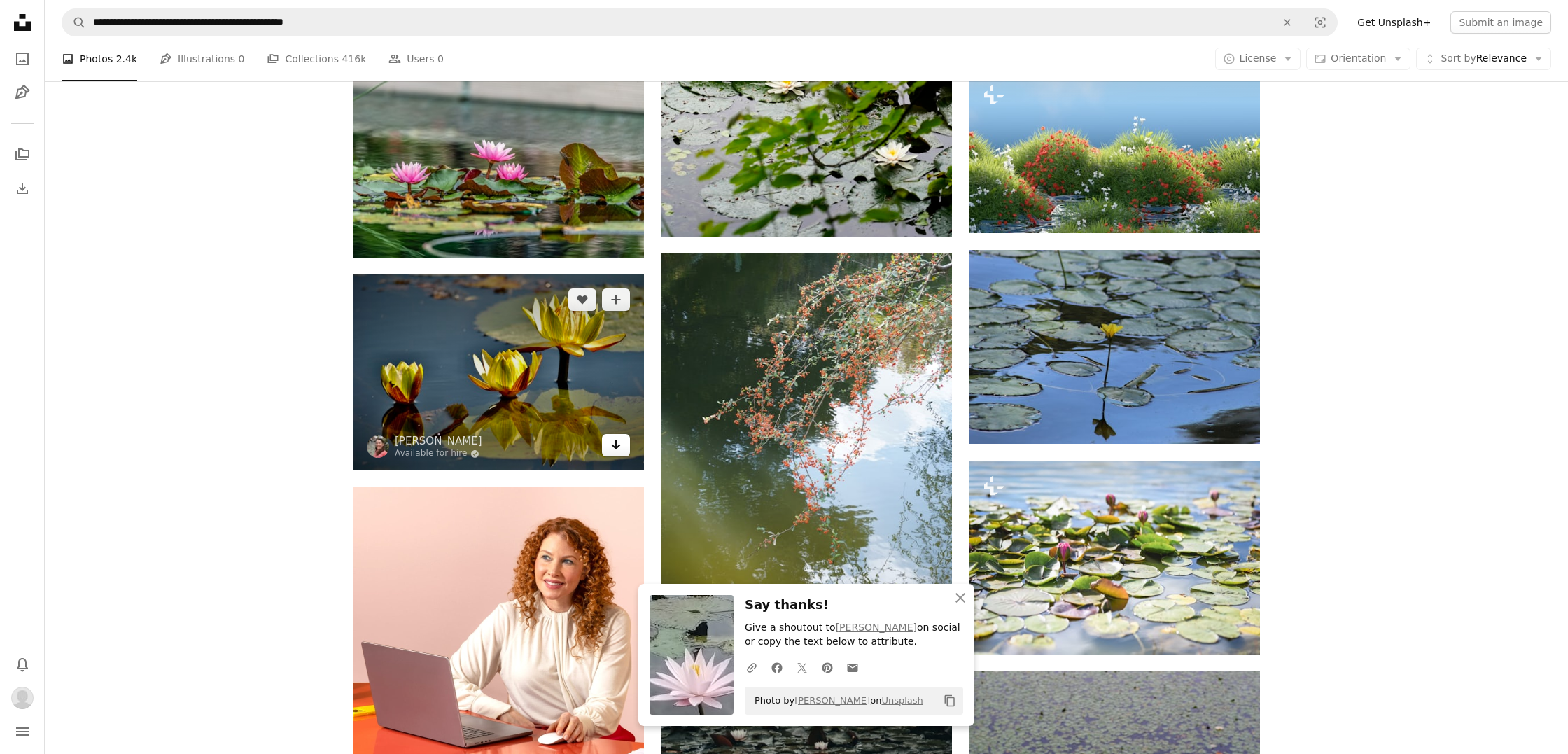
click at [617, 452] on link "Arrow pointing down" at bounding box center [616, 445] width 28 height 22
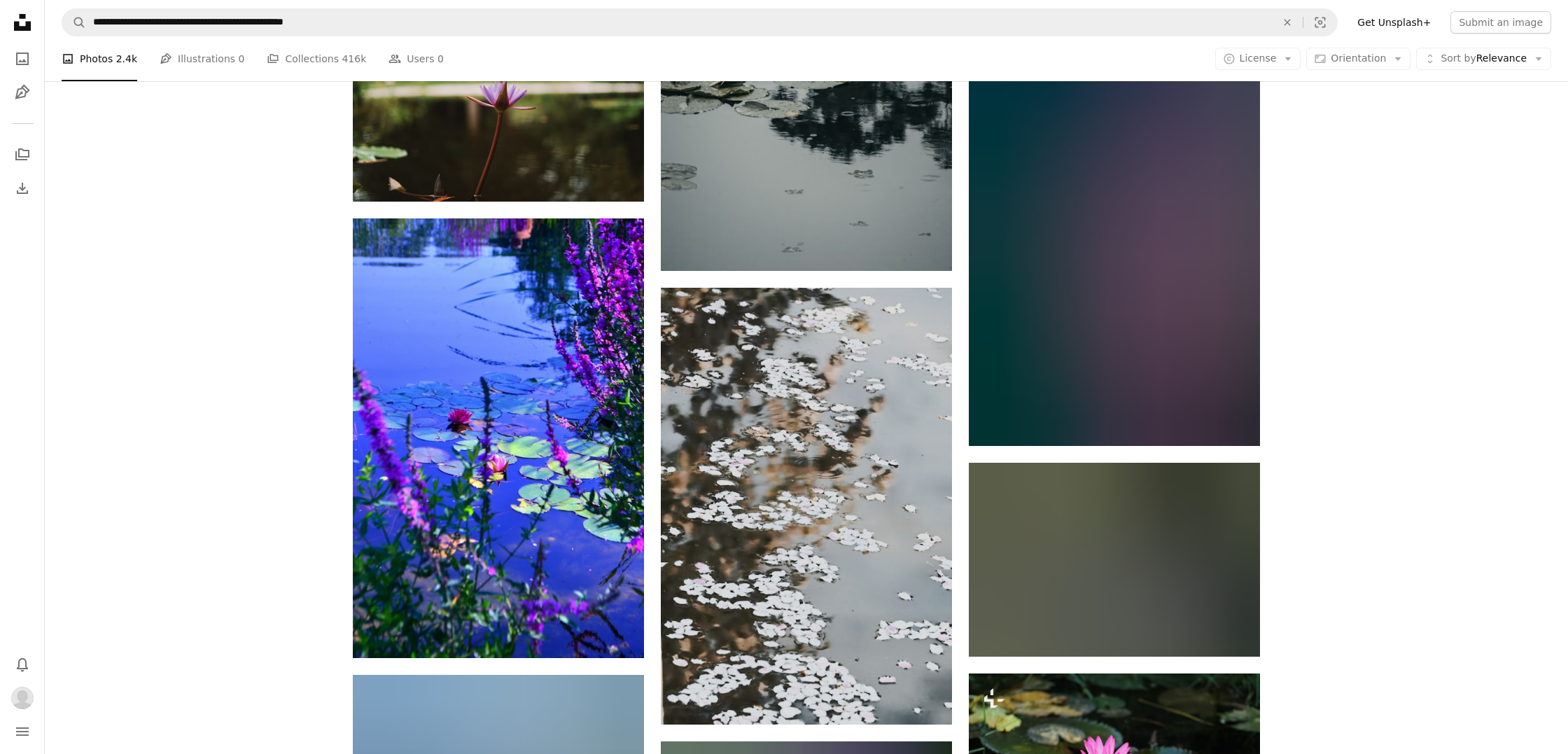
scroll to position [3094, 0]
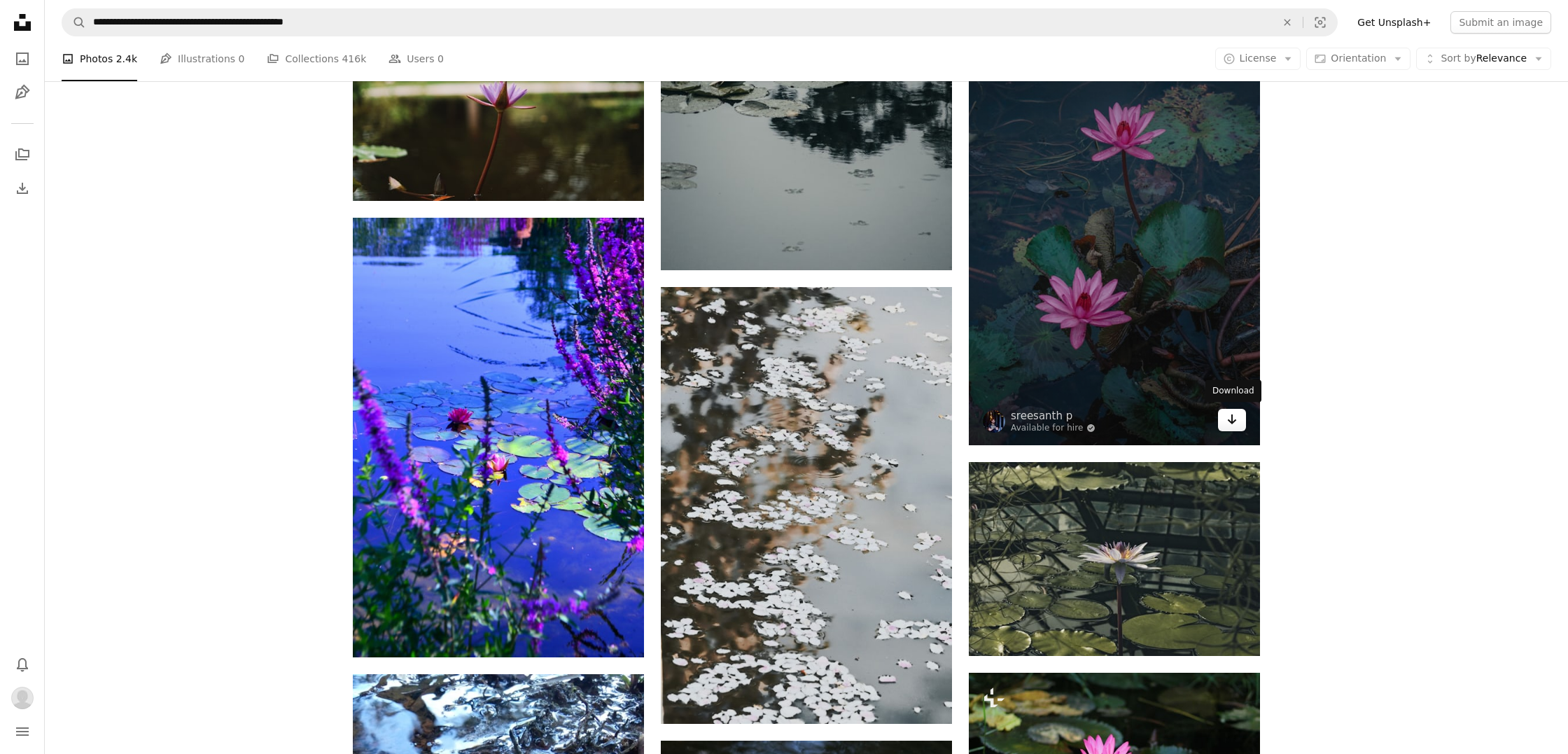
click at [1232, 420] on icon "Download" at bounding box center [1232, 419] width 9 height 10
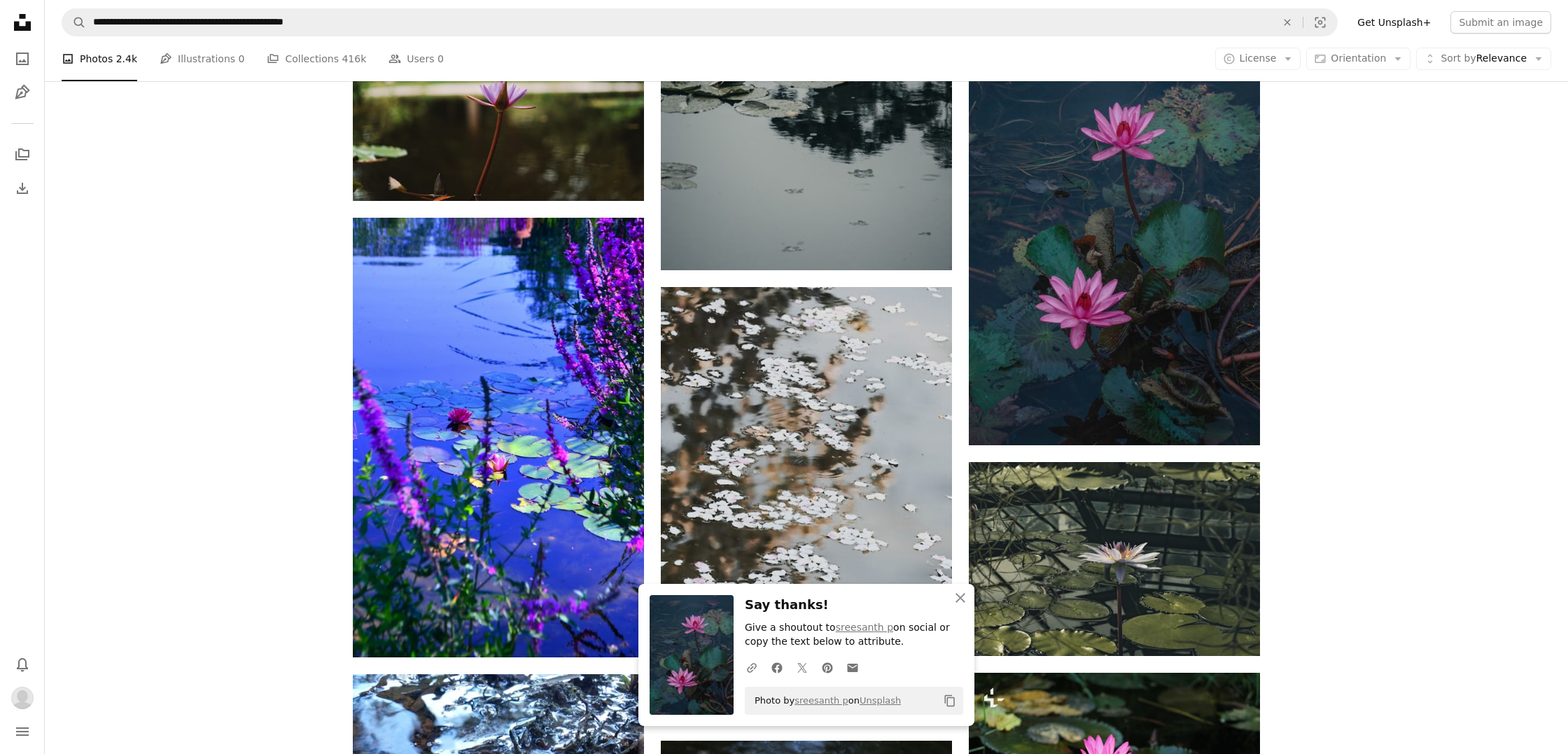
click at [961, 589] on div "Plus sign for Unsplash+ A heart A plus sign Ales Krivec For Unsplash+ A lock Do…" at bounding box center [806, 411] width 908 height 6625
click at [964, 598] on body "**********" at bounding box center [784, 314] width 1568 height 6817
click at [959, 603] on icon "An X shape" at bounding box center [960, 598] width 17 height 17
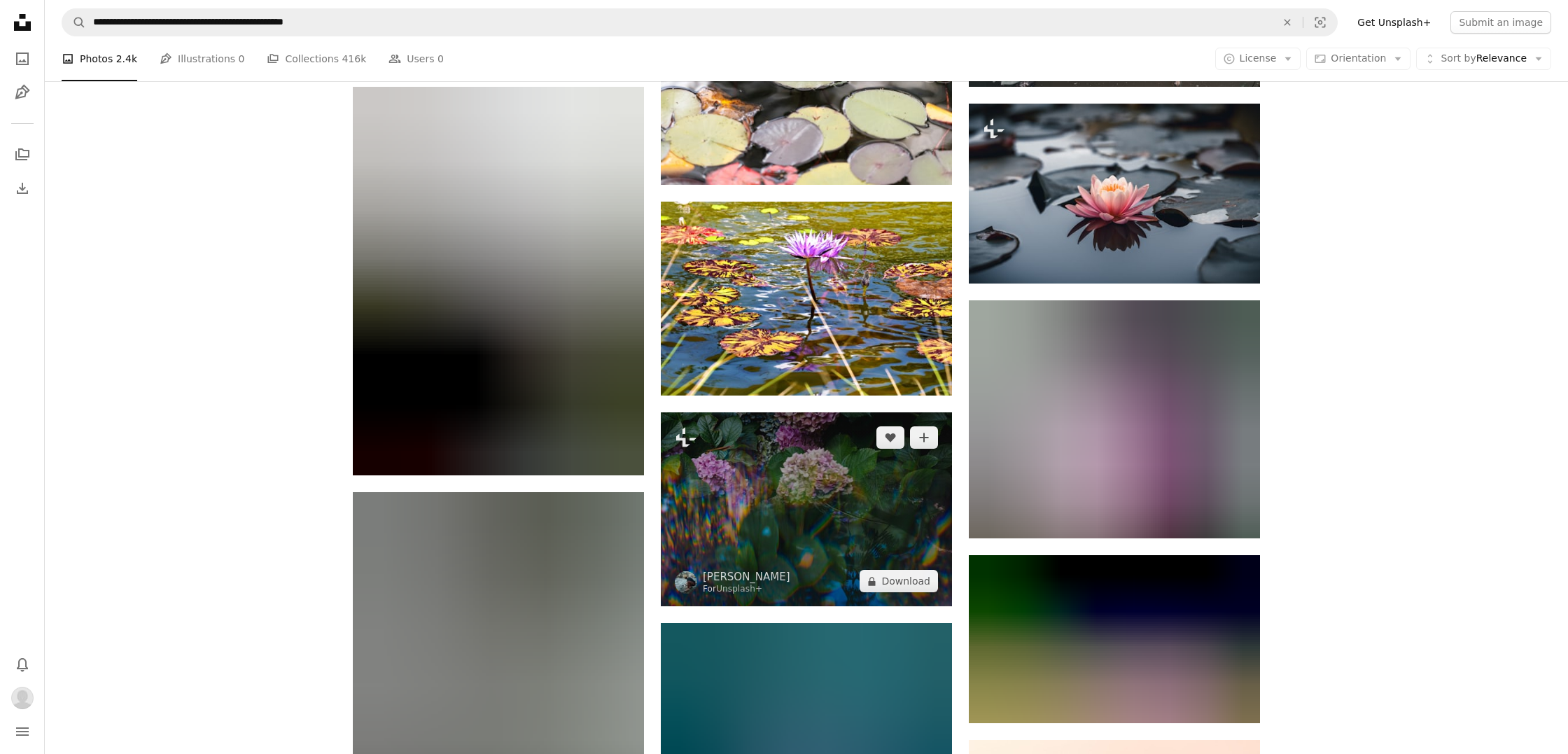
scroll to position [4088, 0]
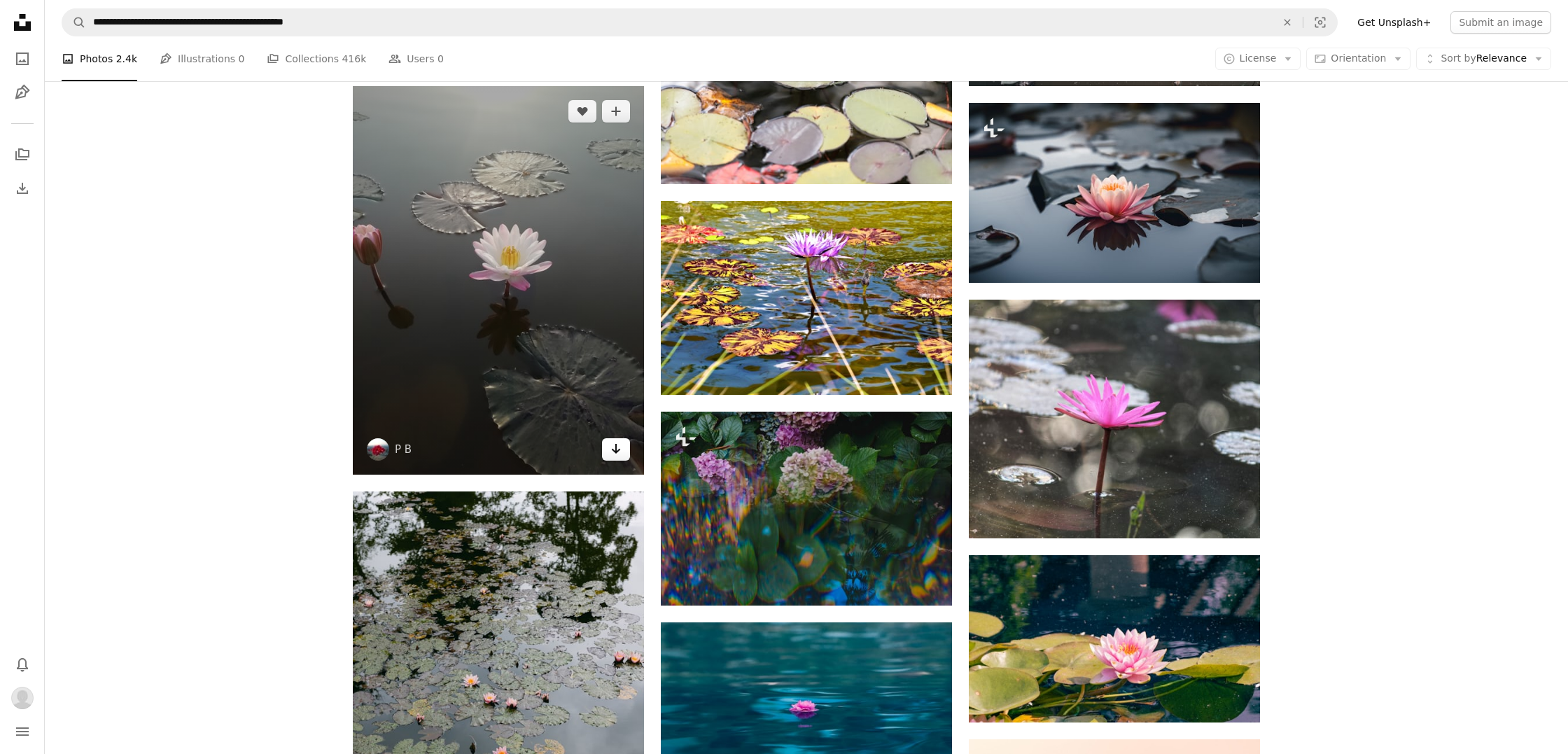
click at [617, 454] on link "Arrow pointing down" at bounding box center [616, 449] width 28 height 22
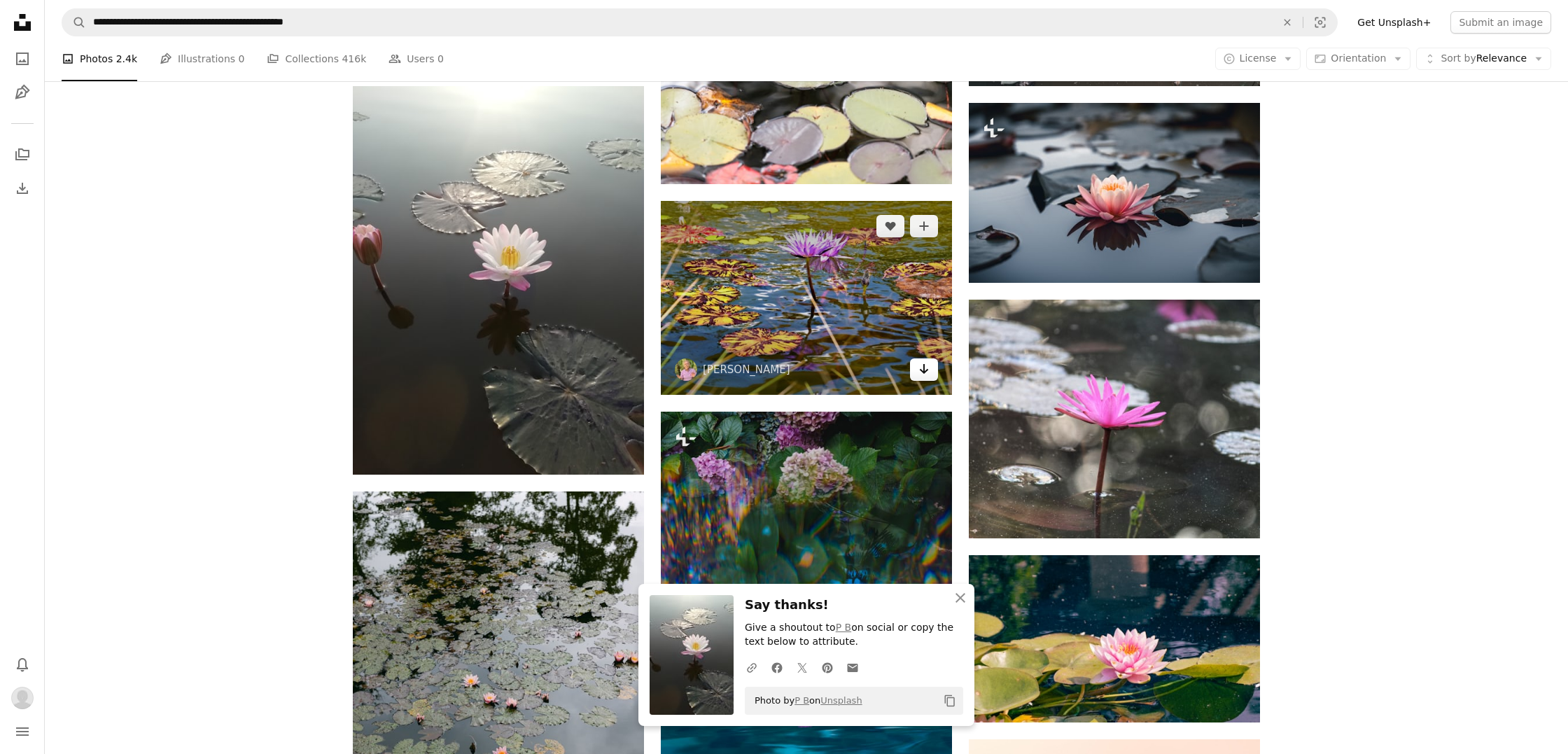
click at [931, 375] on link "Arrow pointing down" at bounding box center [924, 369] width 28 height 22
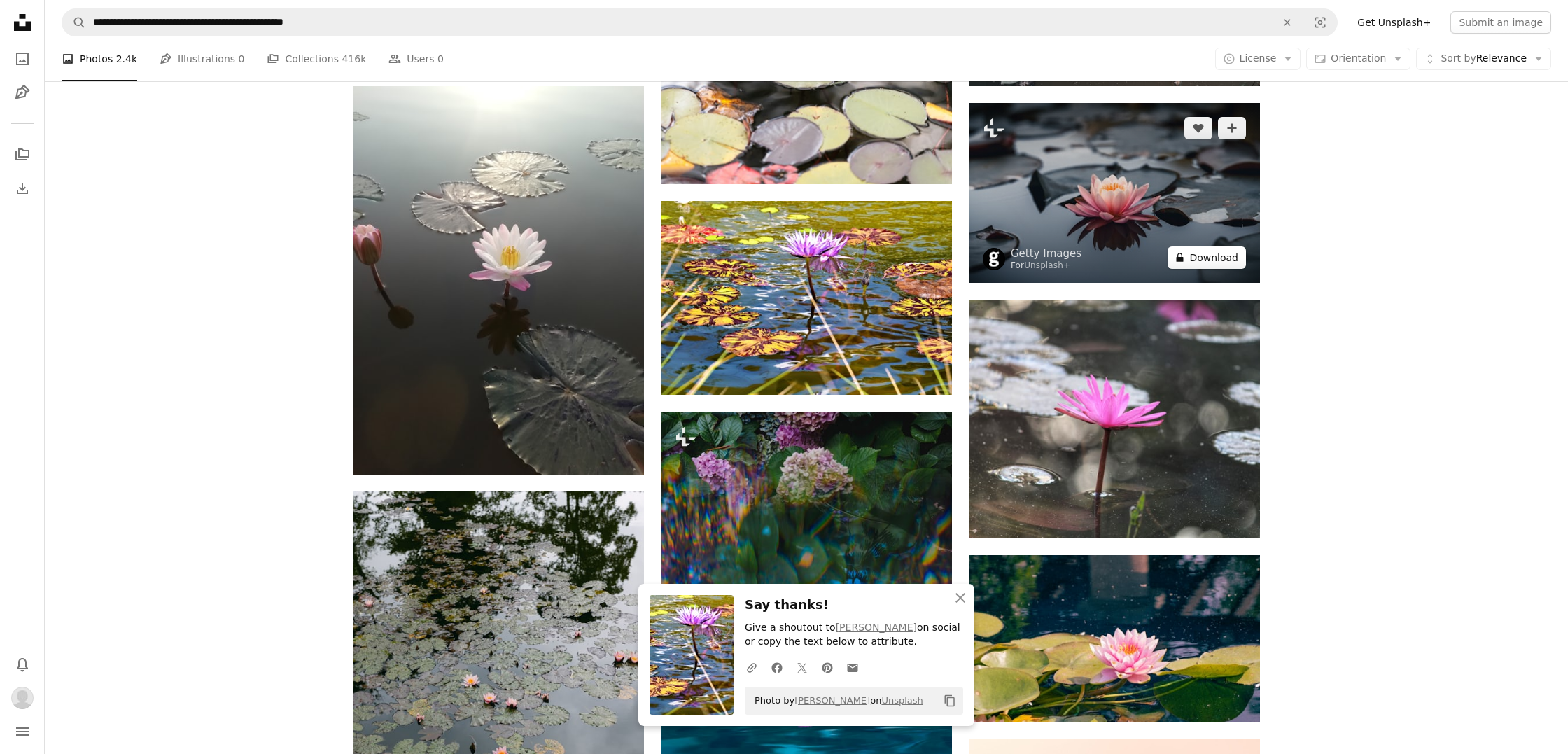
click at [1214, 255] on button "A lock Download" at bounding box center [1207, 257] width 79 height 22
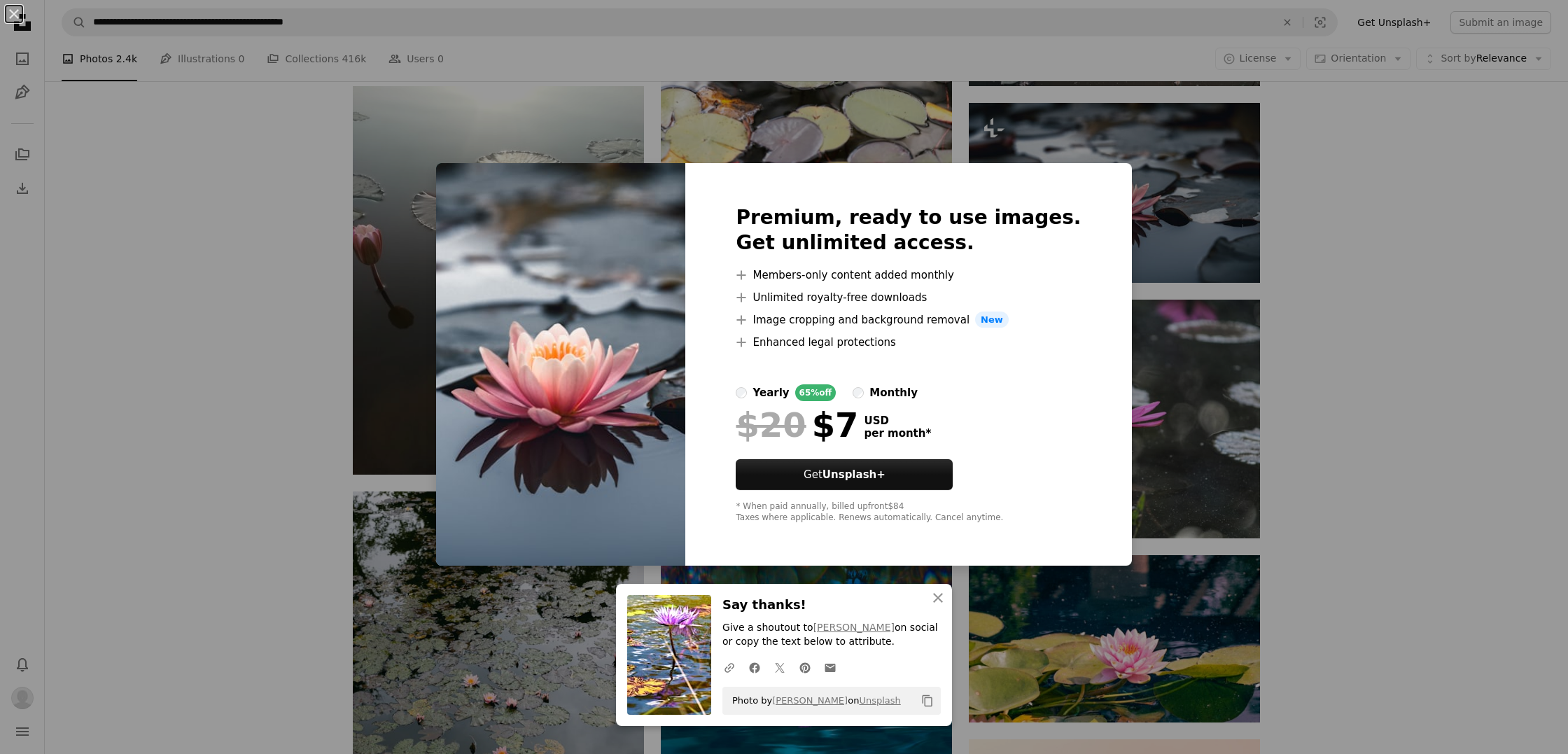
click at [502, 175] on img at bounding box center [561, 364] width 249 height 404
click at [11, 13] on button "An X shape" at bounding box center [14, 14] width 17 height 17
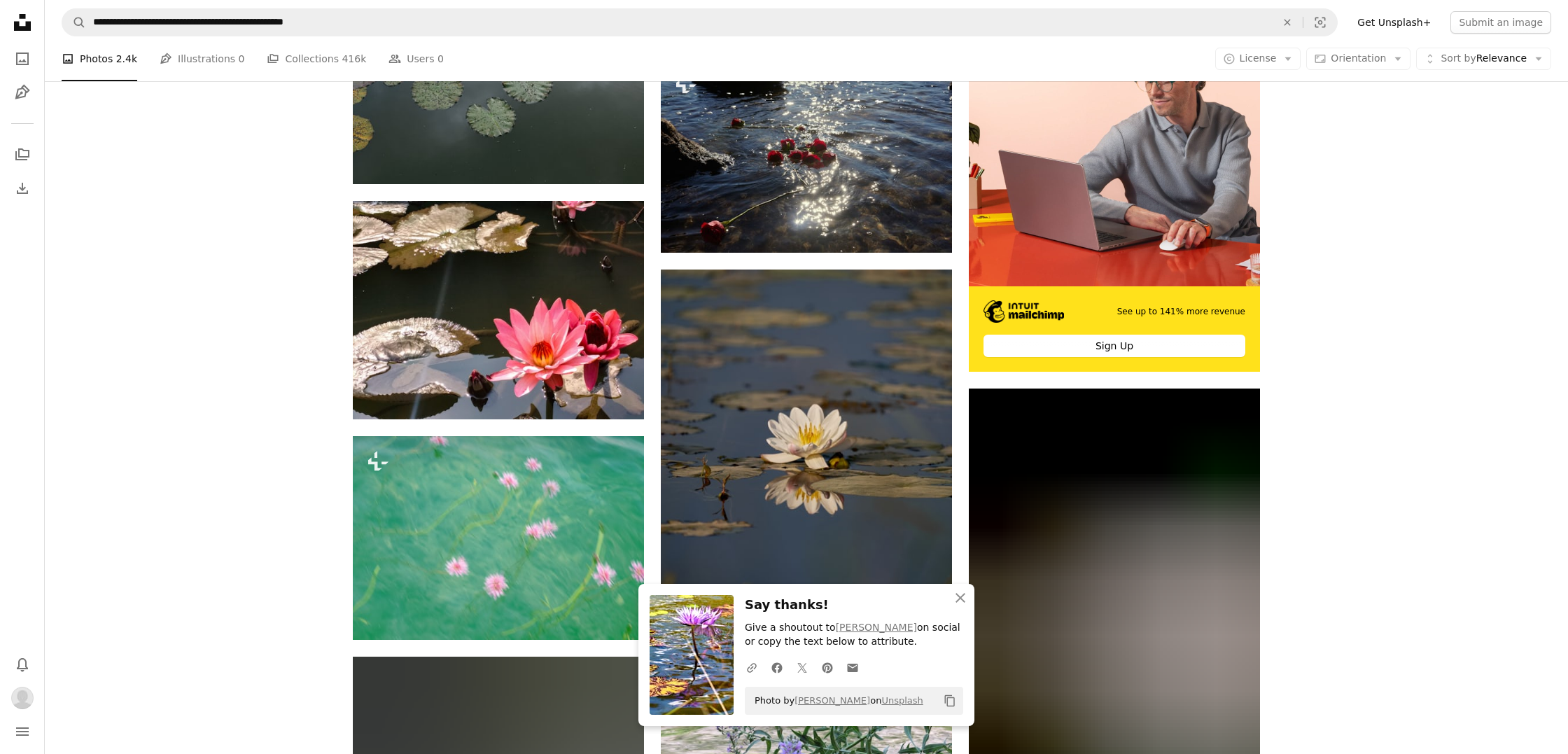
scroll to position [4836, 0]
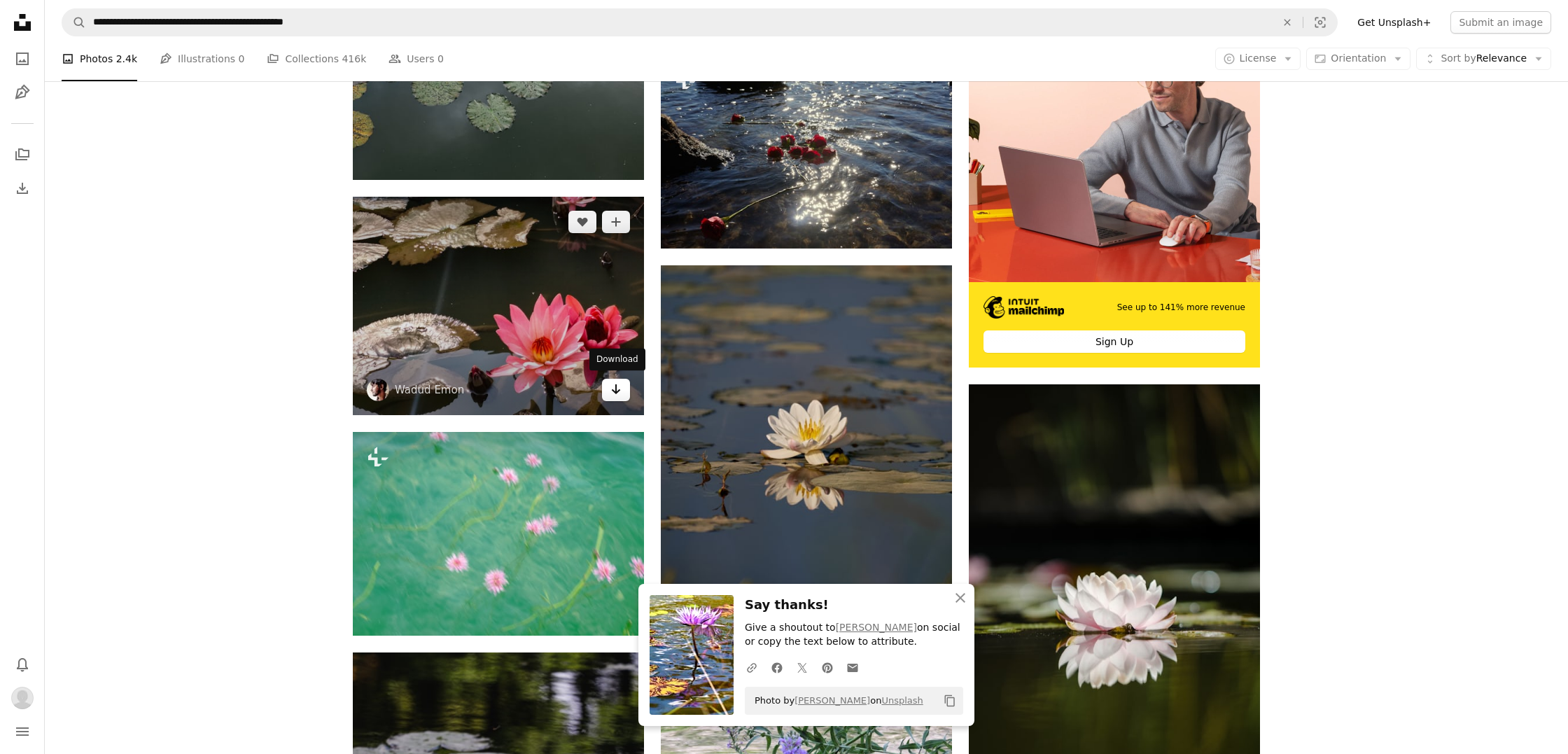
click at [615, 395] on link "Arrow pointing down" at bounding box center [616, 390] width 28 height 22
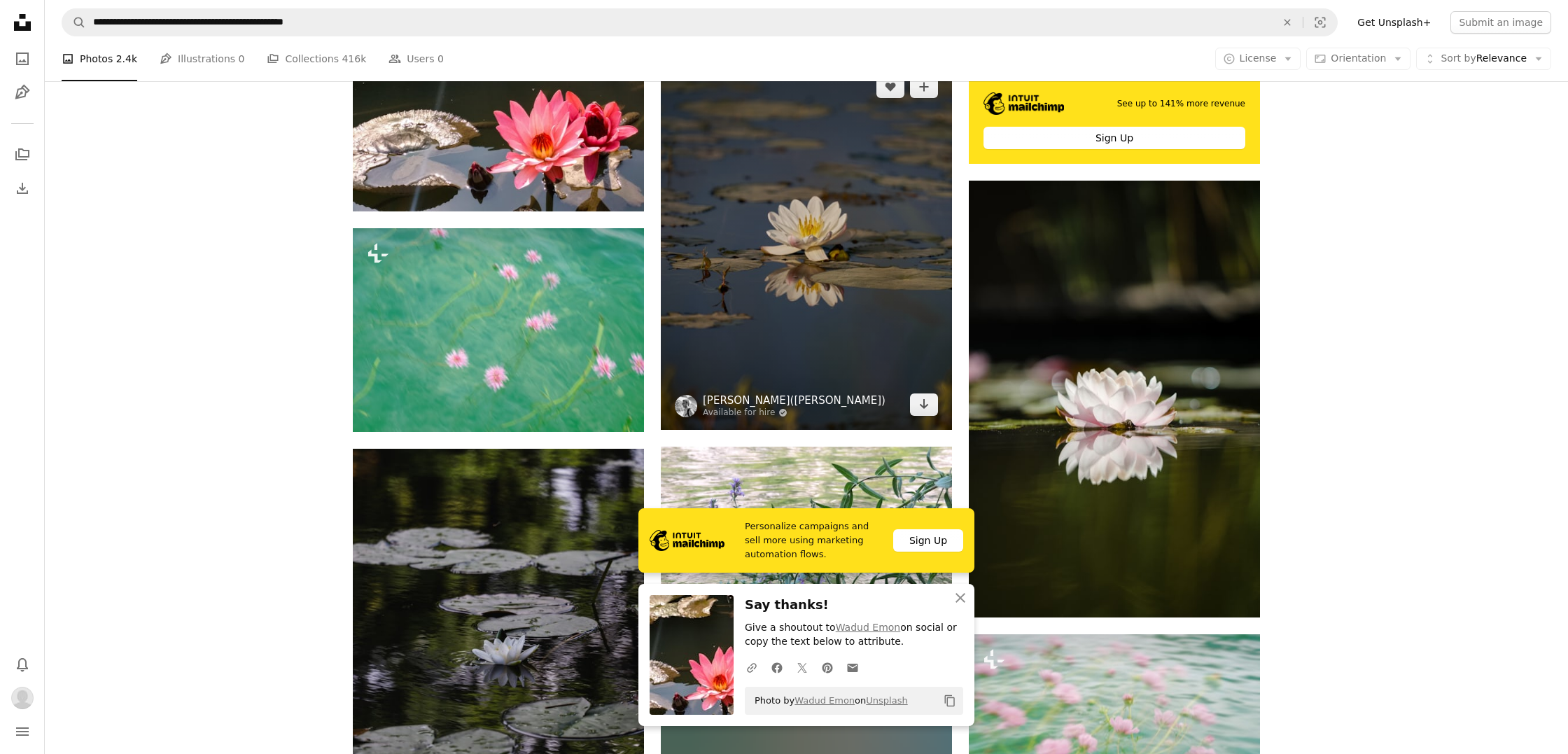
scroll to position [5043, 0]
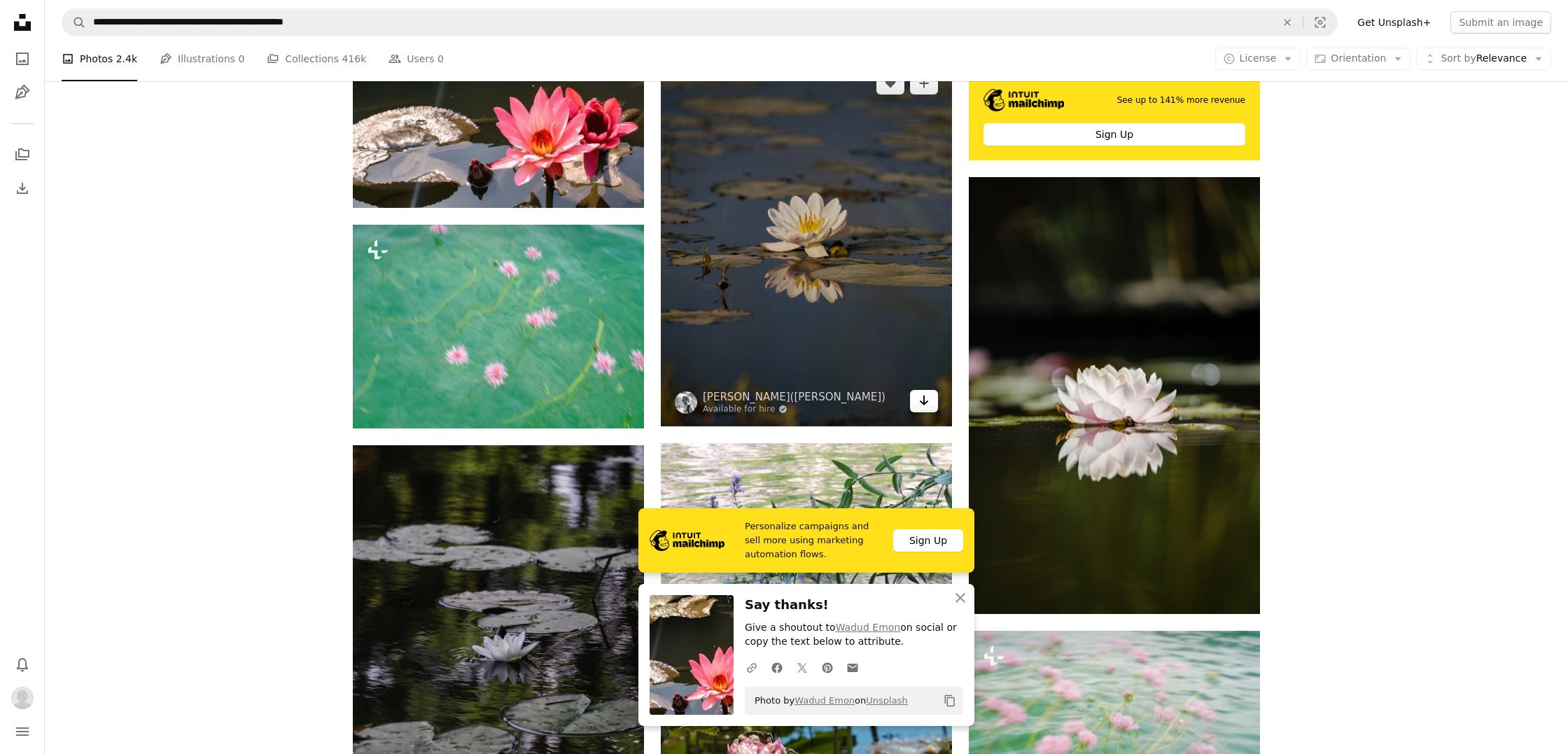
click at [926, 409] on icon "Arrow pointing down" at bounding box center [924, 400] width 11 height 17
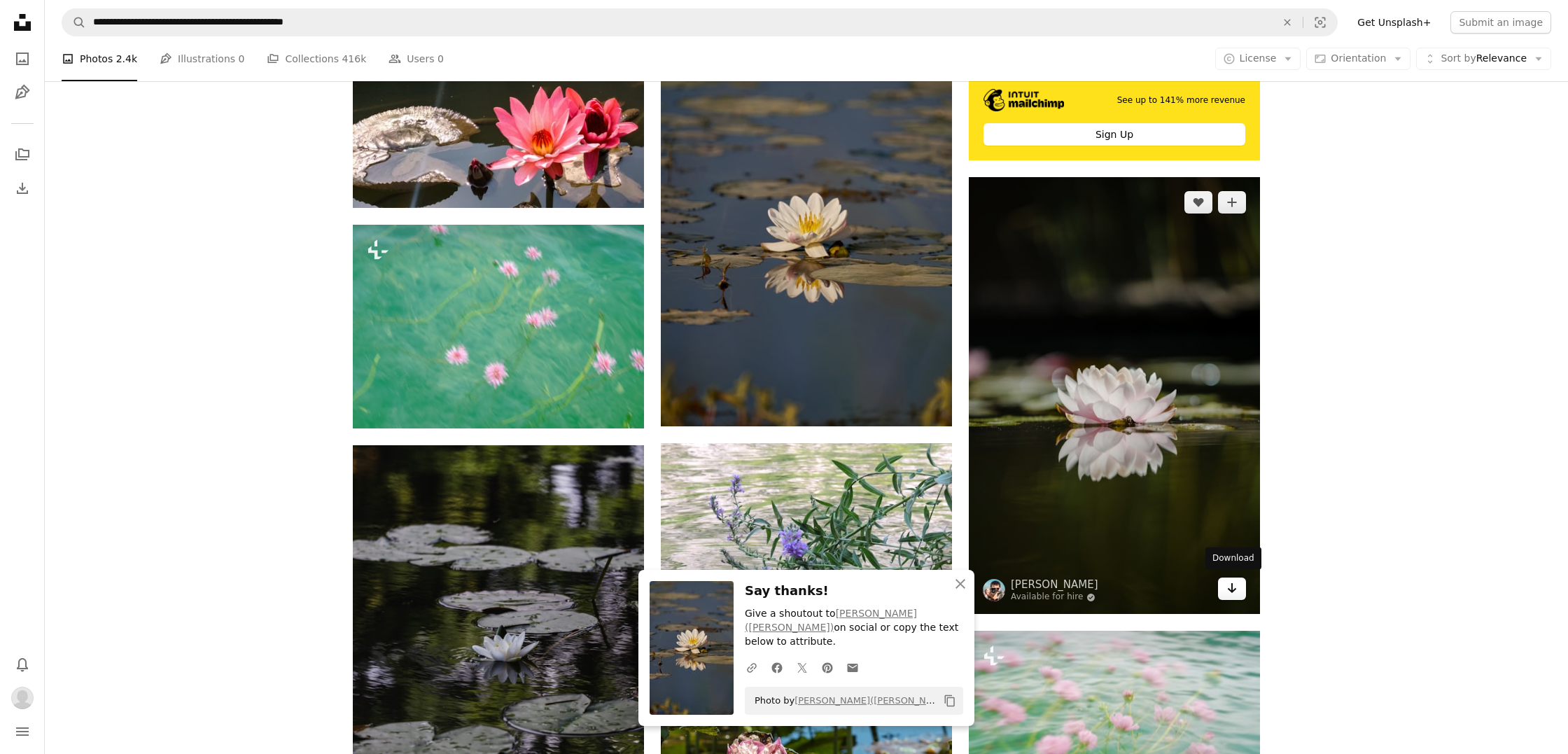
click at [1228, 587] on icon "Arrow pointing down" at bounding box center [1232, 588] width 11 height 17
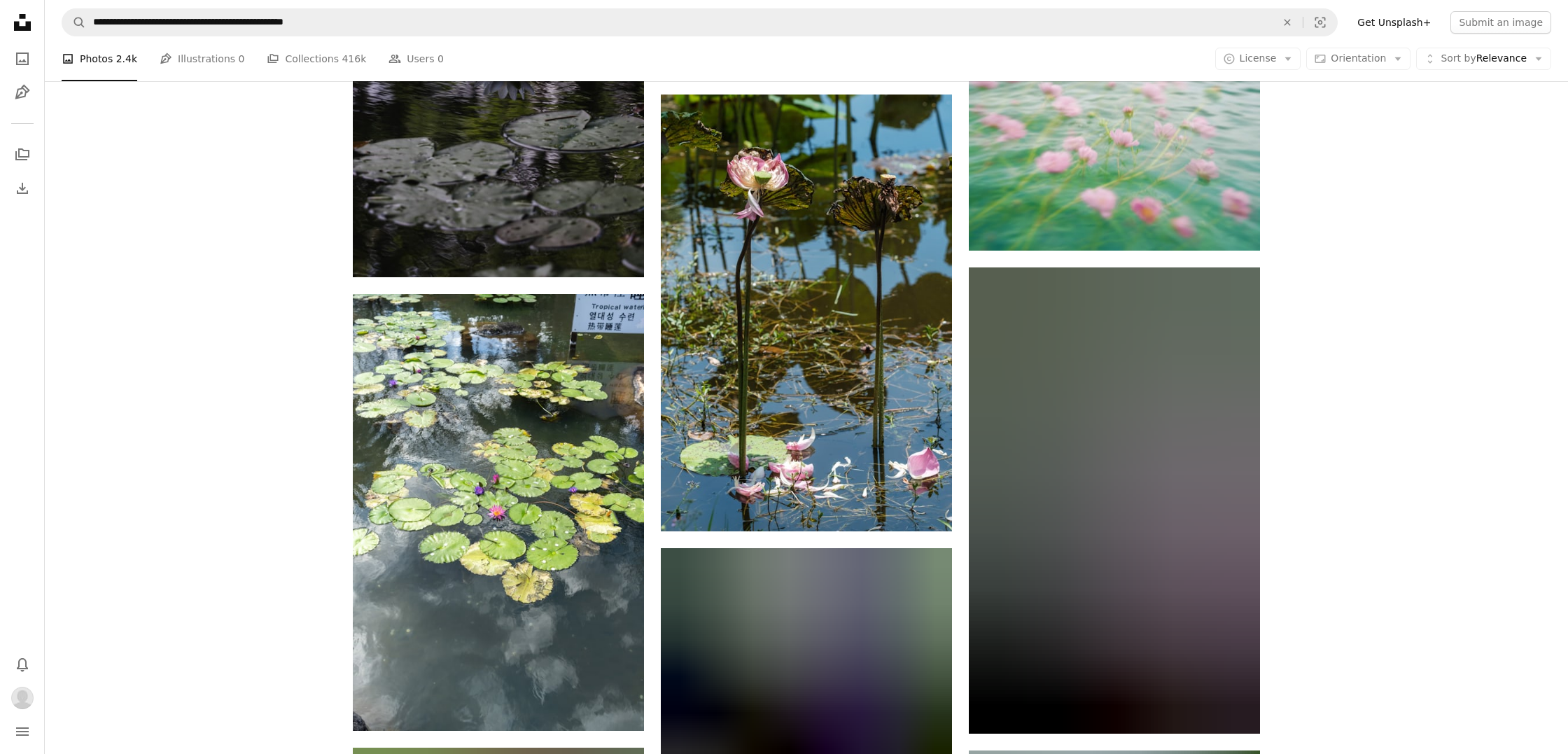
scroll to position [5633, 0]
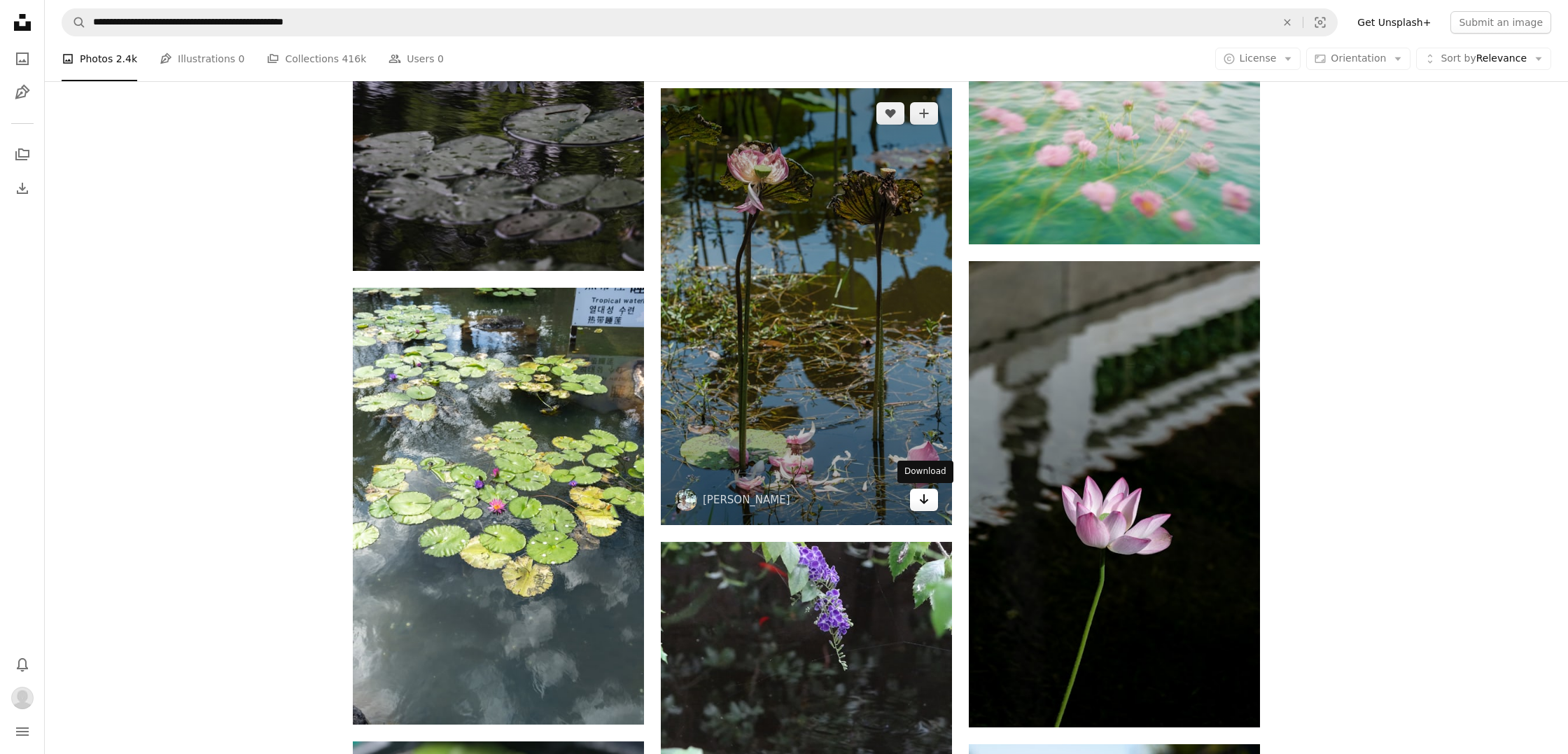
click at [925, 504] on icon "Arrow pointing down" at bounding box center [924, 499] width 11 height 17
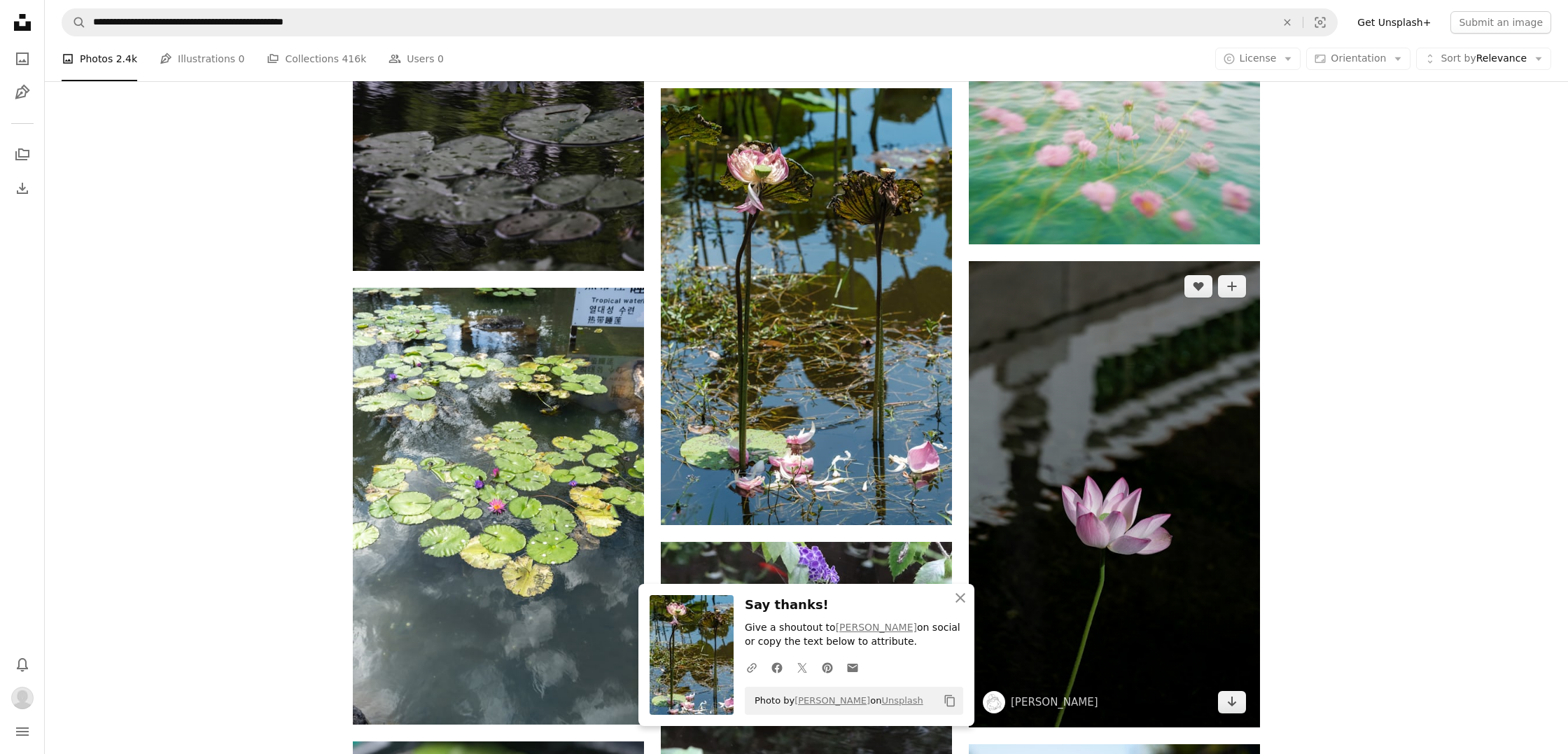
scroll to position [5632, 0]
click at [1230, 697] on icon "Arrow pointing down" at bounding box center [1232, 702] width 11 height 17
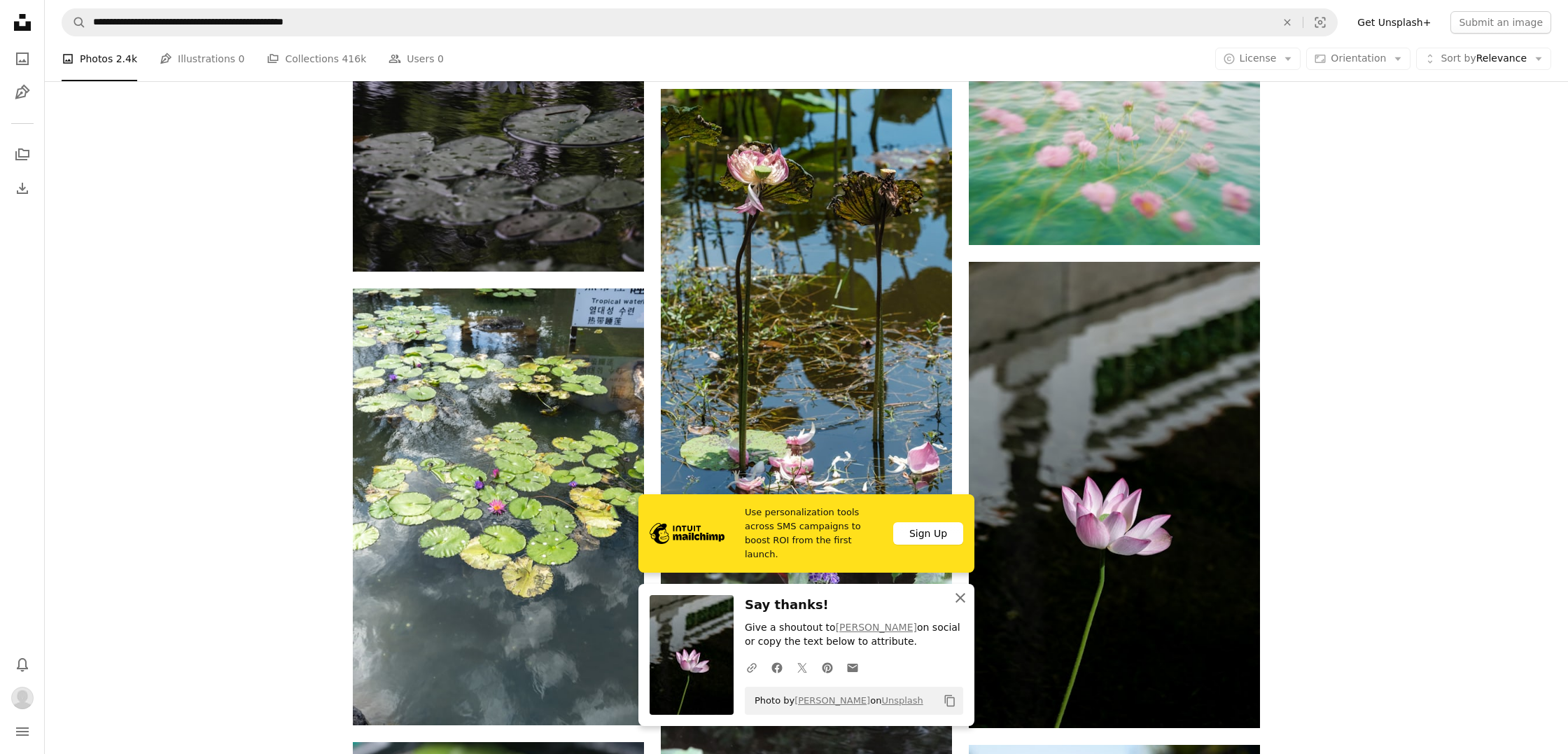
click at [958, 603] on icon "button" at bounding box center [961, 598] width 10 height 10
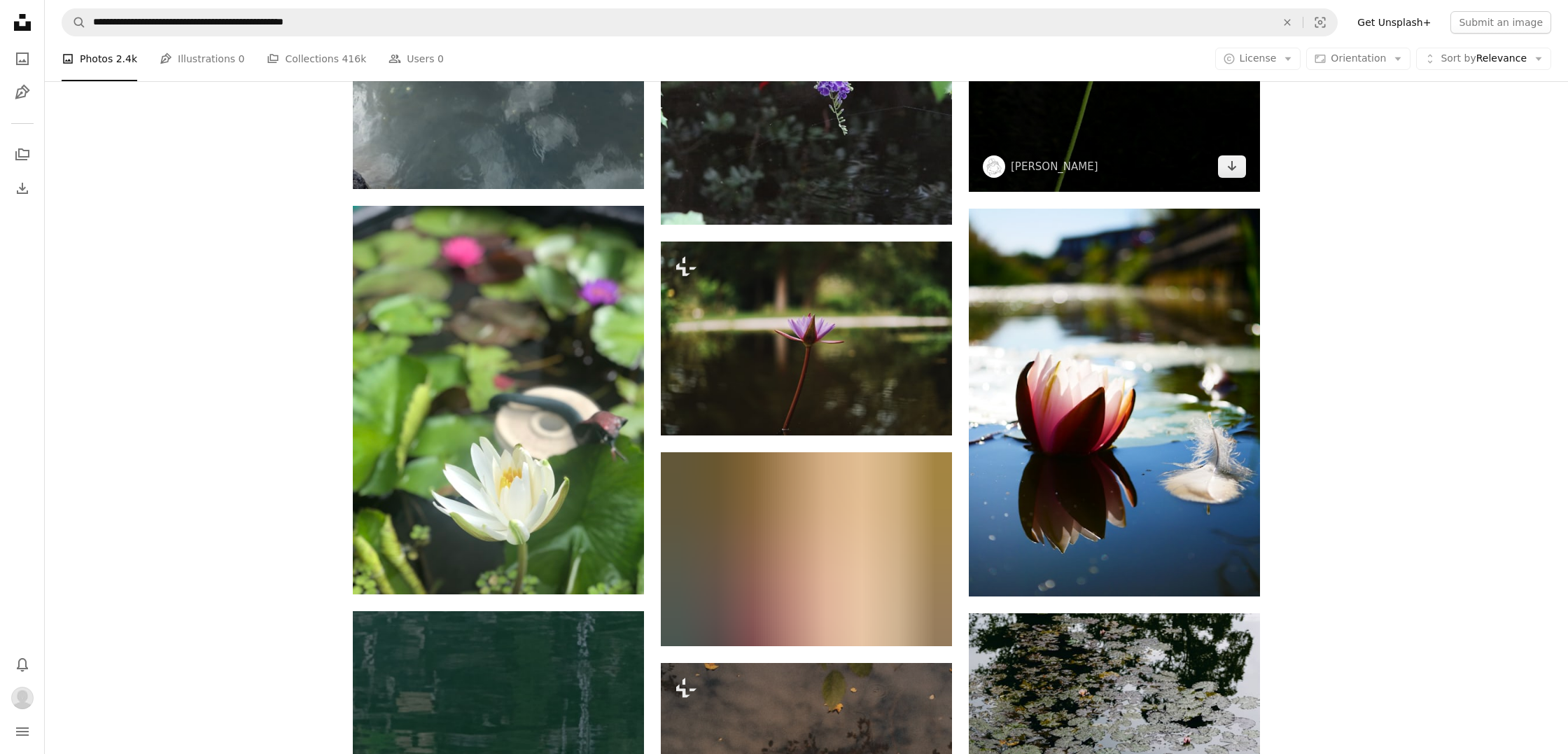
scroll to position [6172, 0]
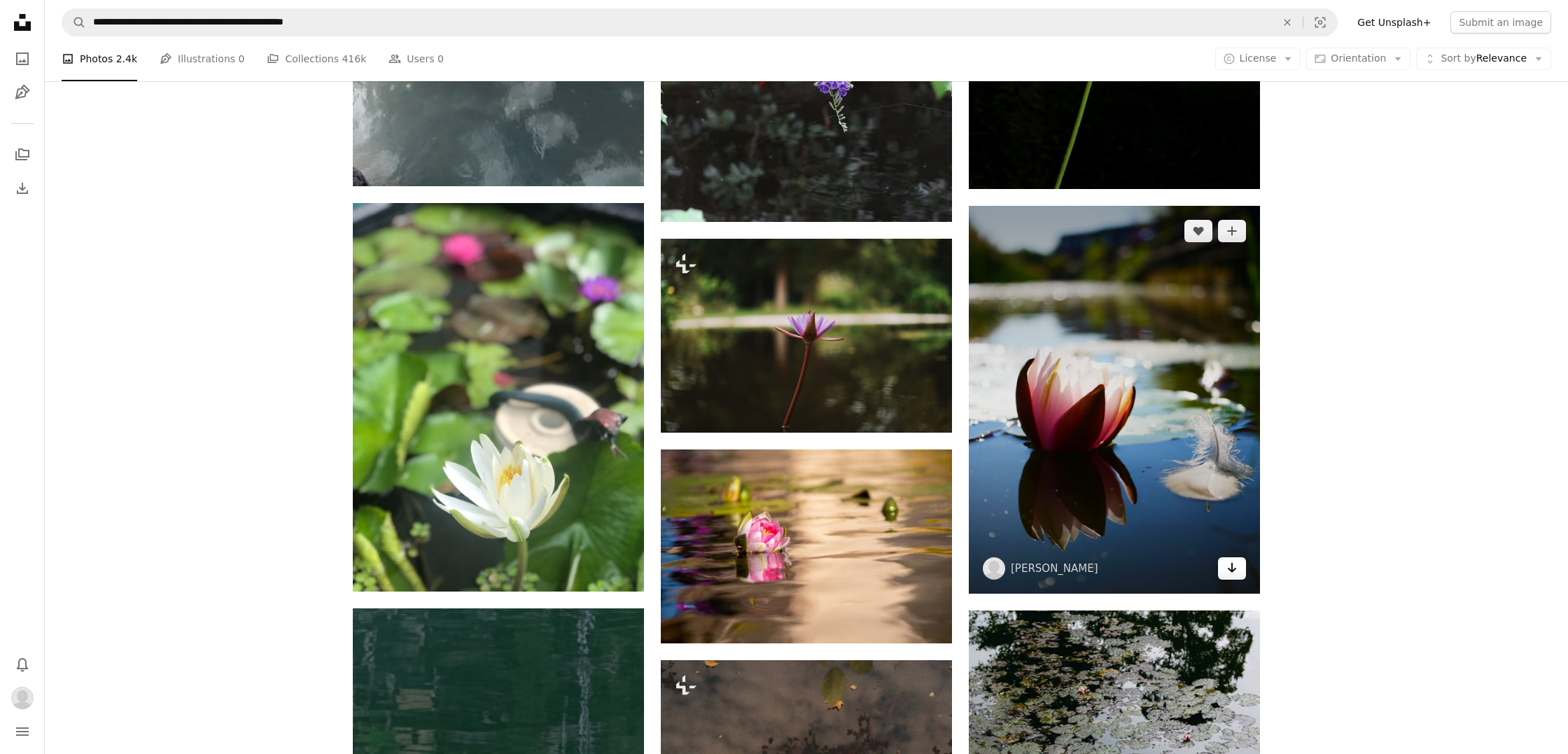
click at [1227, 571] on icon "Arrow pointing down" at bounding box center [1232, 567] width 11 height 17
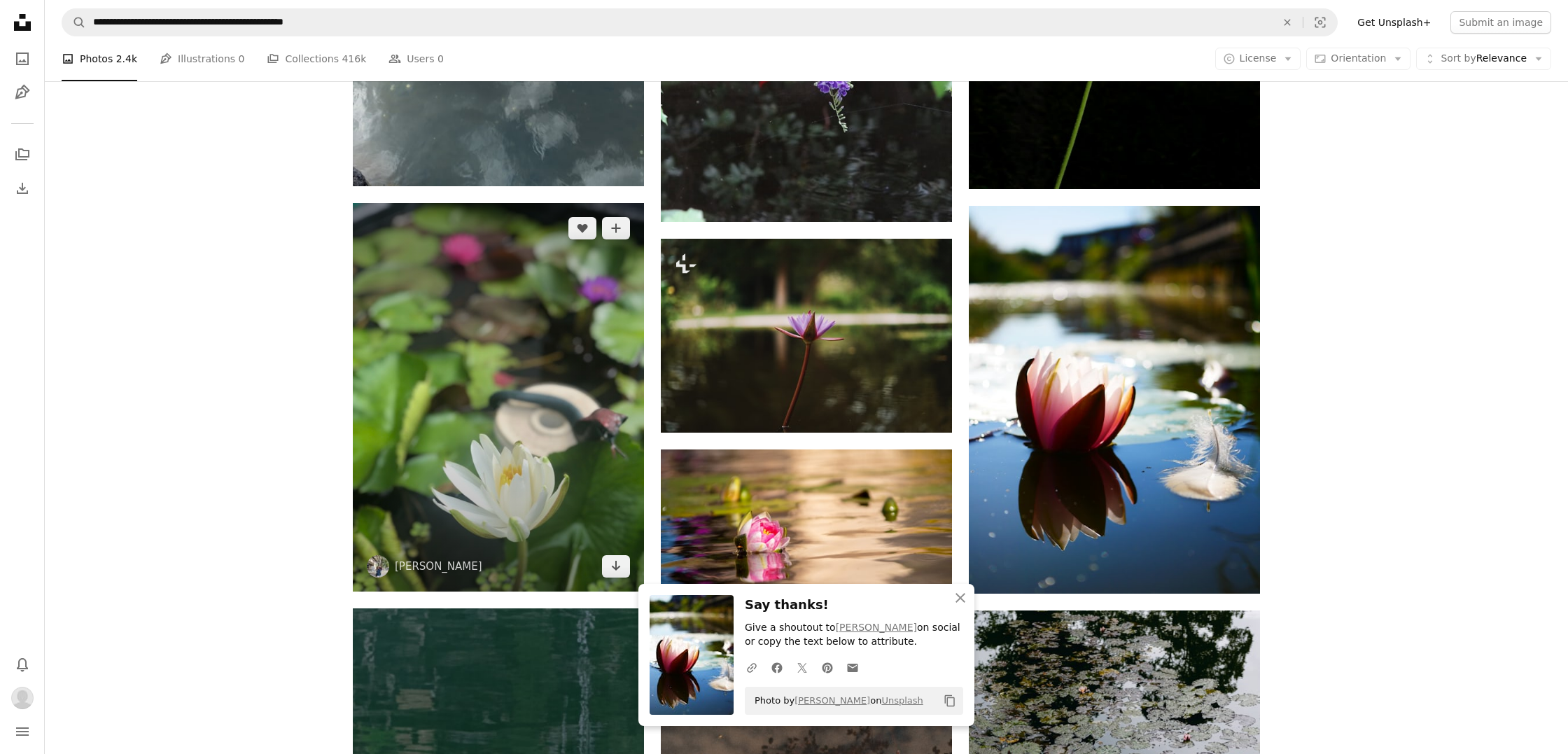
click at [554, 474] on img at bounding box center [498, 397] width 291 height 389
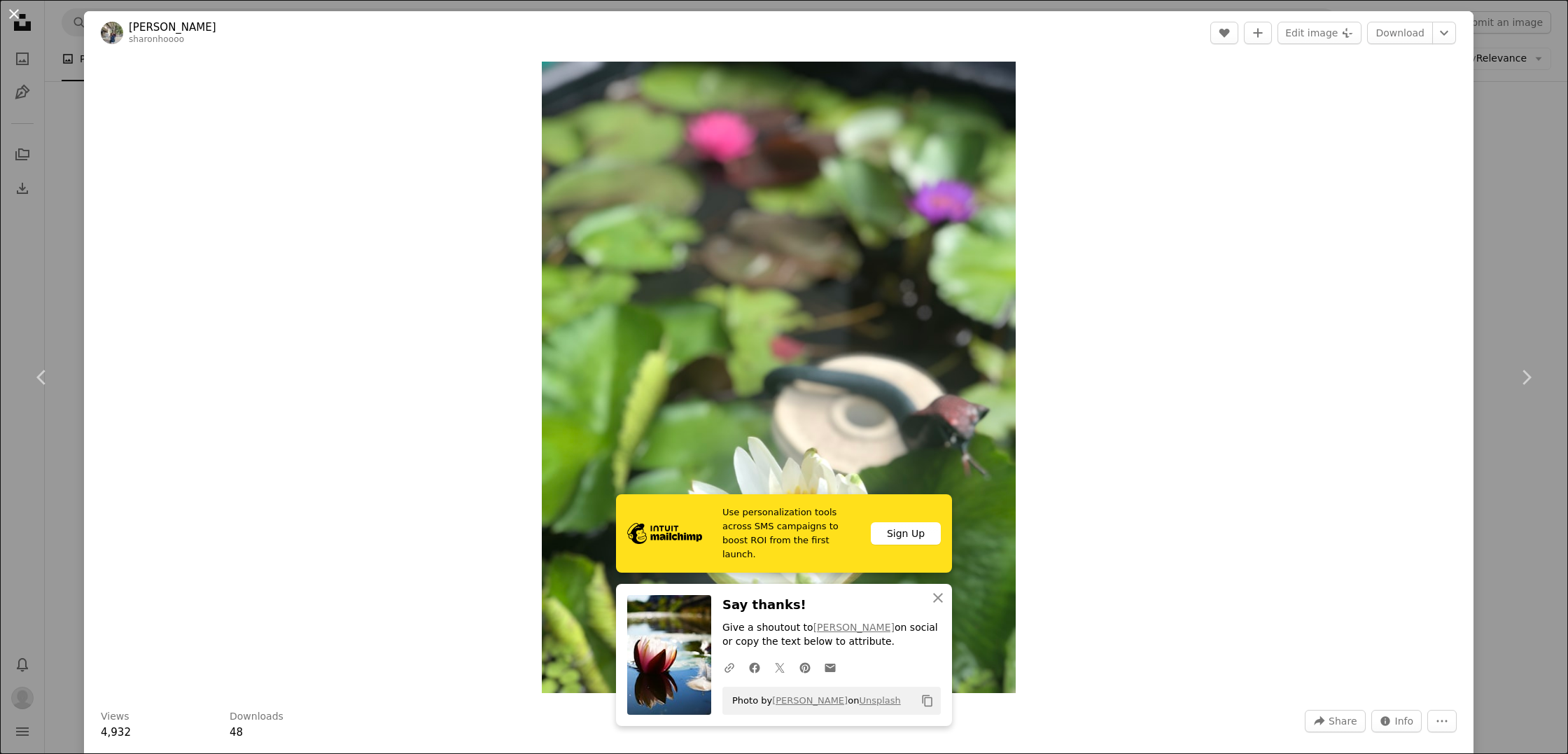
click at [13, 16] on button "An X shape" at bounding box center [14, 14] width 17 height 17
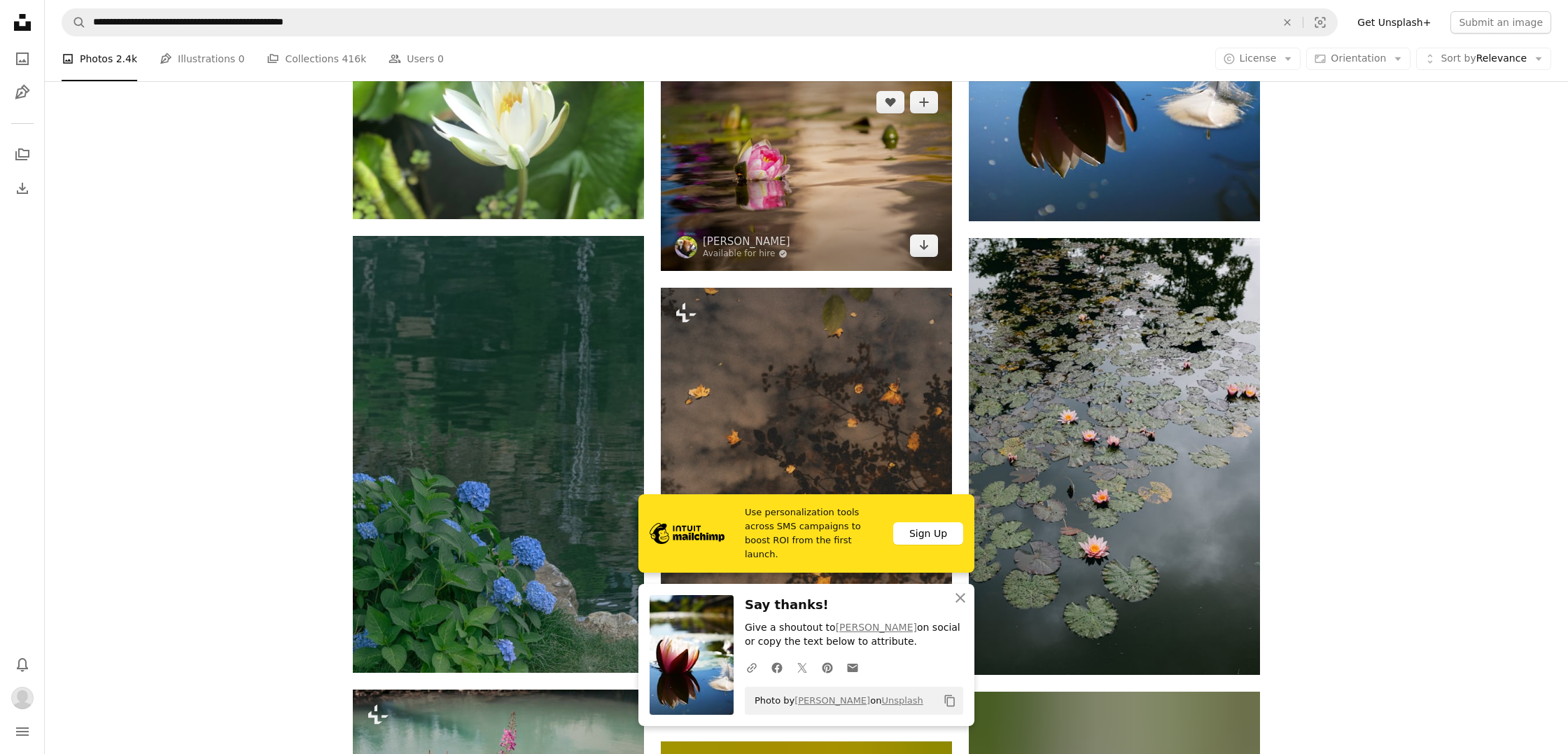
scroll to position [6540, 0]
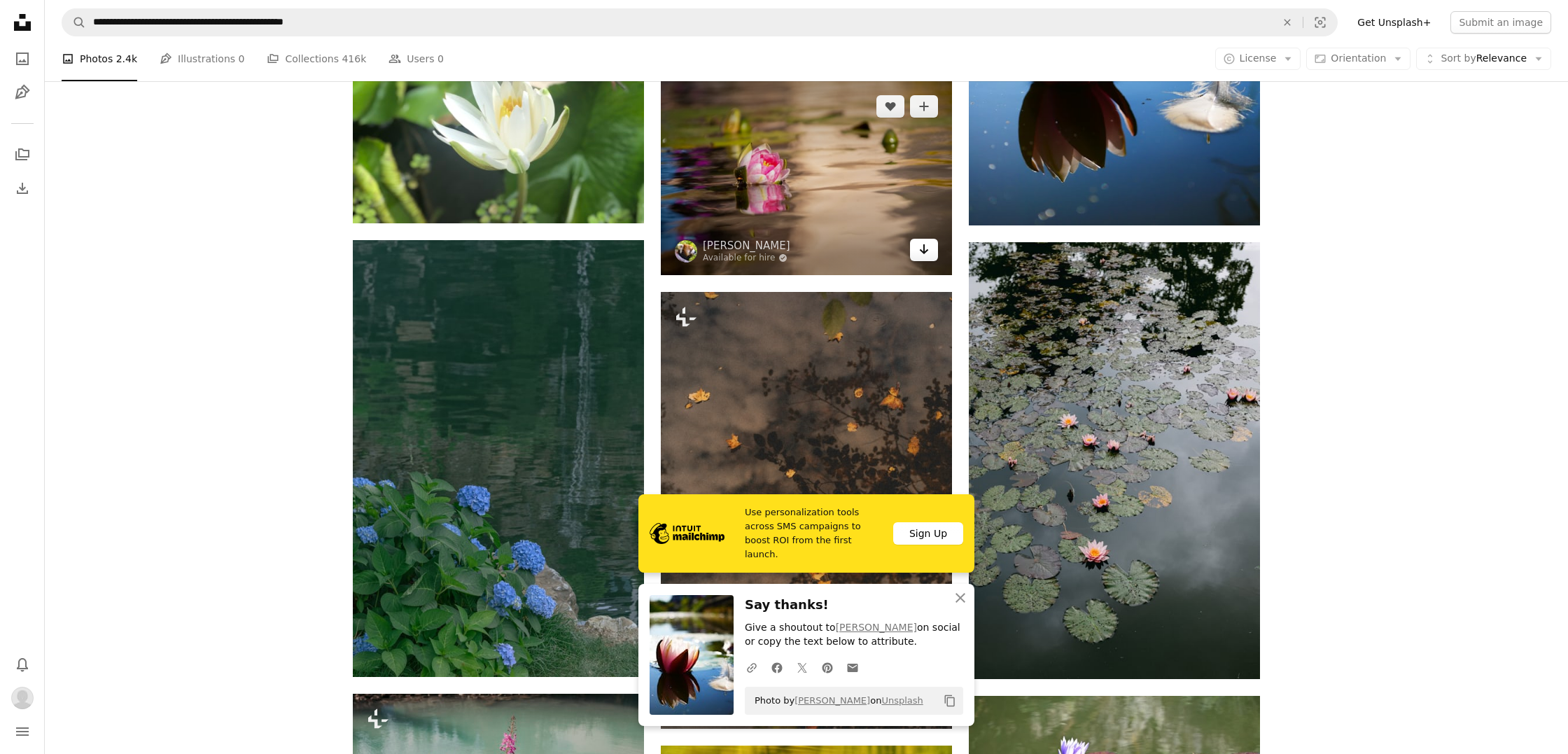
click at [921, 254] on icon "Arrow pointing down" at bounding box center [924, 249] width 11 height 17
